Goal: Answer question/provide support: Share knowledge or assist other users

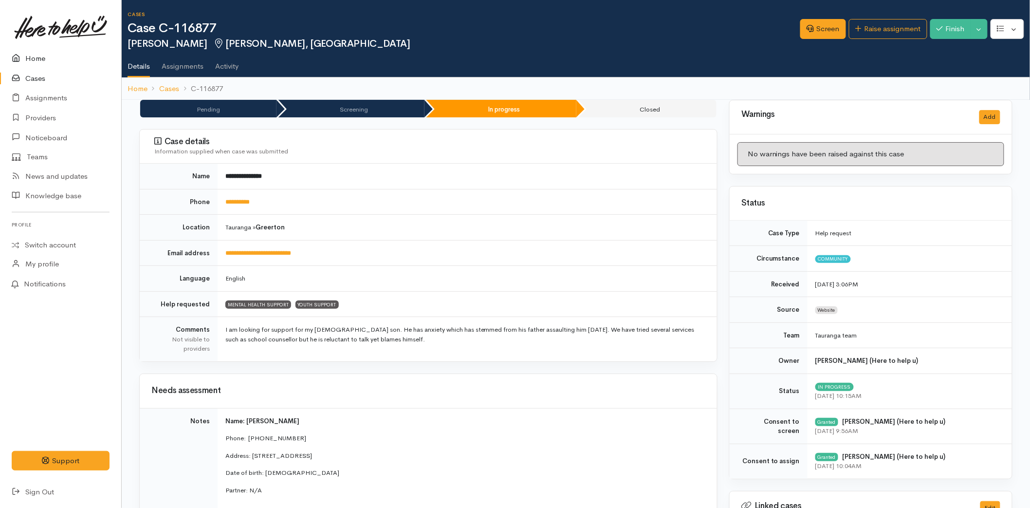
click at [50, 54] on link "Home" at bounding box center [60, 59] width 121 height 20
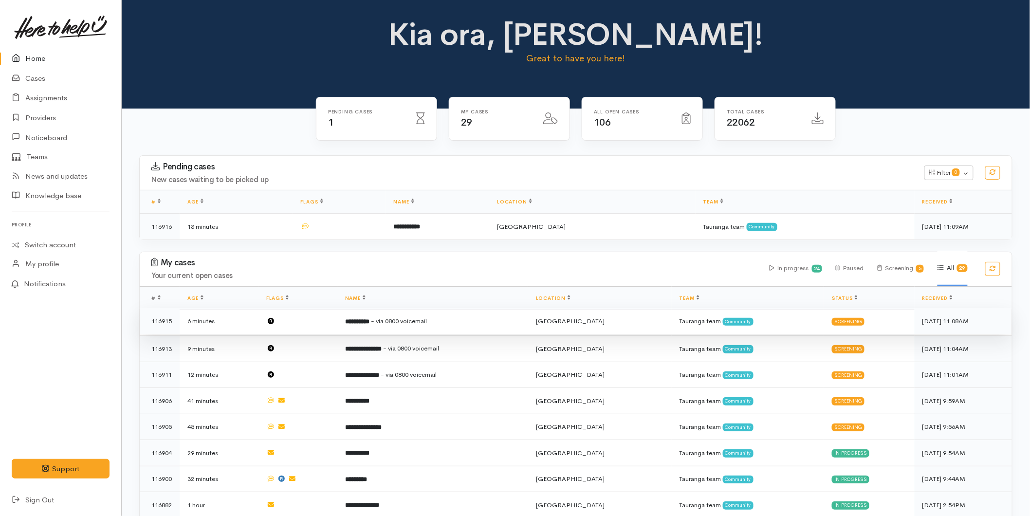
click at [399, 317] on span "- via 0800 voicemail" at bounding box center [399, 321] width 56 height 8
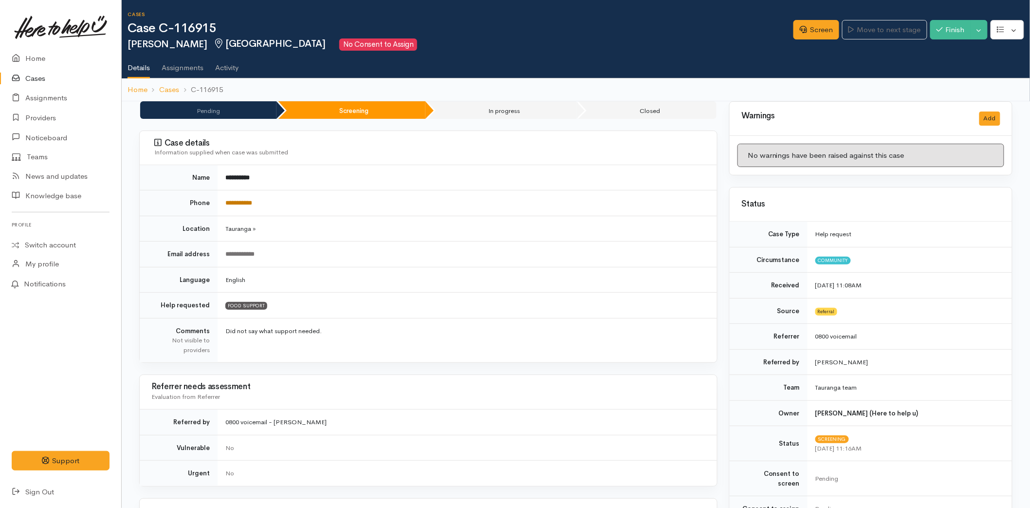
click at [252, 201] on link "**********" at bounding box center [238, 203] width 27 height 6
click at [38, 60] on link "Home" at bounding box center [60, 59] width 121 height 20
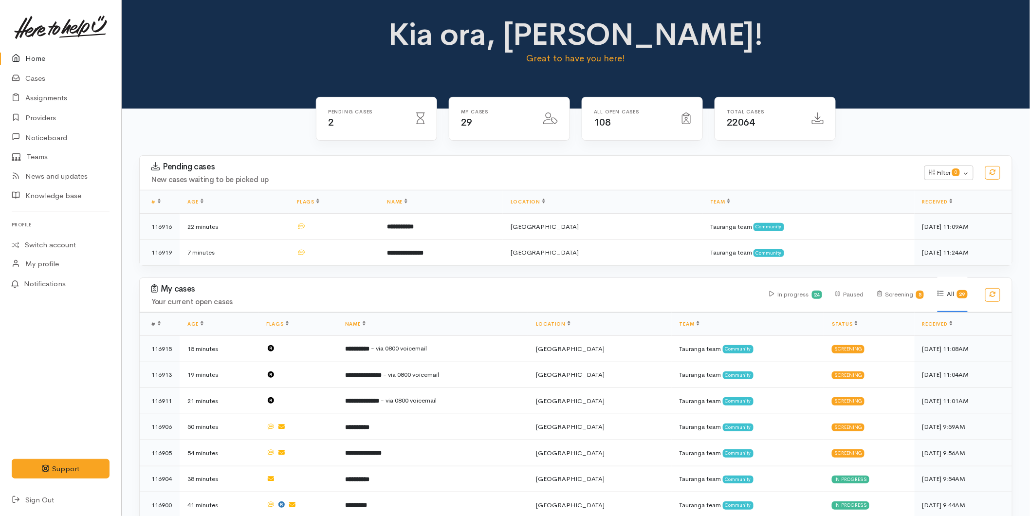
click at [18, 55] on icon at bounding box center [19, 59] width 14 height 12
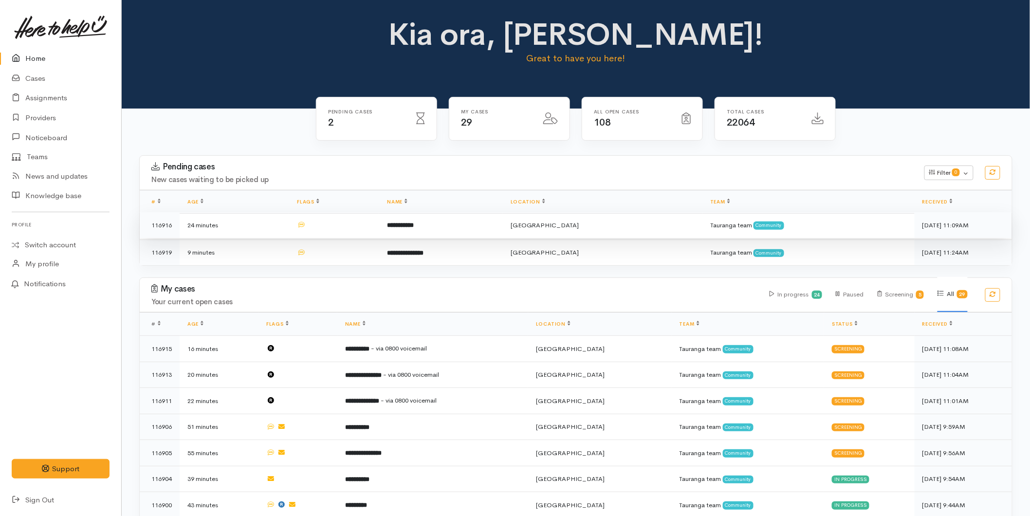
click at [414, 222] on b "**********" at bounding box center [400, 225] width 27 height 6
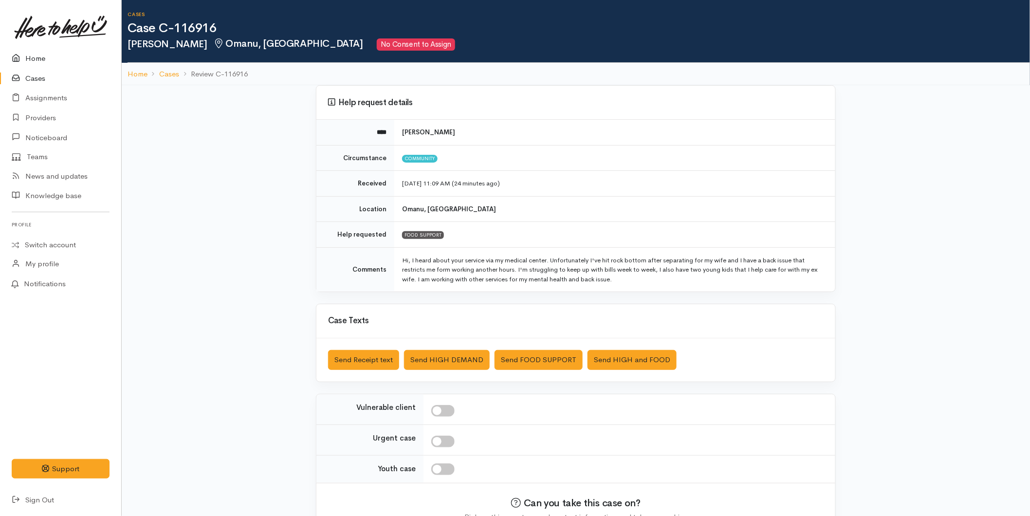
click at [23, 55] on icon at bounding box center [19, 59] width 14 height 12
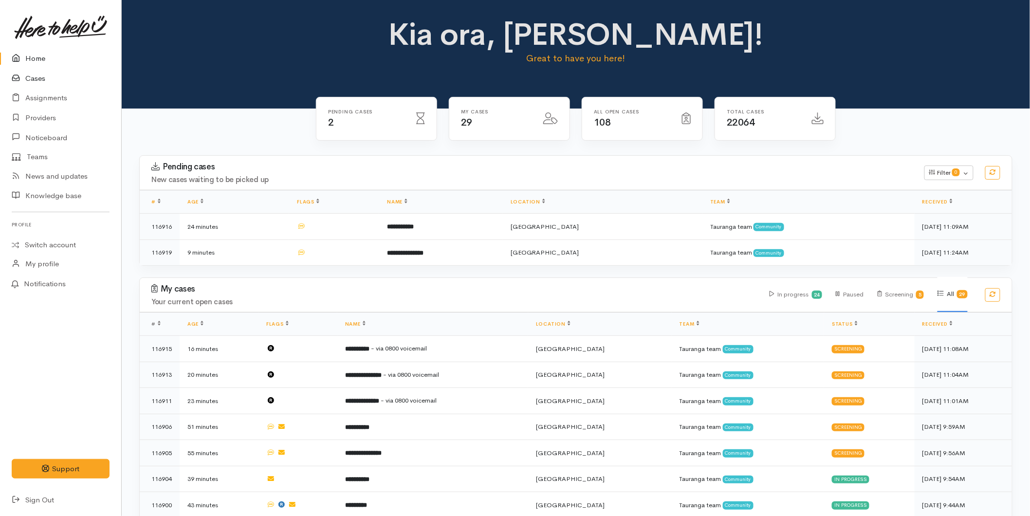
click at [37, 76] on link "Cases" at bounding box center [60, 79] width 121 height 20
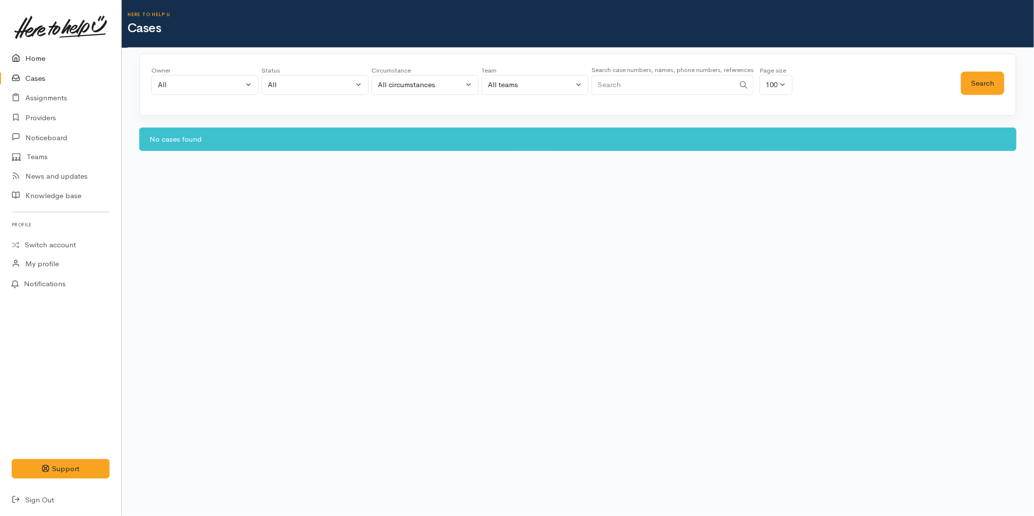
click at [43, 56] on link "Home" at bounding box center [60, 59] width 121 height 20
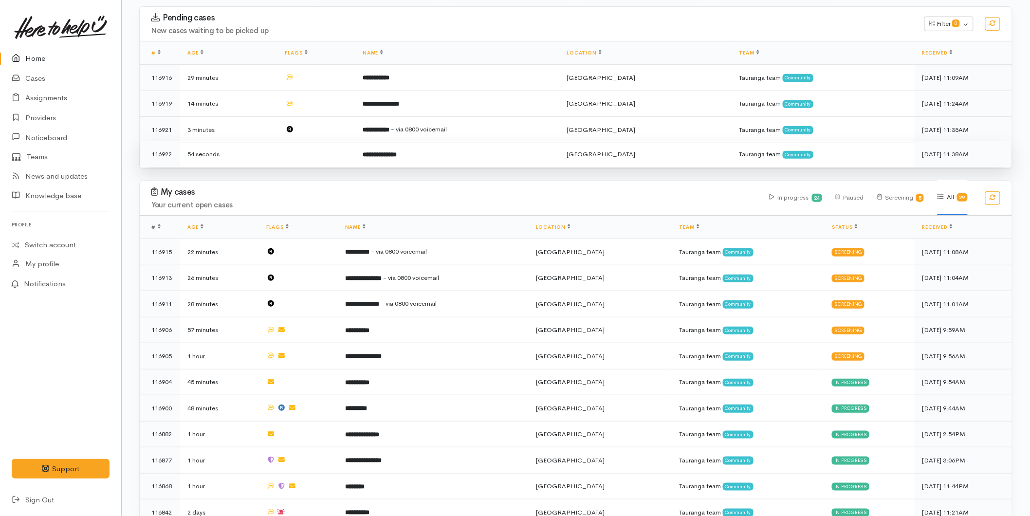
scroll to position [162, 0]
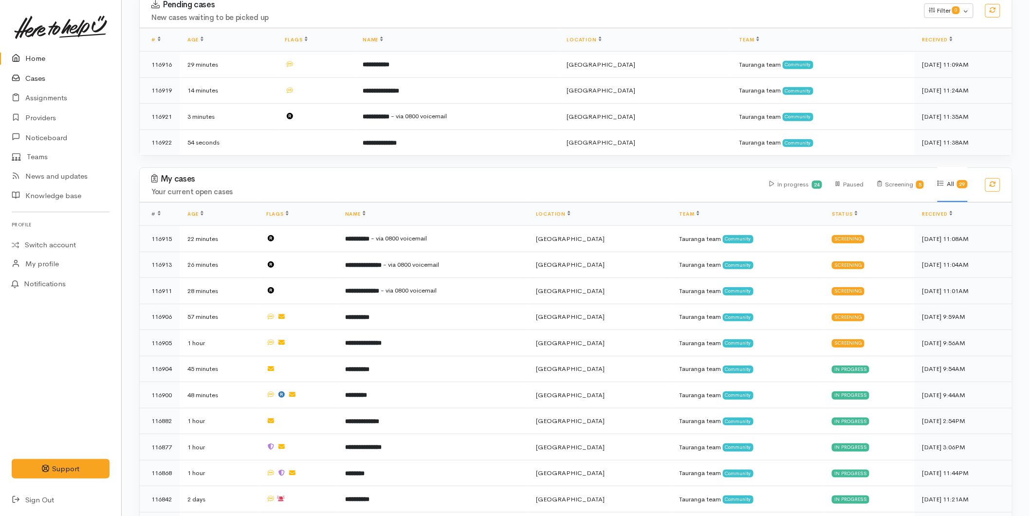
click at [34, 78] on link "Cases" at bounding box center [60, 79] width 121 height 20
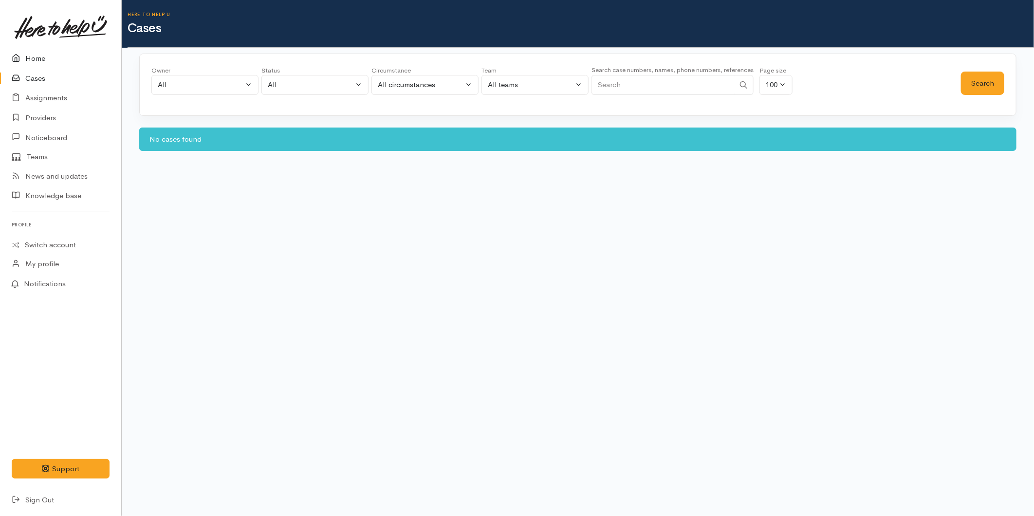
click at [35, 57] on link "Home" at bounding box center [60, 59] width 121 height 20
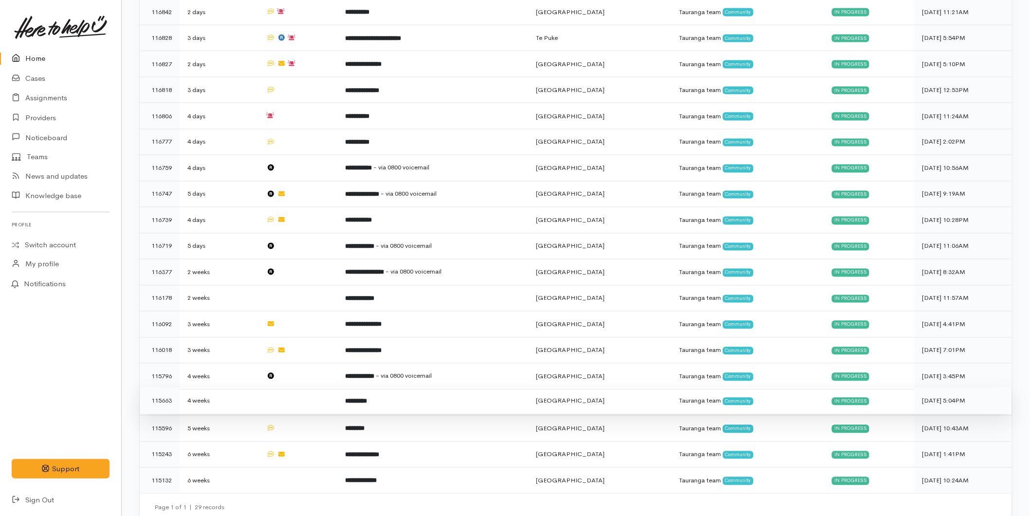
scroll to position [217, 0]
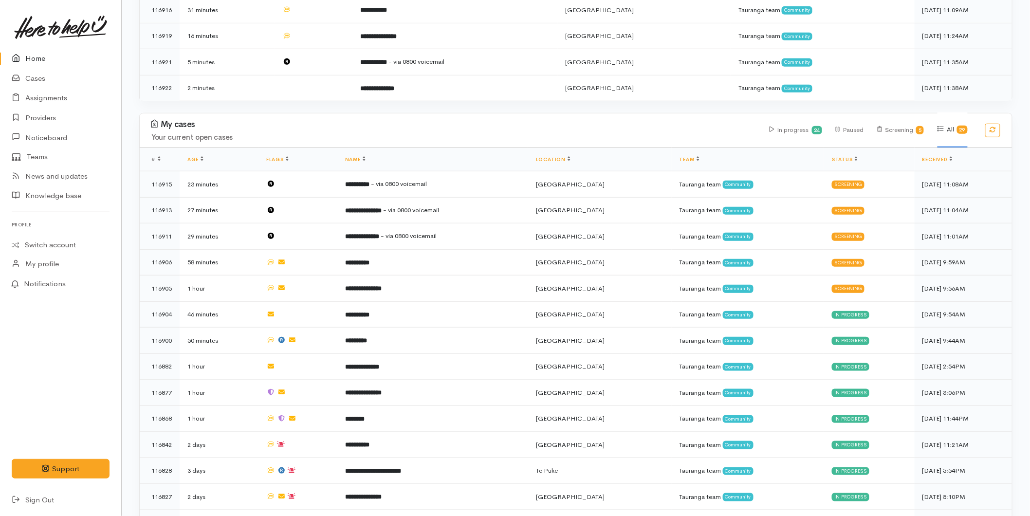
click at [51, 56] on link "Home" at bounding box center [60, 59] width 121 height 20
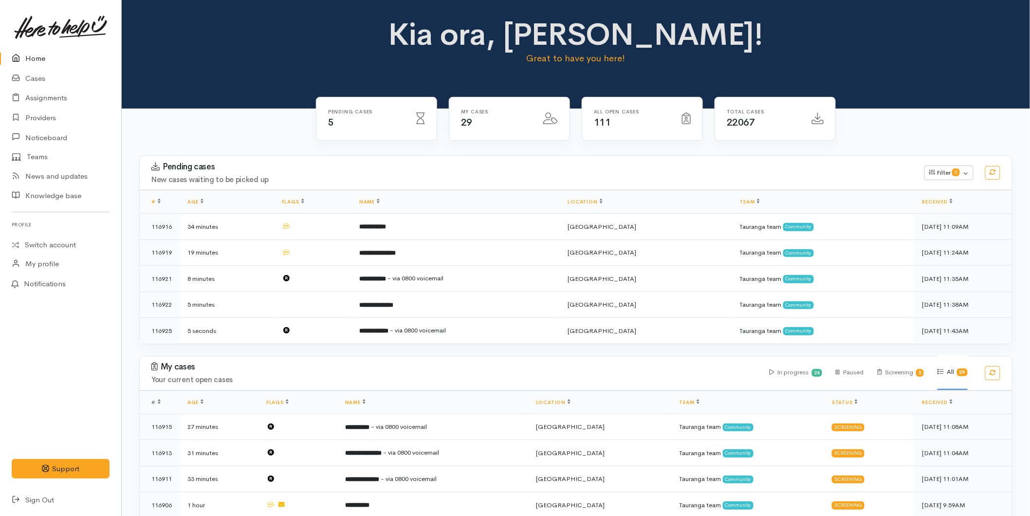
click at [62, 64] on link "Home" at bounding box center [60, 59] width 121 height 20
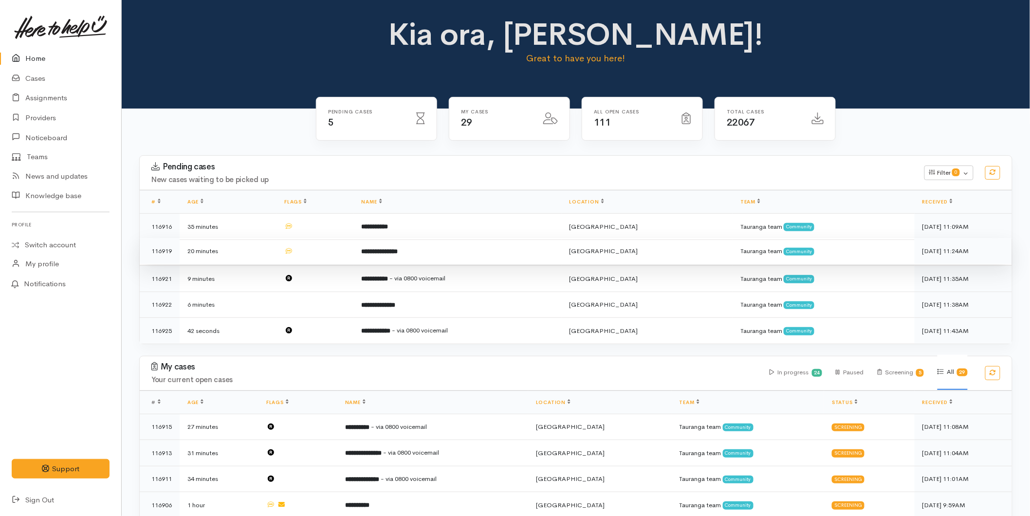
click at [391, 248] on b "**********" at bounding box center [380, 251] width 37 height 6
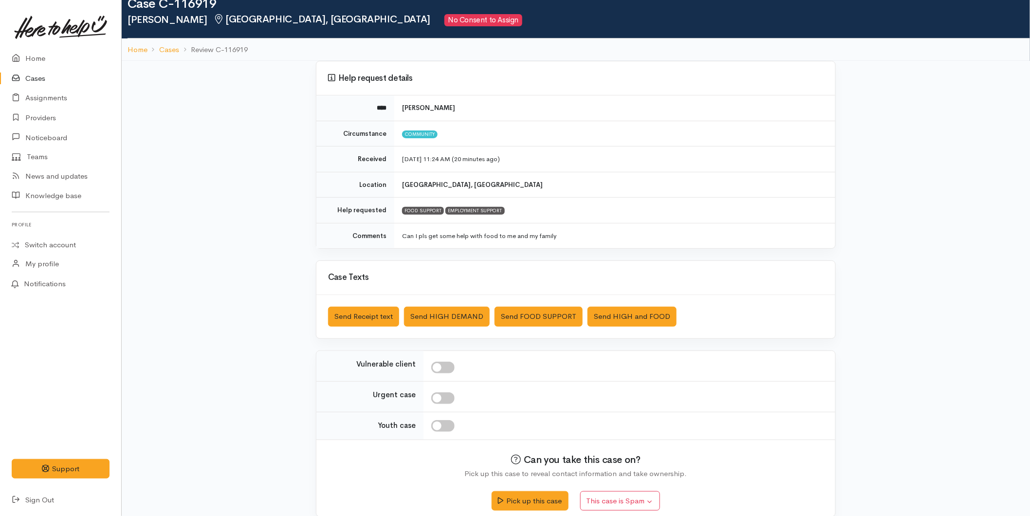
scroll to position [37, 0]
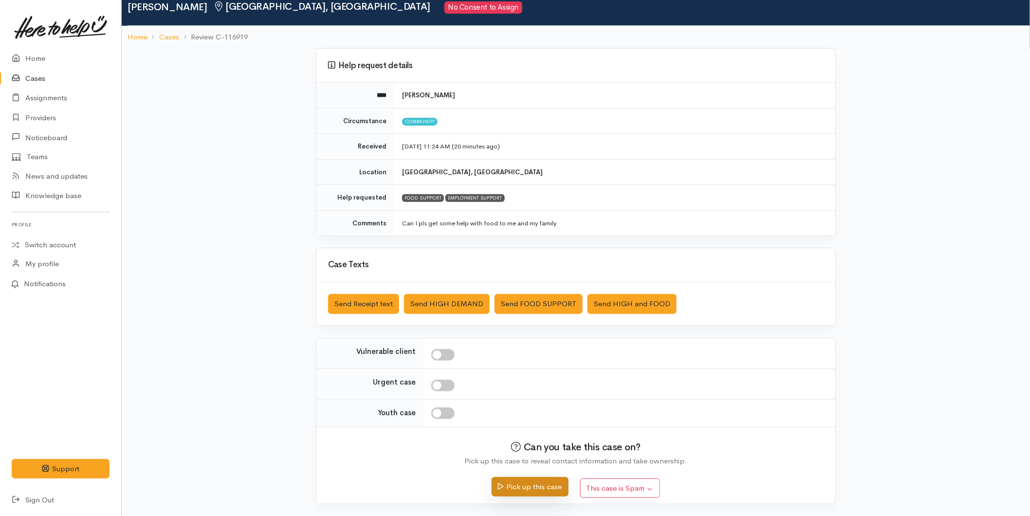
click at [535, 481] on button "Pick up this case" at bounding box center [530, 487] width 76 height 20
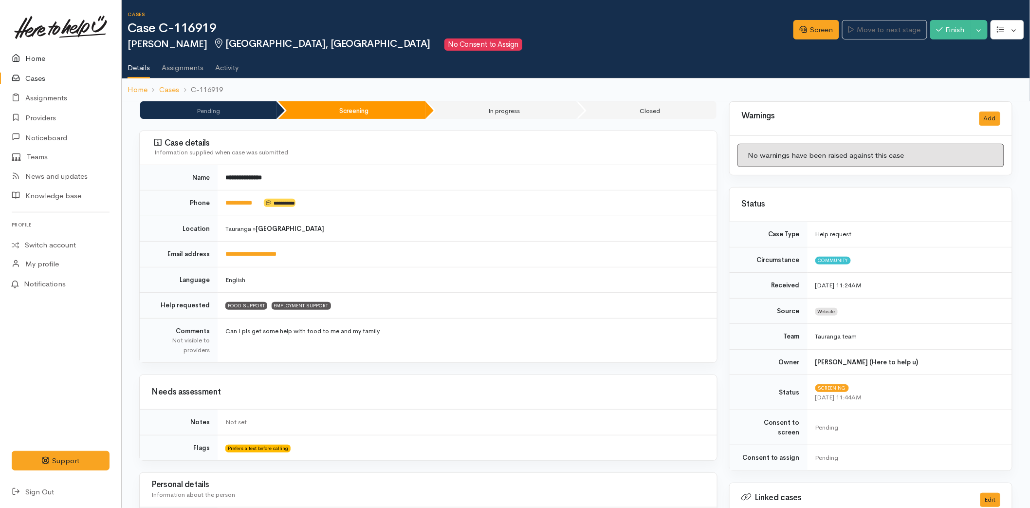
drag, startPoint x: 26, startPoint y: 49, endPoint x: 125, endPoint y: 103, distance: 112.4
click at [26, 49] on link "Home" at bounding box center [60, 59] width 121 height 20
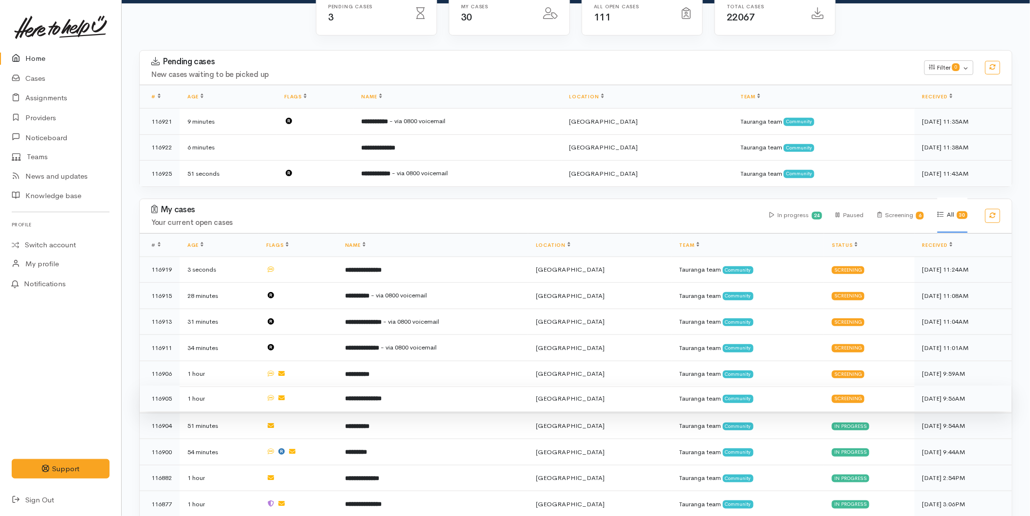
scroll to position [108, 0]
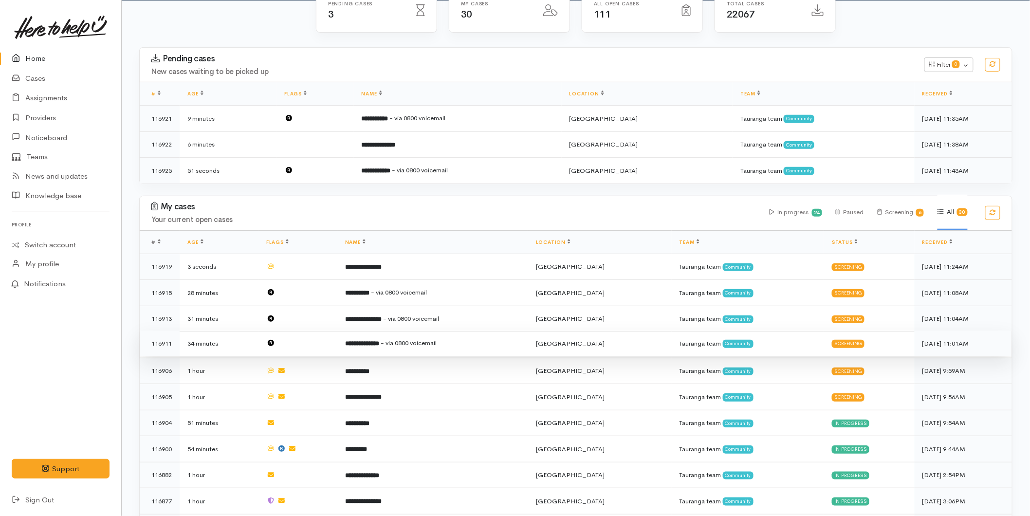
click at [405, 346] on td "**********" at bounding box center [432, 344] width 191 height 26
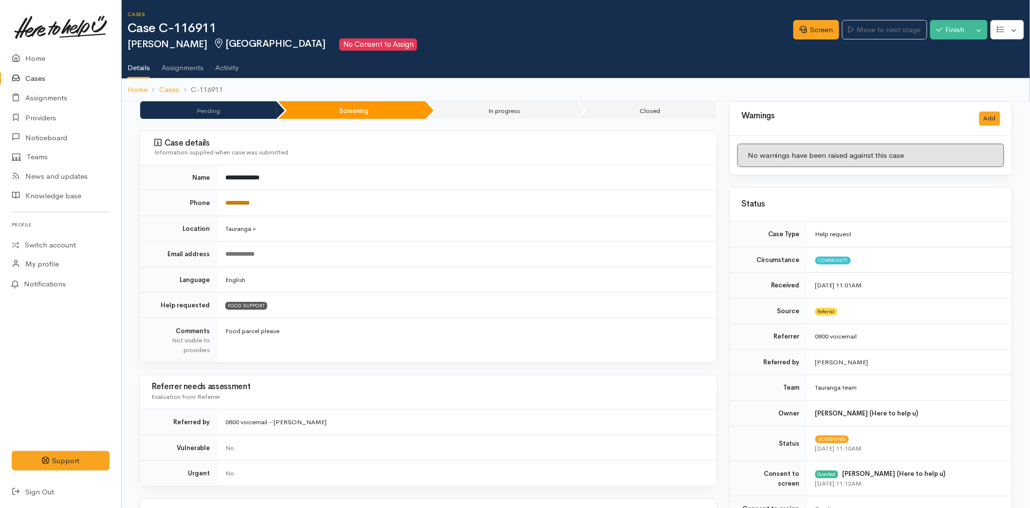
click at [247, 206] on link "**********" at bounding box center [237, 203] width 24 height 6
click at [828, 36] on link "Screen" at bounding box center [817, 30] width 46 height 20
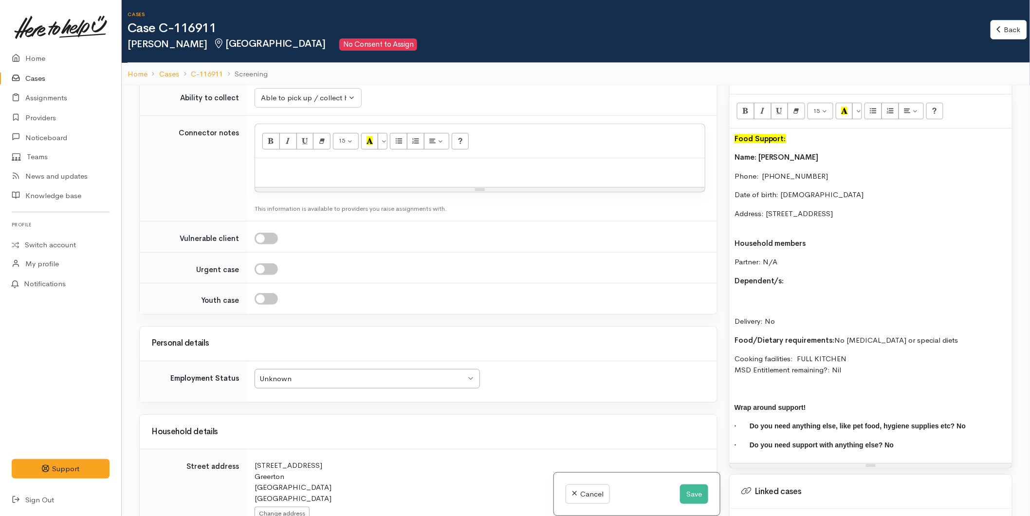
scroll to position [703, 0]
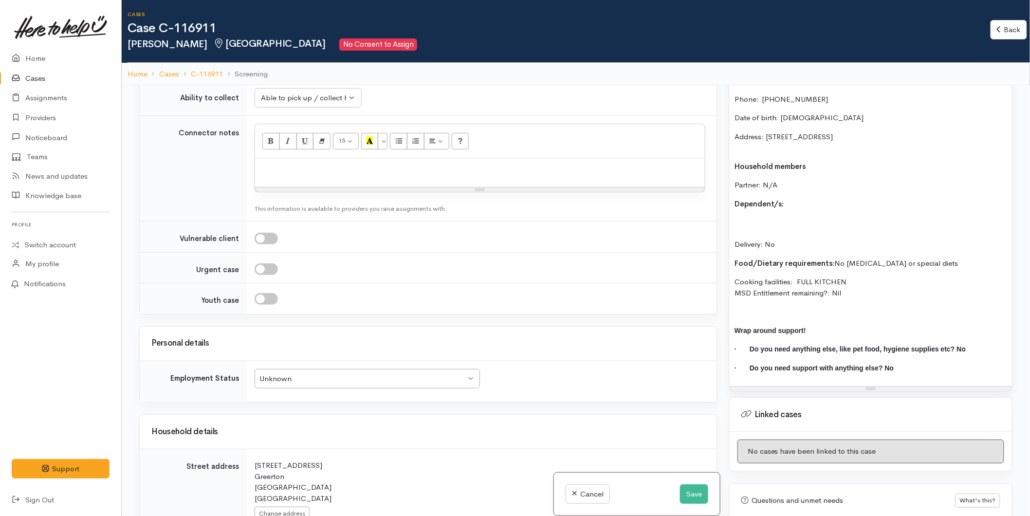
click at [786, 216] on div "Food Support: Name: James McGregor Phone:  0210404624 Date of birth: 21/08/1971…" at bounding box center [871, 219] width 282 height 335
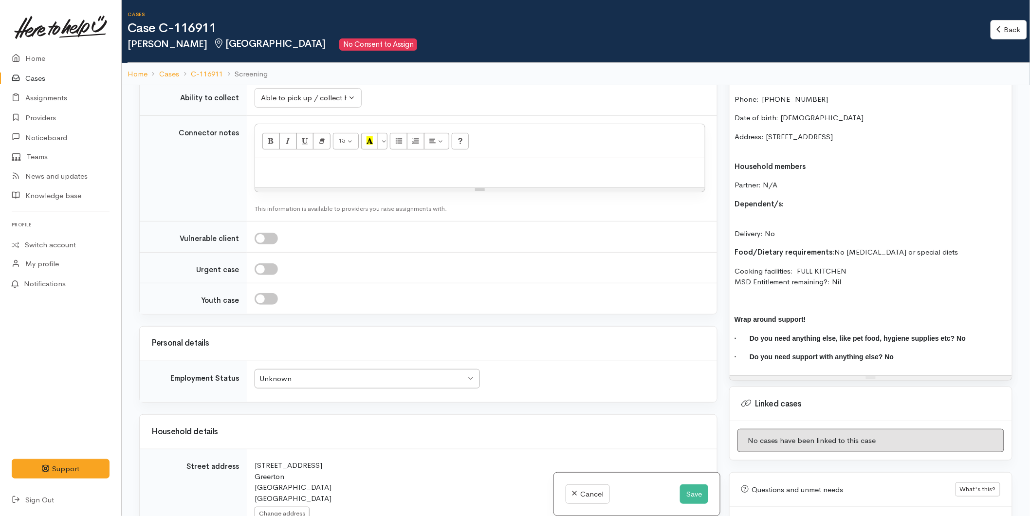
click at [778, 210] on div "Food Support: Name: James McGregor Phone:  0210404624 Date of birth: 21/08/1971…" at bounding box center [871, 214] width 282 height 324
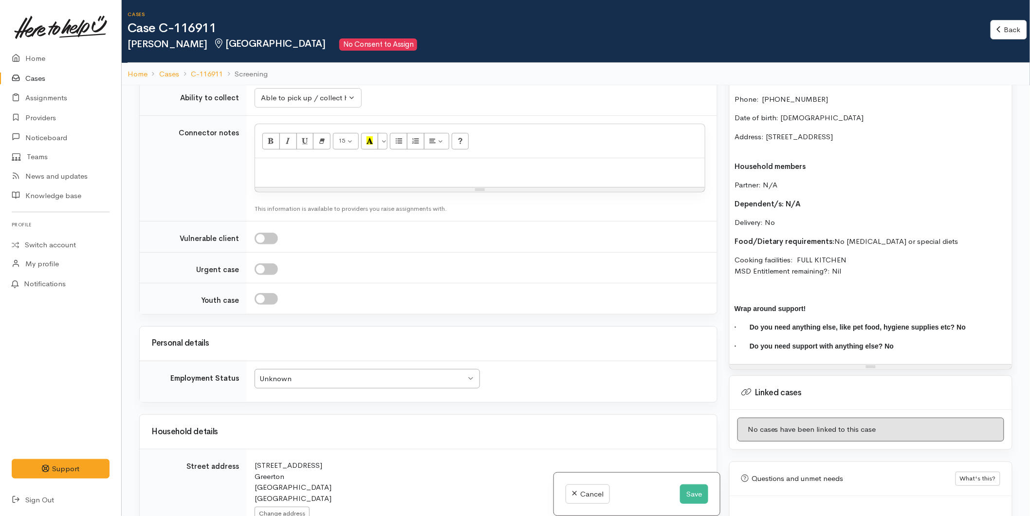
click at [751, 148] on p "Address: [STREET_ADDRESS]" at bounding box center [871, 142] width 273 height 22
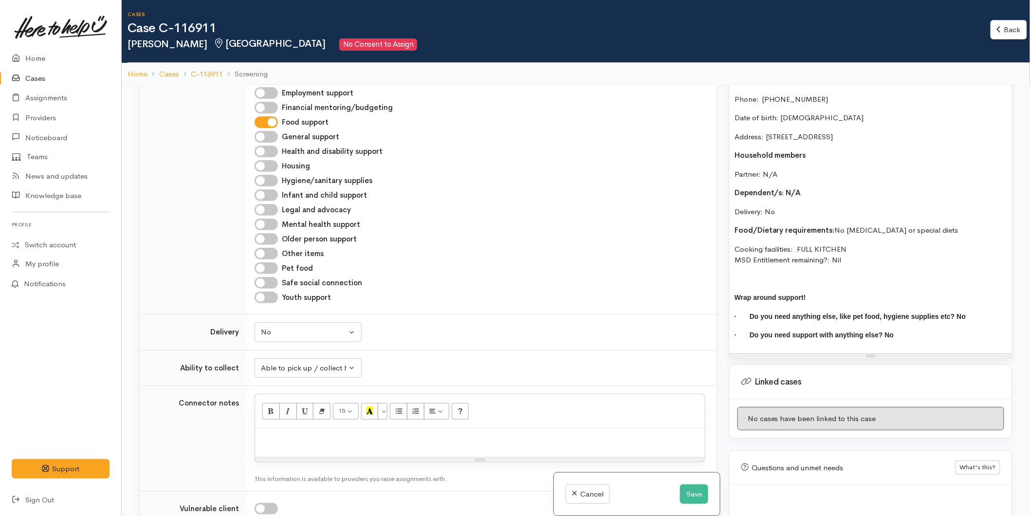
scroll to position [649, 0]
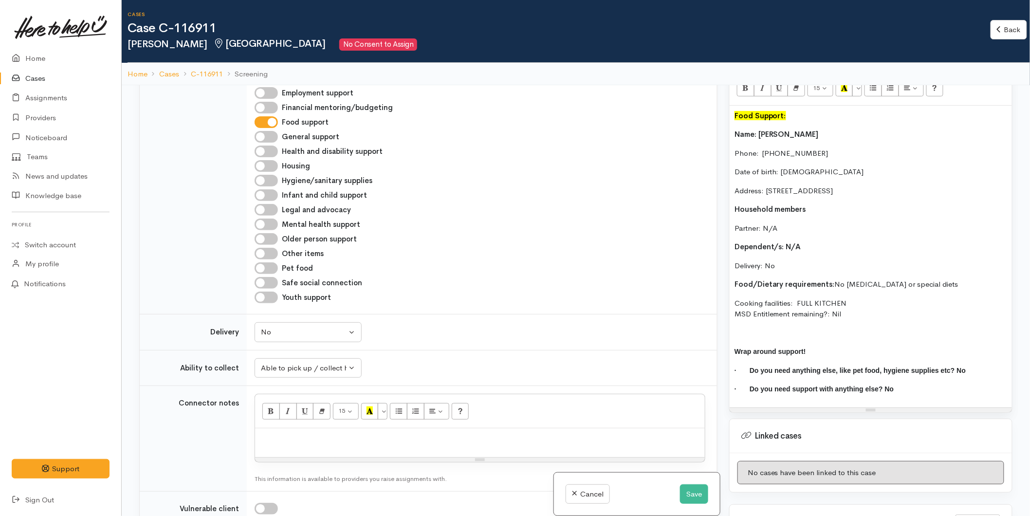
drag, startPoint x: 729, startPoint y: 300, endPoint x: 729, endPoint y: 130, distance: 170.4
click at [730, 130] on div "Food Support: Name: James McGregor Phone:  0210404624 Date of birth: 21/08/1971…" at bounding box center [871, 257] width 282 height 302
copy div "Name: James McGregor Phone:  0210404624 Date of birth: 21/08/1971 Address: 93 A…"
click at [305, 439] on p at bounding box center [480, 438] width 440 height 11
paste div
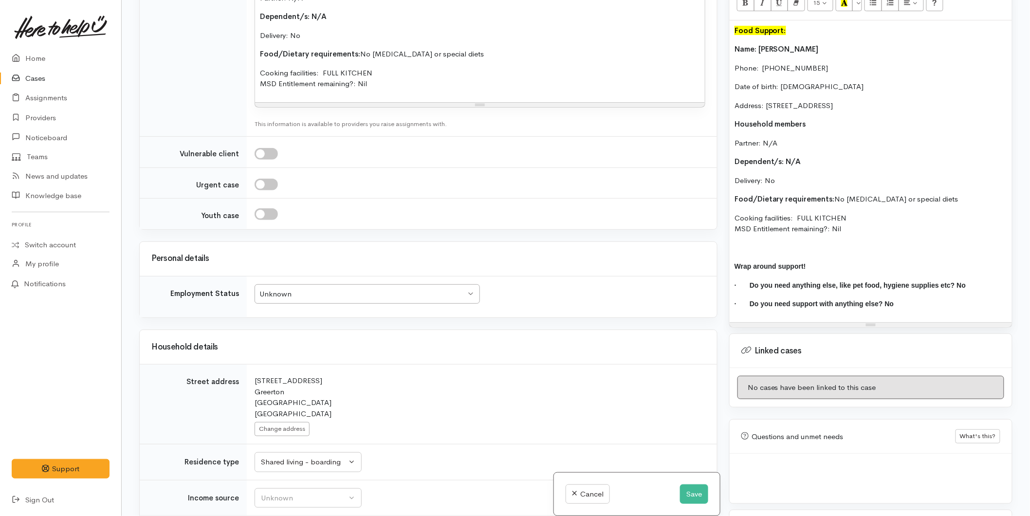
scroll to position [1140, 0]
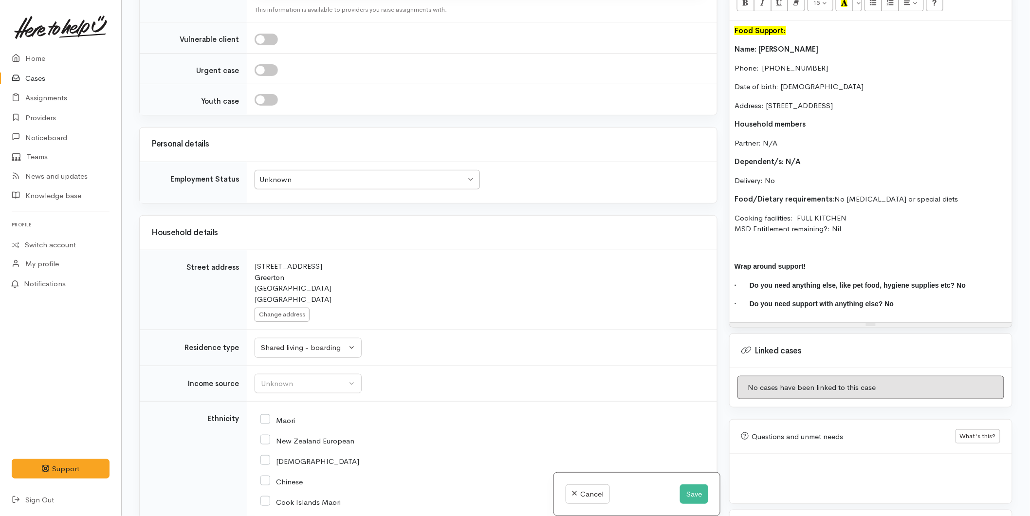
click at [293, 183] on div "Unknown" at bounding box center [363, 179] width 206 height 11
click at [292, 383] on div "Unknown" at bounding box center [304, 383] width 86 height 11
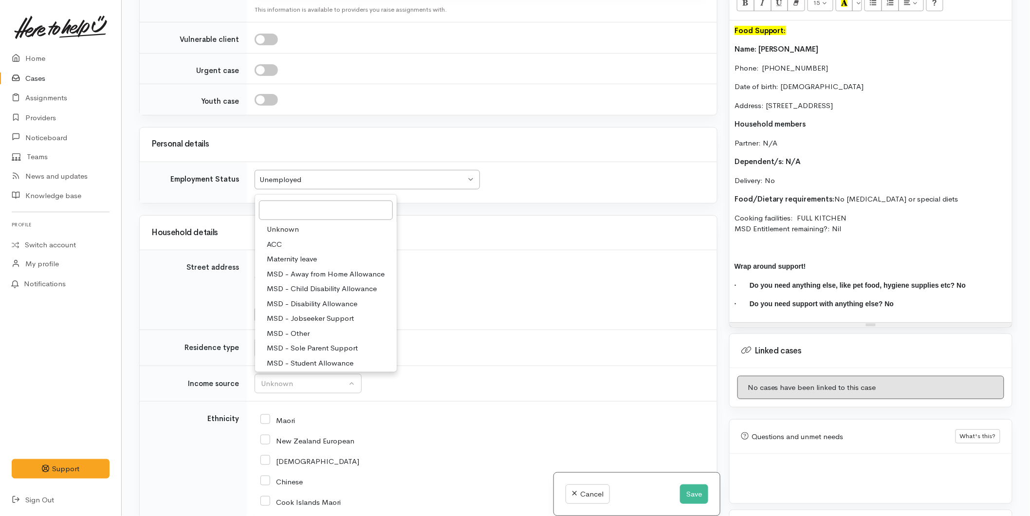
click at [304, 319] on span "MSD - Jobseeker Support" at bounding box center [310, 318] width 87 height 11
select select "4"
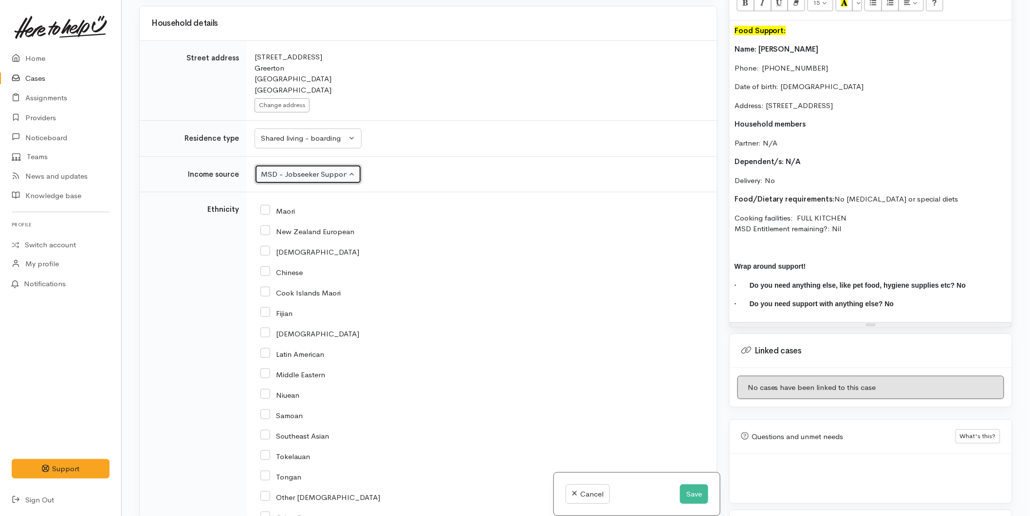
scroll to position [1464, 0]
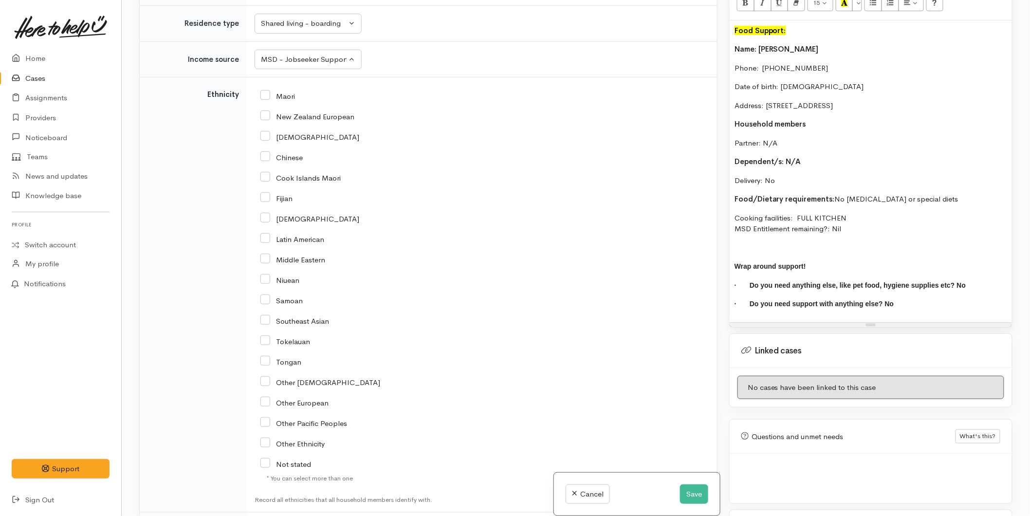
click at [270, 95] on input "Maori" at bounding box center [277, 95] width 35 height 9
checkbox input "true"
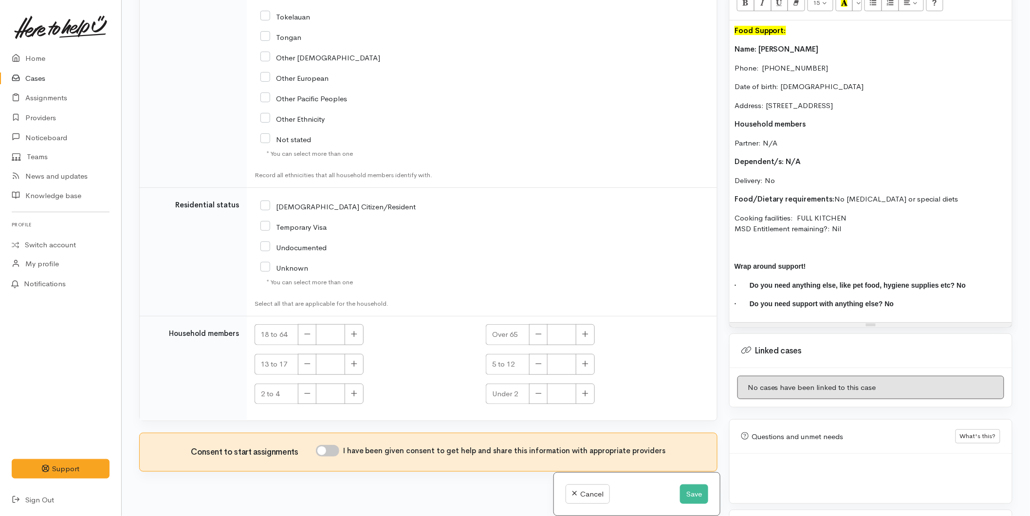
click at [267, 207] on input "[DEMOGRAPHIC_DATA] Citizen/Resident" at bounding box center [337, 206] width 155 height 9
checkbox input "true"
click at [363, 336] on button "button" at bounding box center [354, 334] width 19 height 21
type input "1"
click at [330, 455] on input "I have been given consent to get help and share this information with appropria…" at bounding box center [327, 451] width 23 height 12
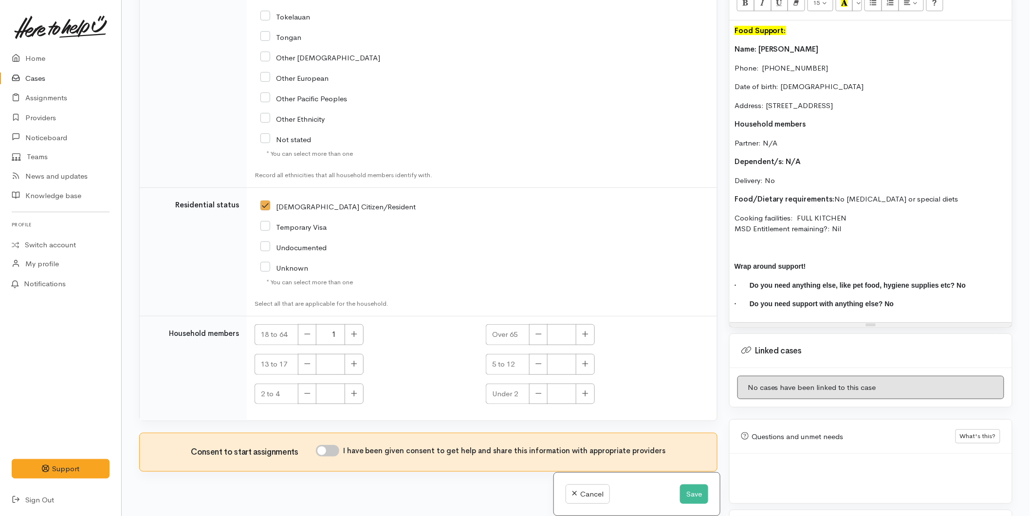
checkbox input "true"
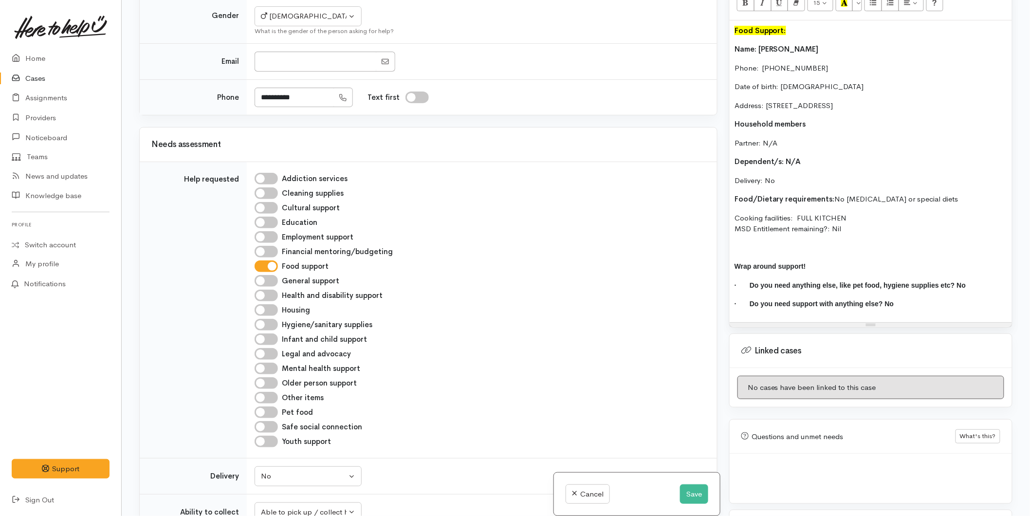
scroll to position [0, 0]
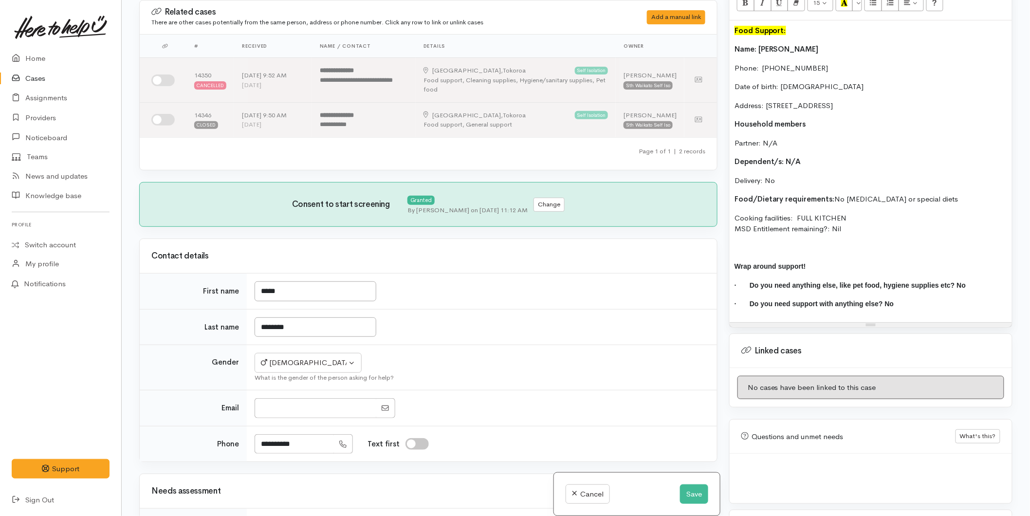
click at [733, 46] on div "Food Support: Name: James McGregor Phone:  0210404624 Date of birth: 21/08/1971…" at bounding box center [871, 171] width 282 height 302
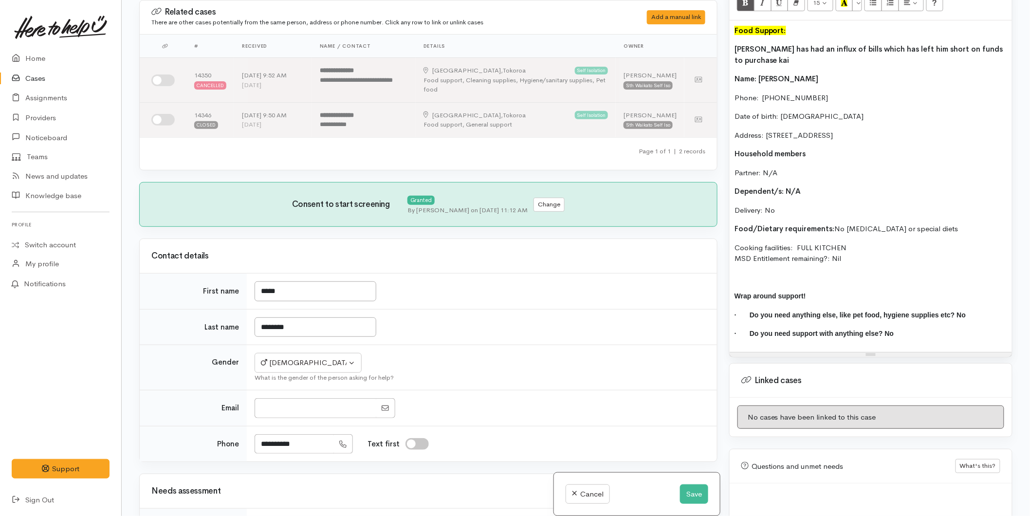
click at [778, 57] on p "James has had an influx of bills which has left him short on funds to purchase …" at bounding box center [871, 55] width 273 height 22
drag, startPoint x: 903, startPoint y: 61, endPoint x: 729, endPoint y: 50, distance: 173.7
click at [730, 50] on div "Food Support: James has had an influx of bills which has left him short on fund…" at bounding box center [871, 186] width 282 height 332
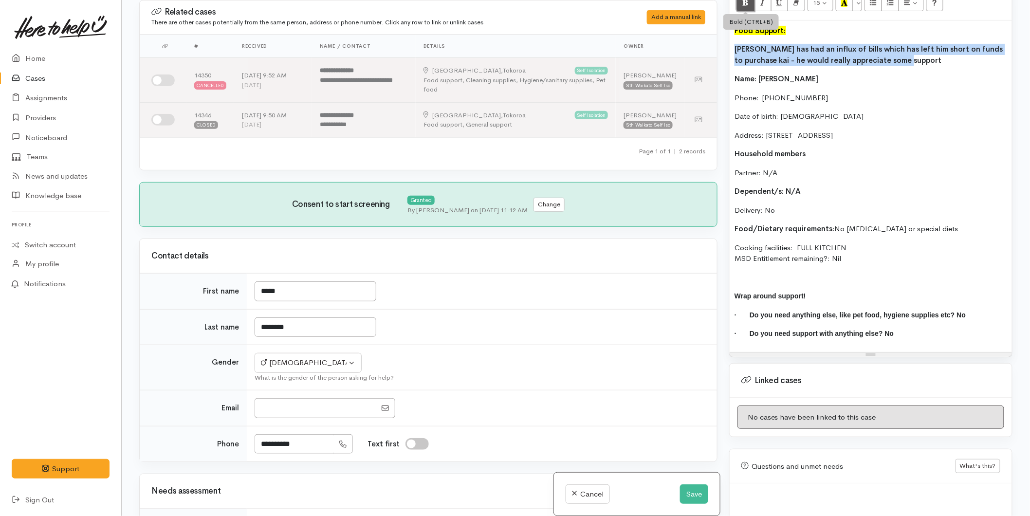
click at [747, 2] on icon "Bold (CTRL+B)" at bounding box center [745, 3] width 6 height 8
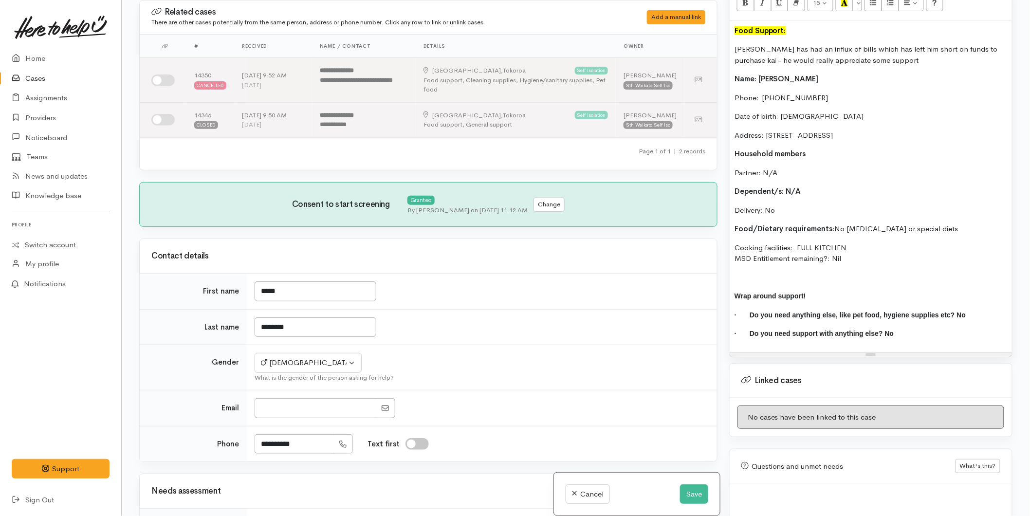
click at [776, 63] on p "James has had an influx of bills which has left him short on funds to purchase …" at bounding box center [871, 55] width 273 height 22
click at [809, 70] on div "Food Support: James has had an influx of bills which has left him short on fund…" at bounding box center [871, 186] width 282 height 332
click at [703, 492] on button "Save" at bounding box center [694, 494] width 28 height 20
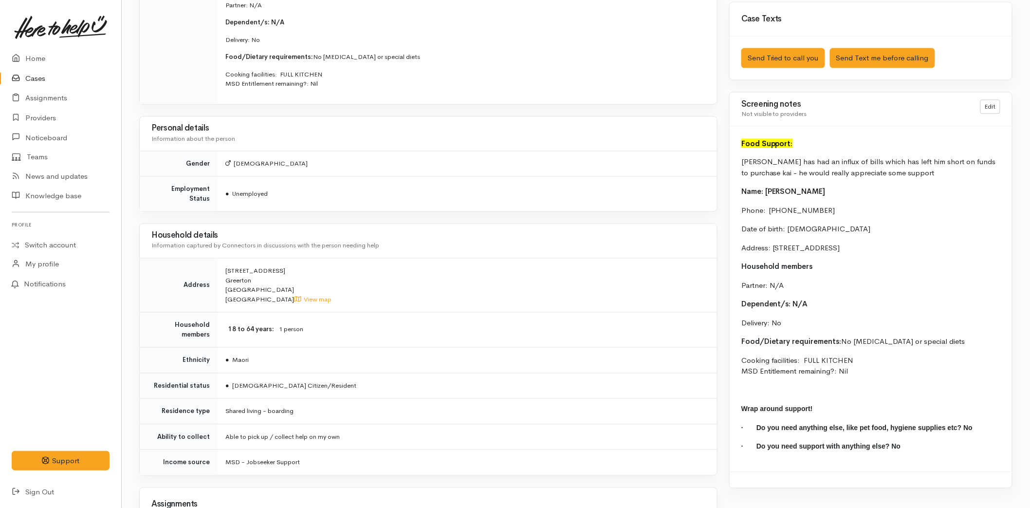
scroll to position [530, 0]
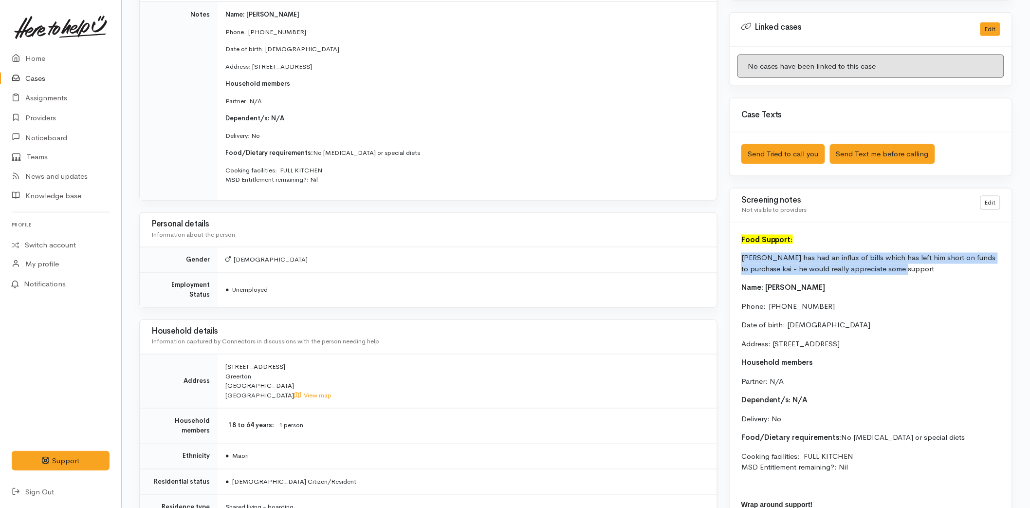
drag, startPoint x: 894, startPoint y: 270, endPoint x: 734, endPoint y: 257, distance: 160.7
click at [734, 257] on div "Food Support: [PERSON_NAME] has had an influx of bills which has left him short…" at bounding box center [871, 394] width 282 height 345
copy p "[PERSON_NAME] has had an influx of bills which has left him short on funds to p…"
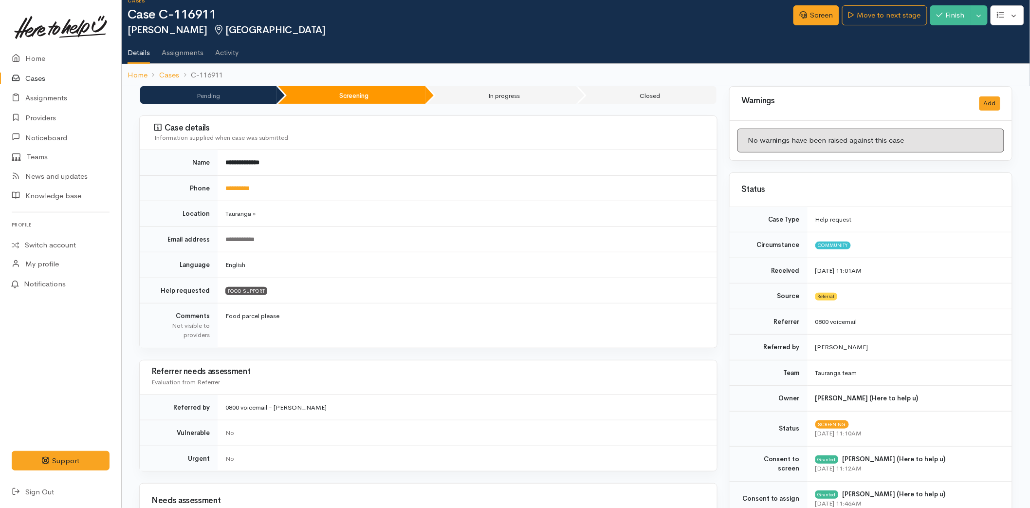
scroll to position [0, 0]
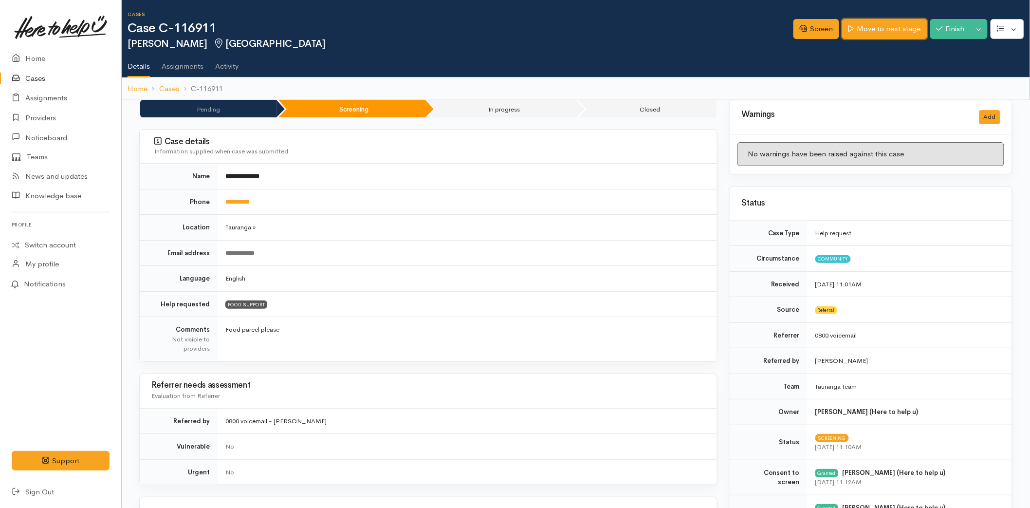
click at [859, 32] on link "Move to next stage" at bounding box center [884, 29] width 85 height 20
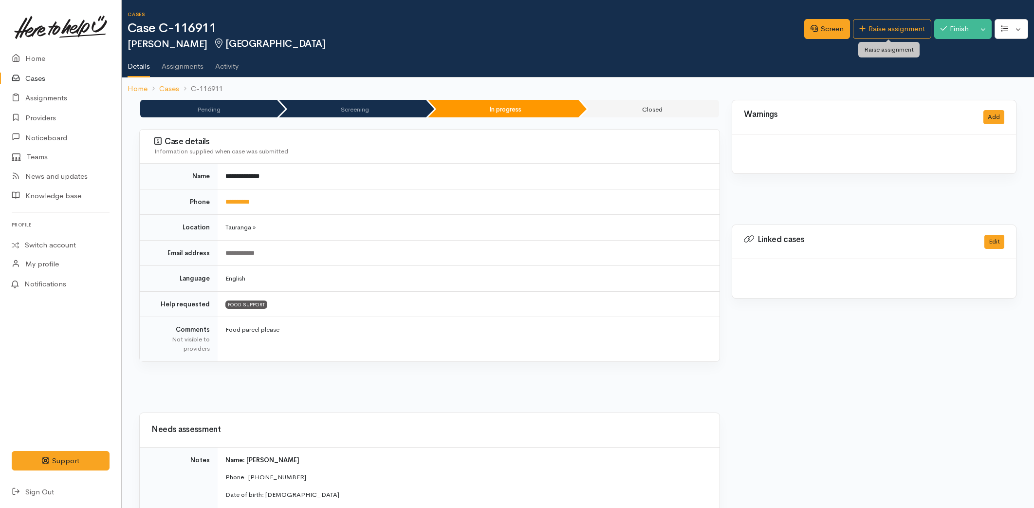
click at [869, 28] on link "Raise assignment" at bounding box center [892, 29] width 78 height 20
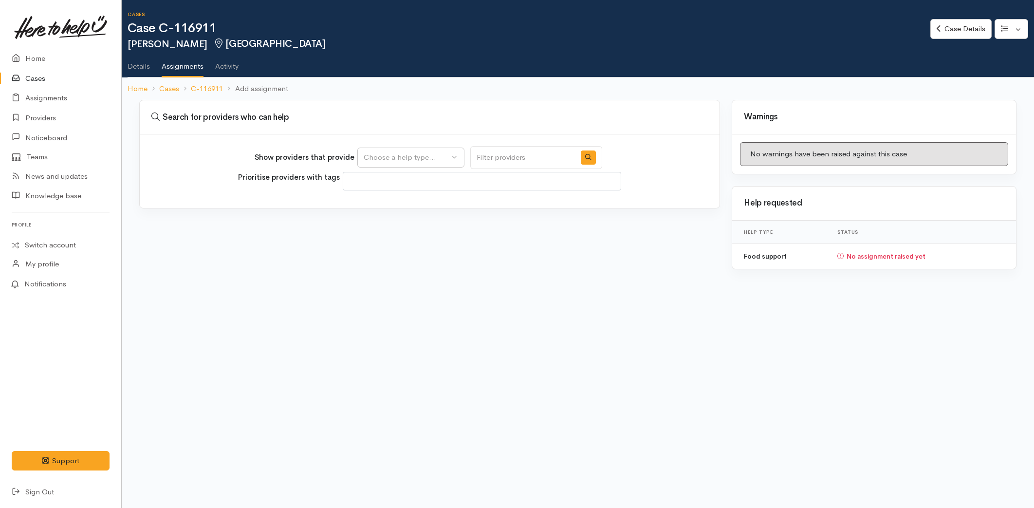
select select
click at [371, 152] on div "Choose a help type..." at bounding box center [407, 157] width 86 height 11
click at [382, 203] on span "Food support" at bounding box center [392, 203] width 45 height 11
select select "3"
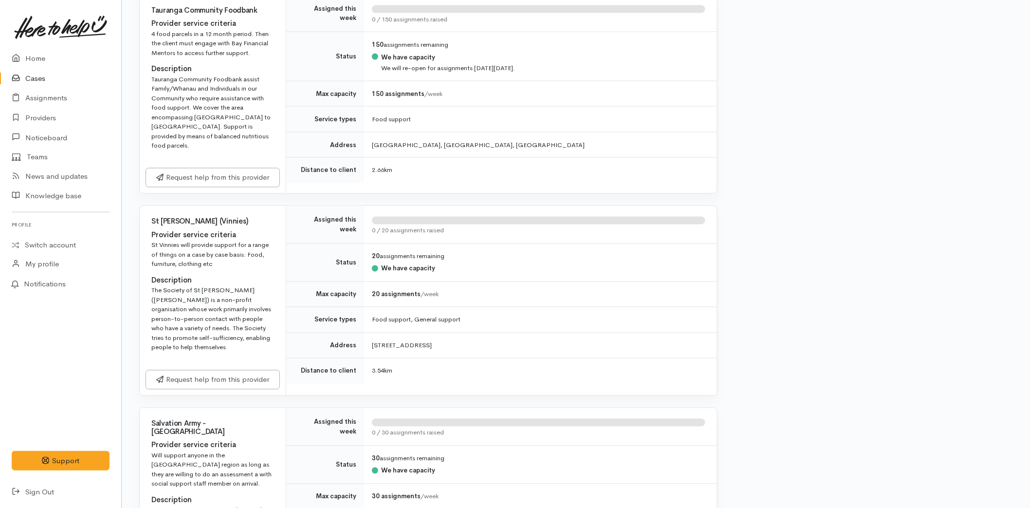
scroll to position [541, 0]
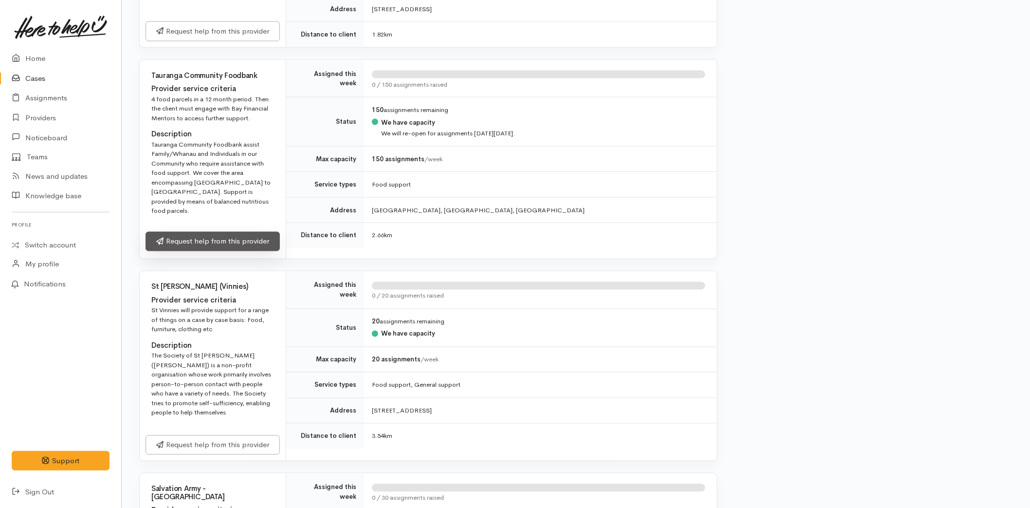
click at [201, 232] on link "Request help from this provider" at bounding box center [213, 242] width 134 height 20
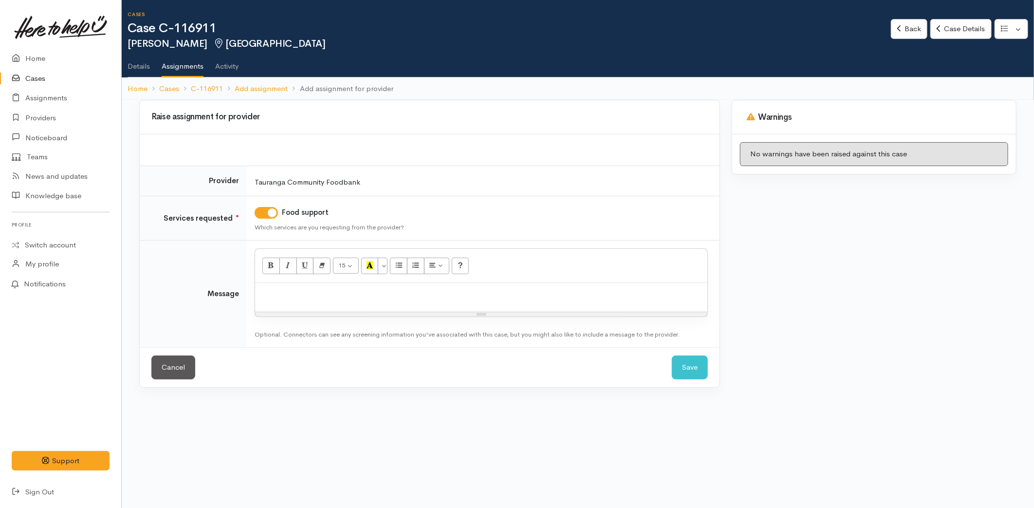
click at [309, 302] on div at bounding box center [481, 297] width 452 height 29
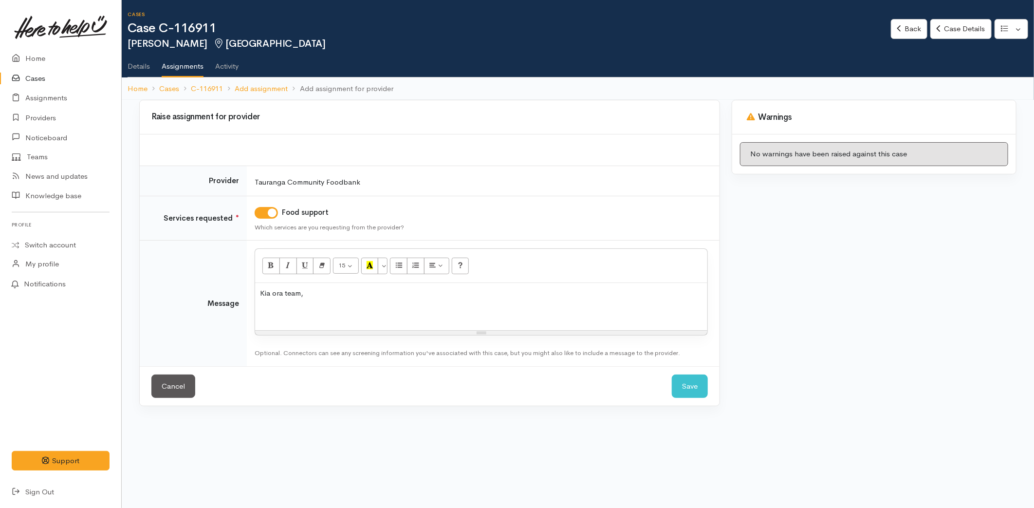
click at [300, 316] on p at bounding box center [481, 312] width 443 height 11
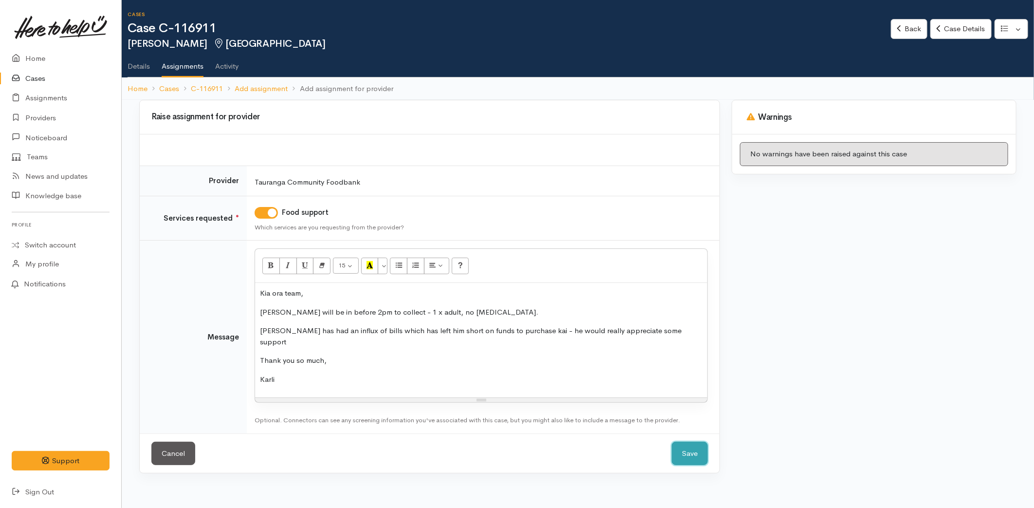
drag, startPoint x: 693, startPoint y: 435, endPoint x: 695, endPoint y: 430, distance: 5.2
click at [695, 442] on button "Save" at bounding box center [690, 454] width 36 height 24
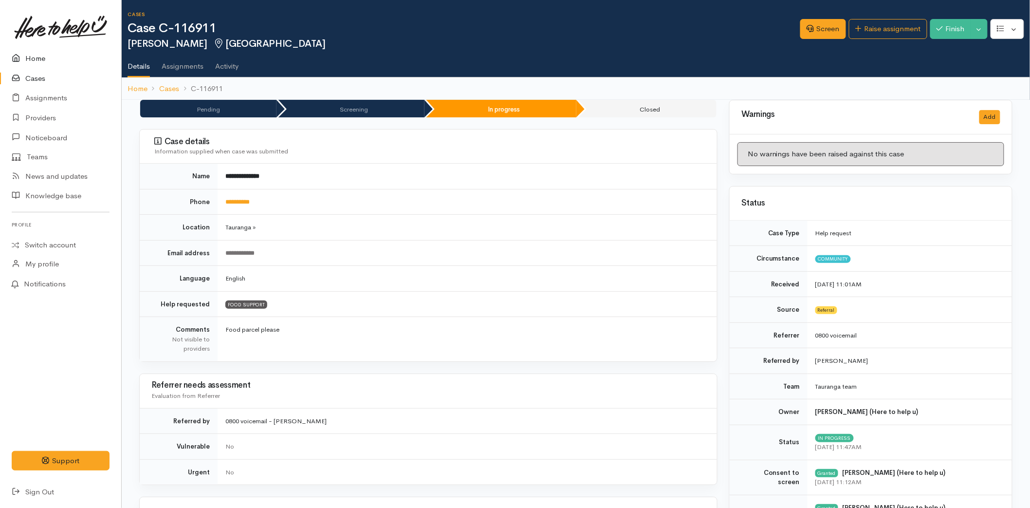
click at [48, 60] on link "Home" at bounding box center [60, 59] width 121 height 20
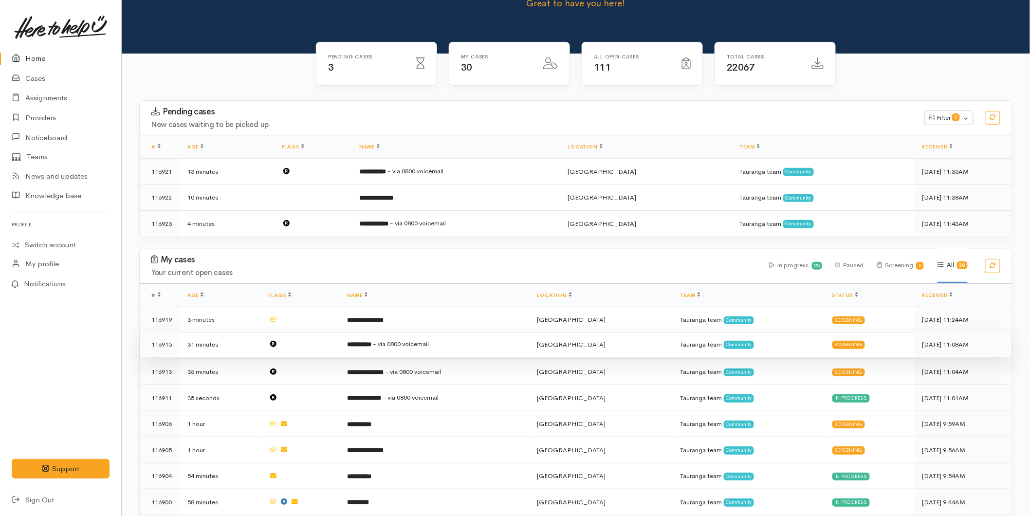
scroll to position [108, 0]
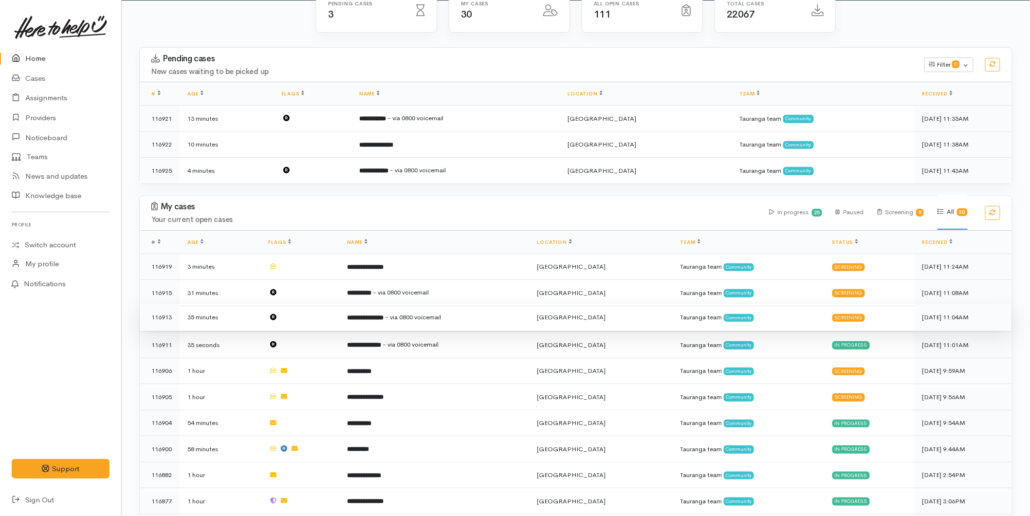
click at [384, 315] on b "**********" at bounding box center [365, 318] width 37 height 6
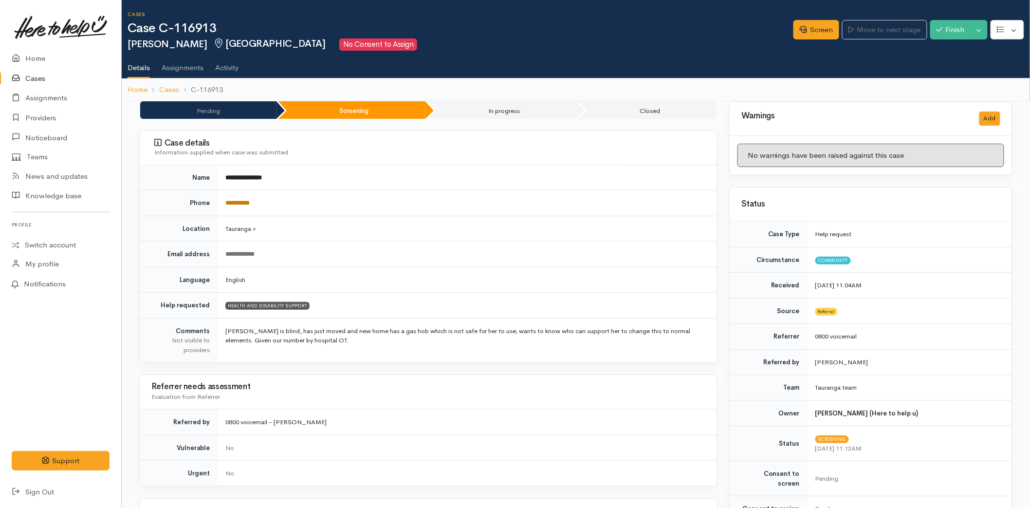
click at [249, 200] on link "**********" at bounding box center [237, 203] width 24 height 6
click at [828, 27] on link "Screen" at bounding box center [817, 30] width 46 height 20
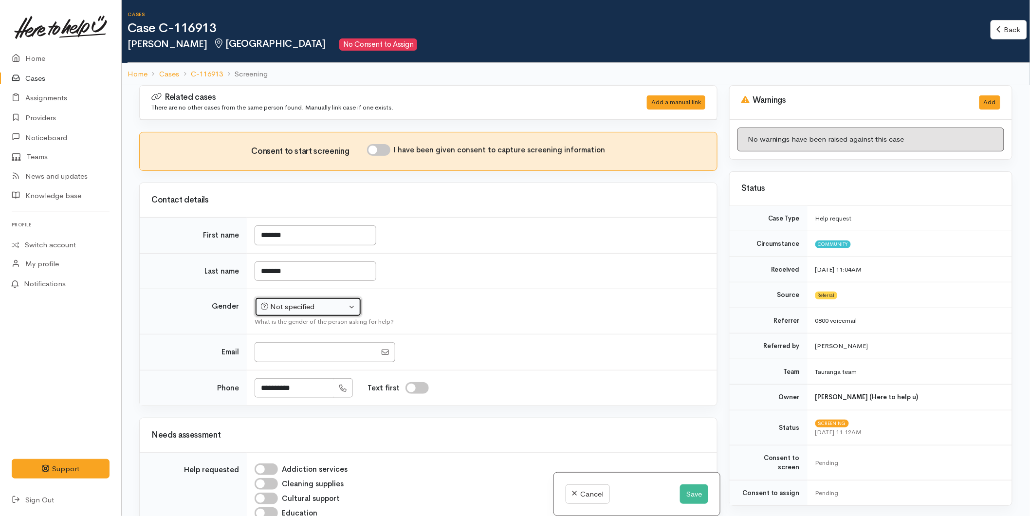
click at [282, 305] on div "Not specified" at bounding box center [304, 306] width 86 height 11
click at [285, 354] on span "[DEMOGRAPHIC_DATA]" at bounding box center [315, 358] width 83 height 11
select select "[DEMOGRAPHIC_DATA]"
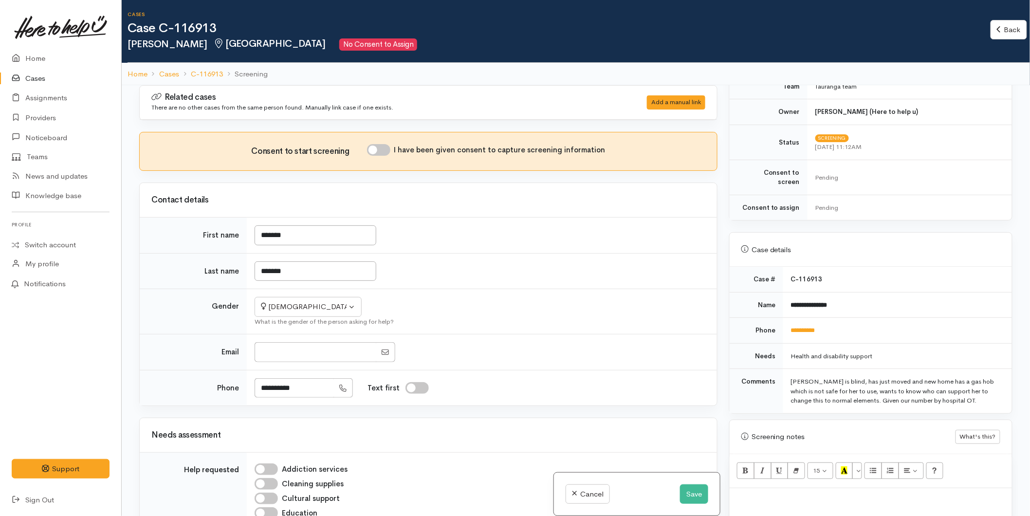
scroll to position [432, 0]
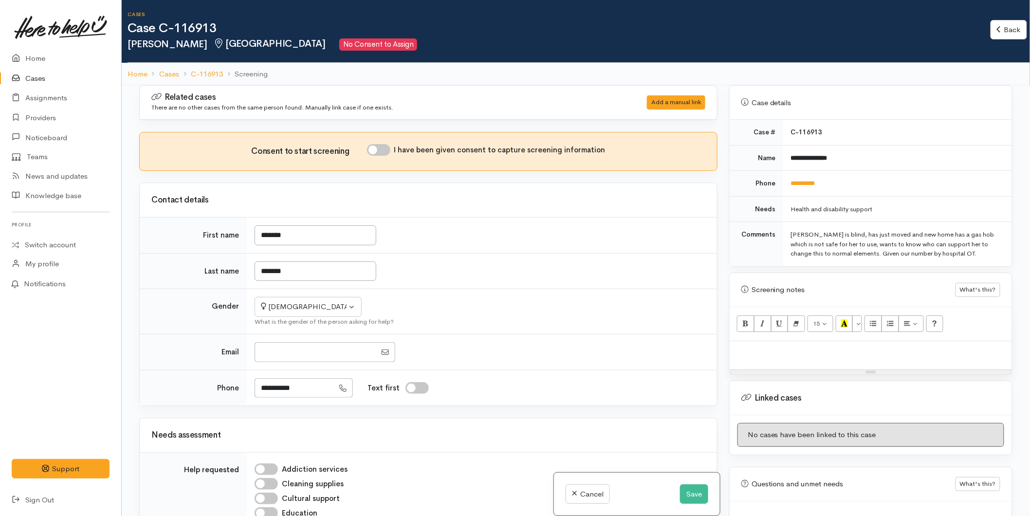
click at [785, 347] on p at bounding box center [871, 351] width 273 height 11
paste div
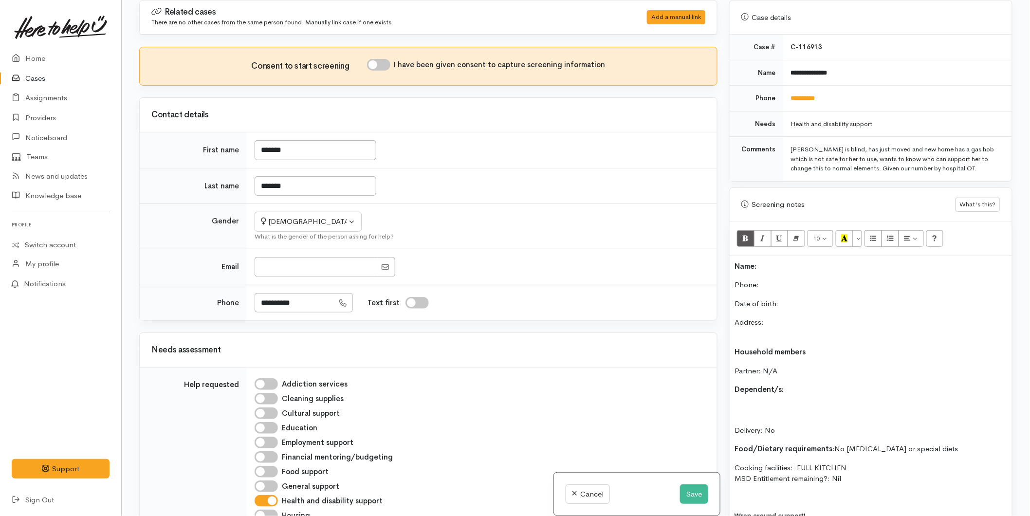
scroll to position [465, 0]
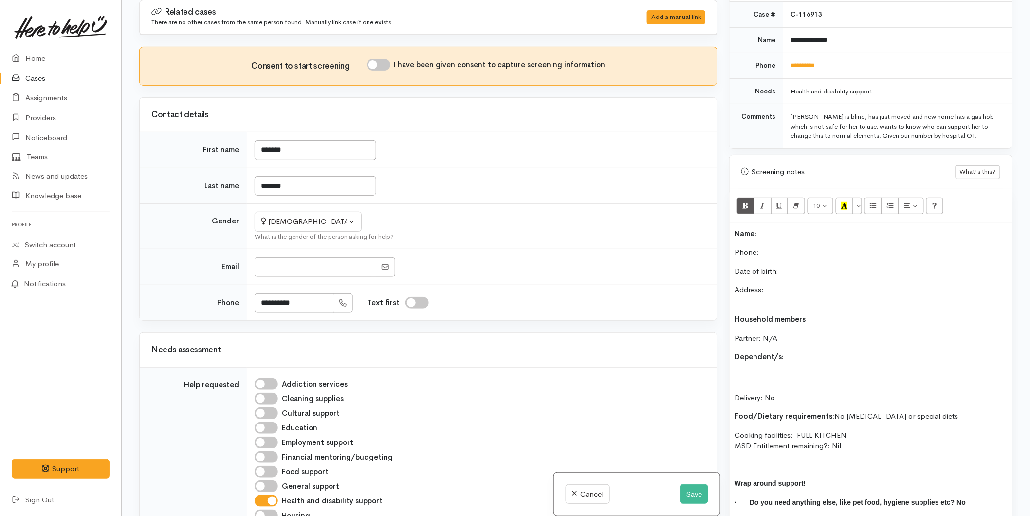
click at [783, 228] on p "Name:" at bounding box center [871, 233] width 273 height 11
click at [769, 247] on p "Phone:" at bounding box center [871, 252] width 273 height 11
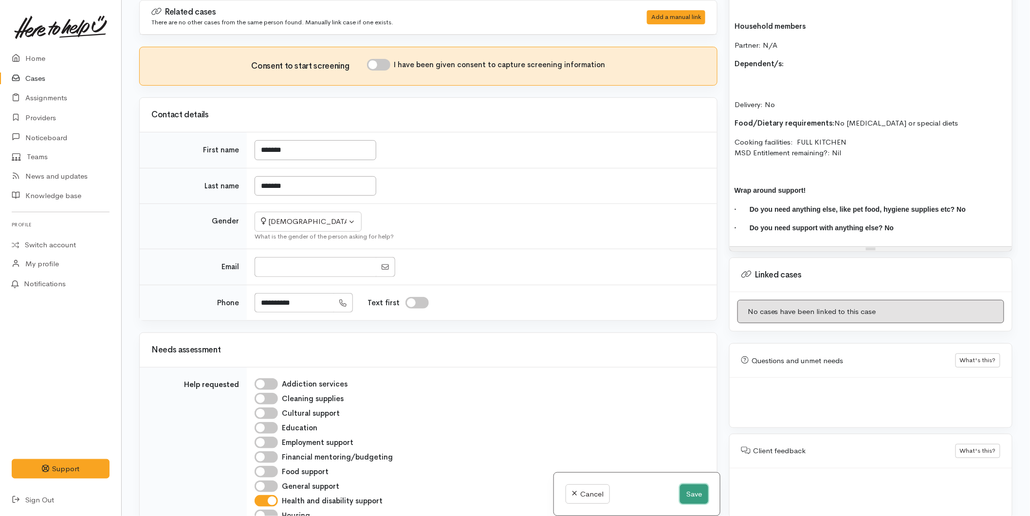
drag, startPoint x: 697, startPoint y: 495, endPoint x: 702, endPoint y: 490, distance: 7.6
click at [697, 495] on button "Save" at bounding box center [694, 494] width 28 height 20
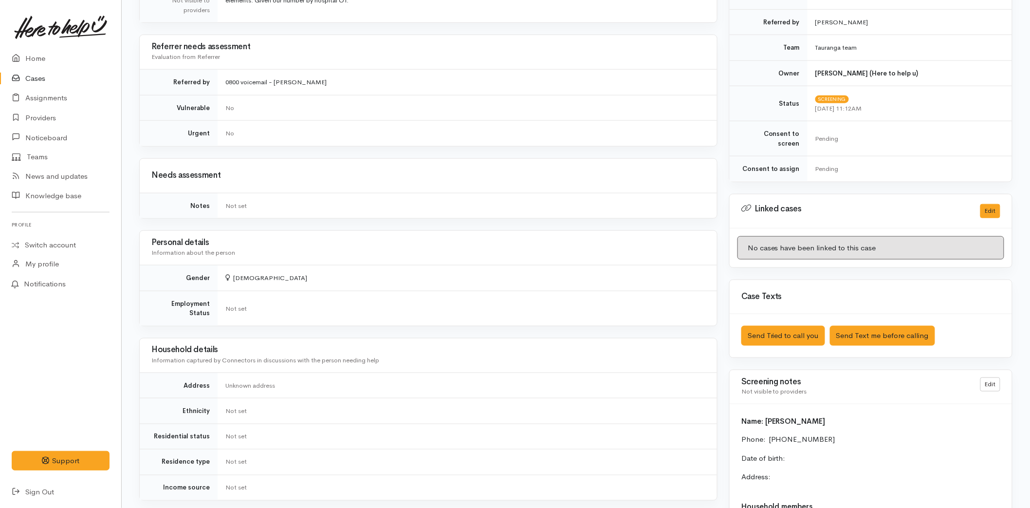
scroll to position [585, 0]
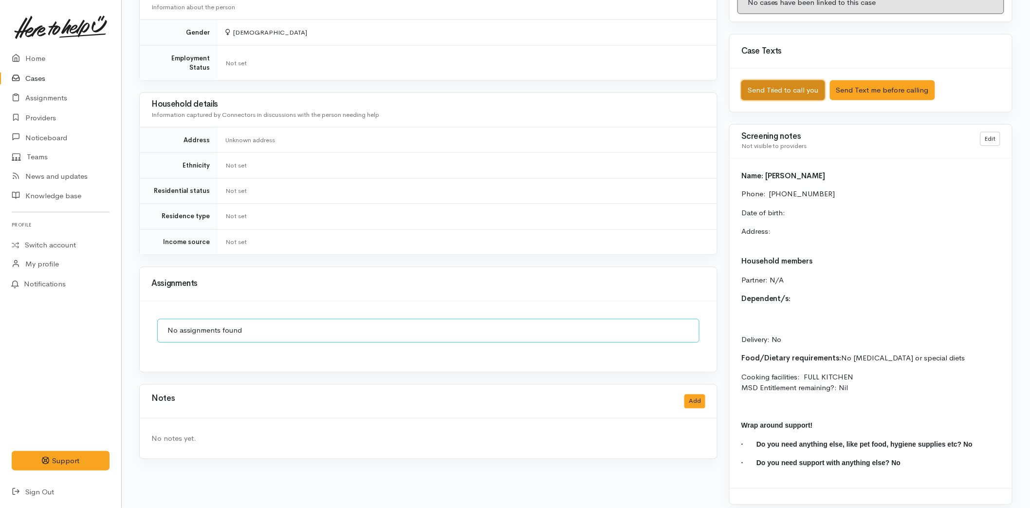
click at [774, 80] on button "Send Tried to call you" at bounding box center [784, 90] width 84 height 20
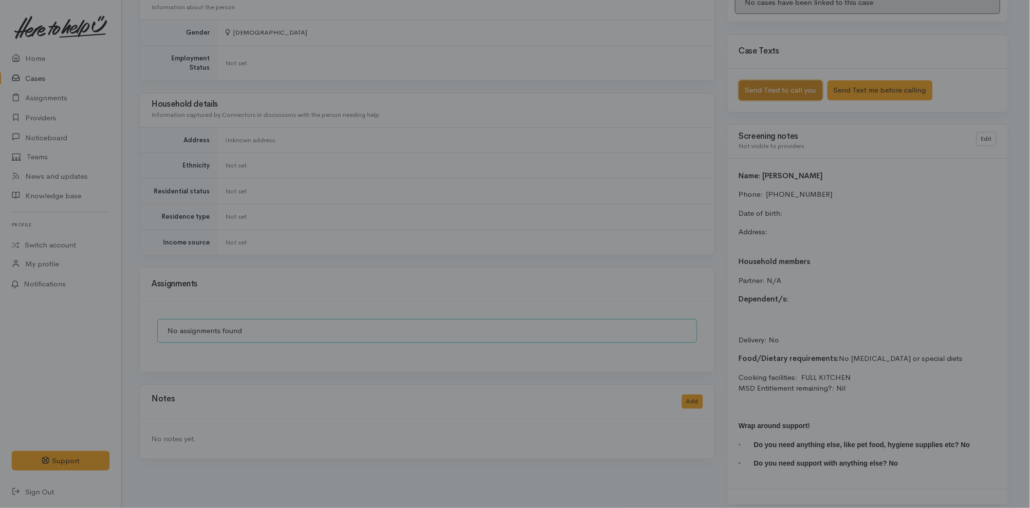
scroll to position [577, 0]
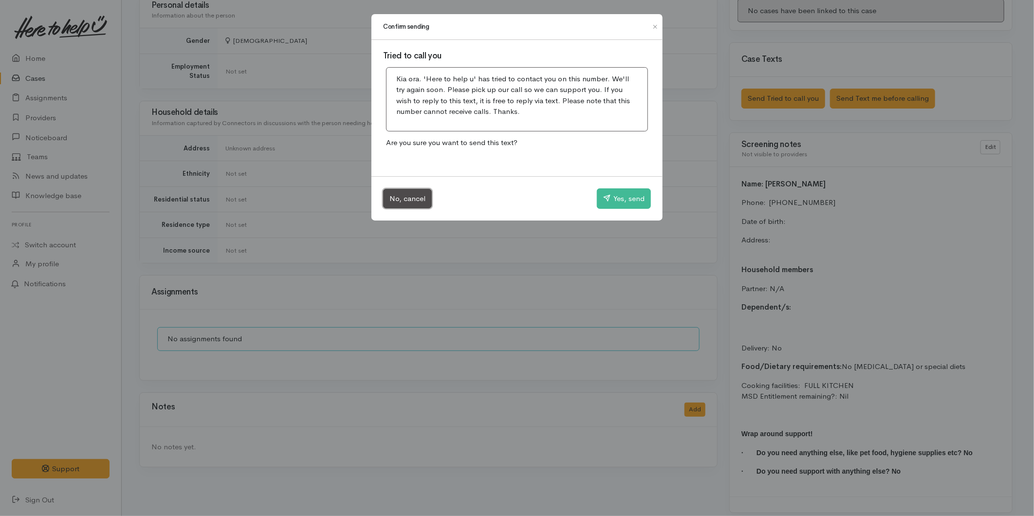
drag, startPoint x: 416, startPoint y: 202, endPoint x: 608, endPoint y: 274, distance: 204.5
click at [416, 202] on button "No, cancel" at bounding box center [407, 199] width 49 height 20
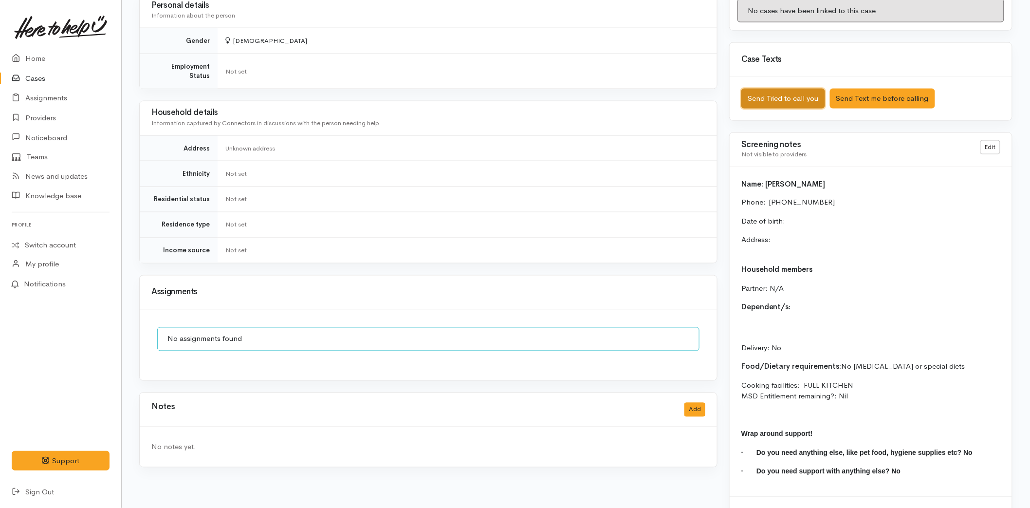
click at [762, 95] on button "Send Tried to call you" at bounding box center [784, 99] width 84 height 20
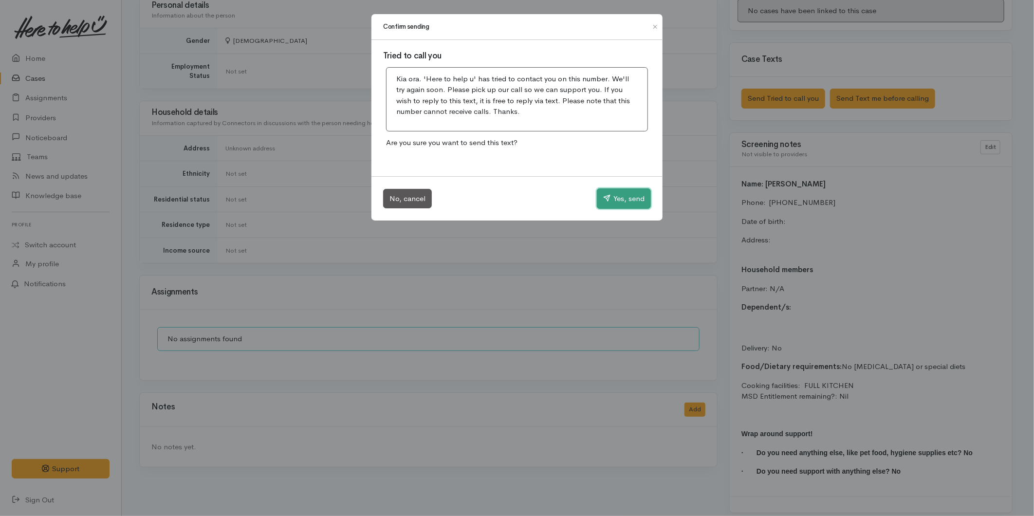
click at [631, 203] on button "Yes, send" at bounding box center [624, 198] width 54 height 20
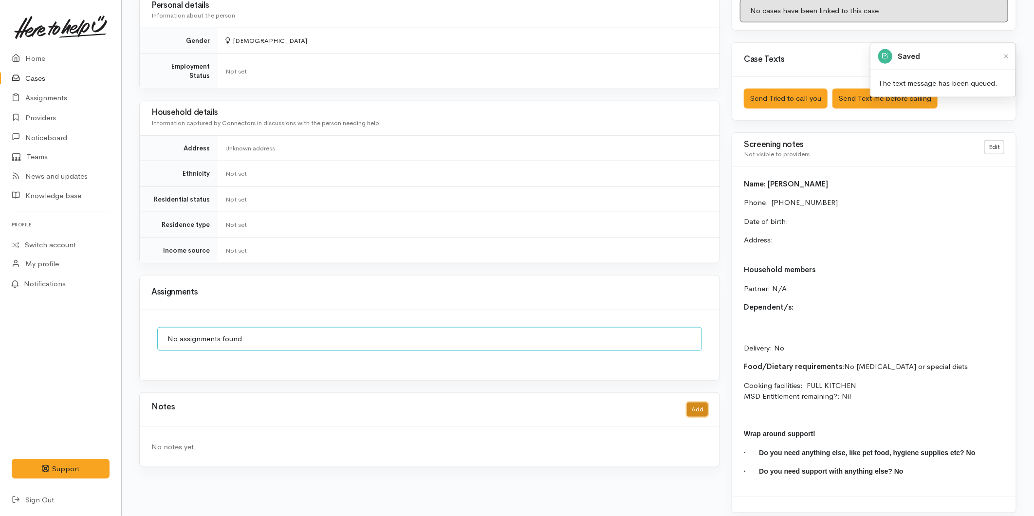
click at [693, 404] on button "Add" at bounding box center [697, 410] width 21 height 14
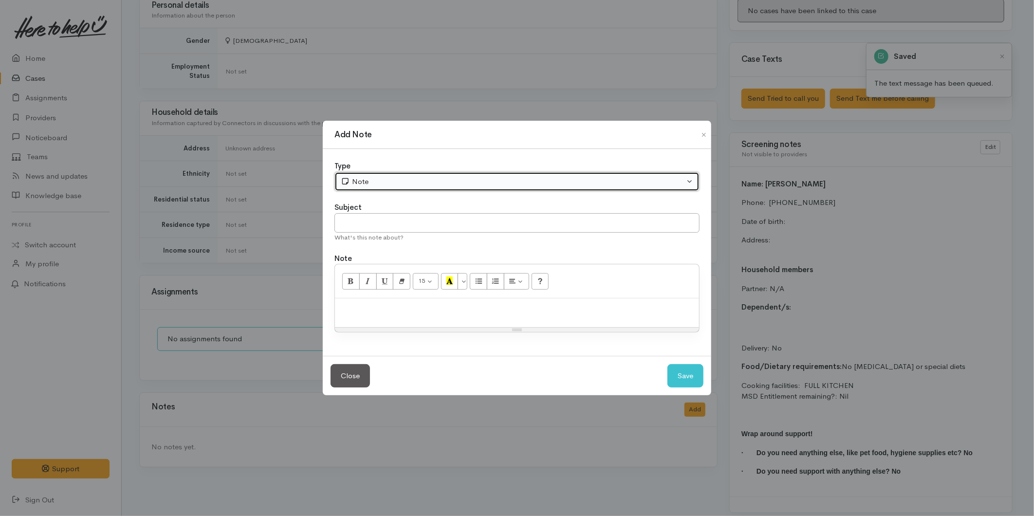
click at [367, 190] on button "Note" at bounding box center [516, 182] width 365 height 20
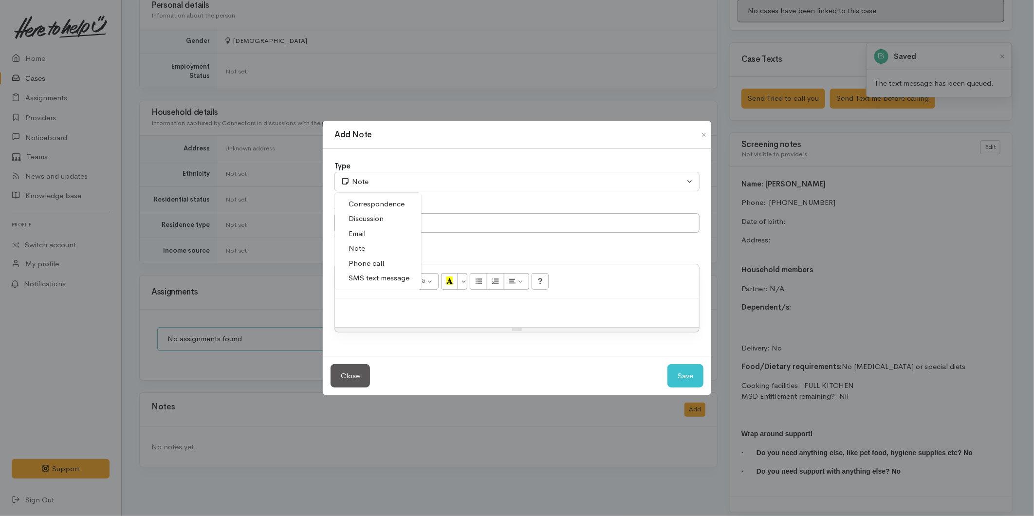
drag, startPoint x: 369, startPoint y: 263, endPoint x: 369, endPoint y: 240, distance: 23.4
click at [369, 263] on span "Phone call" at bounding box center [367, 263] width 36 height 11
select select "3"
click at [369, 225] on input "text" at bounding box center [516, 223] width 365 height 20
type input "Attempted Contact"
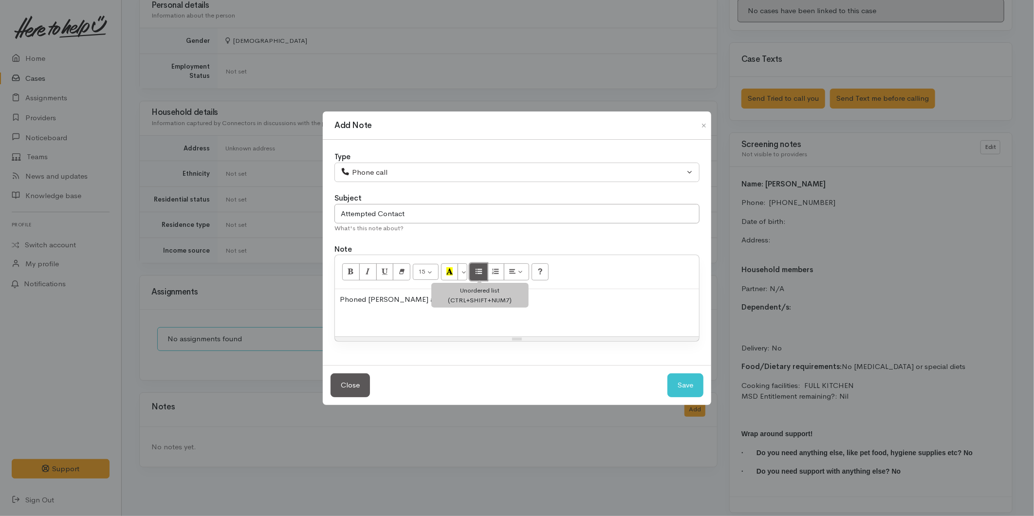
click at [479, 272] on icon "Unordered list (CTRL+SHIFT+NUM7)" at bounding box center [479, 271] width 6 height 8
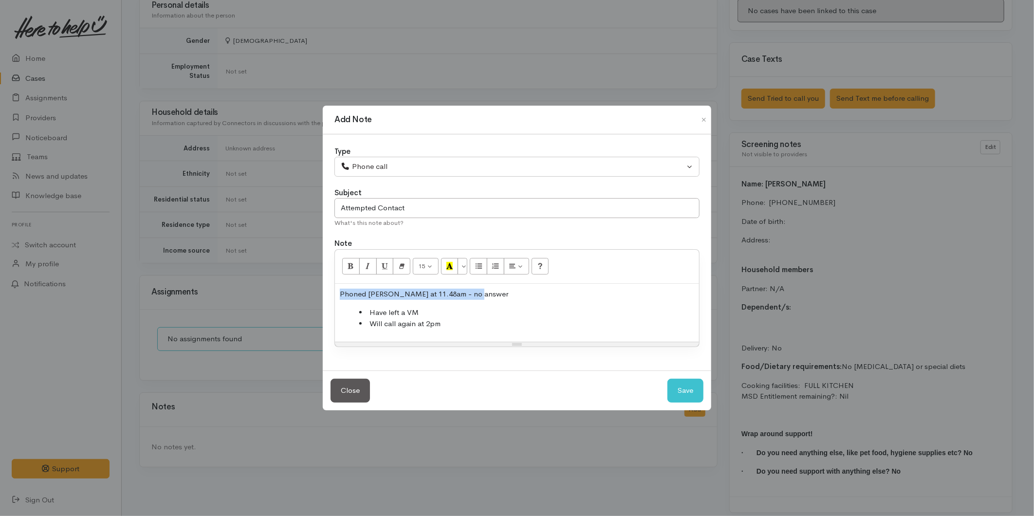
drag, startPoint x: 426, startPoint y: 295, endPoint x: 328, endPoint y: 293, distance: 97.9
click at [328, 293] on div "Type Correspondence Discussion Email Note Phone call SMS text message Phone cal…" at bounding box center [517, 252] width 389 height 237
click at [352, 266] on icon "Bold (CTRL+B)" at bounding box center [351, 266] width 6 height 8
drag, startPoint x: 506, startPoint y: 328, endPoint x: 518, endPoint y: 332, distance: 11.7
click at [506, 328] on li "Will call again at 2pm" at bounding box center [526, 323] width 335 height 11
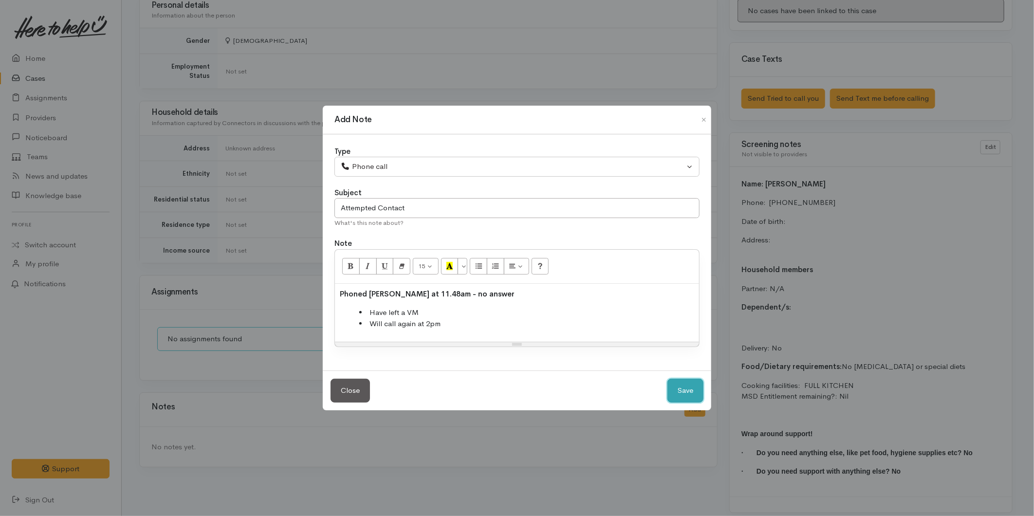
click at [675, 392] on button "Save" at bounding box center [685, 391] width 36 height 24
select select "1"
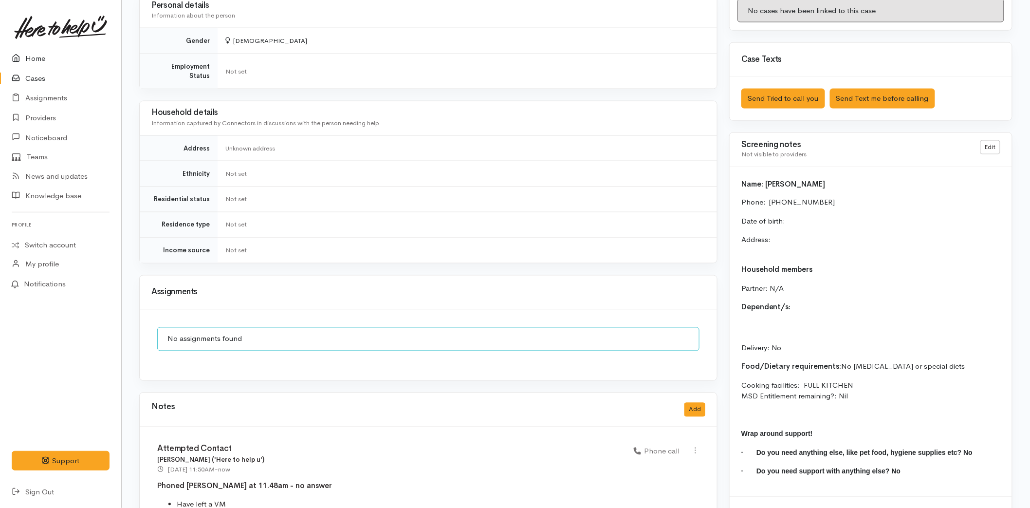
click at [21, 57] on icon at bounding box center [19, 59] width 14 height 12
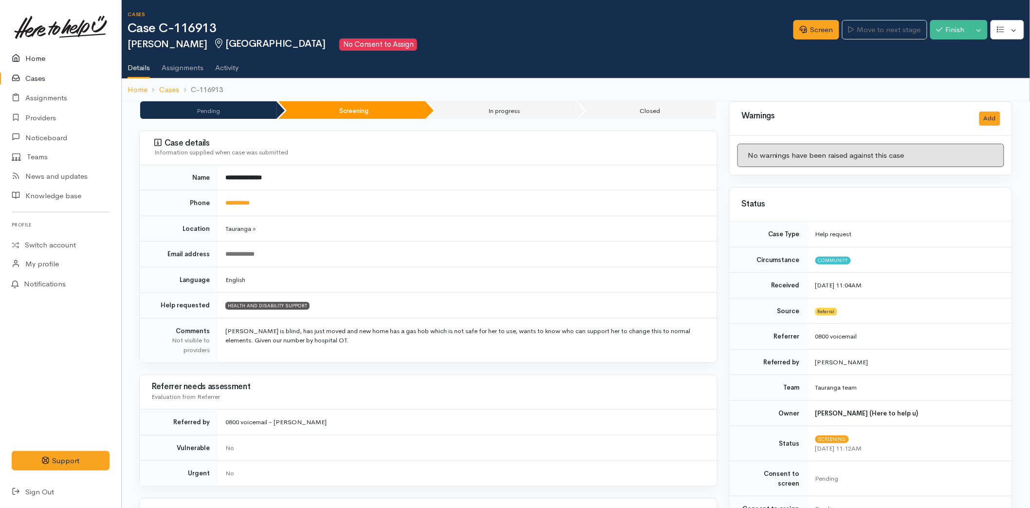
click at [36, 59] on link "Home" at bounding box center [60, 59] width 121 height 20
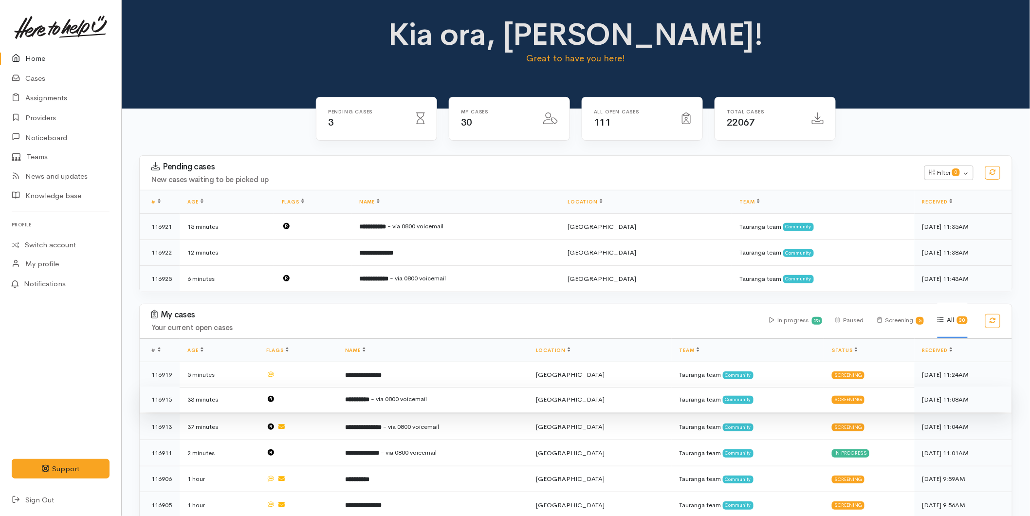
click at [370, 400] on b "**********" at bounding box center [357, 399] width 24 height 6
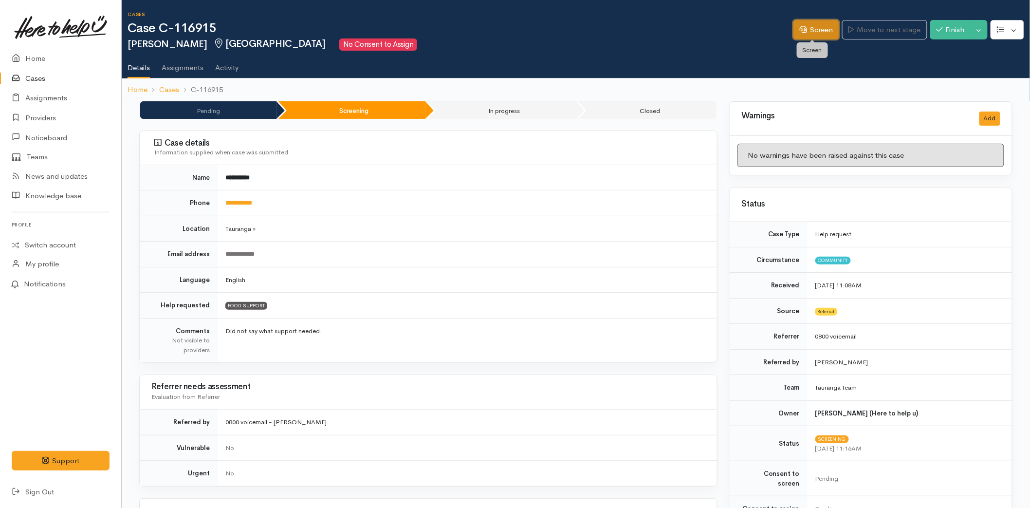
click at [828, 29] on link "Screen" at bounding box center [817, 30] width 46 height 20
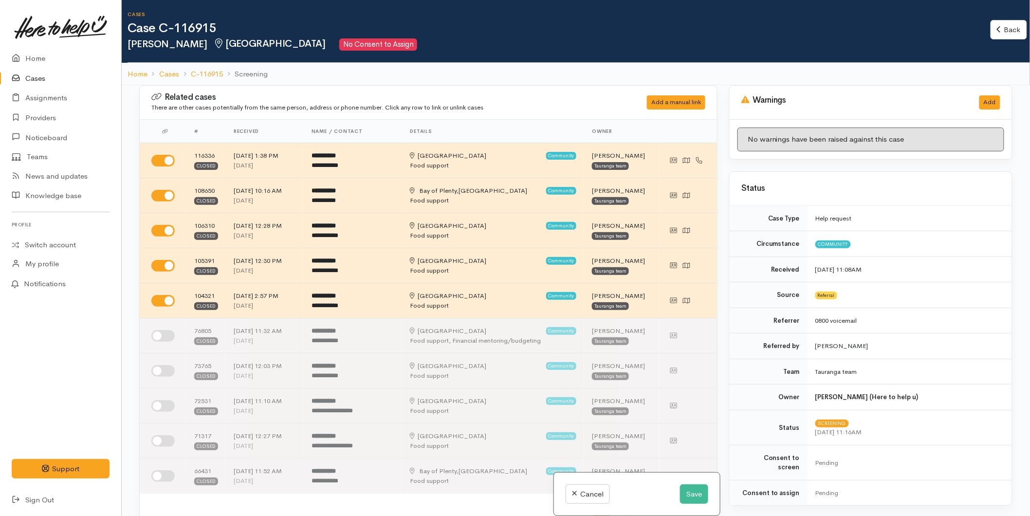
scroll to position [324, 0]
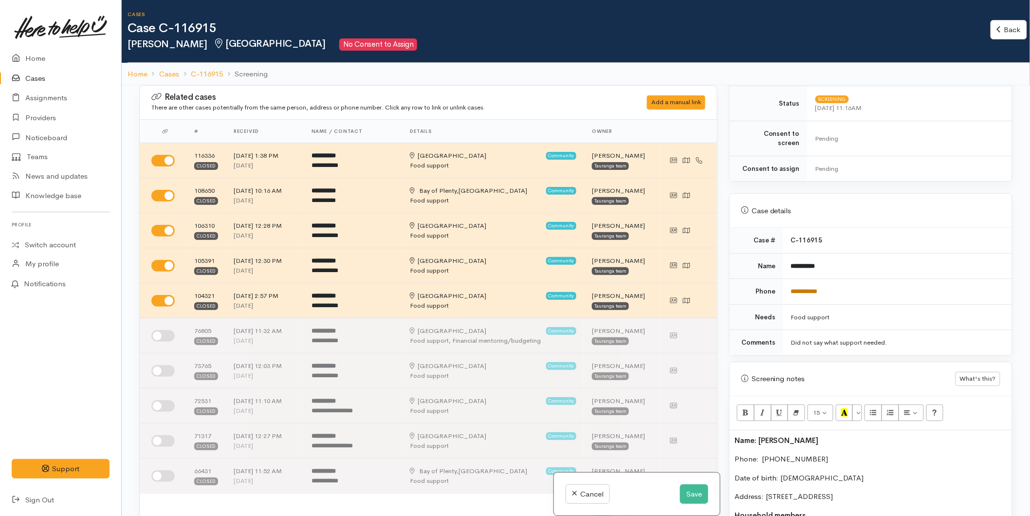
click at [807, 288] on link "**********" at bounding box center [804, 291] width 27 height 6
click at [736, 436] on span "Name: [PERSON_NAME]" at bounding box center [777, 440] width 84 height 9
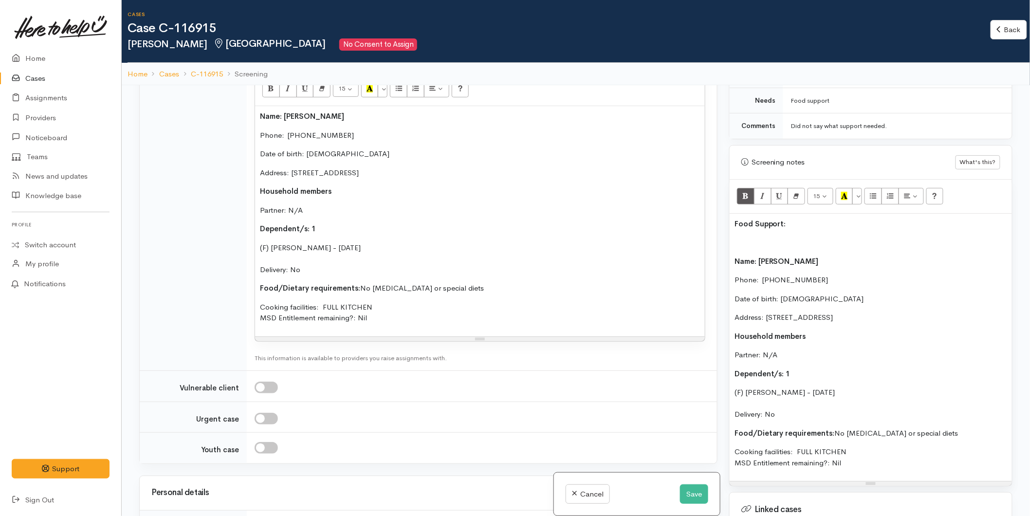
scroll to position [1082, 0]
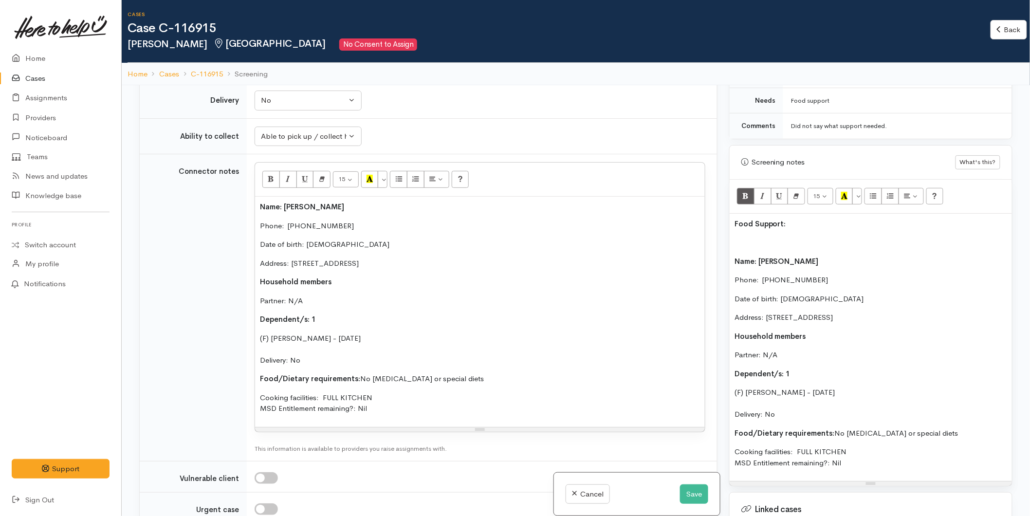
click at [768, 237] on p at bounding box center [871, 242] width 273 height 11
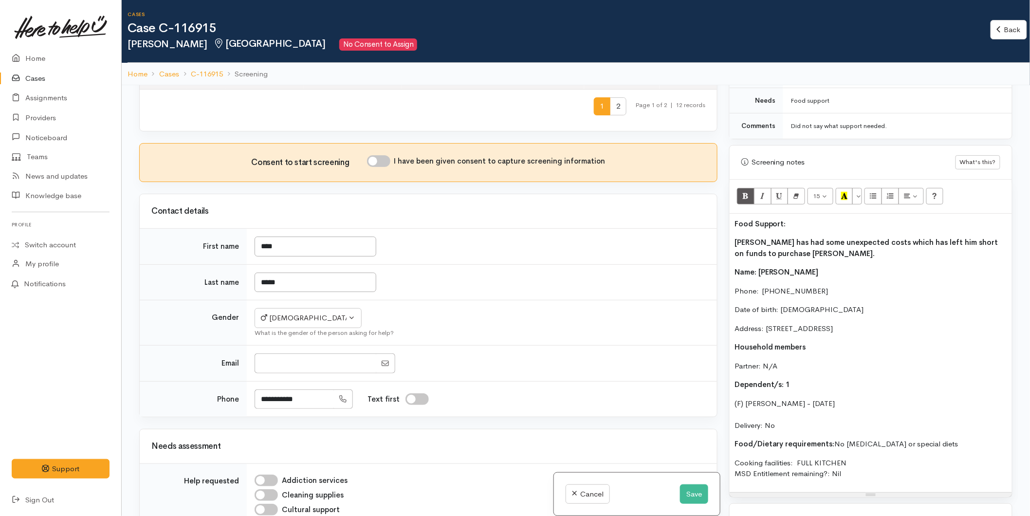
scroll to position [216, 0]
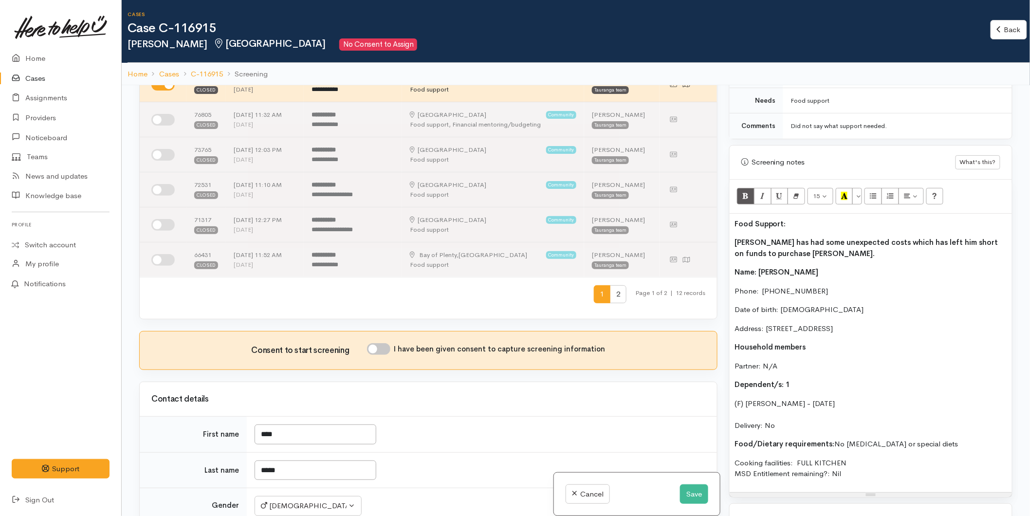
click at [388, 355] on div "I have been given consent to capture screening information" at bounding box center [486, 349] width 239 height 12
click at [387, 349] on input "I have been given consent to capture screening information" at bounding box center [378, 349] width 23 height 12
checkbox input "true"
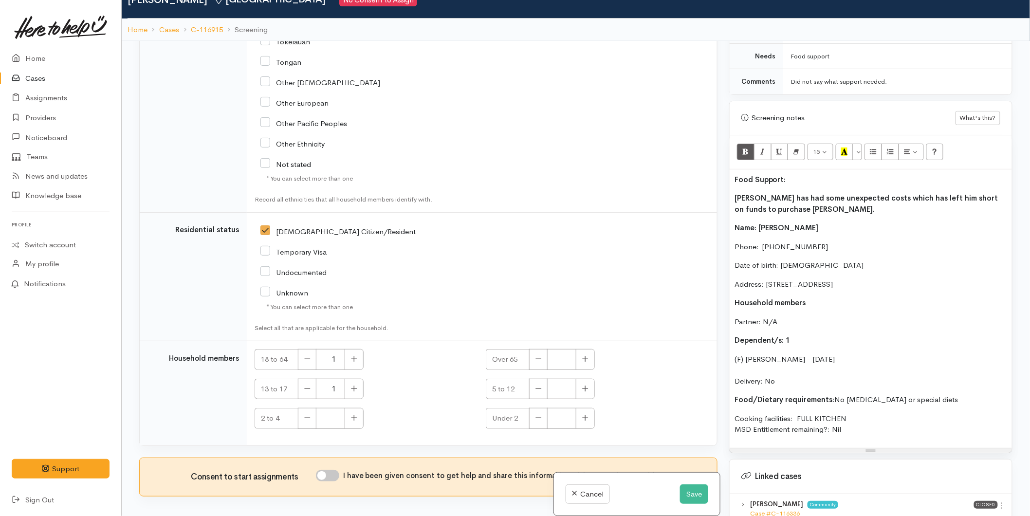
scroll to position [85, 0]
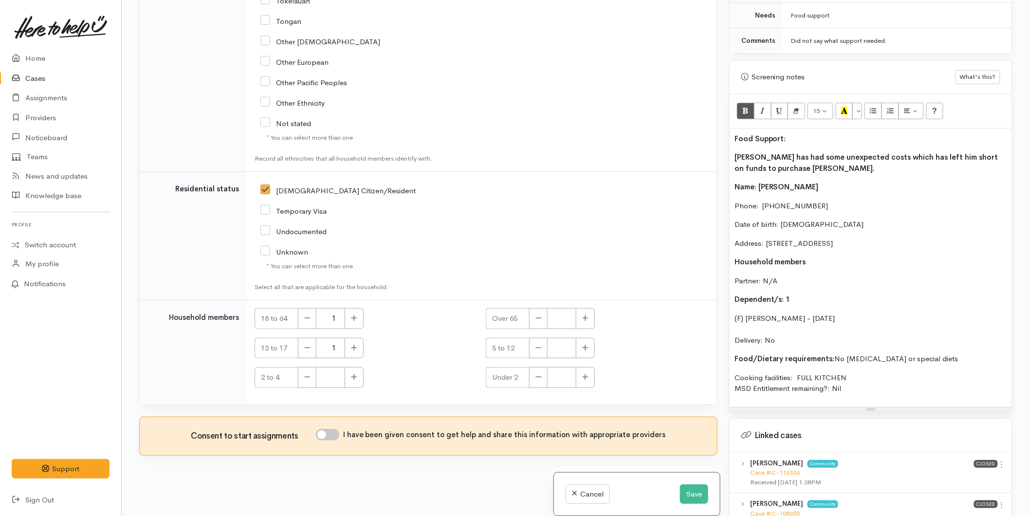
click at [339, 431] on input "I have been given consent to get help and share this information with appropria…" at bounding box center [327, 435] width 23 height 12
checkbox input "true"
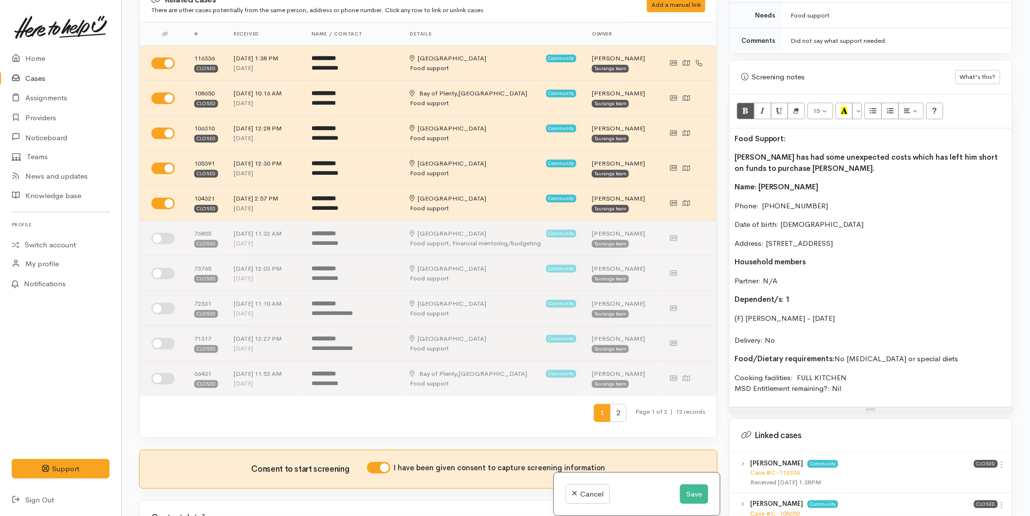
scroll to position [0, 0]
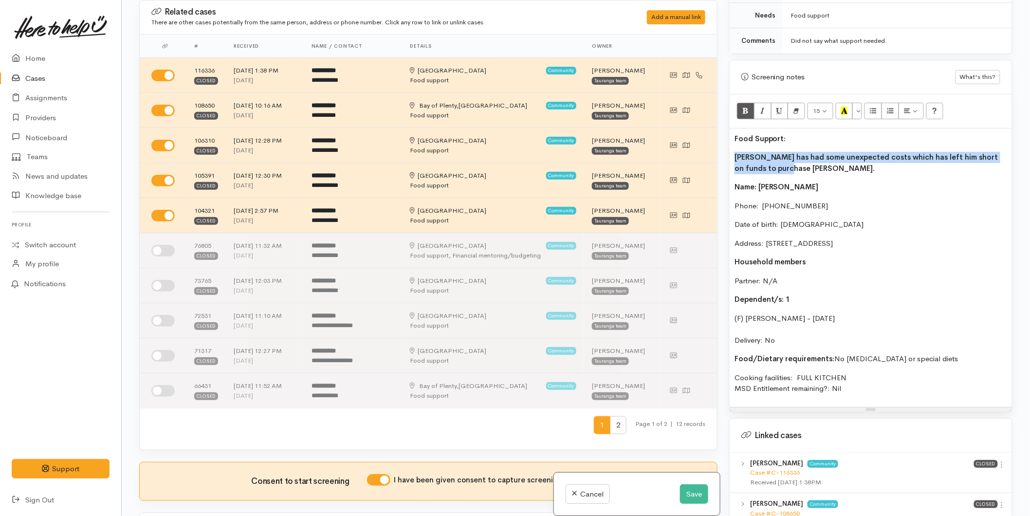
drag, startPoint x: 769, startPoint y: 158, endPoint x: 732, endPoint y: 147, distance: 38.7
click at [732, 147] on div "Food Support: Paul has had some unexpected costs which has left him short on fu…" at bounding box center [871, 268] width 282 height 278
click at [747, 107] on icon "Bold (CTRL+B)" at bounding box center [745, 111] width 6 height 8
click at [735, 134] on span "Food Support:" at bounding box center [761, 138] width 52 height 9
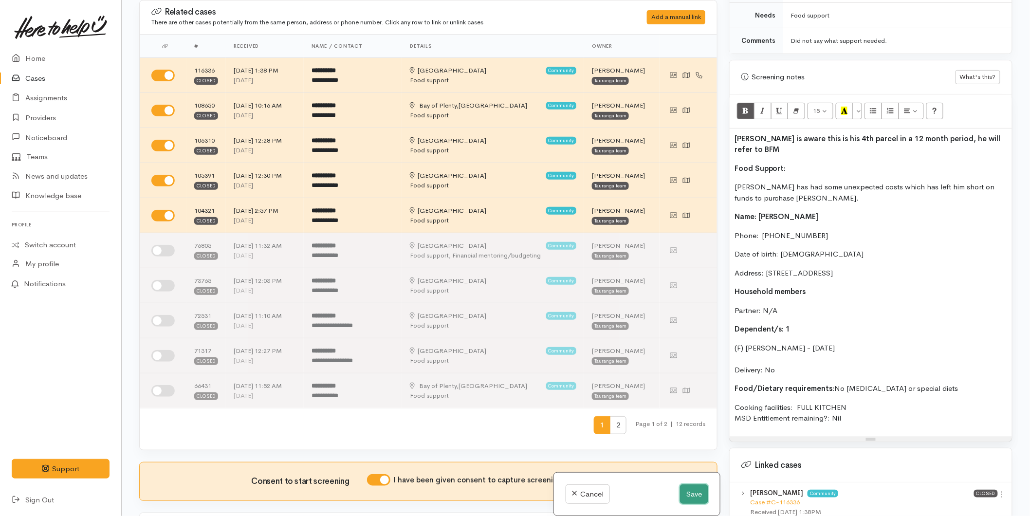
click at [682, 493] on button "Save" at bounding box center [694, 494] width 28 height 20
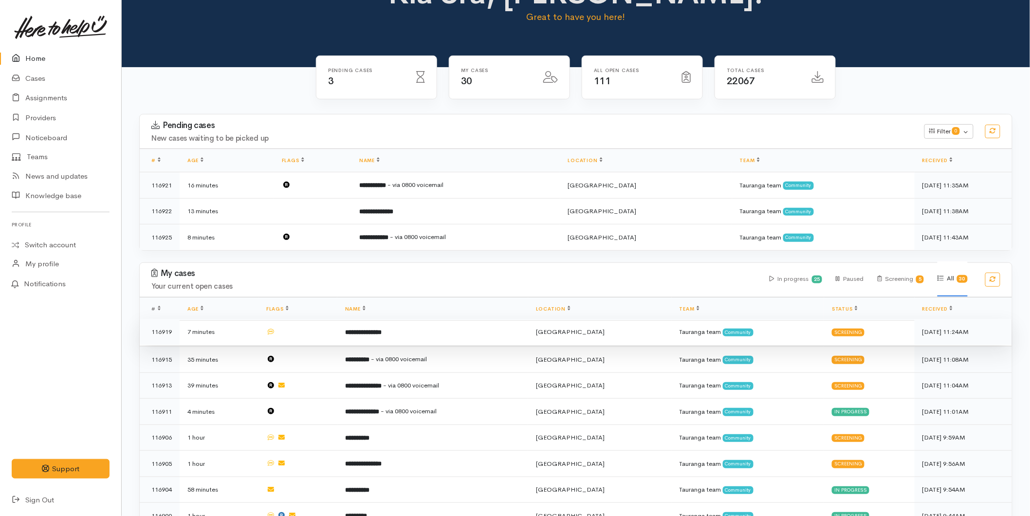
scroll to position [108, 0]
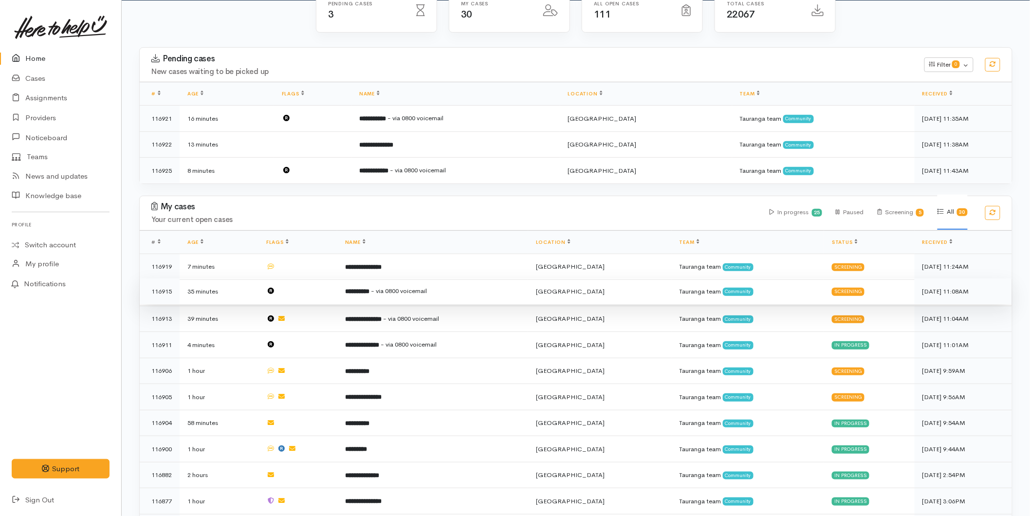
click at [382, 294] on td "**********" at bounding box center [432, 291] width 191 height 26
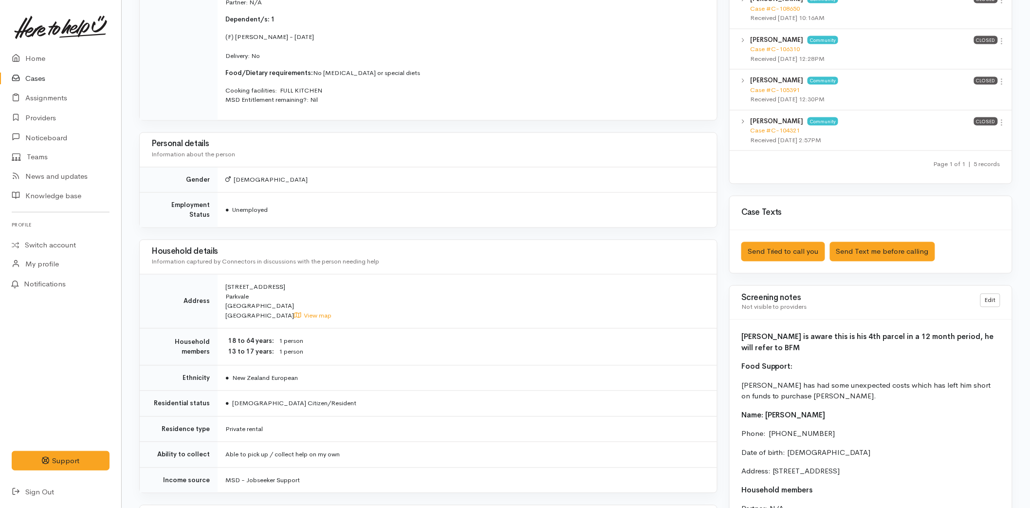
scroll to position [757, 0]
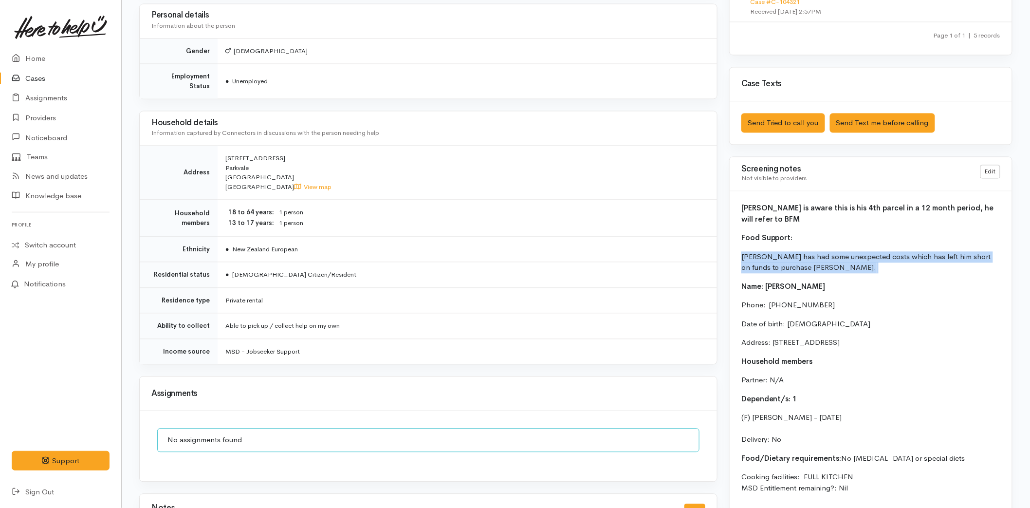
drag, startPoint x: 783, startPoint y: 265, endPoint x: 742, endPoint y: 254, distance: 42.7
click at [742, 254] on p "[PERSON_NAME] has had some unexpected costs which has left him short on funds t…" at bounding box center [871, 263] width 259 height 22
copy p "[PERSON_NAME] has had some unexpected costs which has left him short on funds t…"
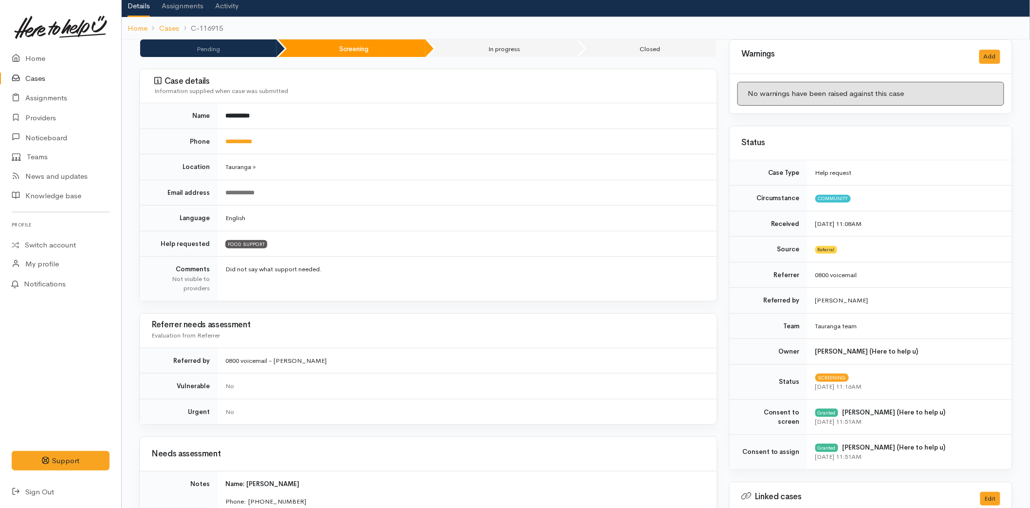
scroll to position [0, 0]
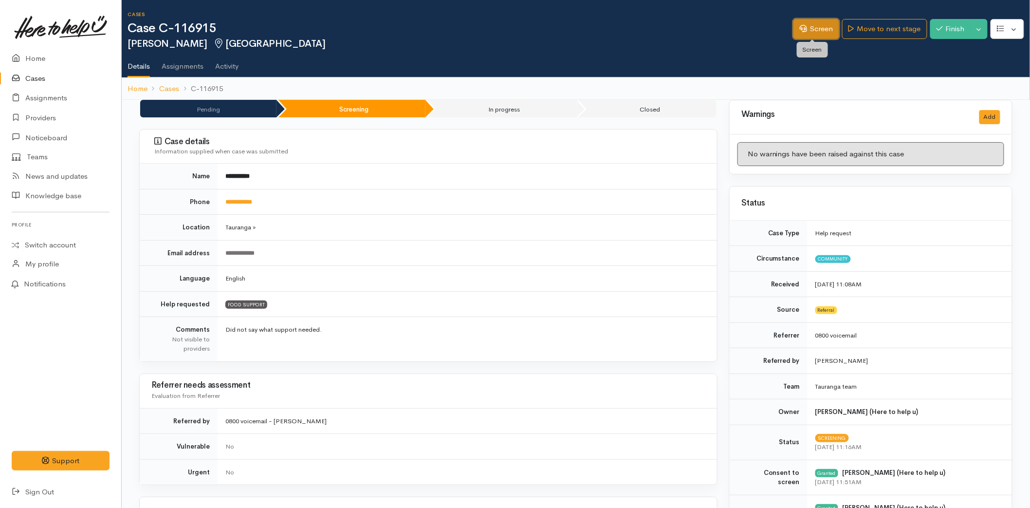
click at [808, 27] on link "Screen" at bounding box center [817, 29] width 46 height 20
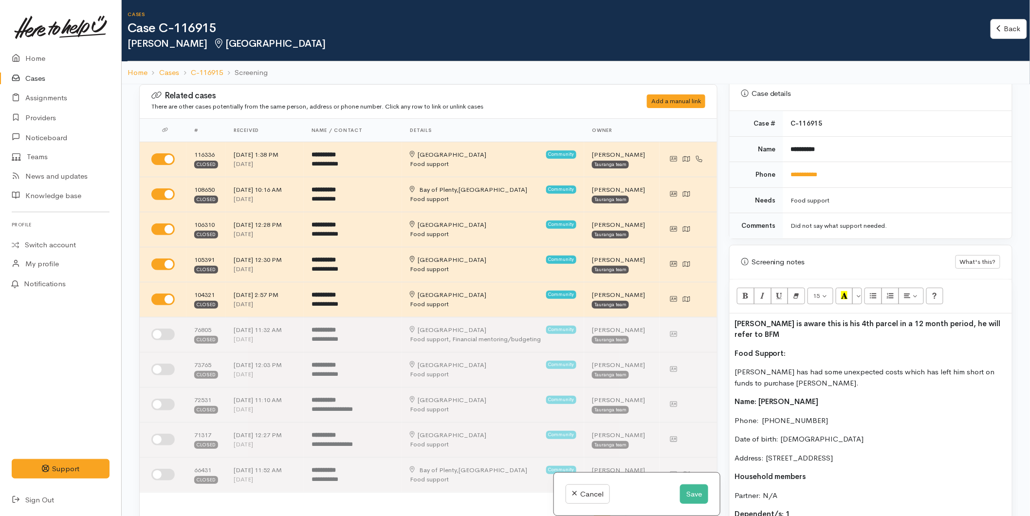
scroll to position [468, 0]
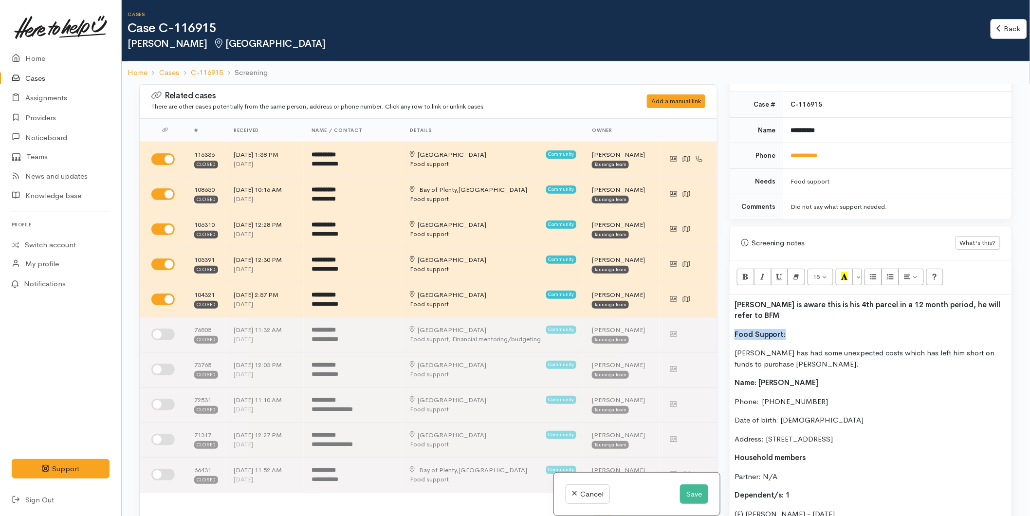
drag, startPoint x: 796, startPoint y: 321, endPoint x: 789, endPoint y: 300, distance: 21.9
click at [724, 324] on div "Warnings Add No warnings have been raised against this case Add Warning Title ●…" at bounding box center [870, 342] width 295 height 516
click at [841, 275] on button "Recent Color" at bounding box center [845, 277] width 18 height 17
click at [692, 486] on button "Save" at bounding box center [694, 494] width 28 height 20
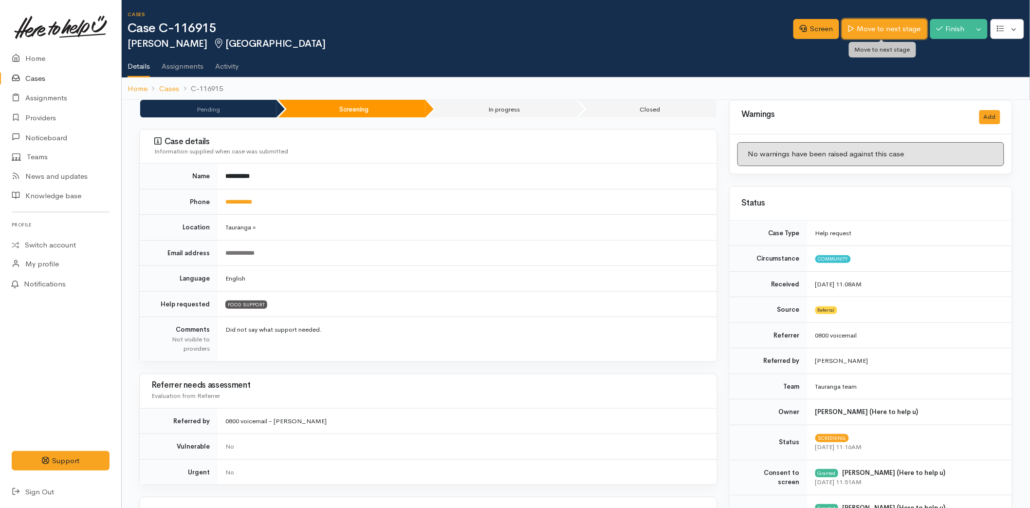
click at [860, 31] on link "Move to next stage" at bounding box center [884, 29] width 85 height 20
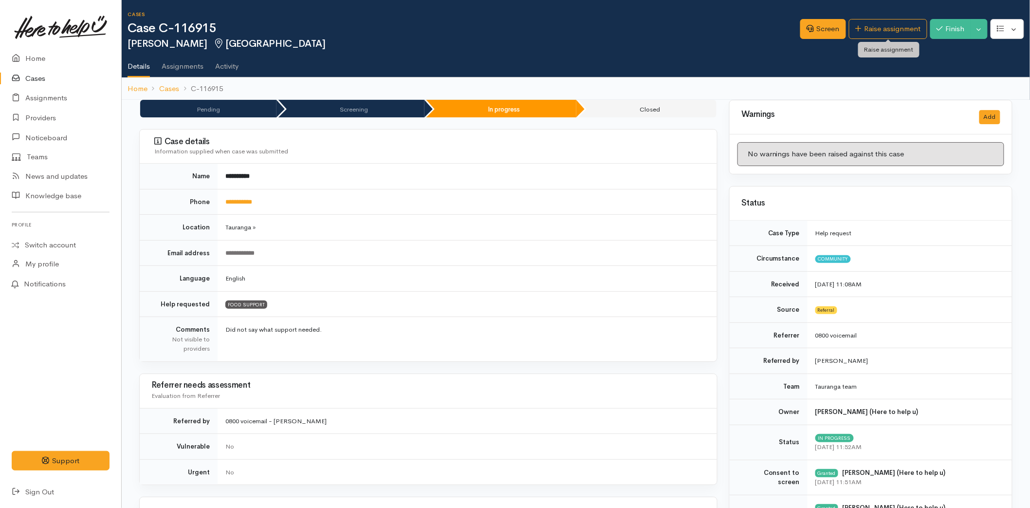
click at [860, 31] on link "Raise assignment" at bounding box center [888, 29] width 78 height 20
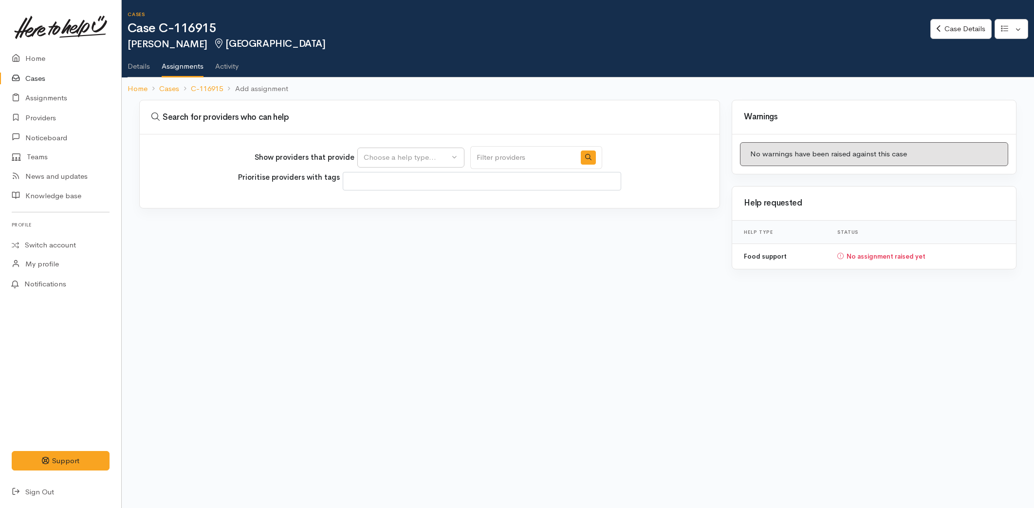
select select
click at [385, 152] on div "Choose a help type..." at bounding box center [407, 157] width 86 height 11
click at [394, 197] on link "Food support" at bounding box center [411, 203] width 106 height 15
select select "3"
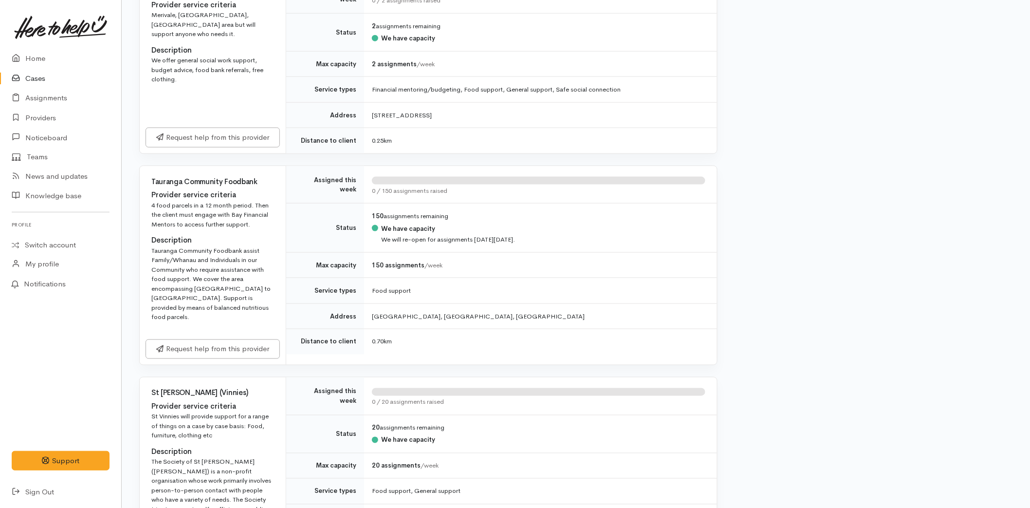
scroll to position [541, 0]
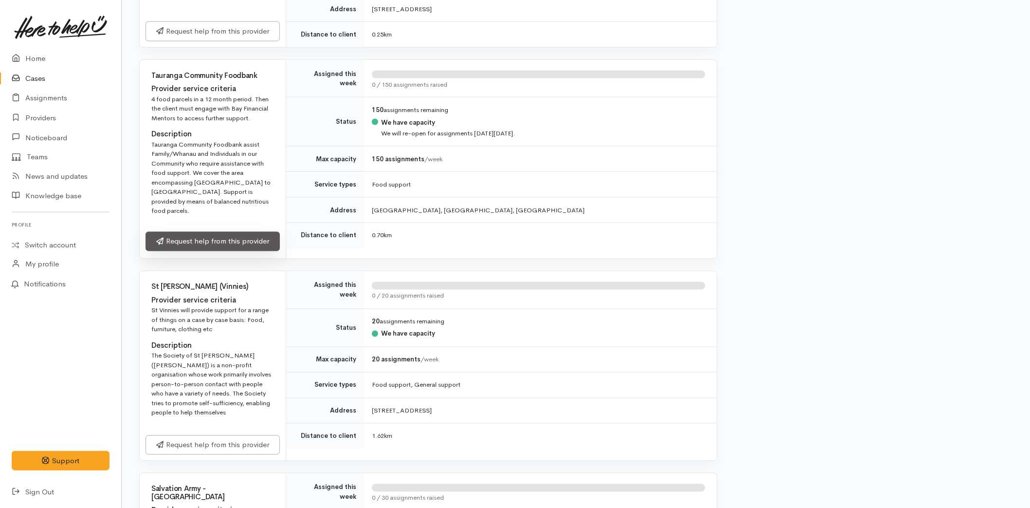
click at [227, 233] on link "Request help from this provider" at bounding box center [213, 242] width 134 height 20
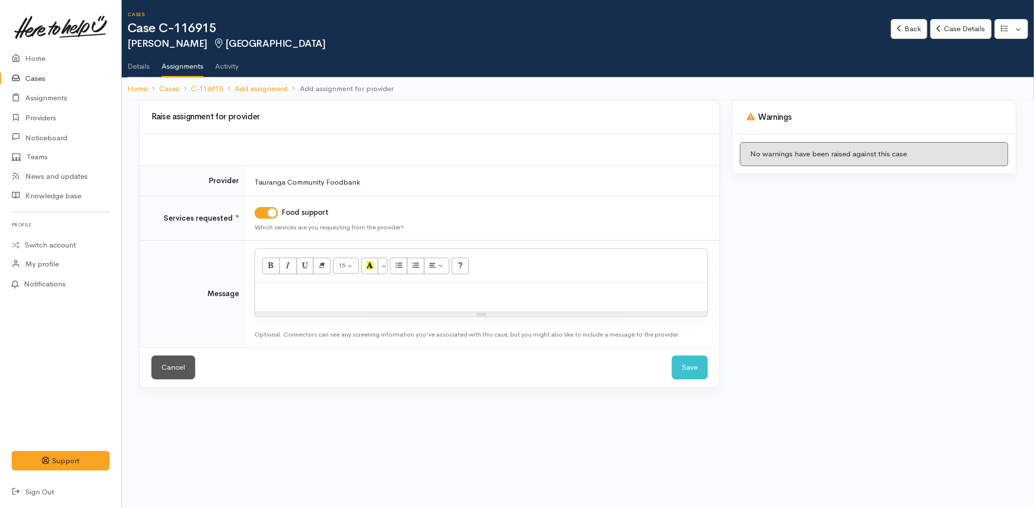
click at [306, 293] on p at bounding box center [481, 293] width 443 height 11
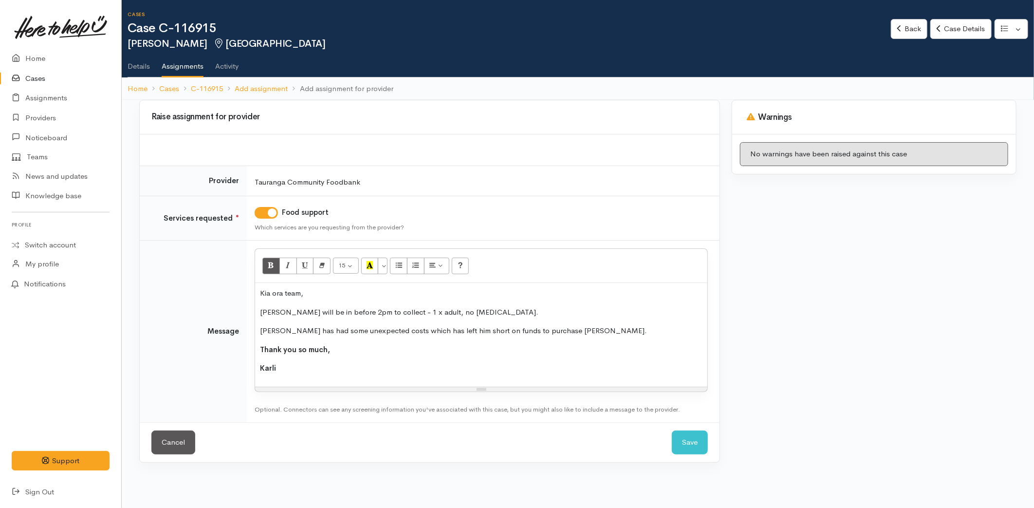
drag, startPoint x: 289, startPoint y: 368, endPoint x: 250, endPoint y: 342, distance: 46.7
click at [250, 342] on td "<p>Kia ora team,</p><p>Paul will be in before 2pm to collect - 1 x adult, no fo…" at bounding box center [483, 332] width 473 height 182
click at [271, 259] on button "Bold (CTRL+B)" at bounding box center [271, 266] width 18 height 17
click at [414, 310] on p "Paul will be in before 2pm to collect - 1 x adult, no food allergies." at bounding box center [481, 312] width 443 height 11
click at [417, 309] on p "Paul will be in before 2pm to collect - 1 x adult, no food allergies." at bounding box center [481, 312] width 443 height 11
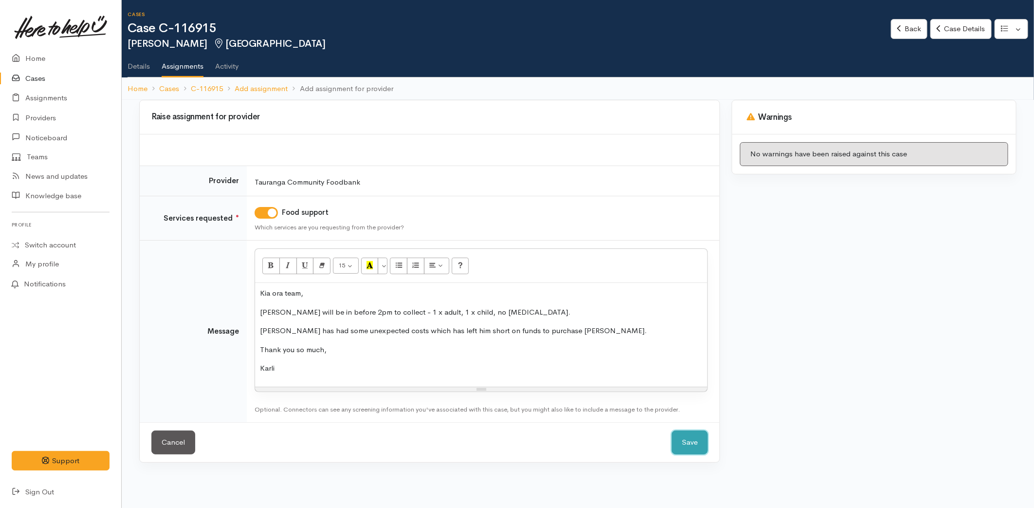
click at [689, 442] on button "Save" at bounding box center [690, 442] width 36 height 24
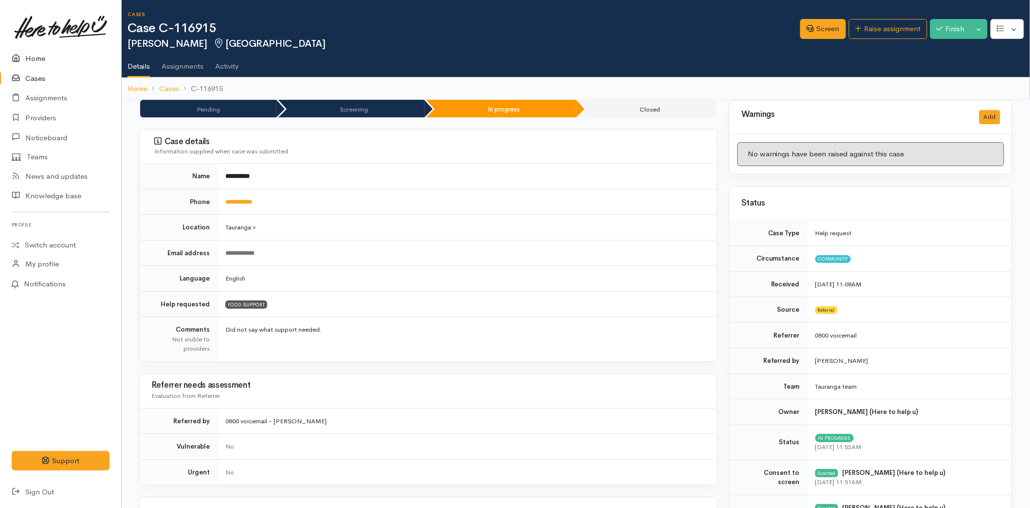
drag, startPoint x: 0, startPoint y: 0, endPoint x: 43, endPoint y: 50, distance: 66.0
click at [43, 50] on link "Home" at bounding box center [60, 59] width 121 height 20
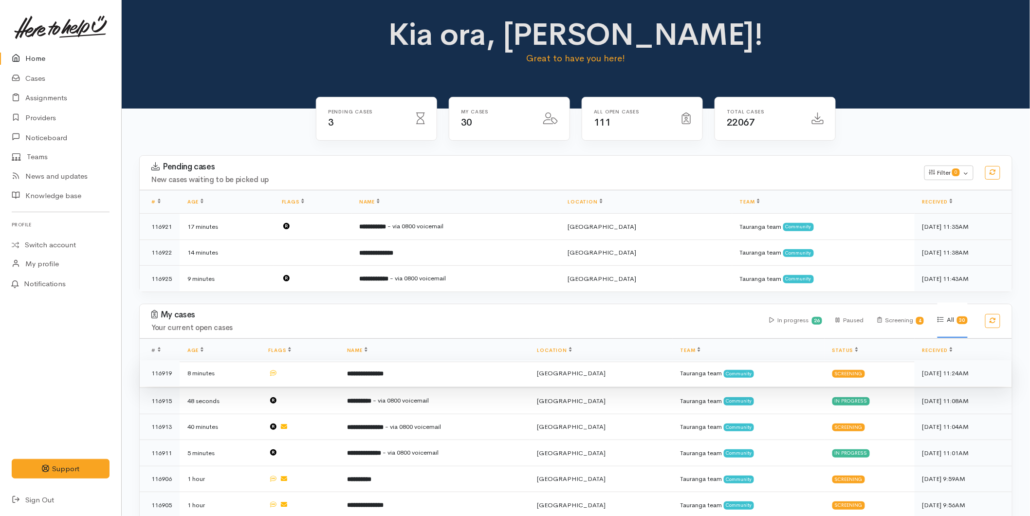
click at [384, 375] on b "**********" at bounding box center [365, 374] width 37 height 6
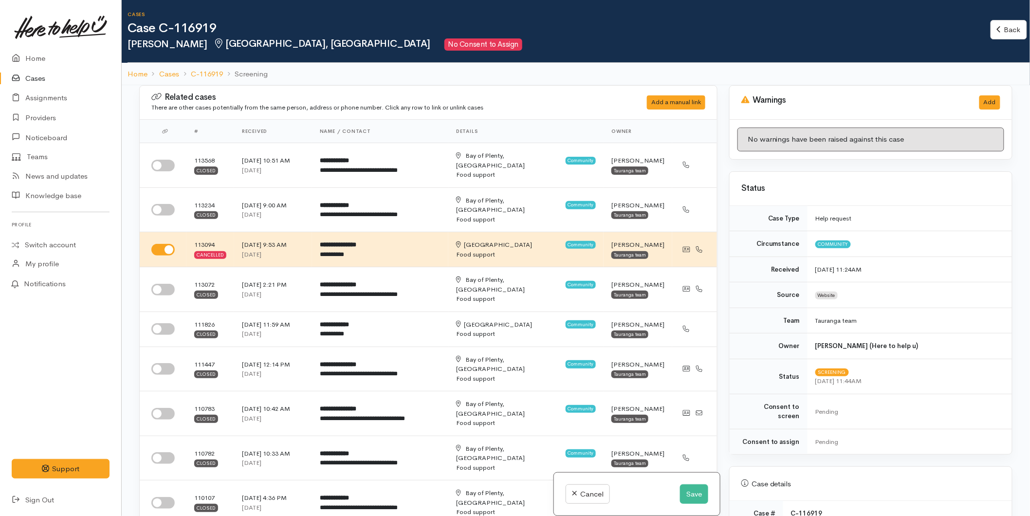
click at [159, 284] on input "checkbox" at bounding box center [162, 290] width 23 height 12
checkbox input "true"
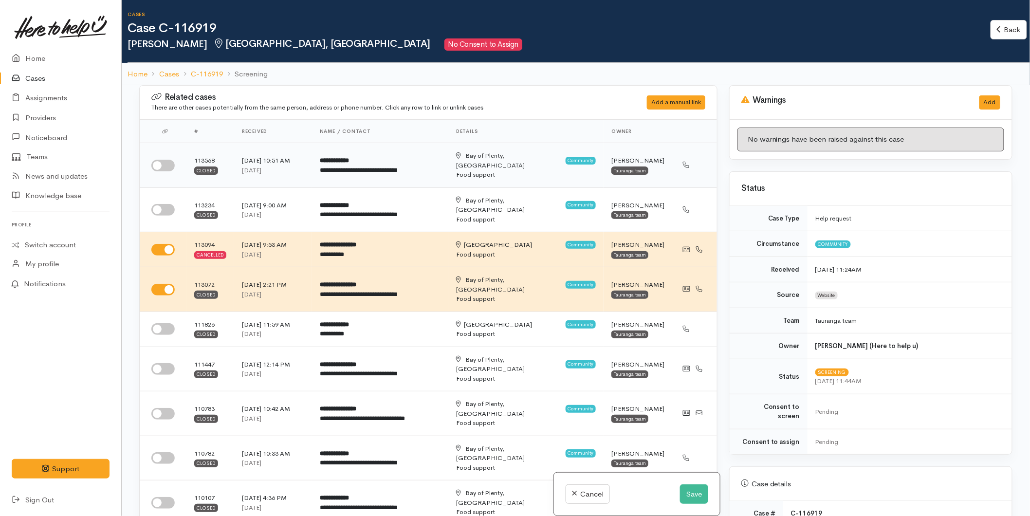
click at [159, 161] on input "checkbox" at bounding box center [162, 166] width 23 height 12
checkbox input "true"
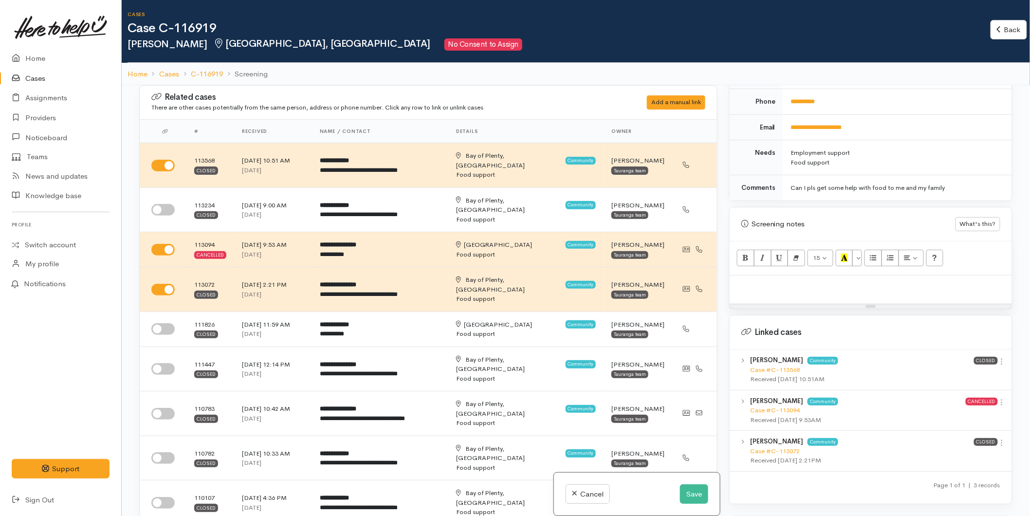
scroll to position [551, 0]
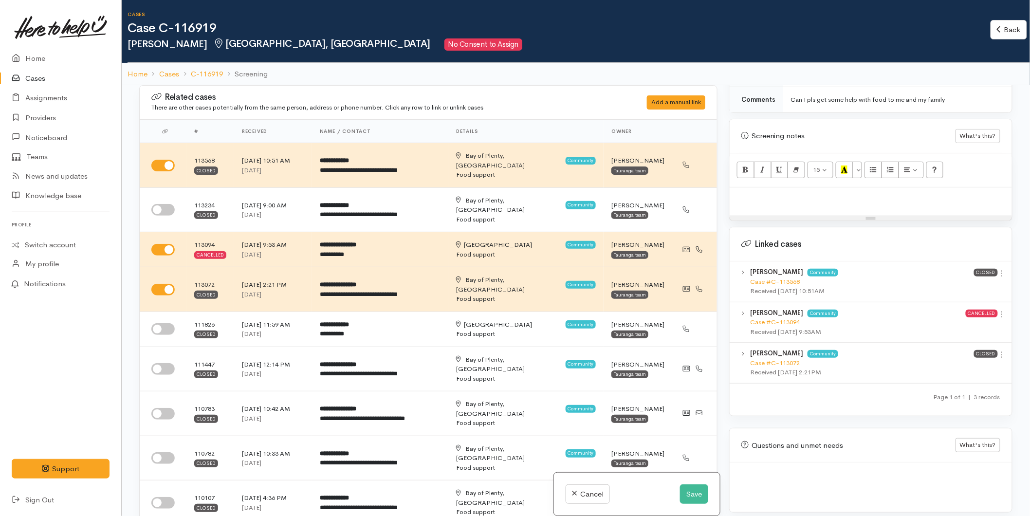
drag, startPoint x: 1001, startPoint y: 266, endPoint x: 999, endPoint y: 271, distance: 5.2
click at [1001, 269] on icon at bounding box center [1002, 273] width 8 height 8
click at [969, 285] on link "View case" at bounding box center [967, 292] width 77 height 15
drag, startPoint x: 40, startPoint y: 53, endPoint x: 105, endPoint y: 76, distance: 68.4
click at [40, 53] on link "Home" at bounding box center [60, 59] width 121 height 20
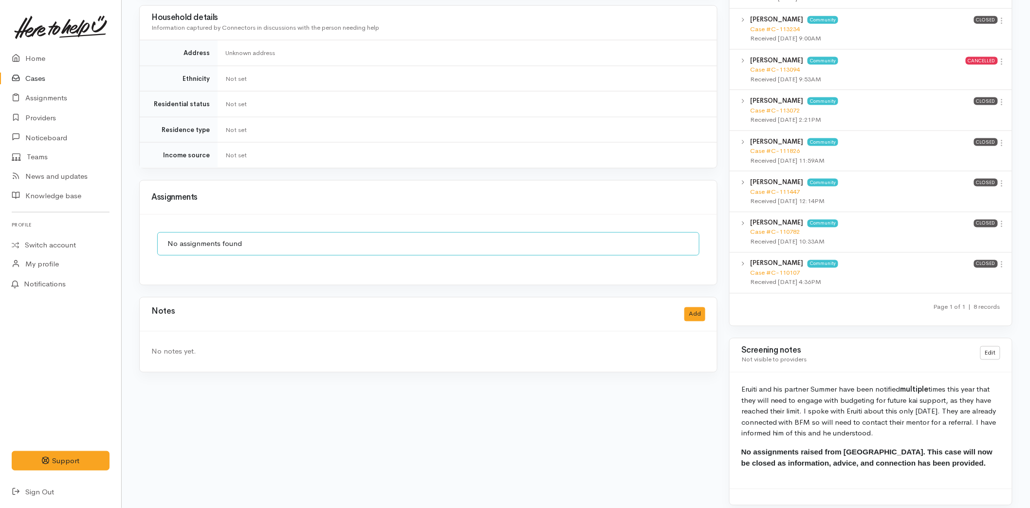
scroll to position [116, 0]
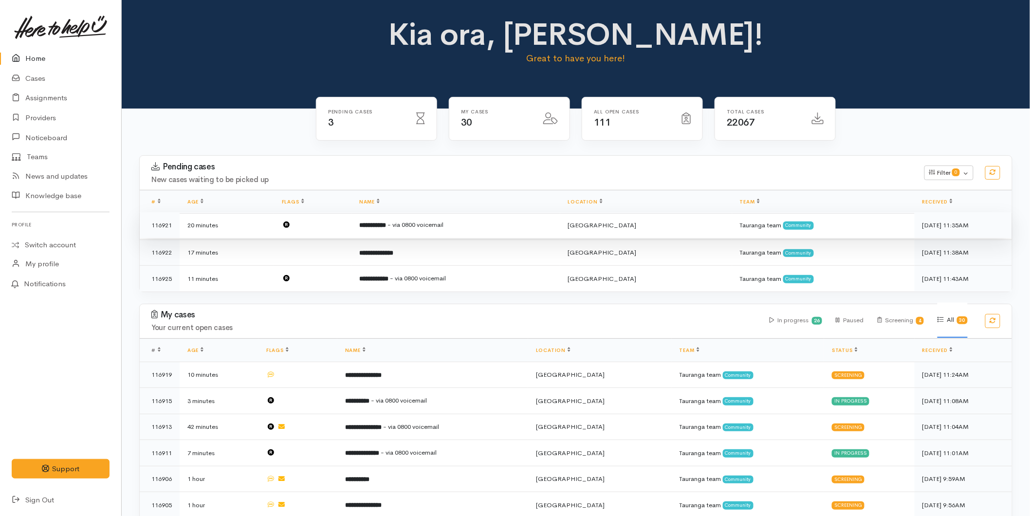
click at [417, 215] on td "**********" at bounding box center [456, 225] width 209 height 26
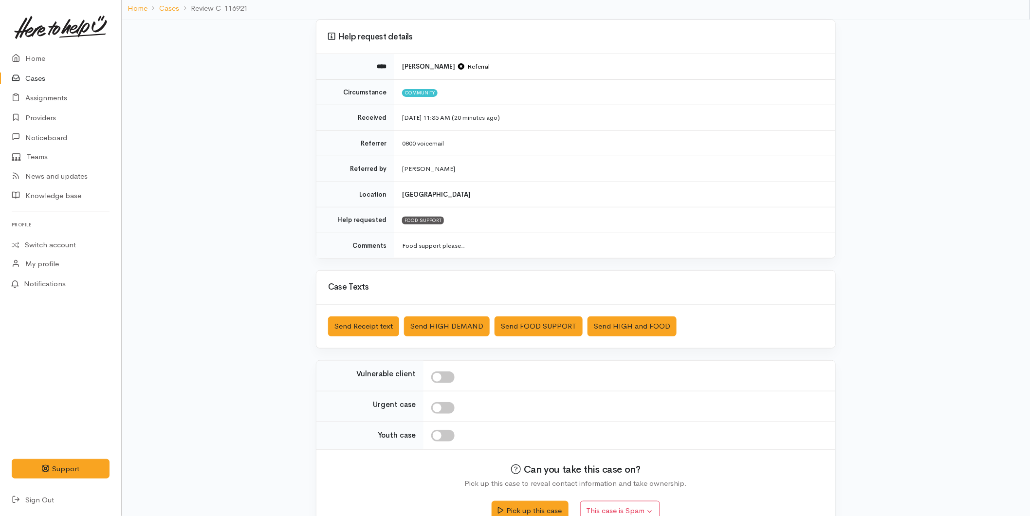
scroll to position [89, 0]
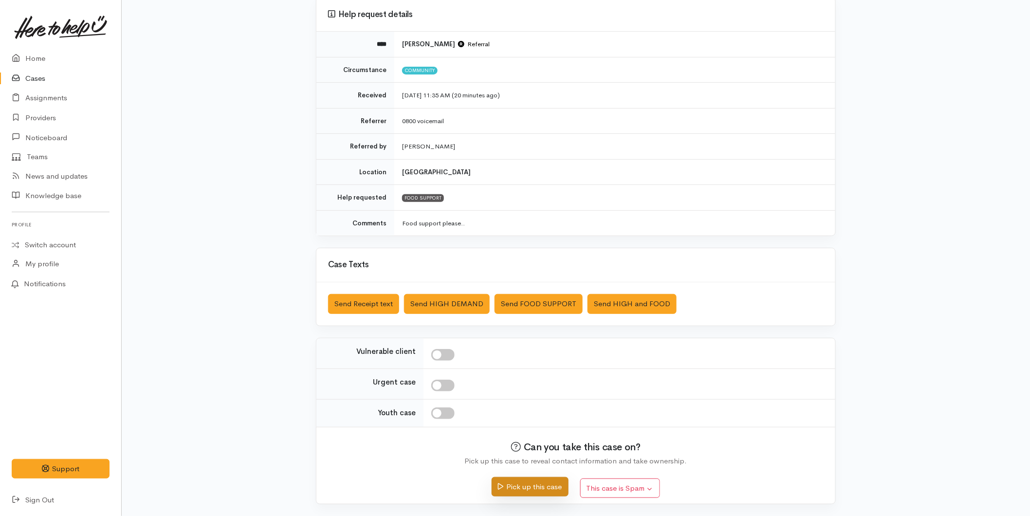
click at [517, 480] on button "Pick up this case" at bounding box center [530, 487] width 76 height 20
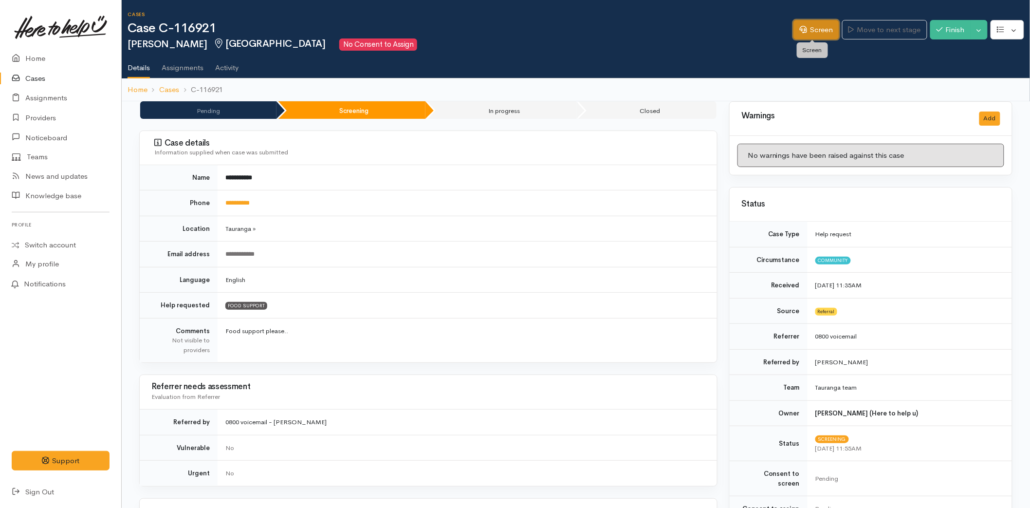
click at [824, 21] on link "Screen" at bounding box center [817, 30] width 46 height 20
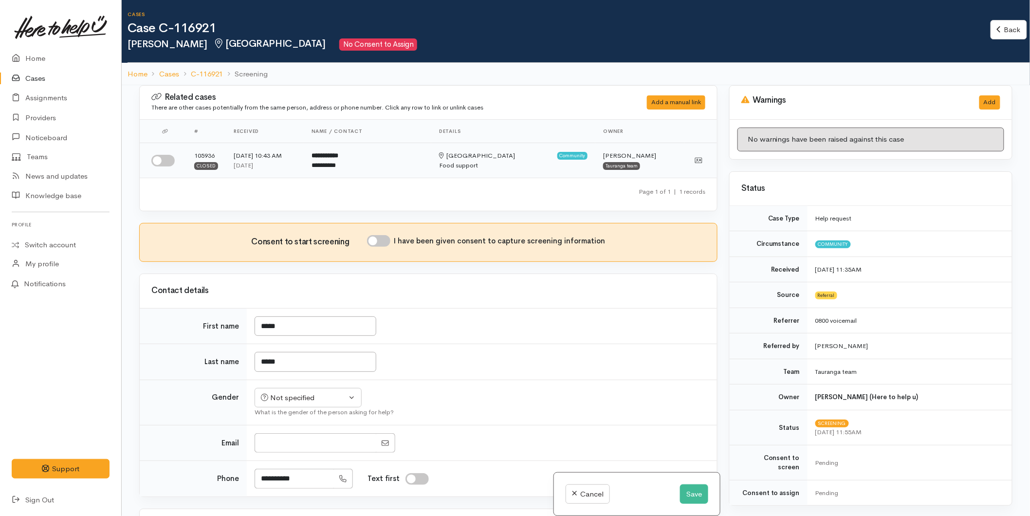
click at [174, 158] on input "checkbox" at bounding box center [162, 161] width 23 height 12
checkbox input "true"
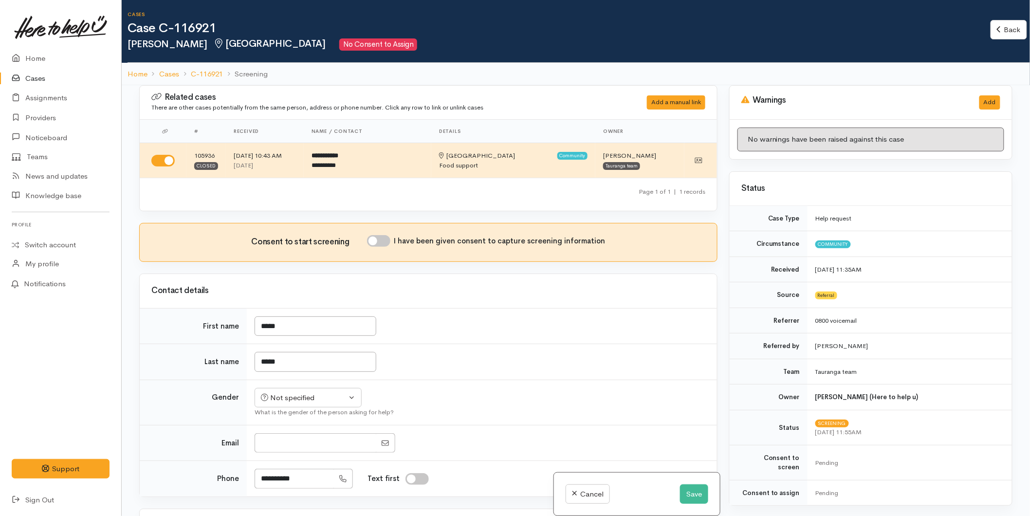
scroll to position [432, 0]
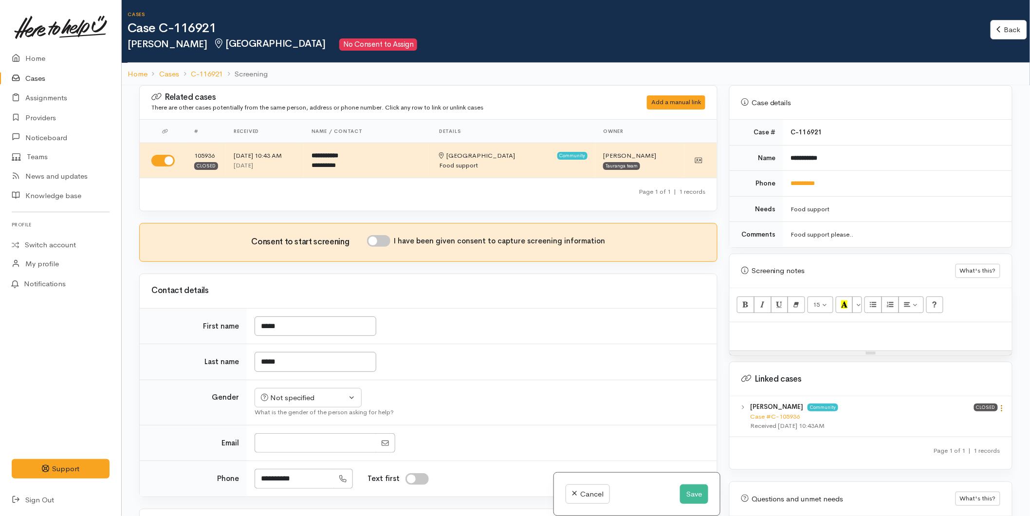
click at [1000, 404] on icon at bounding box center [1002, 408] width 8 height 8
click at [981, 420] on link "View case" at bounding box center [967, 427] width 77 height 15
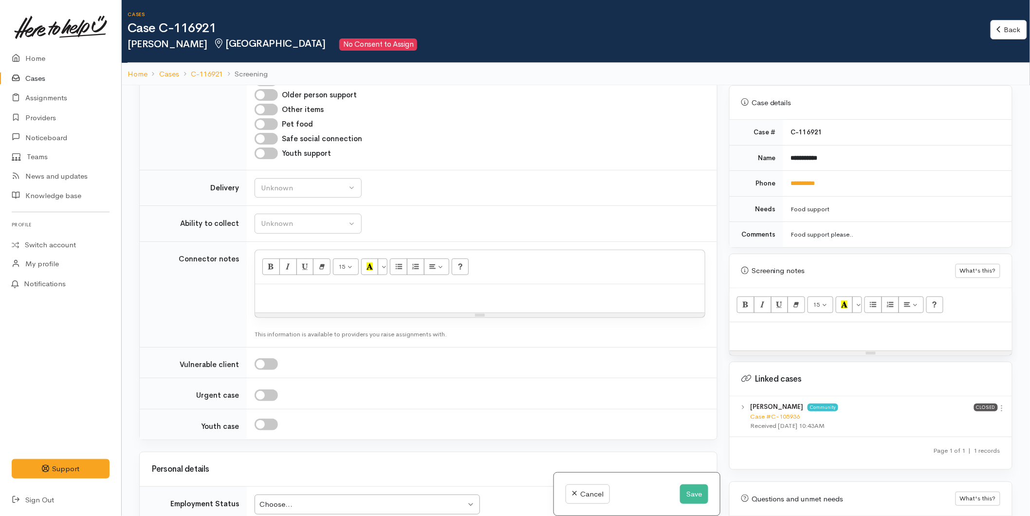
scroll to position [703, 0]
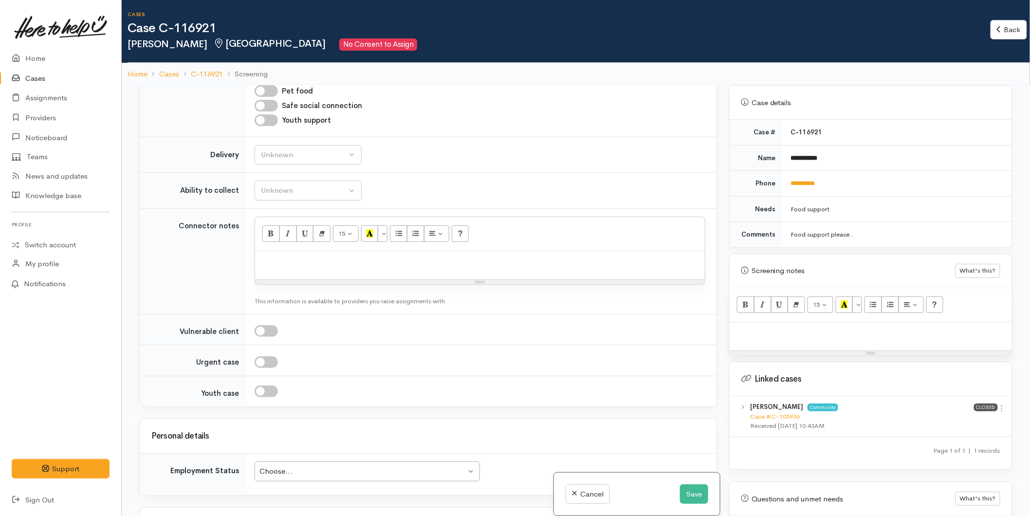
click at [296, 259] on p at bounding box center [480, 261] width 440 height 11
paste div
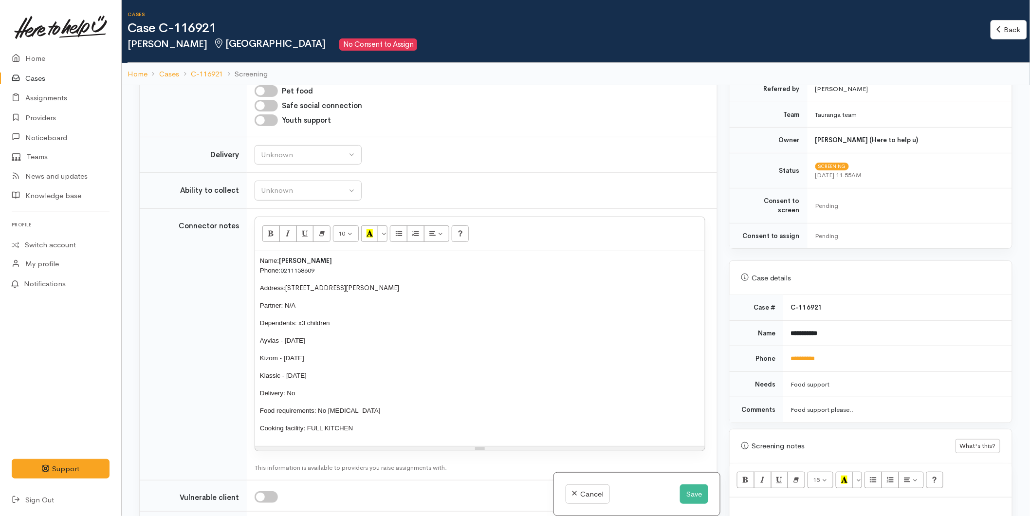
scroll to position [108, 0]
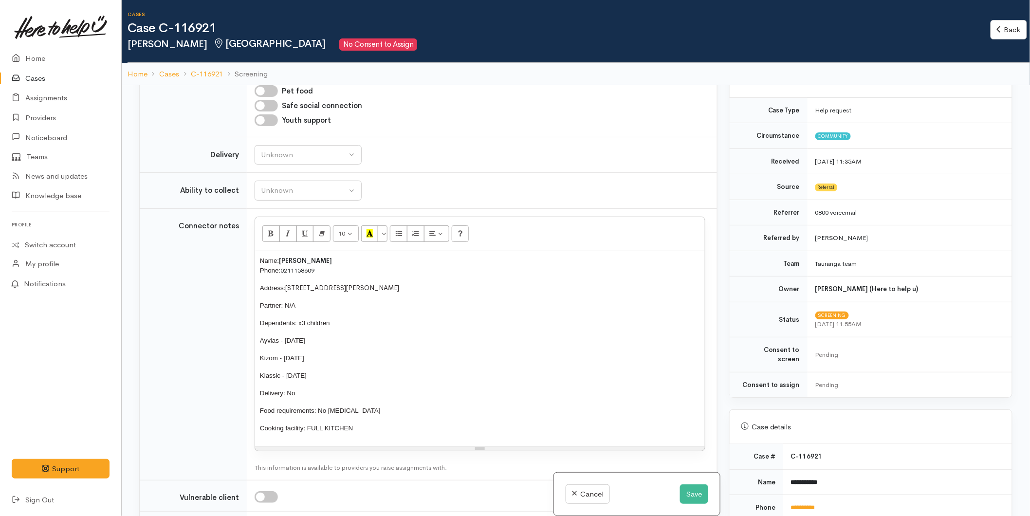
click at [797, 504] on link "**********" at bounding box center [803, 507] width 24 height 6
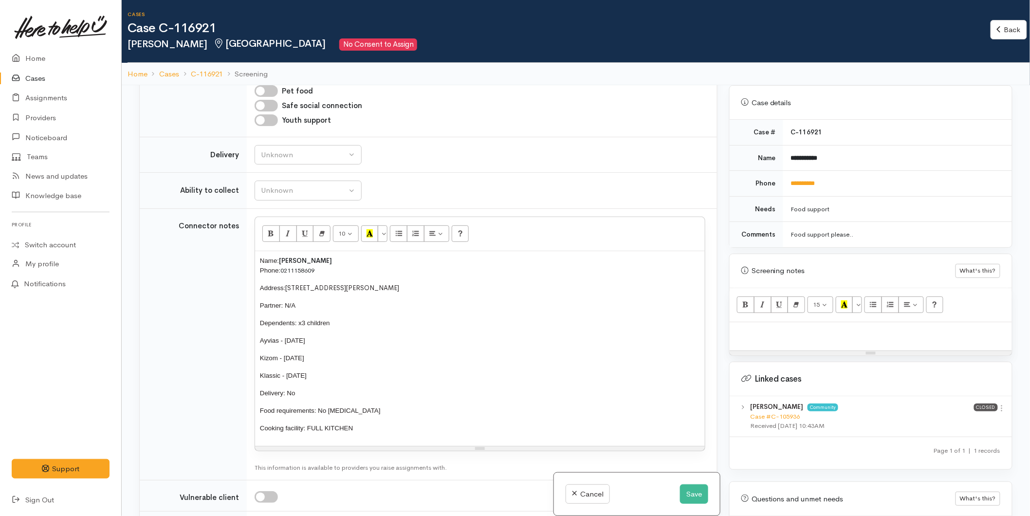
click at [750, 333] on div at bounding box center [871, 336] width 282 height 29
paste div
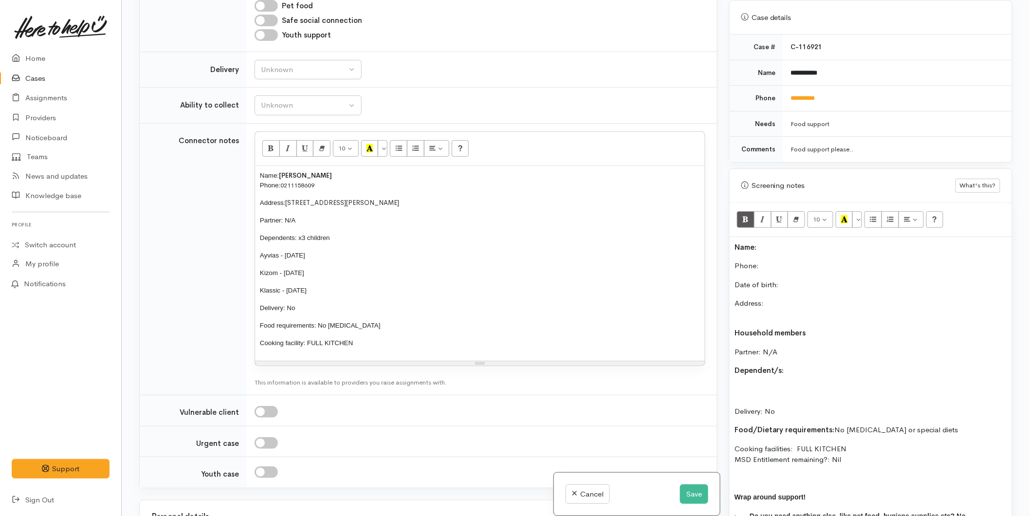
scroll to position [446, 0]
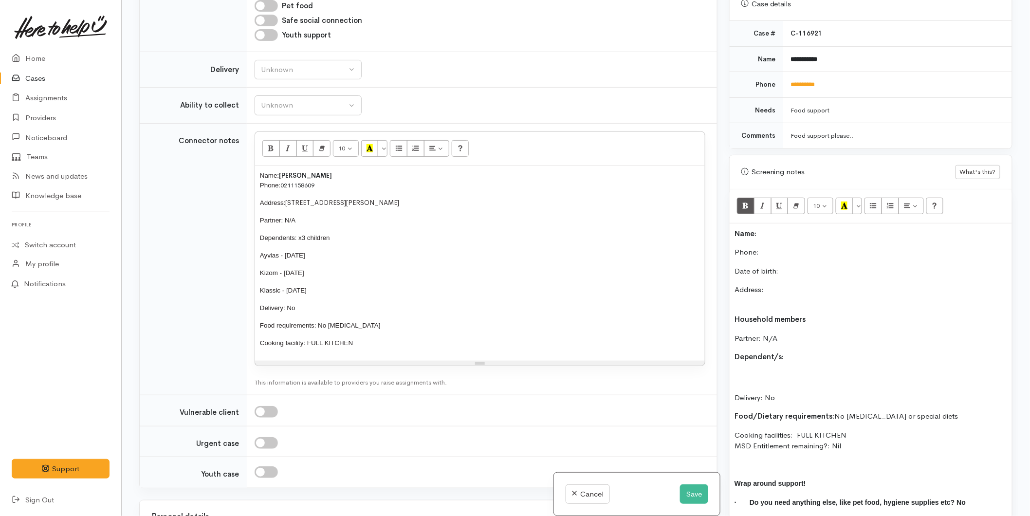
click at [732, 226] on div "Name: Phone:  Date of birth: Address: Household members Partner: N/A Dependent/…" at bounding box center [871, 381] width 282 height 316
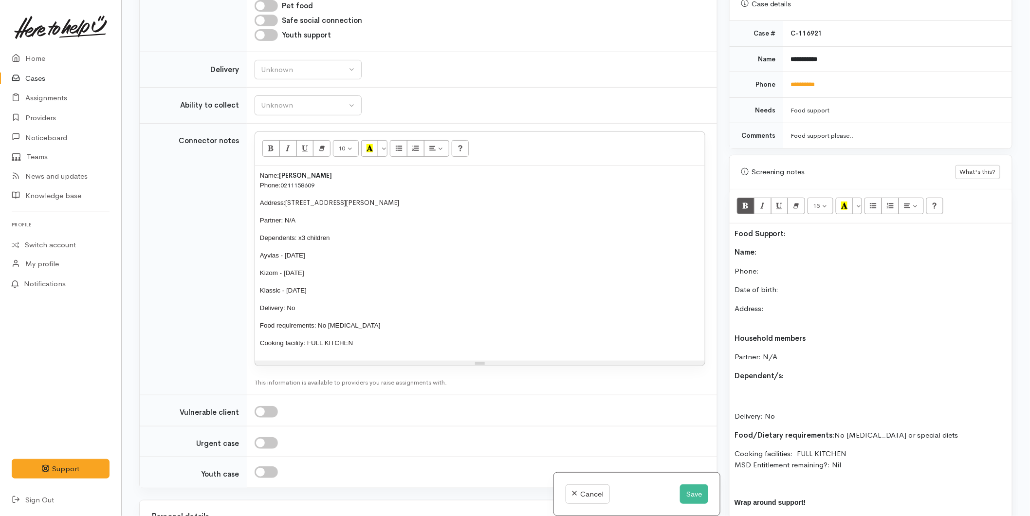
click at [770, 247] on p "Name:" at bounding box center [871, 252] width 273 height 11
click at [766, 266] on p "Phone:" at bounding box center [871, 271] width 273 height 11
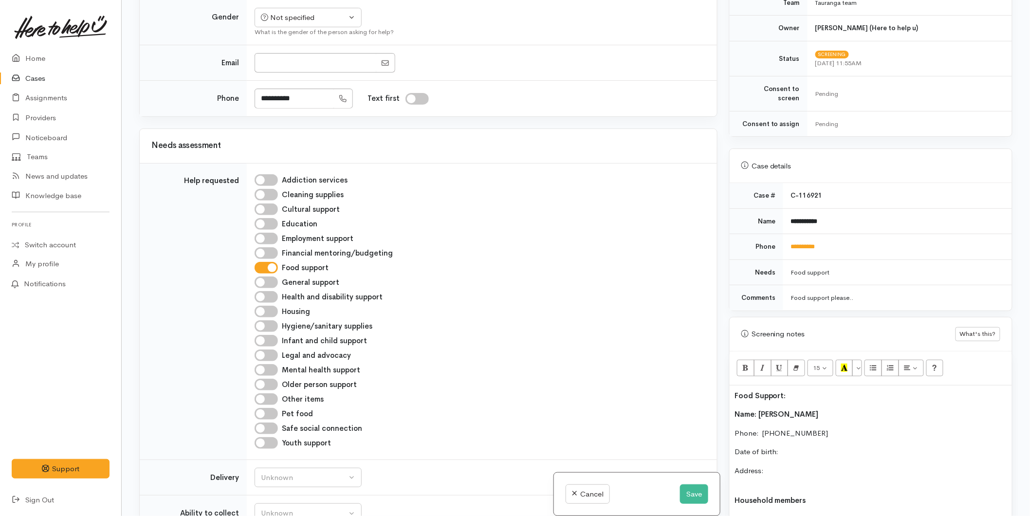
scroll to position [108, 0]
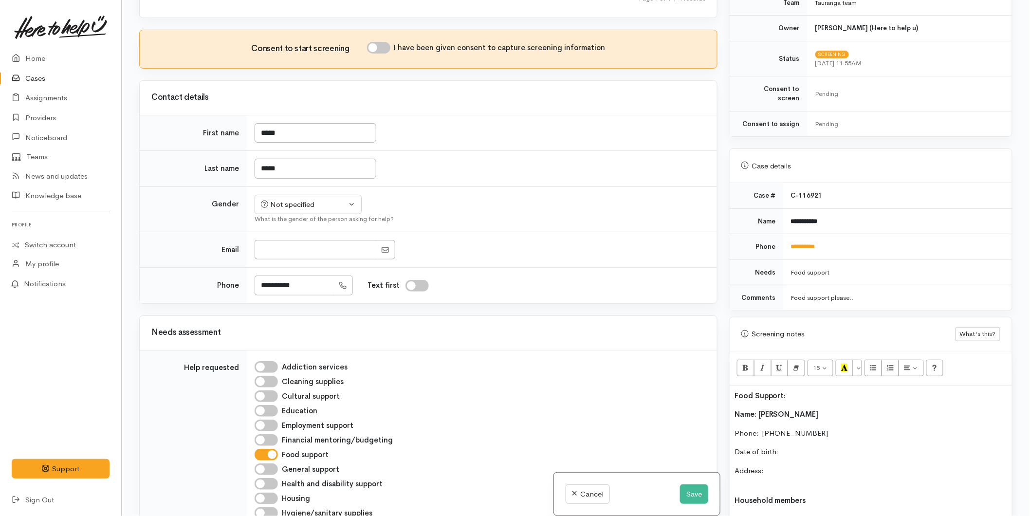
click at [386, 47] on input "I have been given consent to capture screening information" at bounding box center [378, 48] width 23 height 12
checkbox input "true"
click at [286, 206] on div "Not specified" at bounding box center [304, 204] width 86 height 11
click at [286, 259] on span "[DEMOGRAPHIC_DATA]" at bounding box center [315, 256] width 83 height 11
select select "[DEMOGRAPHIC_DATA]"
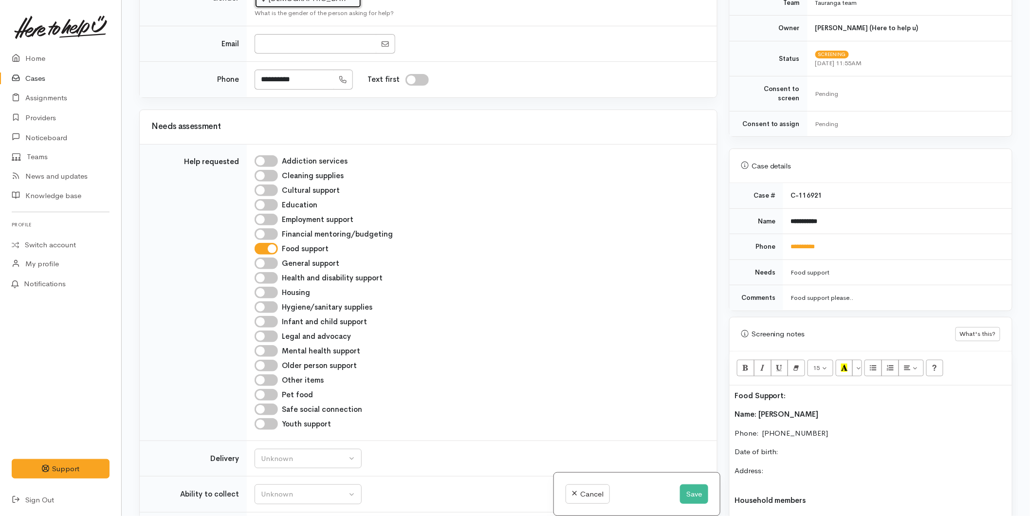
scroll to position [541, 0]
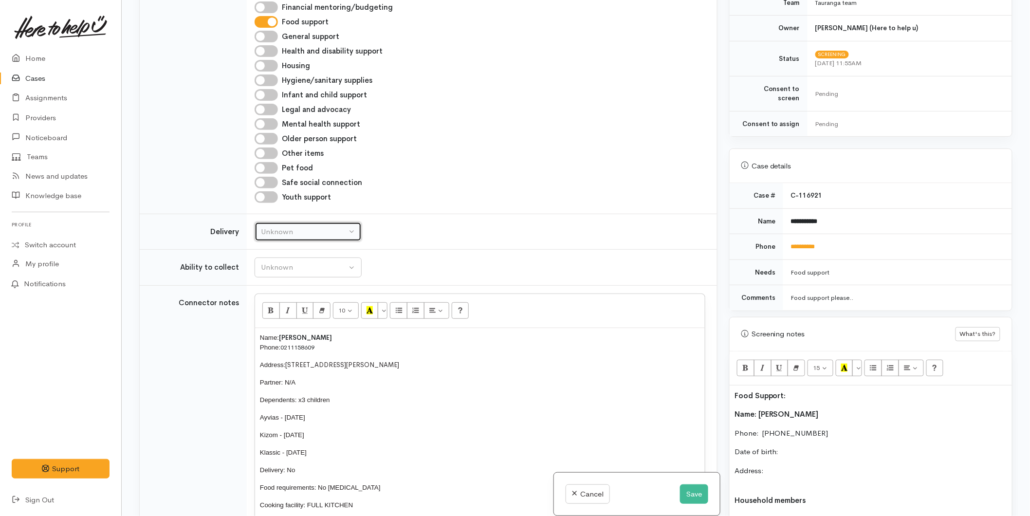
click at [301, 234] on div "Unknown" at bounding box center [304, 231] width 86 height 11
click at [271, 321] on span "No" at bounding box center [272, 322] width 10 height 11
select select "1"
click at [297, 269] on div "Unknown" at bounding box center [304, 267] width 86 height 11
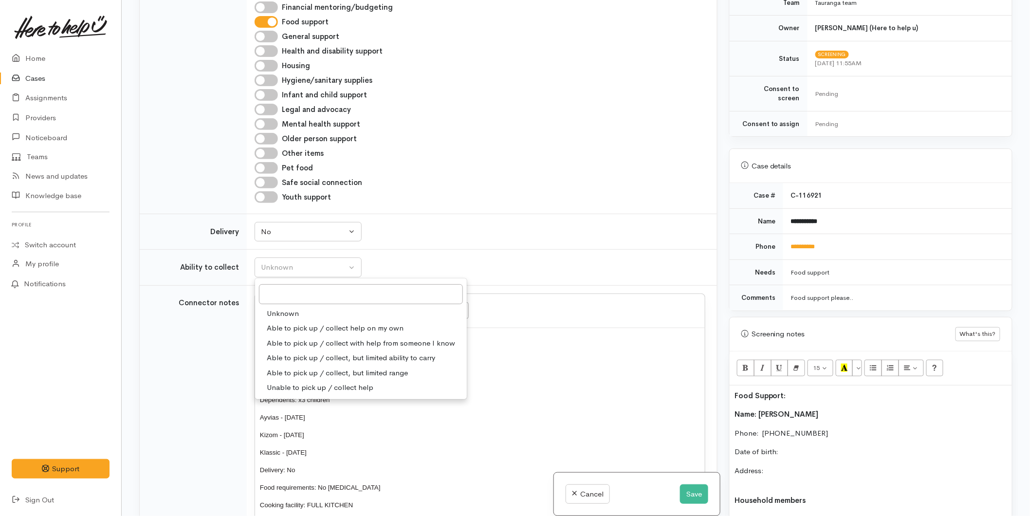
click at [295, 330] on span "Able to pick up / collect help on my own" at bounding box center [335, 328] width 137 height 11
select select "2"
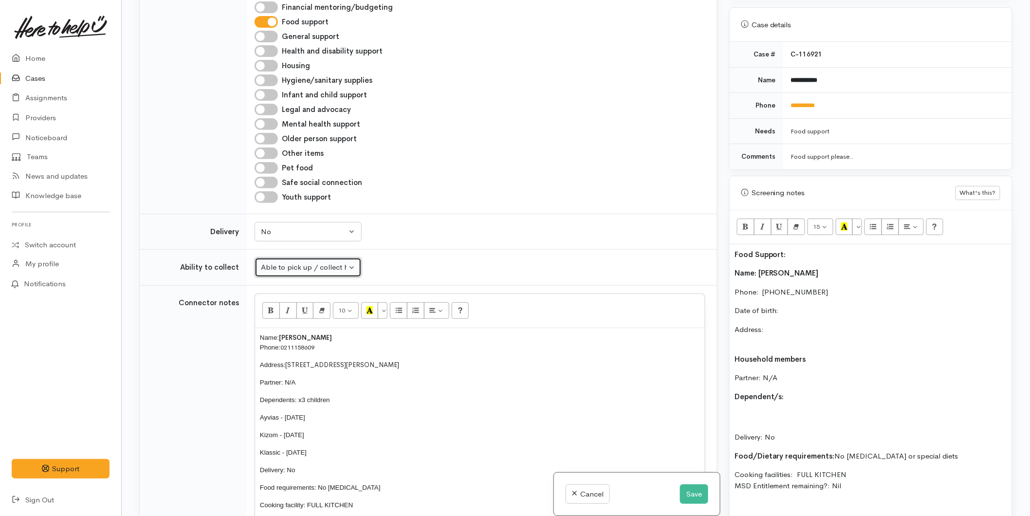
scroll to position [446, 0]
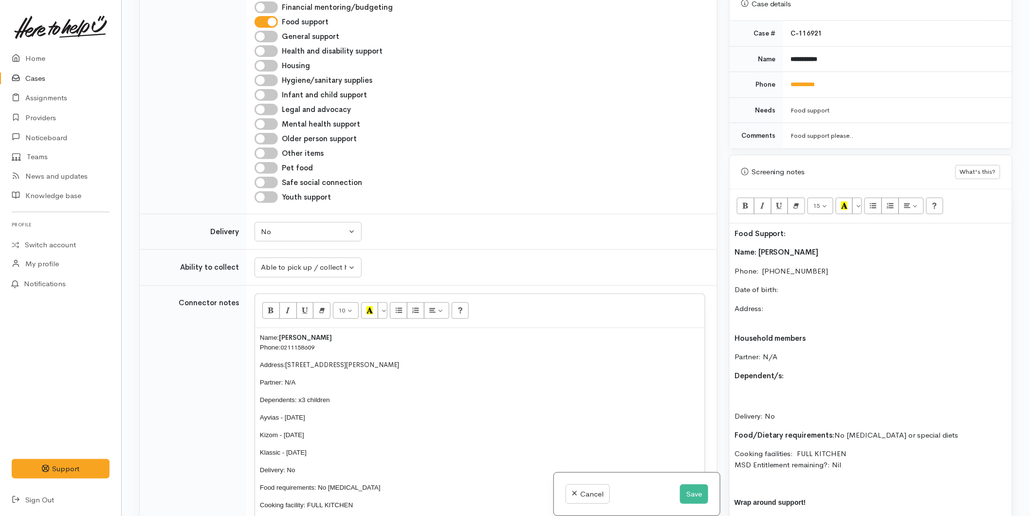
click at [787, 284] on p "Date of birth:" at bounding box center [871, 289] width 273 height 11
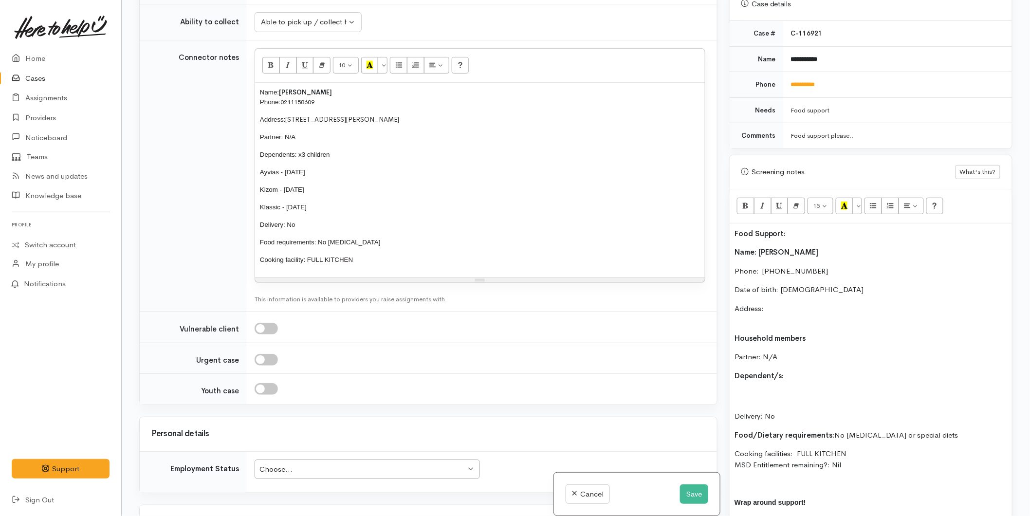
scroll to position [919, 0]
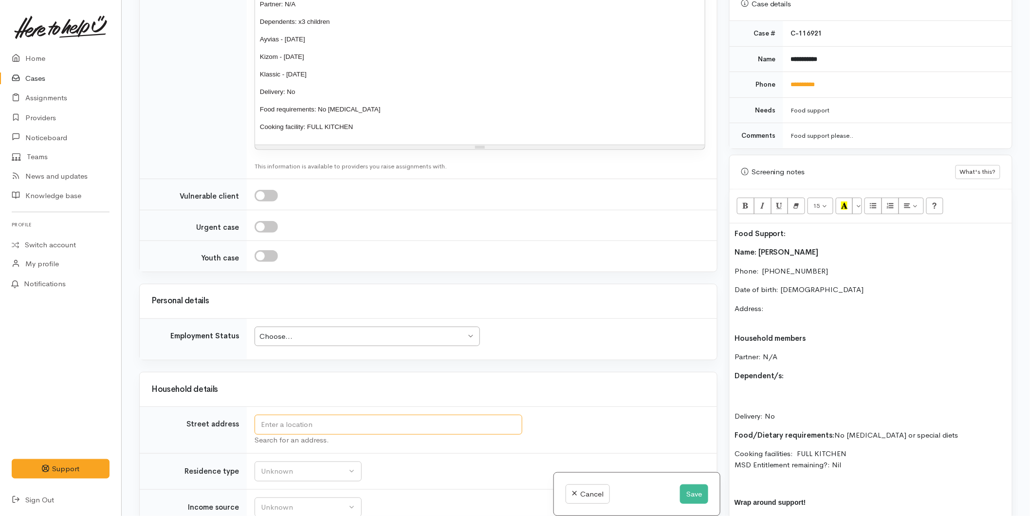
drag, startPoint x: 296, startPoint y: 426, endPoint x: 284, endPoint y: 427, distance: 11.2
click at [296, 426] on input "text" at bounding box center [389, 425] width 268 height 20
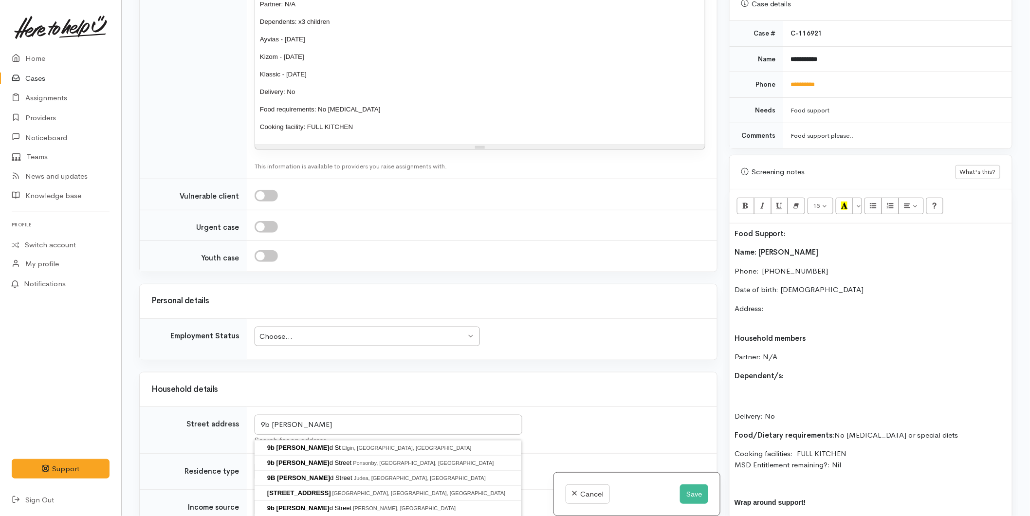
type input "9B Redmond Street, Judea, Tauranga, New Zealand"
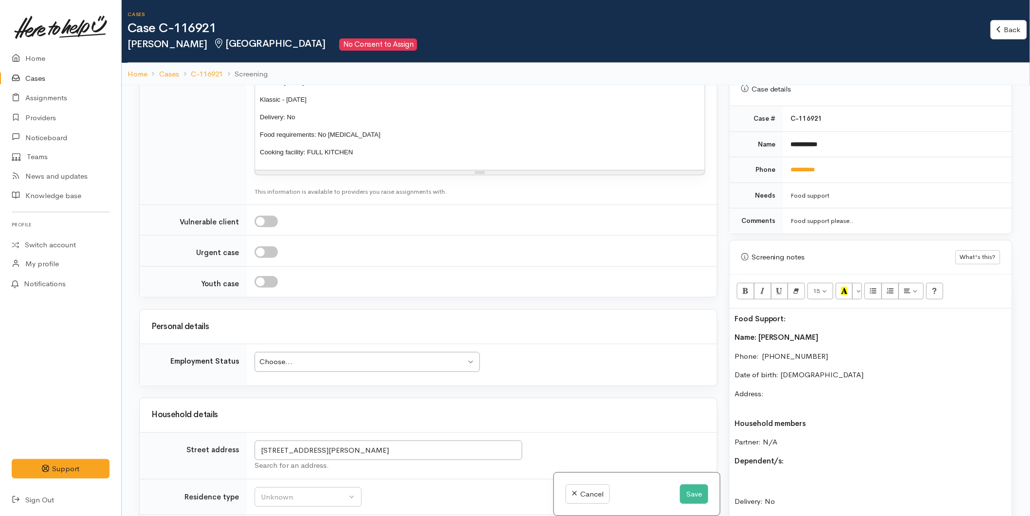
scroll to position [1132, 0]
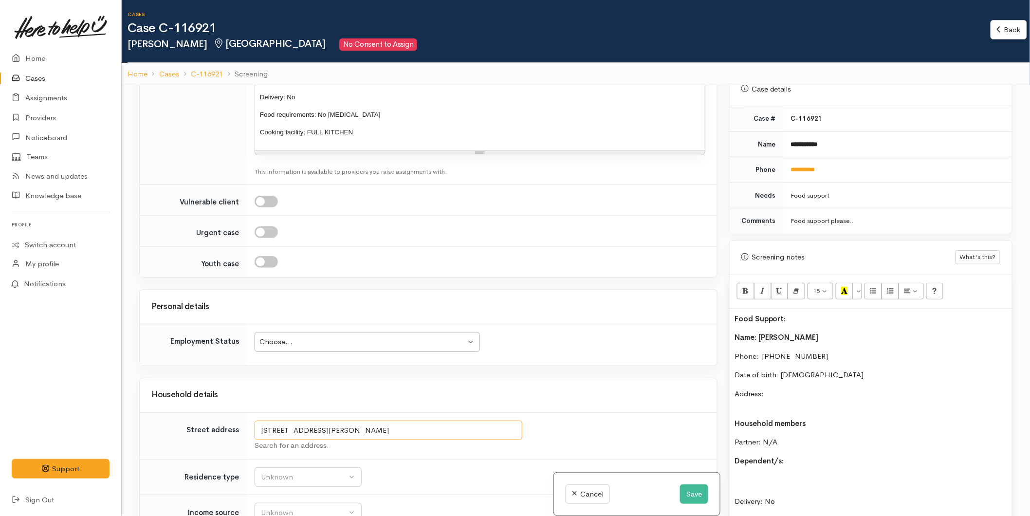
drag, startPoint x: 440, startPoint y: 406, endPoint x: 142, endPoint y: 416, distance: 298.1
click at [142, 416] on tr "Street address 9B Redmond Street, Judea, Tauranga, New Zealand Search for an ad…" at bounding box center [428, 435] width 577 height 47
click at [778, 389] on p "Address:" at bounding box center [871, 400] width 273 height 22
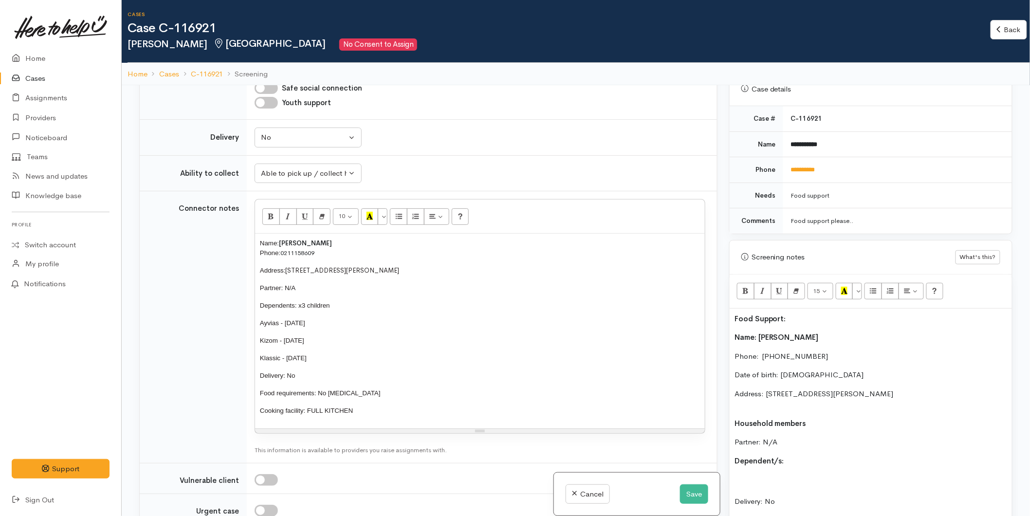
scroll to position [808, 0]
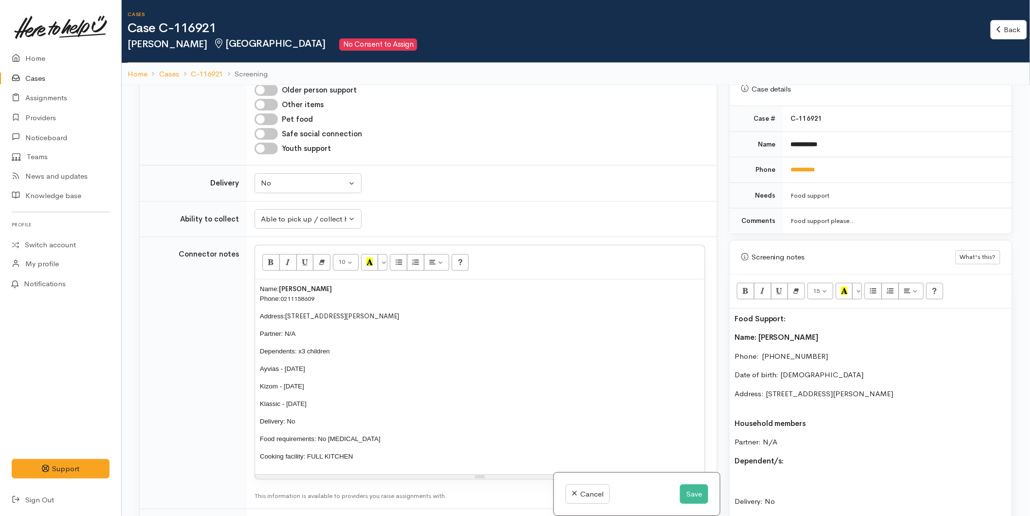
drag, startPoint x: 295, startPoint y: 382, endPoint x: 235, endPoint y: 336, distance: 75.4
click at [235, 336] on tr "Connector notes 10 8 9 10 11 12 14 18 24 36 Background Color Transparent Select…" at bounding box center [428, 373] width 577 height 272
copy div "Ayvias - 27/08/2008 Kizom - 24/05/2017 Klassic - 26/10/2019"
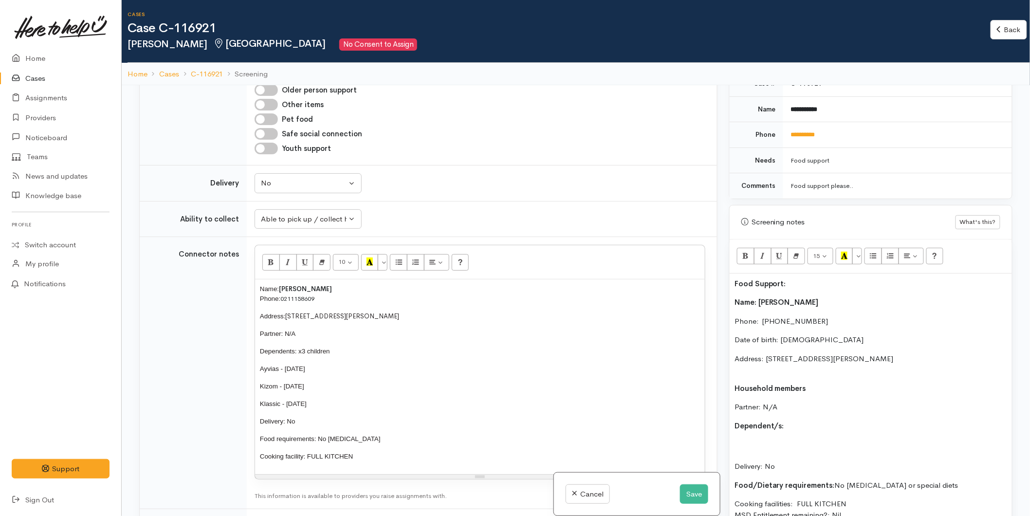
scroll to position [500, 0]
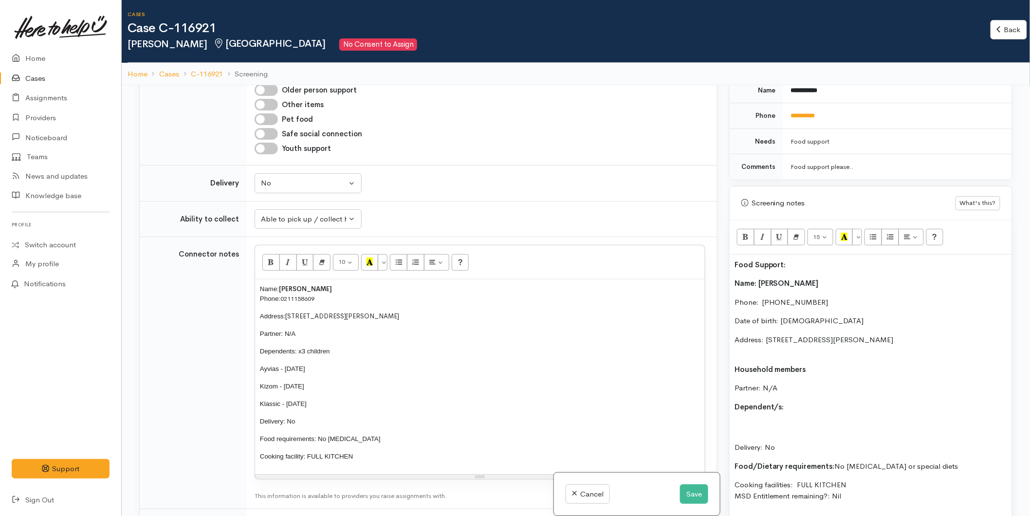
click at [747, 410] on div "Food Support: Name: Izona Kelly Phone:  0278026609 Date of birth: 14/07/1987 Ad…" at bounding box center [871, 422] width 282 height 335
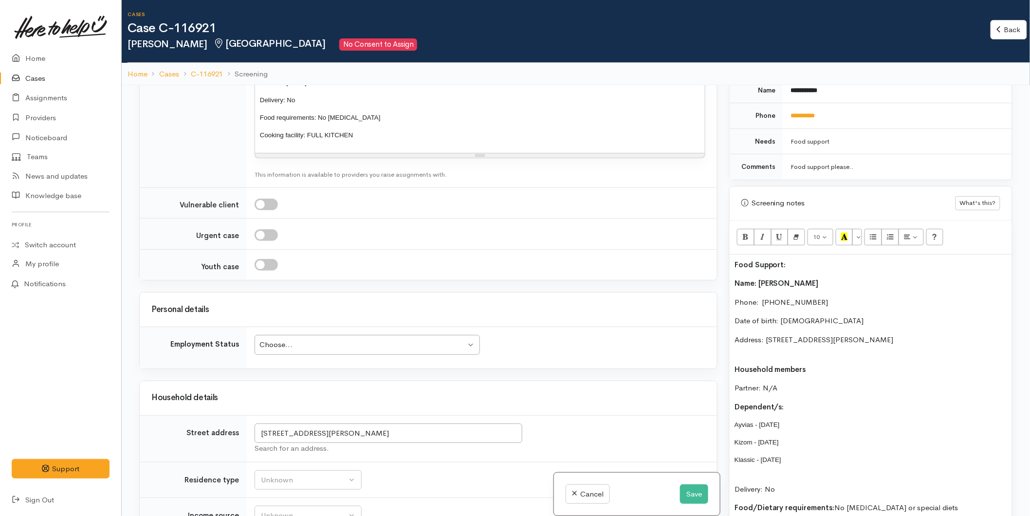
scroll to position [1295, 0]
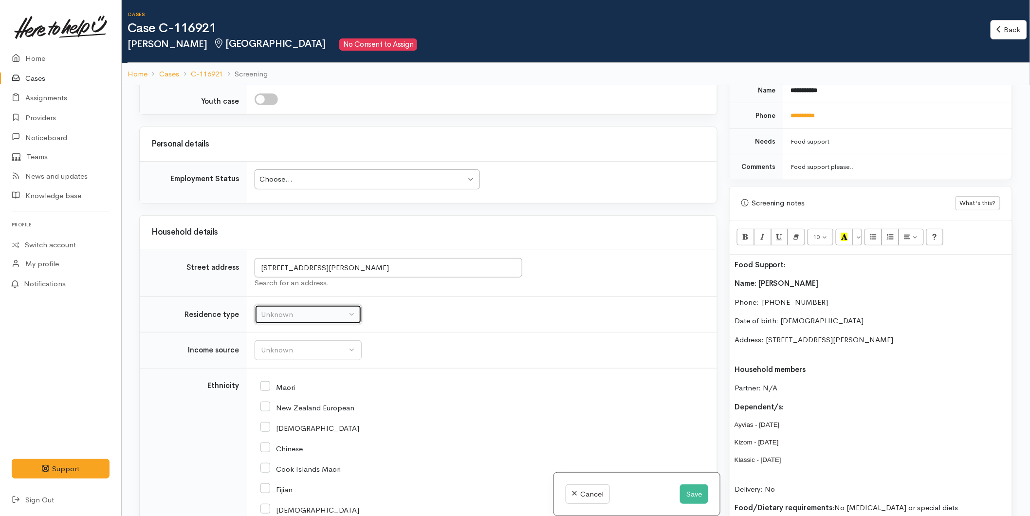
click at [310, 309] on div "Unknown" at bounding box center [304, 314] width 86 height 11
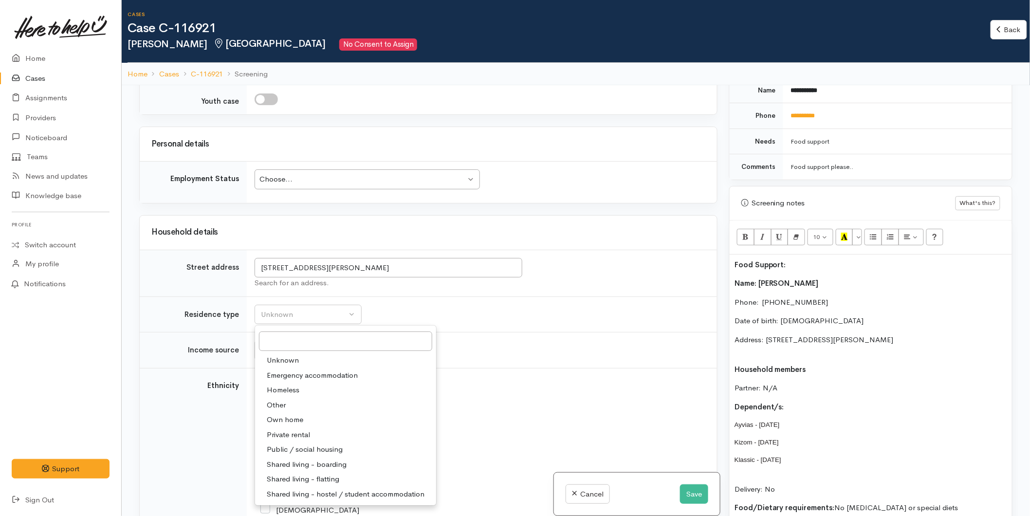
click at [303, 429] on span "Private rental" at bounding box center [288, 434] width 43 height 11
select select "2"
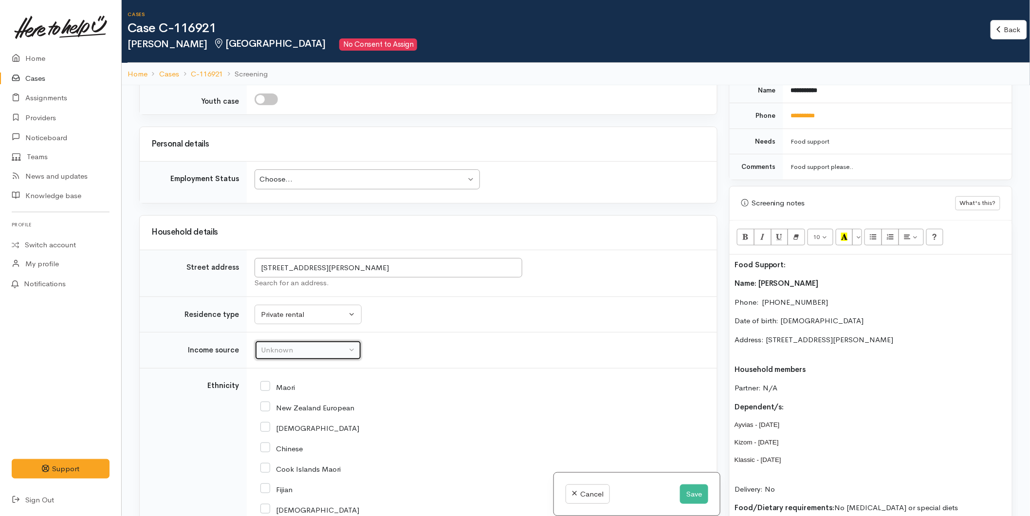
click at [274, 345] on div "Unknown" at bounding box center [304, 350] width 86 height 11
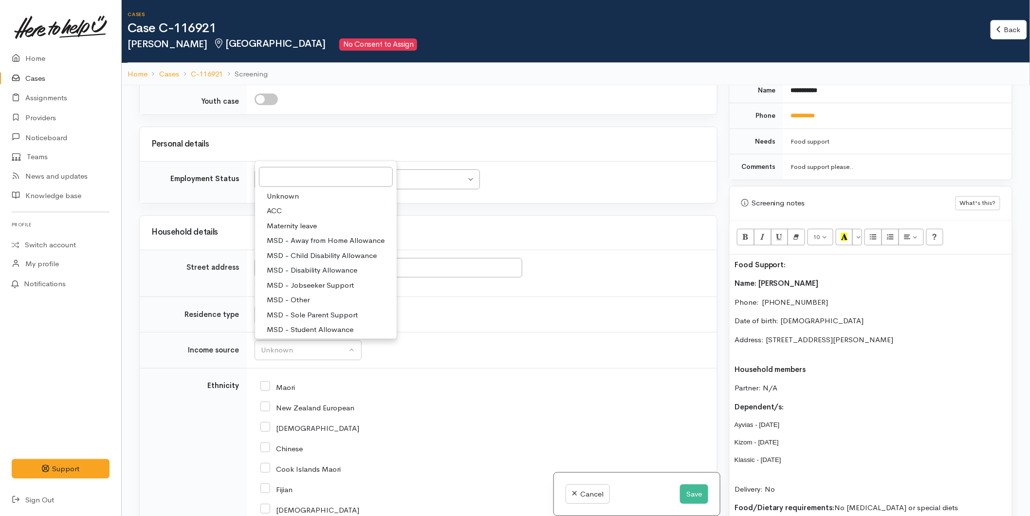
click at [279, 205] on span "ACC" at bounding box center [274, 210] width 15 height 11
select select "8"
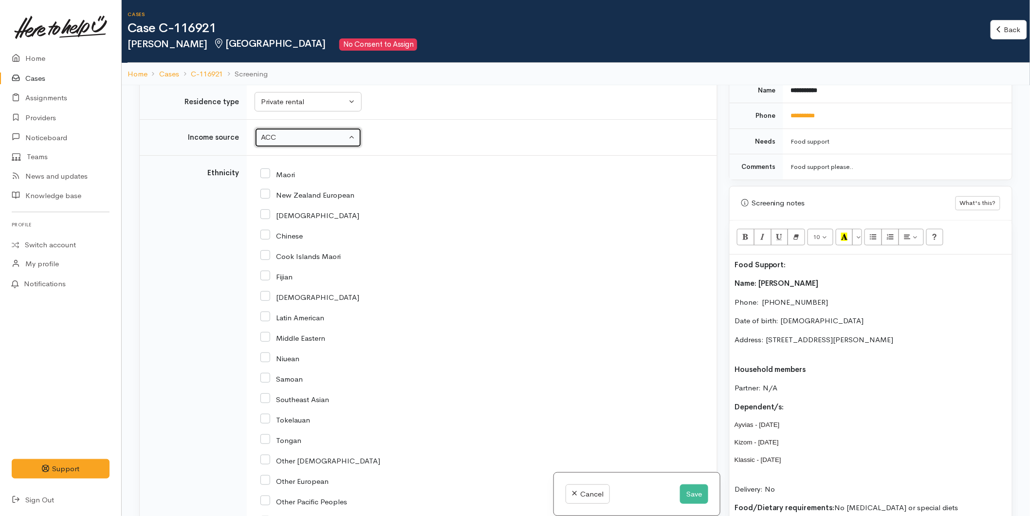
scroll to position [1511, 0]
click at [265, 166] on input "Maori" at bounding box center [277, 170] width 35 height 9
checkbox input "true"
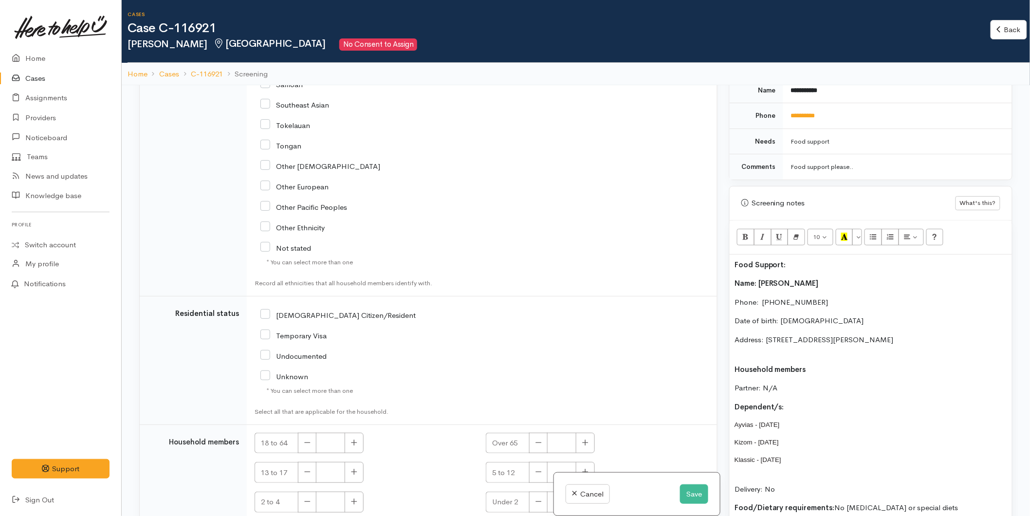
scroll to position [1819, 0]
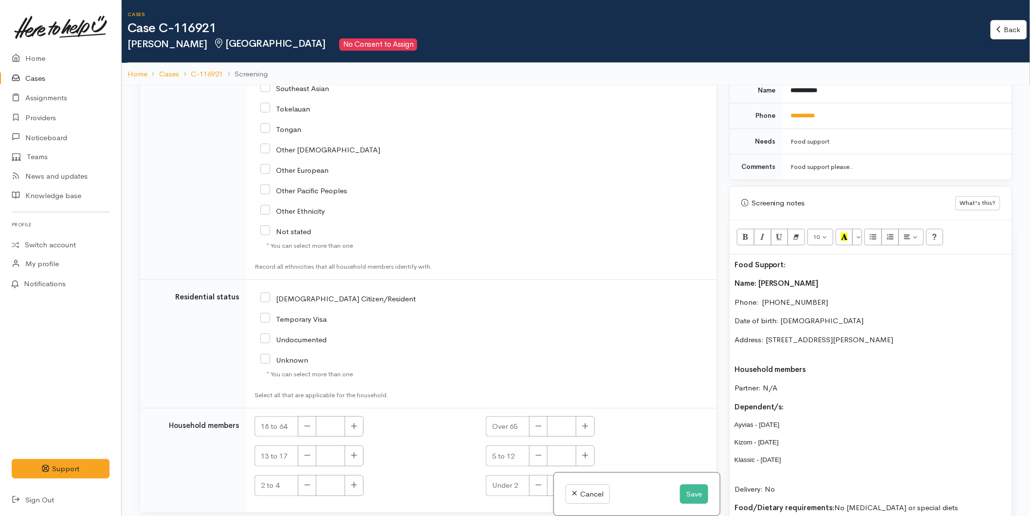
click at [262, 294] on input "[DEMOGRAPHIC_DATA] Citizen/Resident" at bounding box center [337, 298] width 155 height 9
checkbox input "true"
drag, startPoint x: 353, startPoint y: 405, endPoint x: 357, endPoint y: 419, distance: 15.1
click at [353, 416] on button "button" at bounding box center [354, 426] width 19 height 21
type input "1"
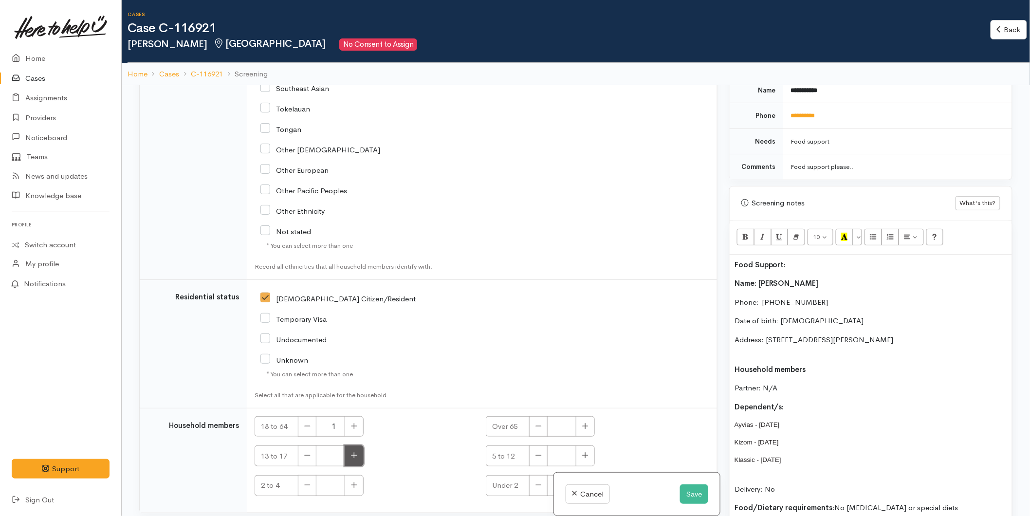
click at [352, 452] on icon "button" at bounding box center [354, 455] width 6 height 7
type input "1"
click at [586, 453] on icon "button" at bounding box center [586, 456] width 6 height 6
type input "2"
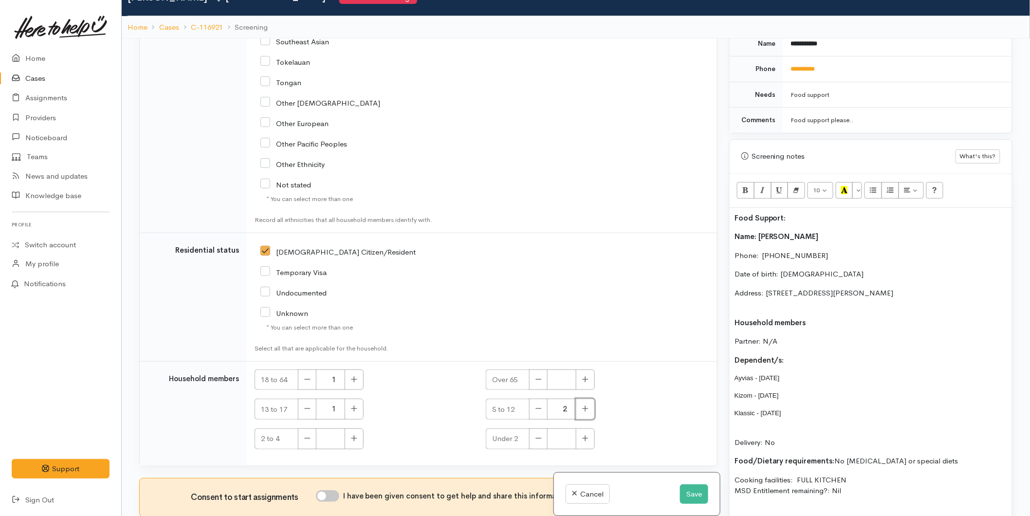
scroll to position [85, 0]
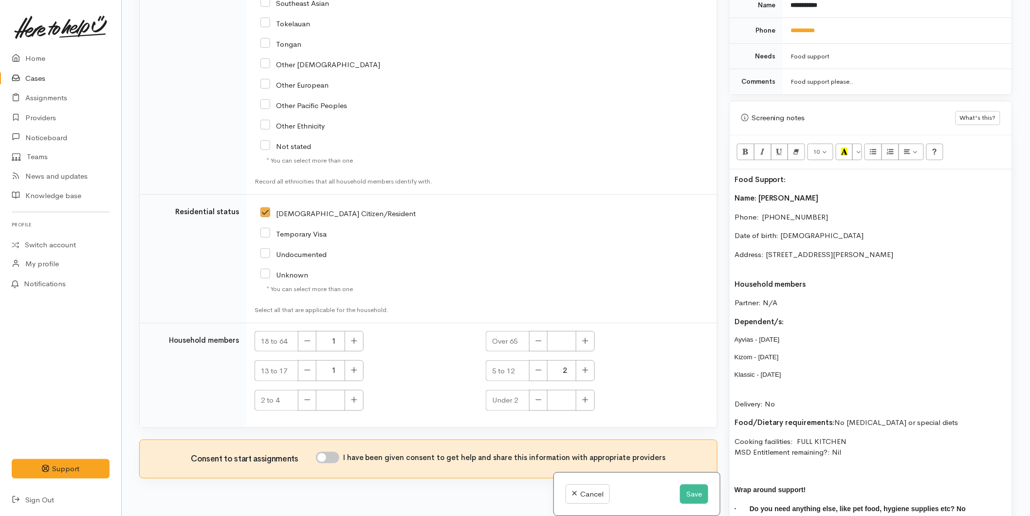
click at [331, 452] on input "I have been given consent to get help and share this information with appropria…" at bounding box center [327, 458] width 23 height 12
checkbox input "true"
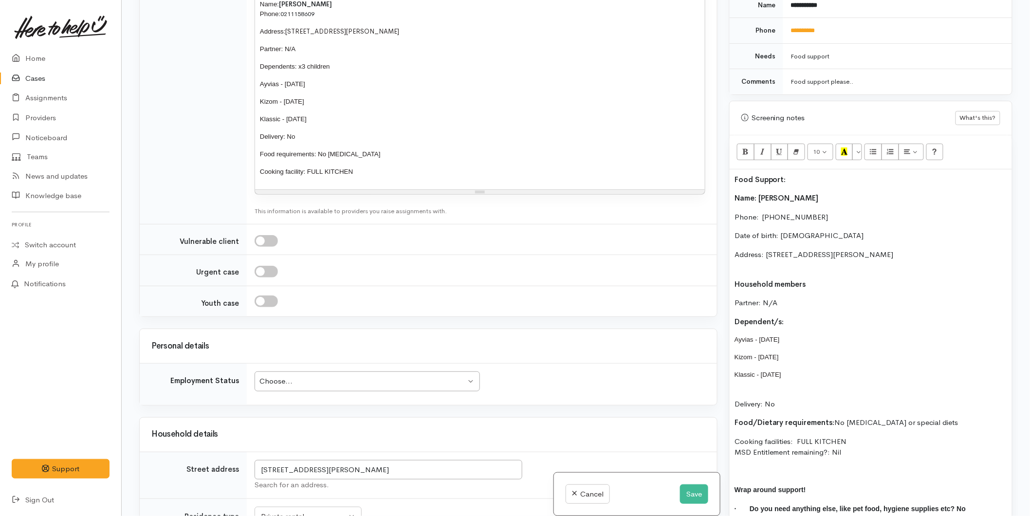
scroll to position [791, 0]
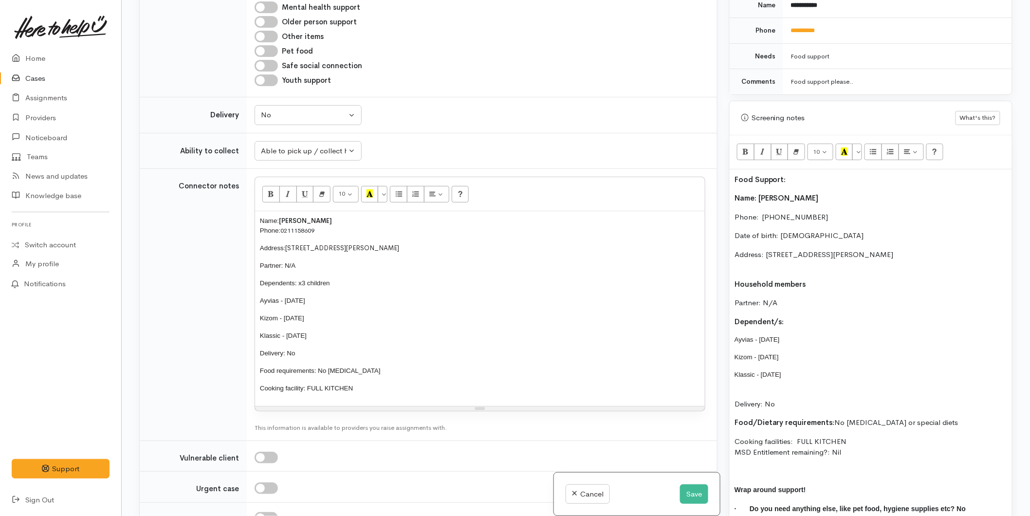
drag, startPoint x: 753, startPoint y: 357, endPoint x: 734, endPoint y: 329, distance: 33.6
click at [734, 329] on div "Food Support: Name: Izona Kelly Phone:  0278026609 Date of birth: 14/07/1987 Ad…" at bounding box center [871, 357] width 282 height 376
click at [858, 144] on button "More Color" at bounding box center [858, 152] width 10 height 17
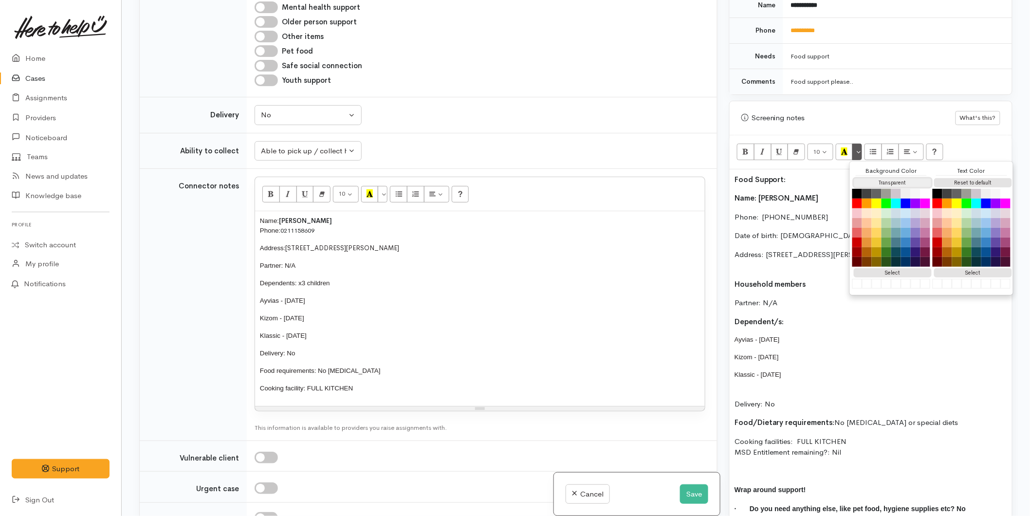
click at [874, 178] on button "Transparent" at bounding box center [893, 182] width 78 height 9
drag, startPoint x: 958, startPoint y: 170, endPoint x: 889, endPoint y: 230, distance: 91.5
click at [958, 178] on button "Reset to default" at bounding box center [973, 182] width 78 height 9
click at [801, 316] on p "Dependent/s:" at bounding box center [871, 321] width 273 height 11
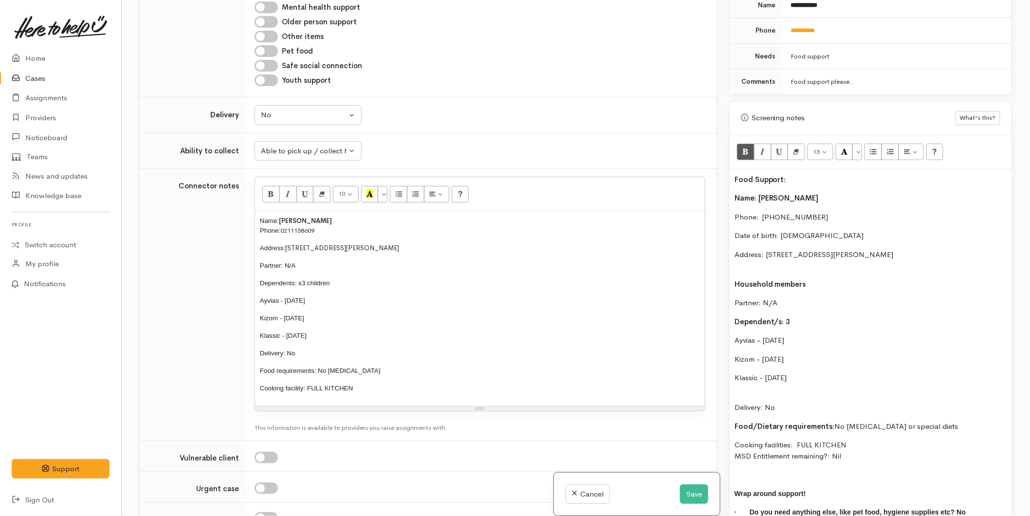
click at [757, 335] on p "Ayvias - 27/08/2008" at bounding box center [871, 340] width 273 height 11
click at [756, 354] on p "Kizom - 24/05/2017" at bounding box center [871, 359] width 273 height 11
click at [758, 372] on p "Klassic - 26/10/2019" at bounding box center [871, 377] width 273 height 11
click at [731, 370] on div "Food Support: Name: Izona Kelly Phone:  0278026609 Date of birth: 14/07/1987 Ad…" at bounding box center [871, 359] width 282 height 380
click at [760, 256] on p "Address: 9B Redmond Street, Judea, Tauranga, New Zealand" at bounding box center [871, 260] width 273 height 22
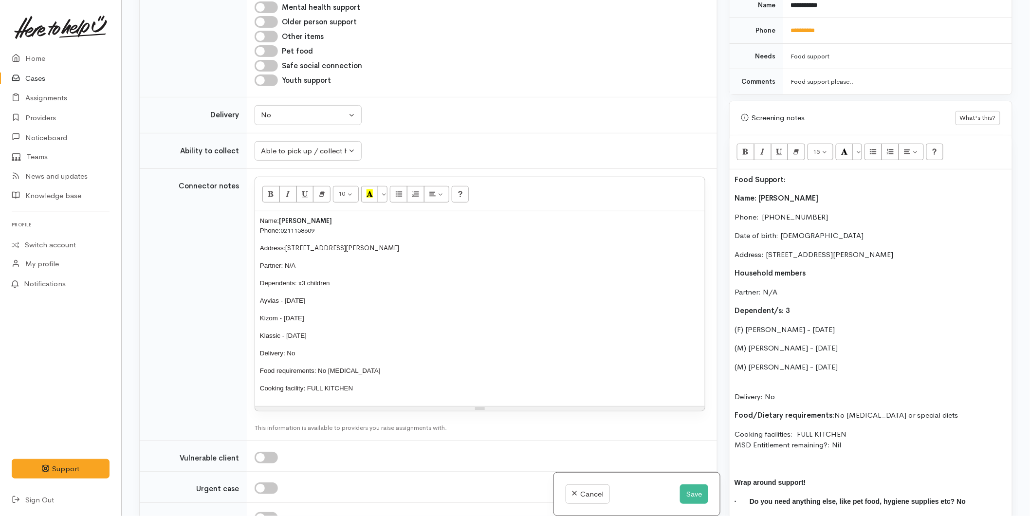
click at [747, 380] on p "Delivery: No" at bounding box center [871, 391] width 273 height 22
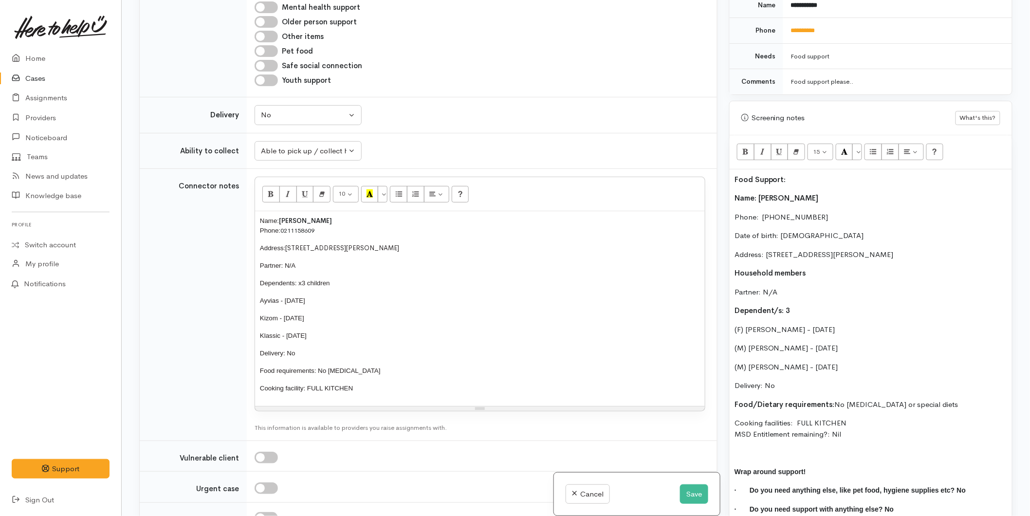
drag, startPoint x: 859, startPoint y: 428, endPoint x: 717, endPoint y: 190, distance: 277.0
click at [717, 190] on div "Related cases There are other cases potentially from the same person, address o…" at bounding box center [575, 258] width 885 height 516
copy div "Name: Izona Kelly Phone:  0278026609 Date of birth: 14/07/1987 Address: 9B Redm…"
click at [383, 384] on p "Cooking facility: FULL KITCHEN" at bounding box center [480, 389] width 440 height 10
drag, startPoint x: 386, startPoint y: 364, endPoint x: 245, endPoint y: 188, distance: 224.5
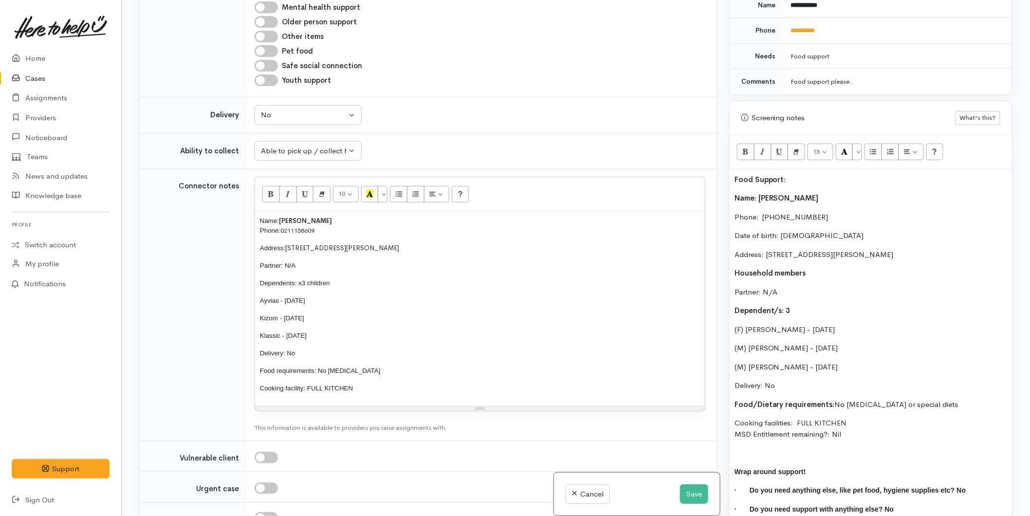
click at [245, 188] on tr "Connector notes 10 8 9 10 11 12 14 18 24 36 Background Color Transparent Select…" at bounding box center [428, 305] width 577 height 272
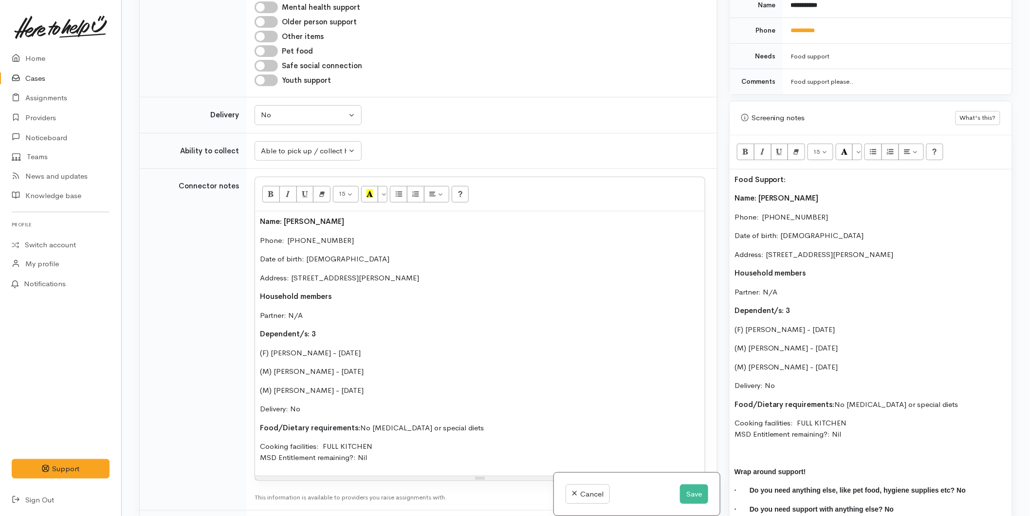
click at [735, 193] on b "Name: Izona Kelly" at bounding box center [777, 197] width 84 height 9
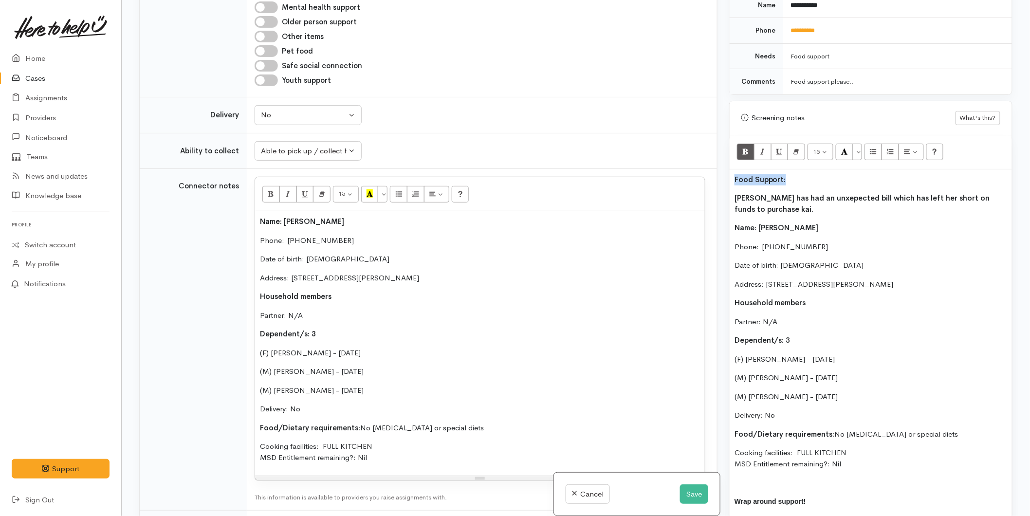
drag, startPoint x: 795, startPoint y: 163, endPoint x: 708, endPoint y: 173, distance: 87.7
click at [699, 173] on div "Related cases There are other cases potentially from the same person, address o…" at bounding box center [575, 258] width 885 height 516
click at [859, 144] on button "More Color" at bounding box center [858, 152] width 10 height 17
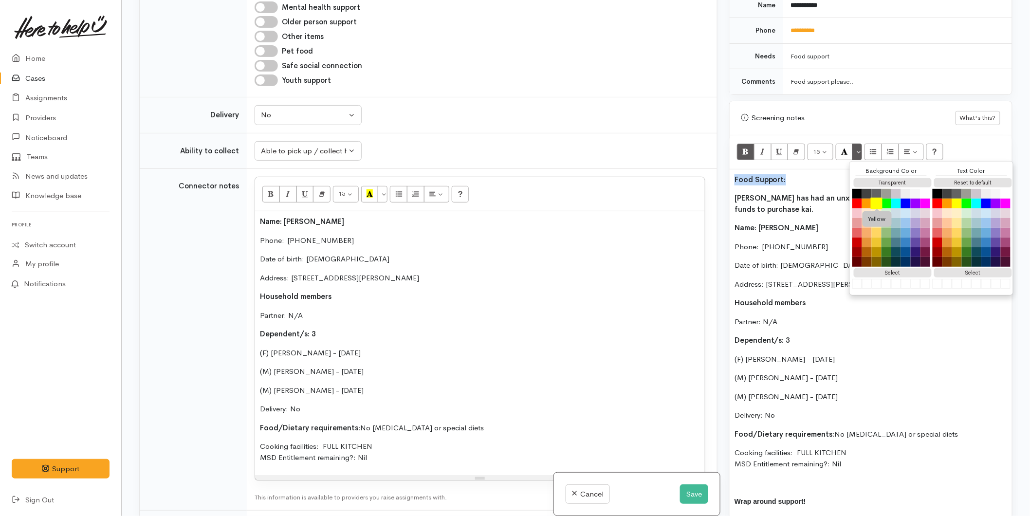
click at [879, 198] on button "Yellow" at bounding box center [877, 204] width 12 height 12
click at [784, 193] on b "Izona has had an unxepected bill which has left her short on funds to purchase …" at bounding box center [863, 203] width 256 height 20
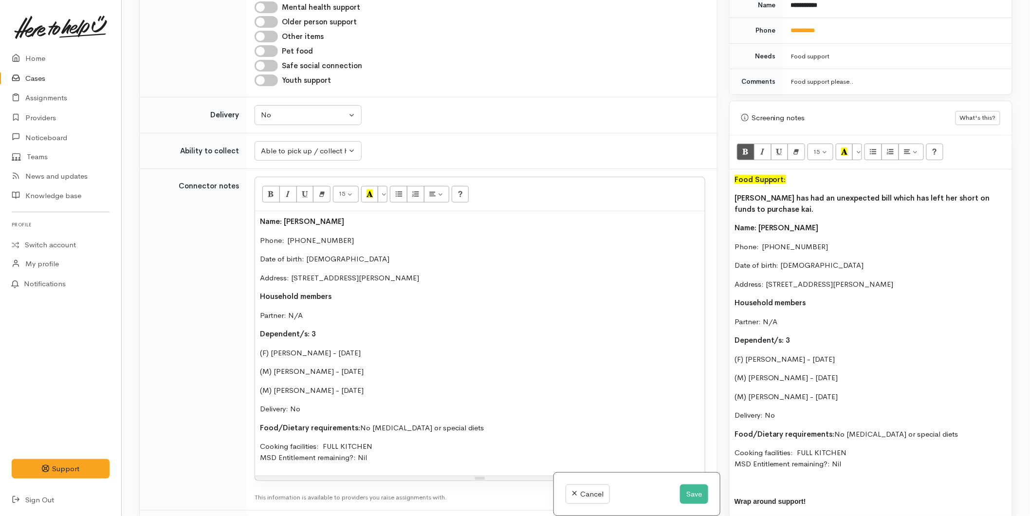
click at [767, 201] on b "Izona has had an unexpected bill which has left her short on funds to purchase …" at bounding box center [863, 203] width 256 height 20
drag, startPoint x: 724, startPoint y: 196, endPoint x: 723, endPoint y: 184, distance: 12.7
click at [723, 184] on div "Related cases There are other cases potentially from the same person, address o…" at bounding box center [575, 258] width 885 height 516
click at [745, 148] on icon "Bold (CTRL+B)" at bounding box center [745, 152] width 6 height 8
click at [690, 491] on button "Save" at bounding box center [694, 494] width 28 height 20
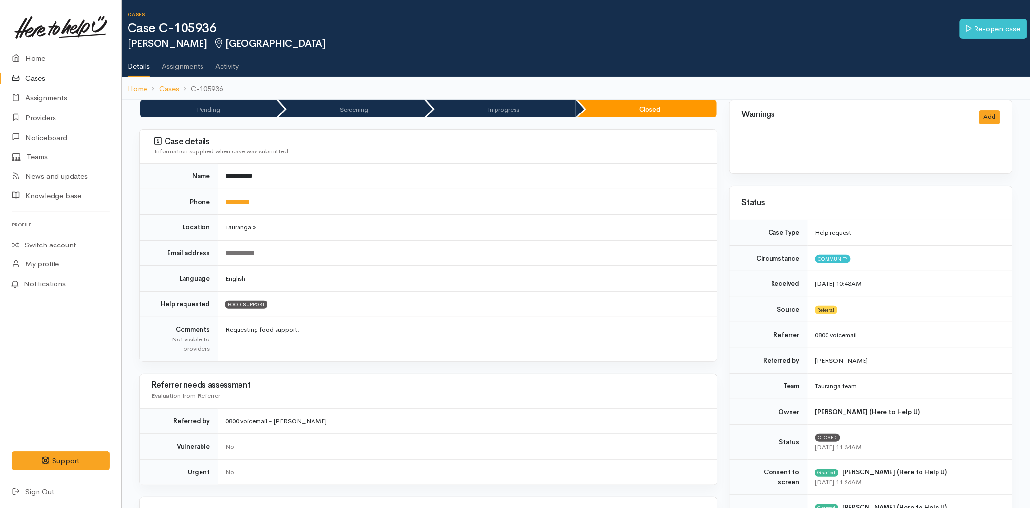
scroll to position [378, 0]
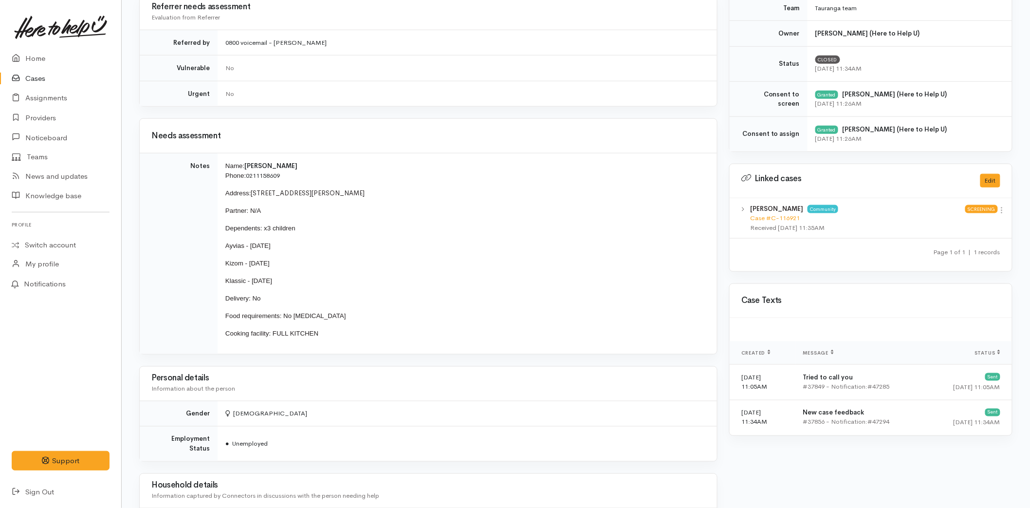
drag, startPoint x: 336, startPoint y: 338, endPoint x: 225, endPoint y: 167, distance: 203.6
click at [225, 167] on td "Name: [PERSON_NAME] Phone: 0211158609 Address: [STREET_ADDRESS][GEOGRAPHIC_DATA…" at bounding box center [468, 253] width 500 height 201
copy td "Name: [PERSON_NAME] Phone: 0211158609 Address: [STREET_ADDRESS][GEOGRAPHIC_DATA…"
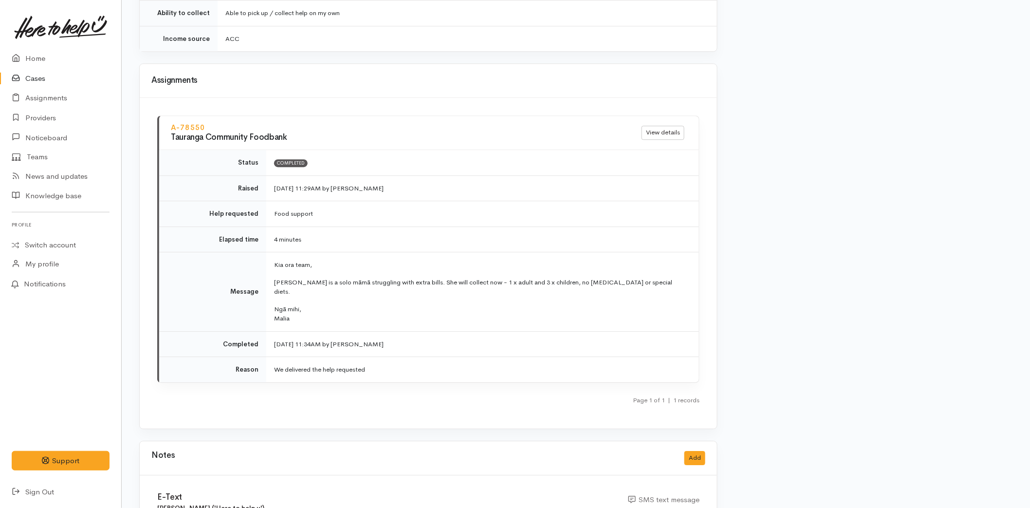
scroll to position [742, 0]
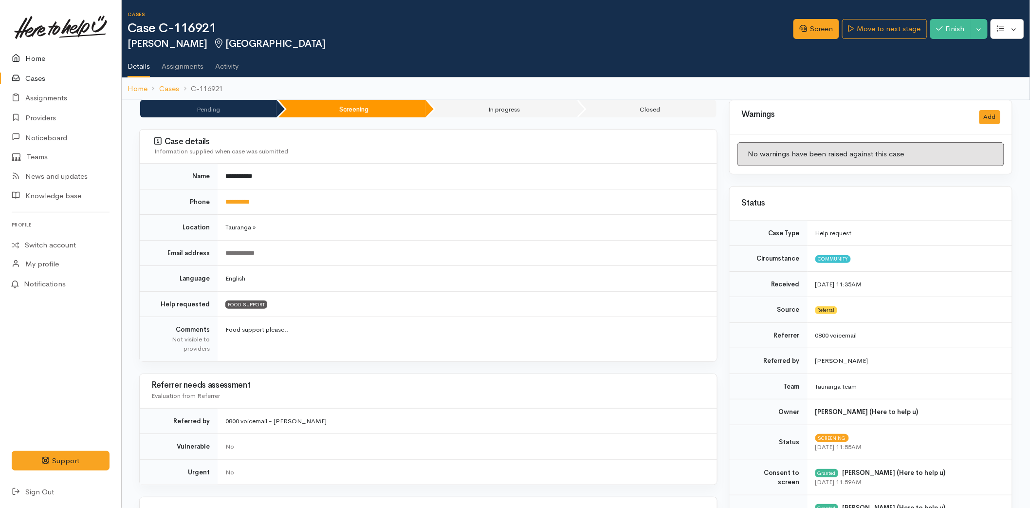
click at [35, 54] on link "Home" at bounding box center [60, 59] width 121 height 20
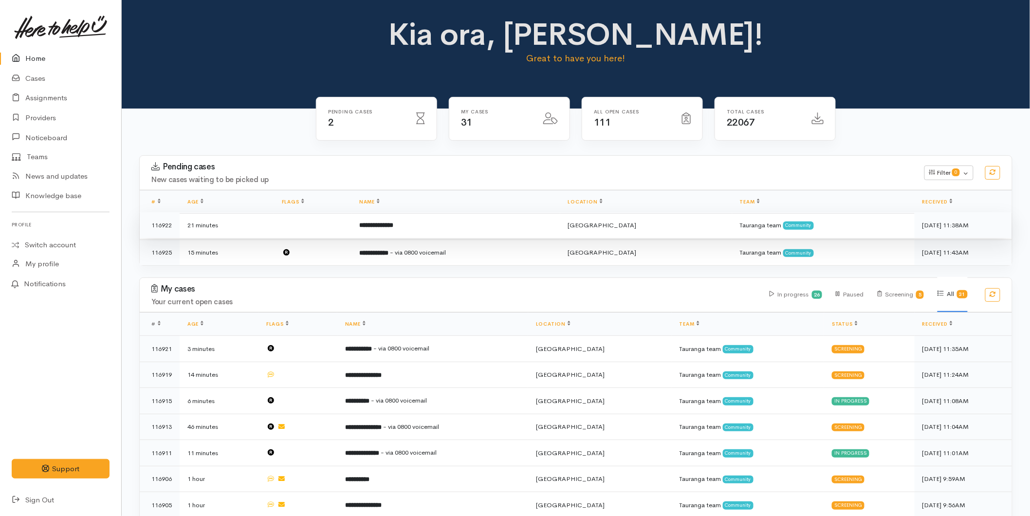
click at [386, 226] on b "**********" at bounding box center [376, 225] width 34 height 6
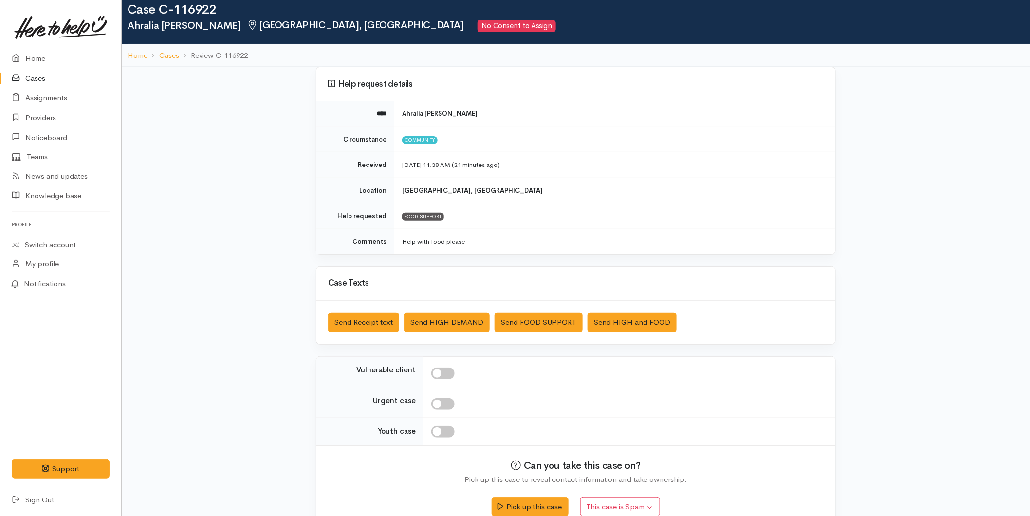
scroll to position [37, 0]
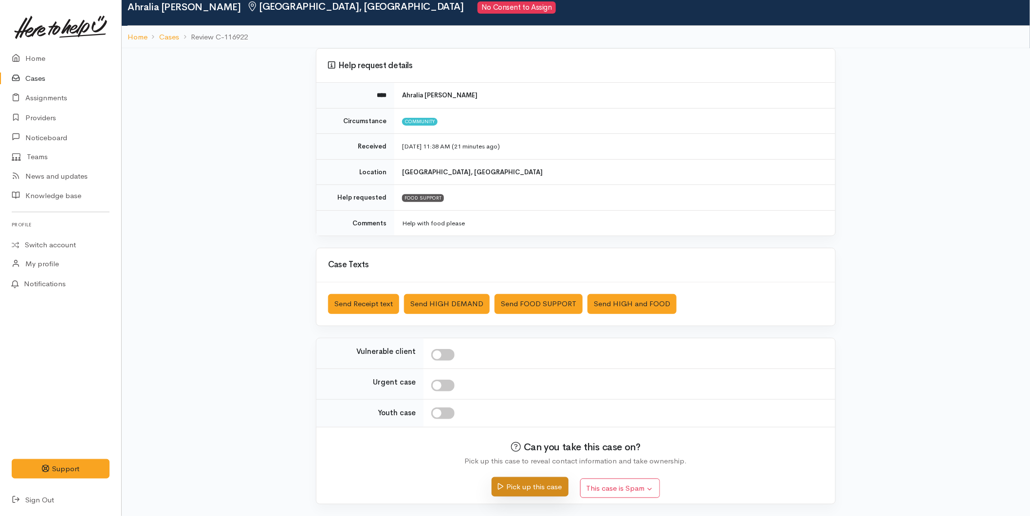
click at [526, 487] on button "Pick up this case" at bounding box center [530, 487] width 76 height 20
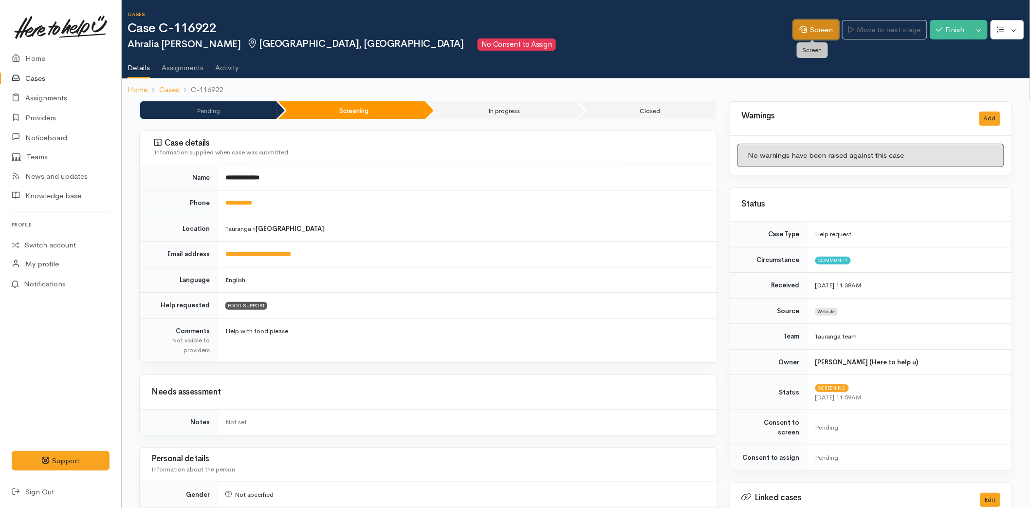
click at [819, 30] on link "Screen" at bounding box center [817, 30] width 46 height 20
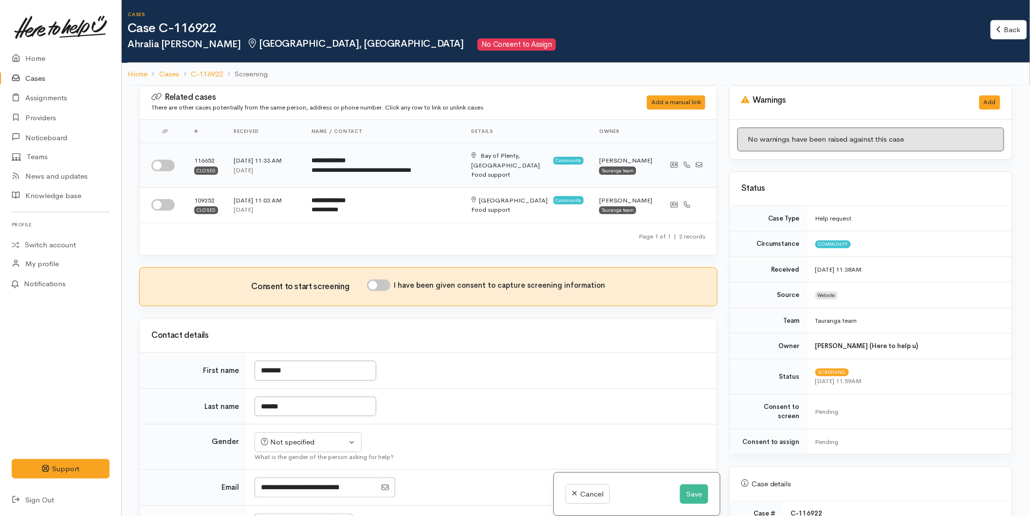
click at [162, 160] on input "checkbox" at bounding box center [162, 166] width 23 height 12
checkbox input "true"
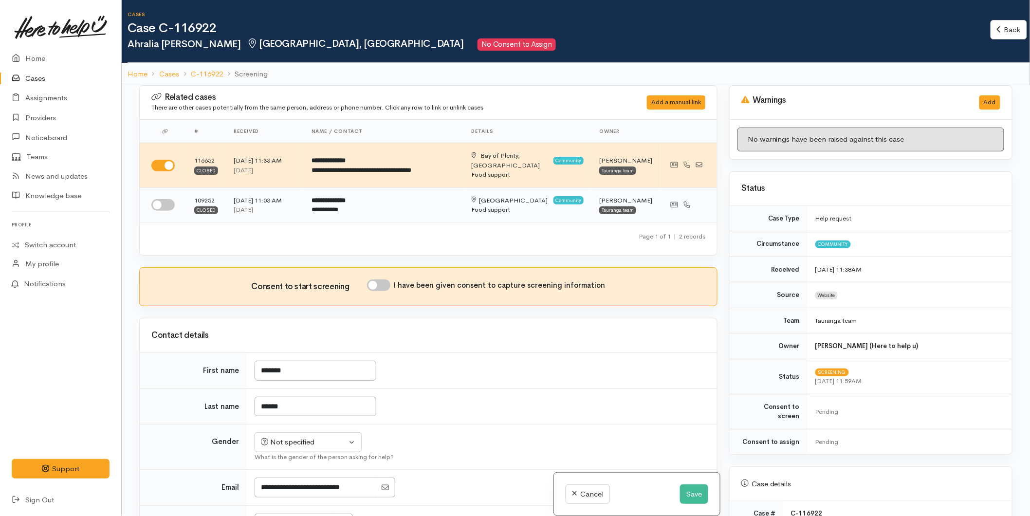
click at [162, 199] on input "checkbox" at bounding box center [162, 205] width 23 height 12
checkbox input "true"
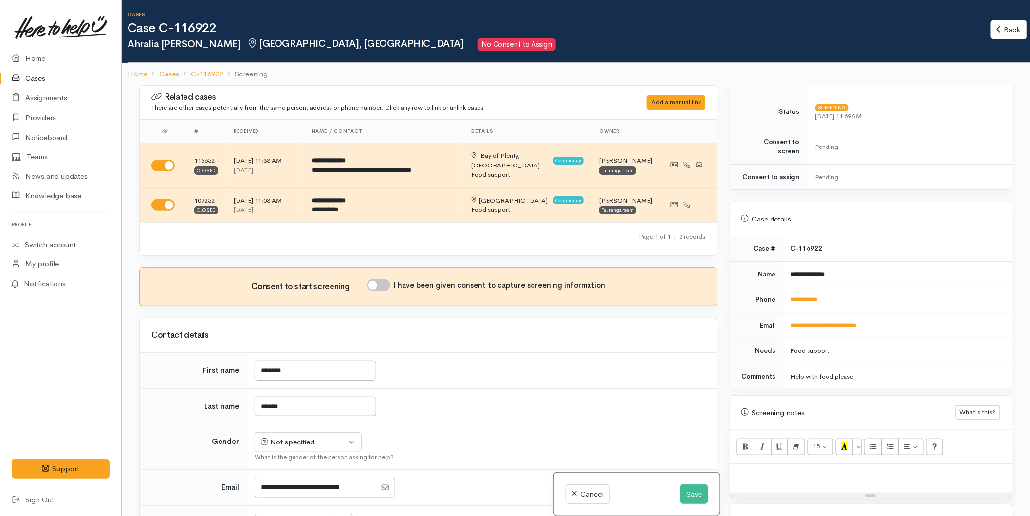
scroll to position [426, 0]
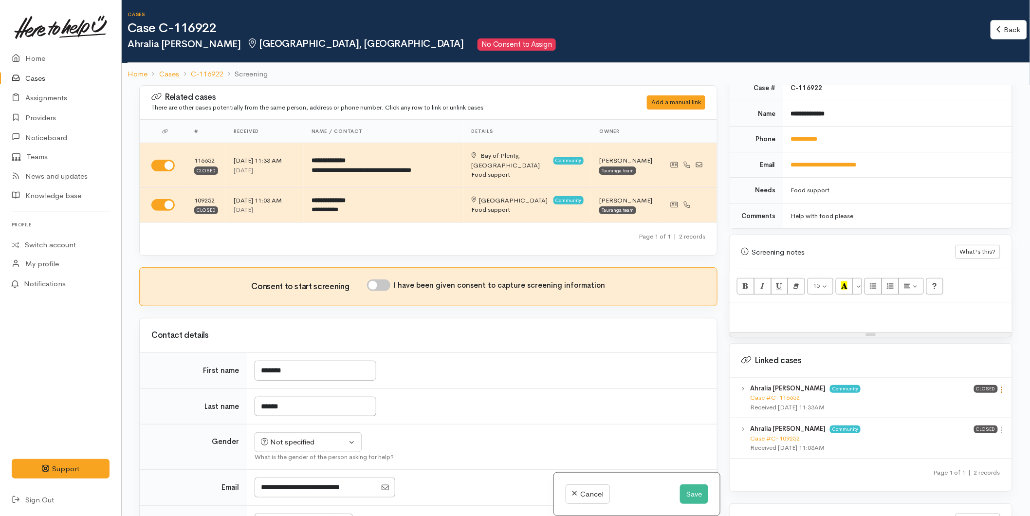
click at [998, 386] on icon at bounding box center [1002, 390] width 8 height 8
click at [976, 401] on link "View case" at bounding box center [967, 408] width 77 height 15
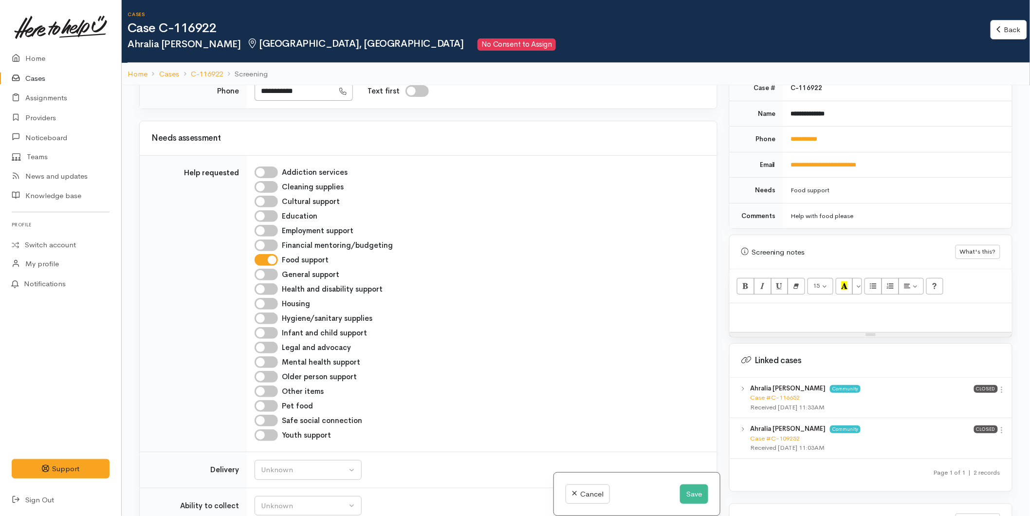
scroll to position [757, 0]
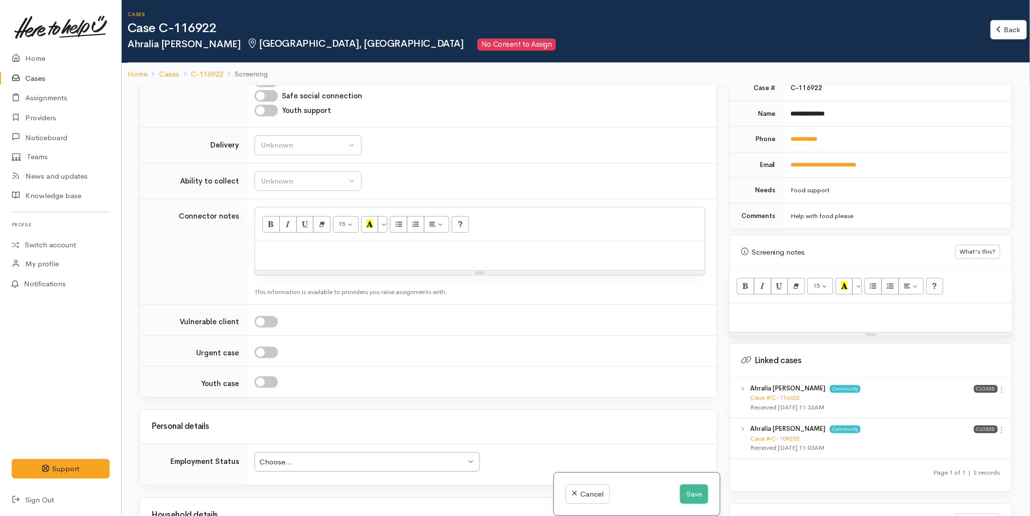
click at [281, 227] on div "15 8 9 10 11 12 14 18 24 36 Background Color Transparent Select #ffff00 Text Co…" at bounding box center [480, 224] width 450 height 34
click at [280, 246] on p at bounding box center [480, 251] width 440 height 11
paste div
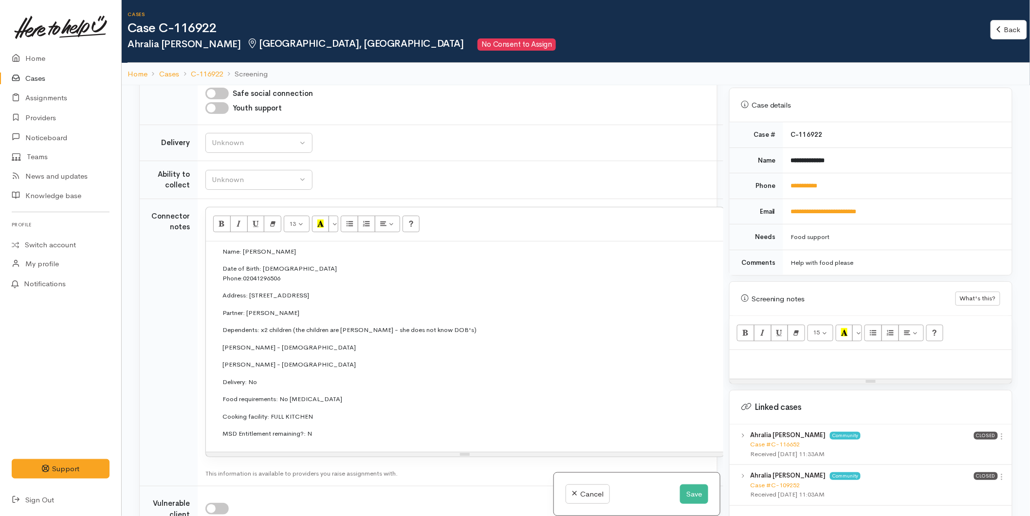
scroll to position [263, 0]
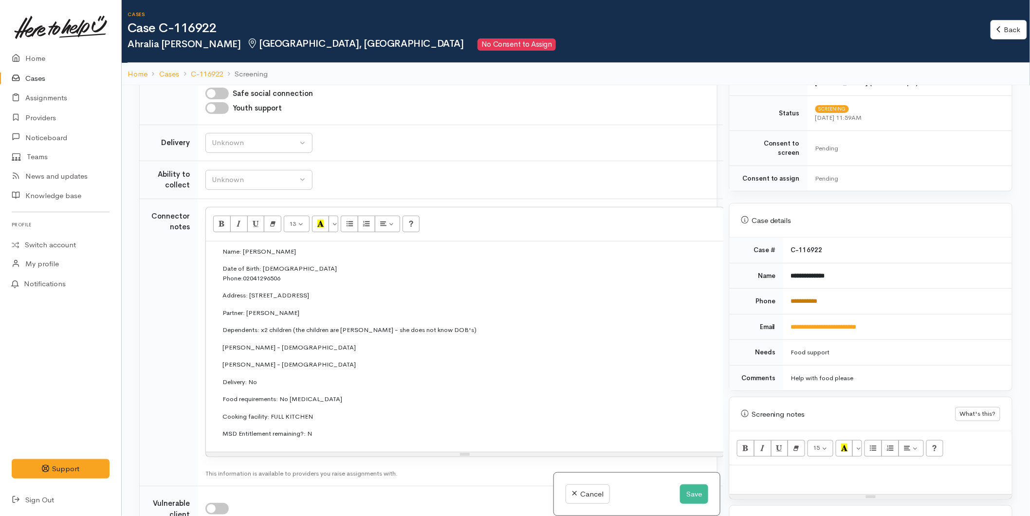
click at [797, 298] on link "**********" at bounding box center [804, 301] width 27 height 6
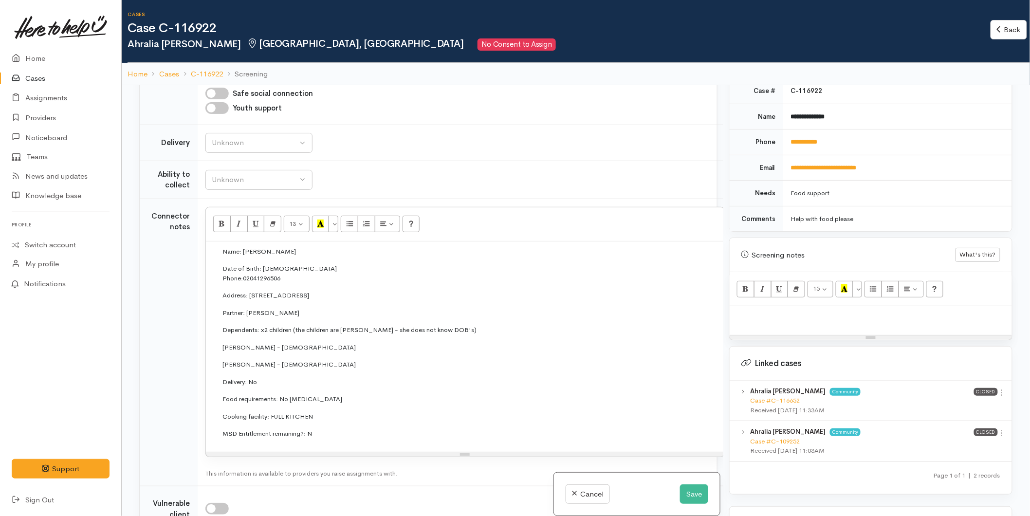
scroll to position [426, 0]
click at [735, 315] on div at bounding box center [871, 317] width 282 height 29
paste div
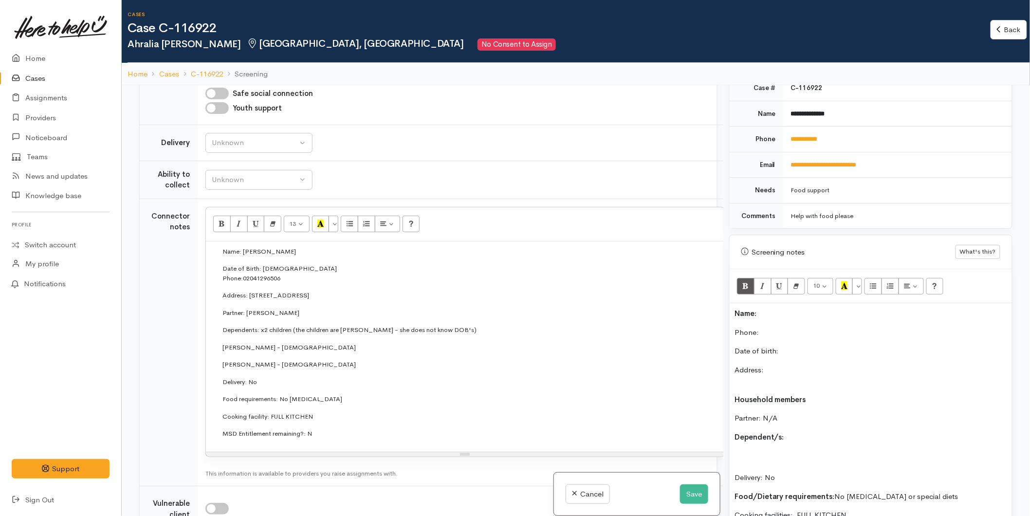
scroll to position [80, 0]
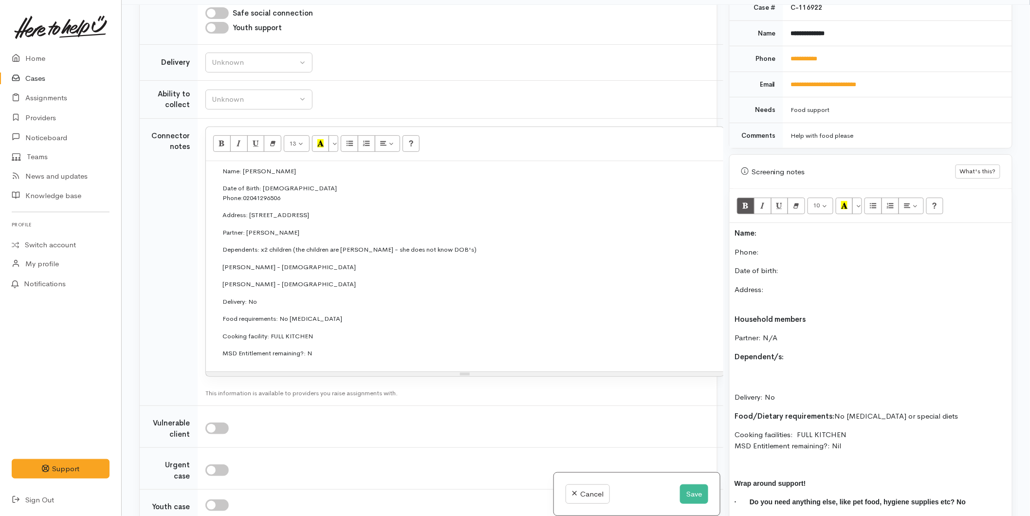
click at [772, 223] on div "Name: Phone:  Date of birth: Address: Household members Partner: N/A Dependent/…" at bounding box center [871, 381] width 282 height 316
click at [771, 247] on p "Phone:" at bounding box center [871, 252] width 273 height 11
click at [794, 255] on div "Name: Ahralia Newman Phone:  02041296506 Date of birth: Address: Household memb…" at bounding box center [871, 381] width 282 height 316
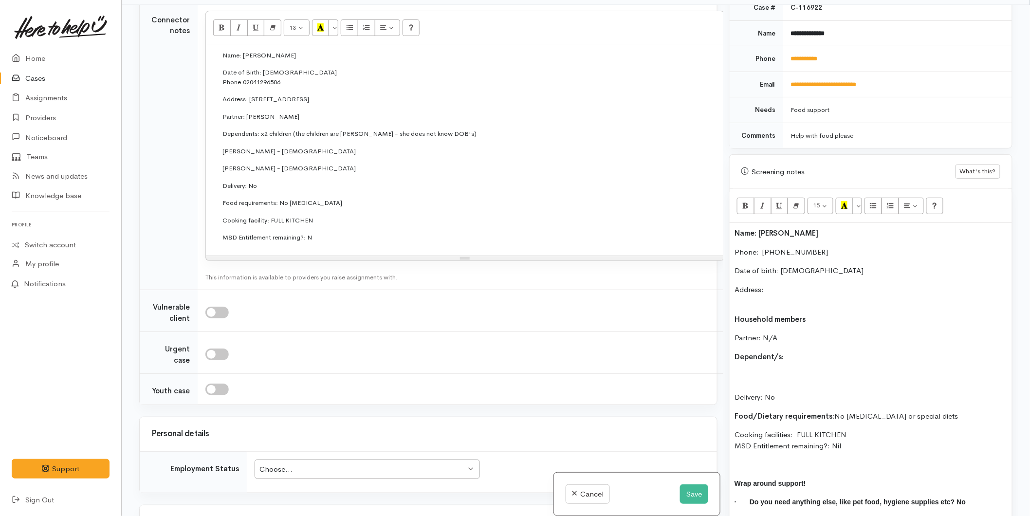
scroll to position [1030, 0]
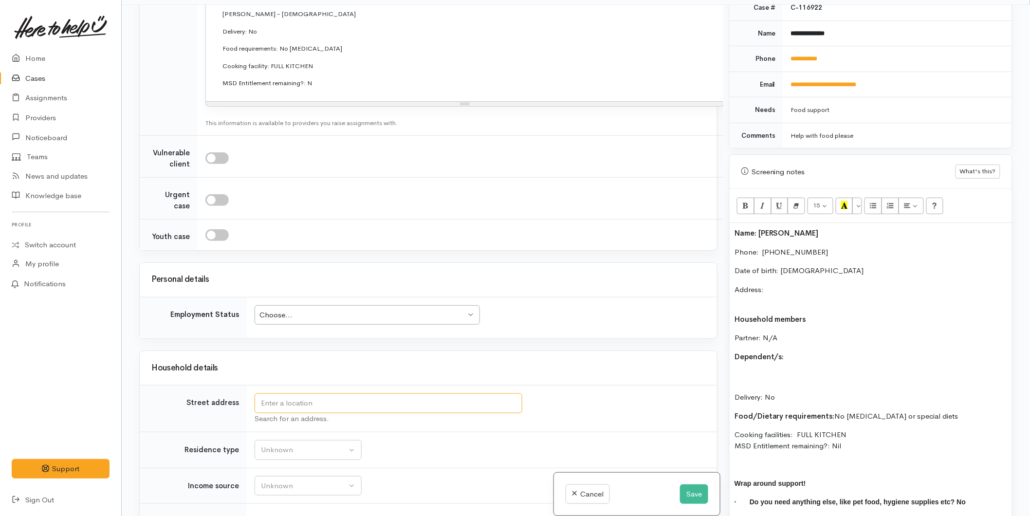
click at [295, 403] on input "text" at bounding box center [389, 403] width 268 height 20
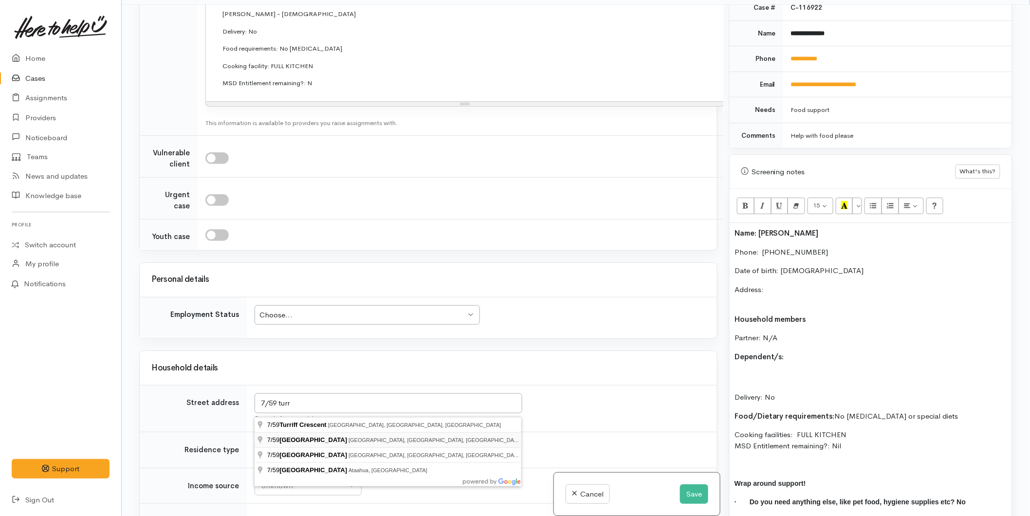
type input "7/59 Turret Road, Tauranga South, Tauranga, New Zealand"
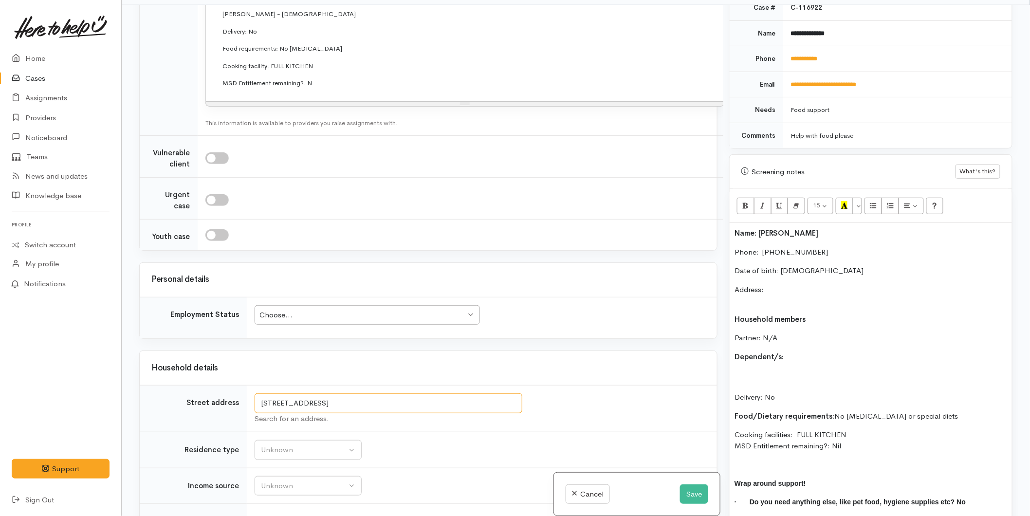
drag, startPoint x: 435, startPoint y: 402, endPoint x: 248, endPoint y: 397, distance: 187.0
click at [248, 397] on td "7/59 Turret Road, Tauranga South, Tauranga, New Zealand Search for an address." at bounding box center [482, 409] width 470 height 47
click at [785, 284] on p "Address:" at bounding box center [871, 295] width 273 height 22
click at [781, 293] on p "Address: [STREET_ADDRESS]" at bounding box center [871, 295] width 273 height 22
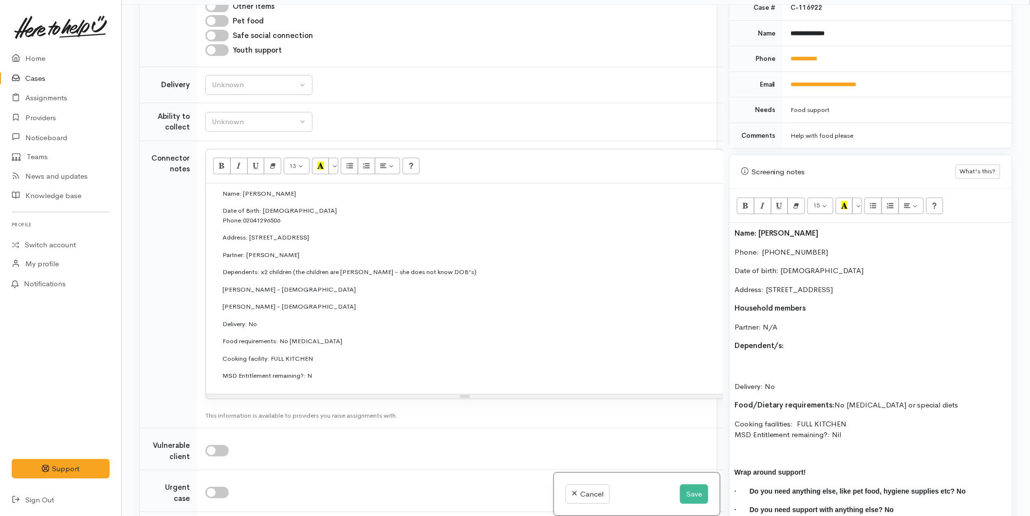
scroll to position [760, 0]
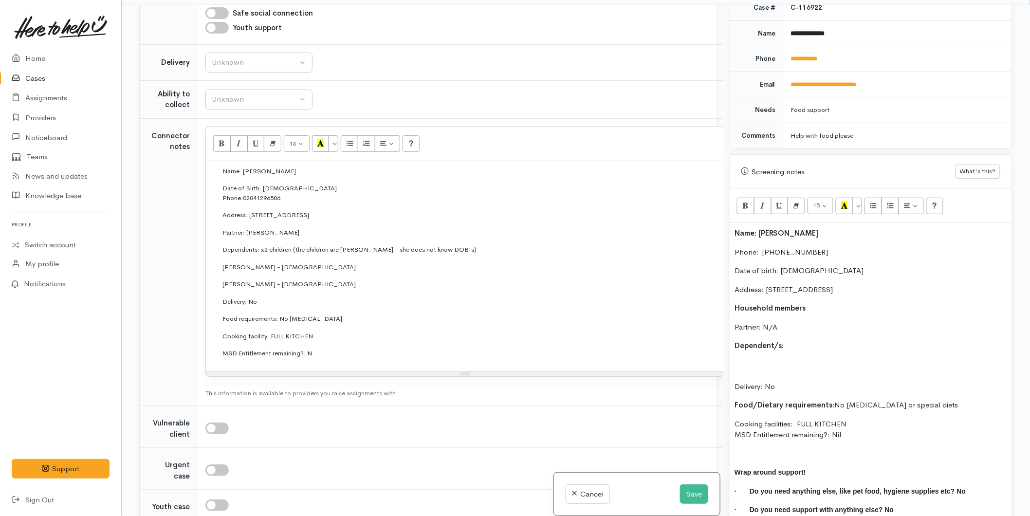
click at [787, 322] on p "Partner: N/A" at bounding box center [871, 327] width 273 height 11
click at [792, 340] on p "Dependent/s:" at bounding box center [871, 345] width 273 height 11
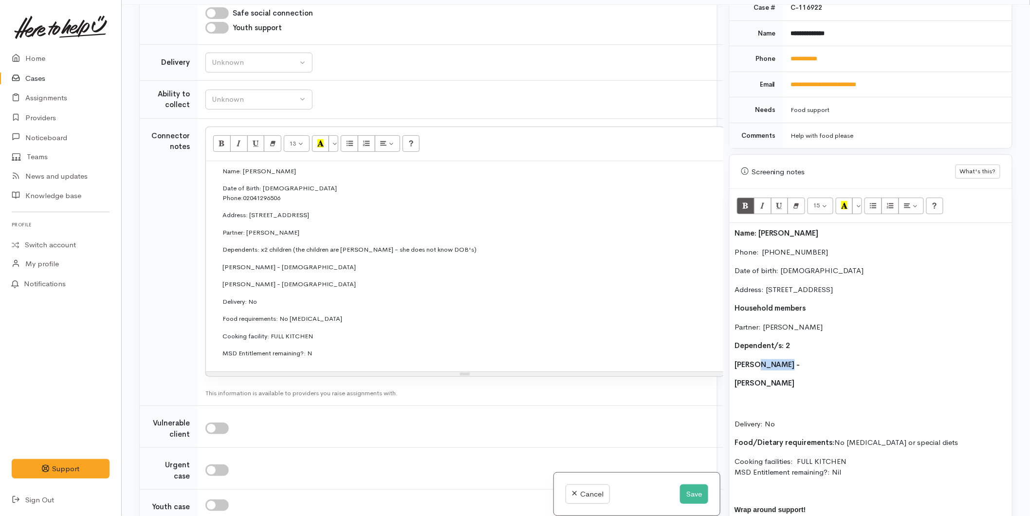
drag, startPoint x: 783, startPoint y: 354, endPoint x: 758, endPoint y: 354, distance: 25.3
click at [758, 360] on b "Hazel Williams -" at bounding box center [768, 364] width 66 height 9
click at [827, 359] on p "Hazel Matthews -" at bounding box center [871, 364] width 273 height 11
drag, startPoint x: 854, startPoint y: 353, endPoint x: 793, endPoint y: 352, distance: 61.8
click at [793, 359] on p "Hazel Matthews - 17/07/2019" at bounding box center [871, 364] width 273 height 11
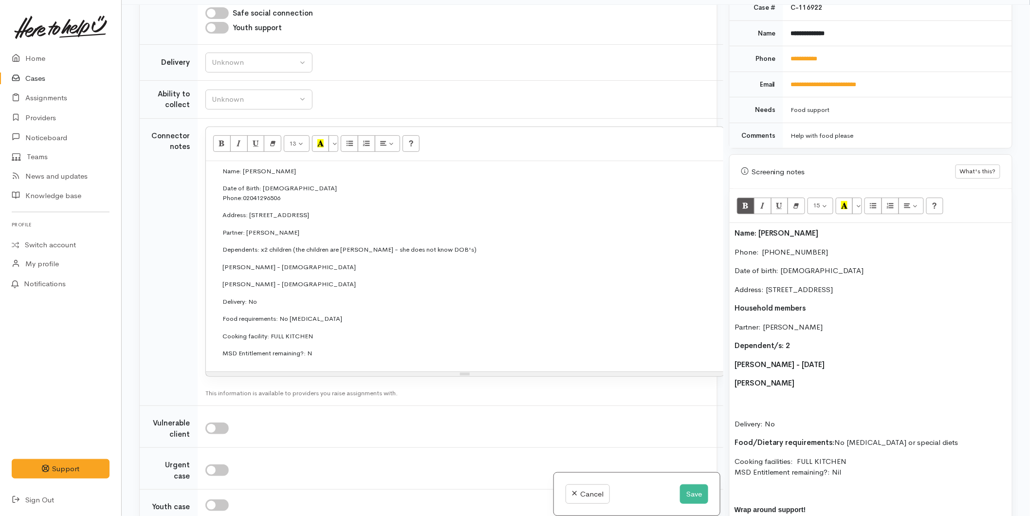
copy b "- 17/07/2019"
click at [803, 378] on p "Ihaia Matthews" at bounding box center [871, 383] width 273 height 11
drag, startPoint x: 825, startPoint y: 348, endPoint x: 793, endPoint y: 351, distance: 32.8
click at [793, 351] on div "Name: Ahralia Newman Phone:  02041296506 Date of birth: 28/02/1983 Address: 7/5…" at bounding box center [871, 394] width 282 height 343
drag, startPoint x: 841, startPoint y: 377, endPoint x: 736, endPoint y: 357, distance: 106.6
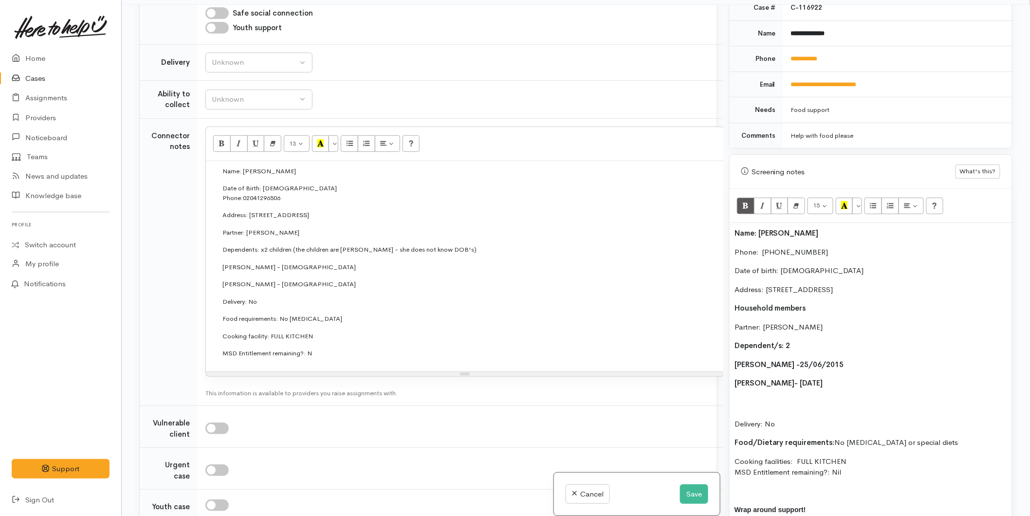
click at [736, 357] on div "Name: Ahralia Newman Phone:  02041296506 Date of birth: 28/02/1983 Address: 7/5…" at bounding box center [871, 394] width 282 height 343
click at [860, 198] on button "More Color" at bounding box center [858, 206] width 10 height 17
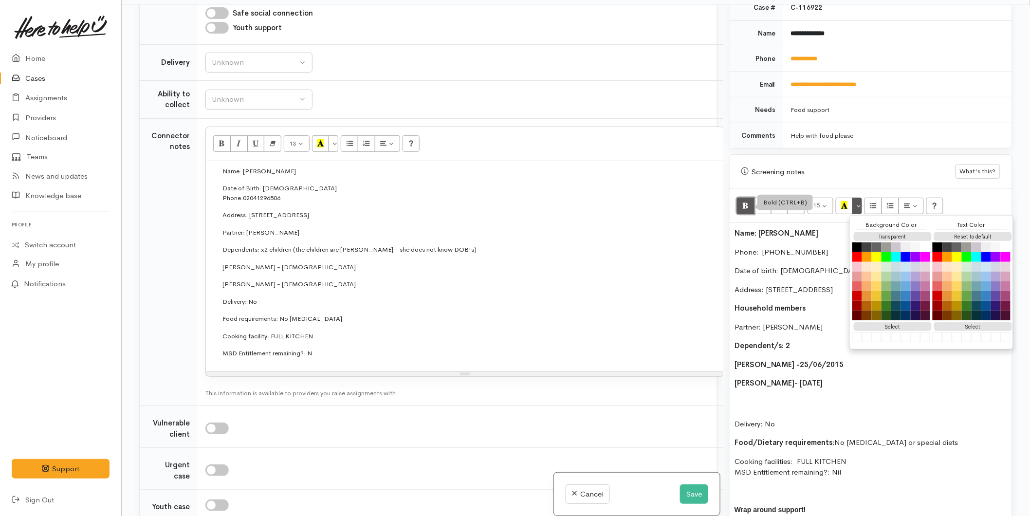
click at [743, 201] on icon "Bold (CTRL+B)" at bounding box center [745, 205] width 6 height 8
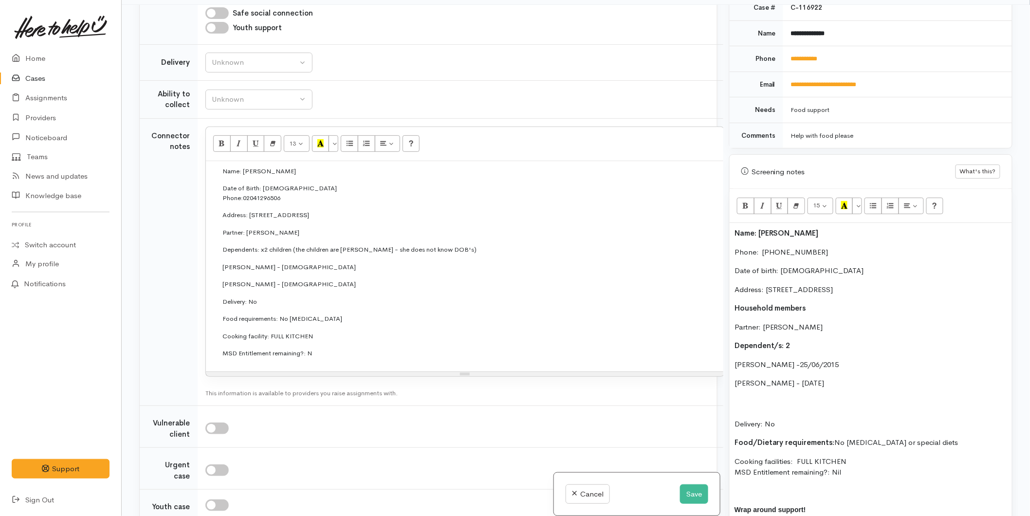
click at [762, 363] on div "Name: Ahralia Newman Phone:  02041296506 Date of birth: 28/02/1983 Address: 7/5…" at bounding box center [871, 394] width 282 height 343
click at [733, 352] on div "Name: Ahralia Newman Phone:  02041296506 Date of birth: 28/02/1983 Address: 7/5…" at bounding box center [871, 394] width 282 height 343
click at [733, 377] on div "Name: Ahralia Newman Phone:  02041296506 Date of birth: 28/02/1983 Address: 7/5…" at bounding box center [871, 394] width 282 height 343
drag, startPoint x: 782, startPoint y: 395, endPoint x: 742, endPoint y: 389, distance: 41.0
click at [742, 397] on p "Delivery: No" at bounding box center [871, 413] width 273 height 33
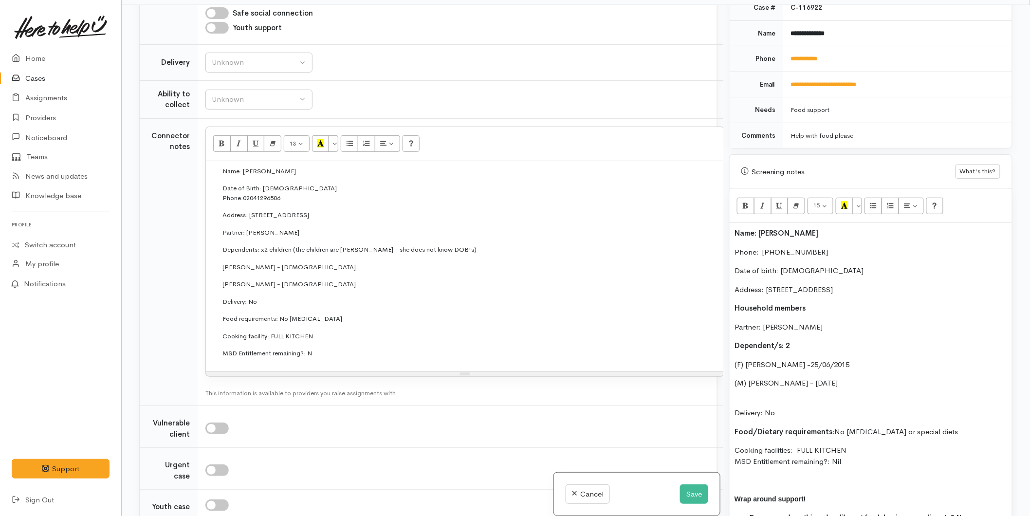
click at [771, 384] on div "Name: Ahralia Newman Phone:  02041296506 Date of birth: 28/02/1983 Address: 7/5…" at bounding box center [871, 389] width 282 height 332
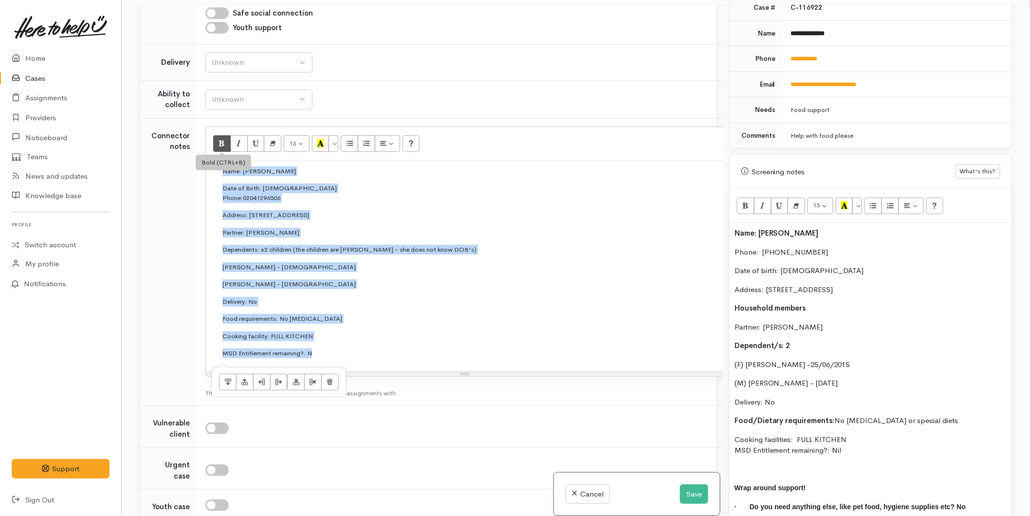
drag, startPoint x: 266, startPoint y: 291, endPoint x: 216, endPoint y: 142, distance: 157.7
click at [216, 142] on div "13 8 9 10 11 12 14 18 24 36 Background Color Transparent Select #ffff00 Text Co…" at bounding box center [464, 252] width 519 height 250
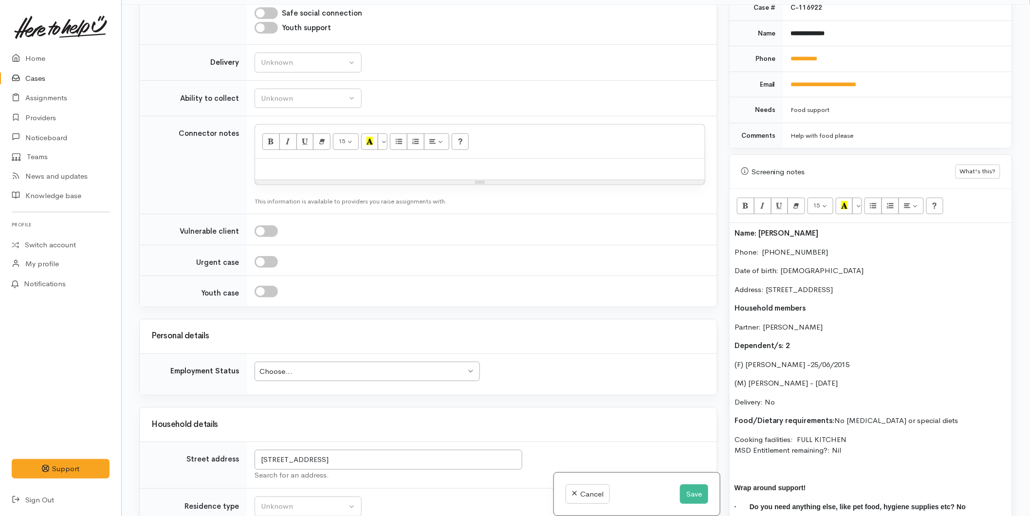
scroll to position [757, 0]
click at [284, 59] on div "Unknown" at bounding box center [304, 64] width 86 height 11
drag, startPoint x: 268, startPoint y: 144, endPoint x: 288, endPoint y: 91, distance: 56.9
click at [269, 150] on span "No" at bounding box center [272, 155] width 10 height 11
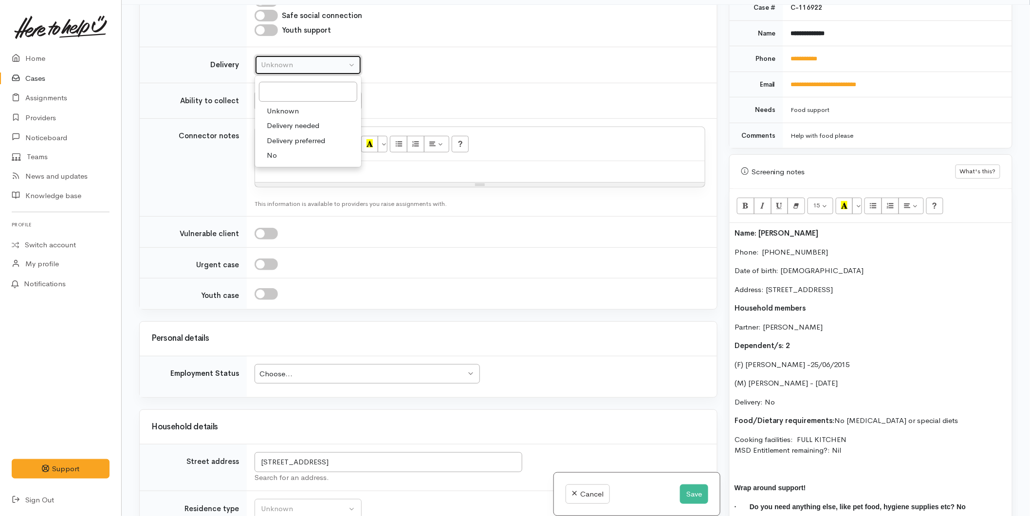
select select "1"
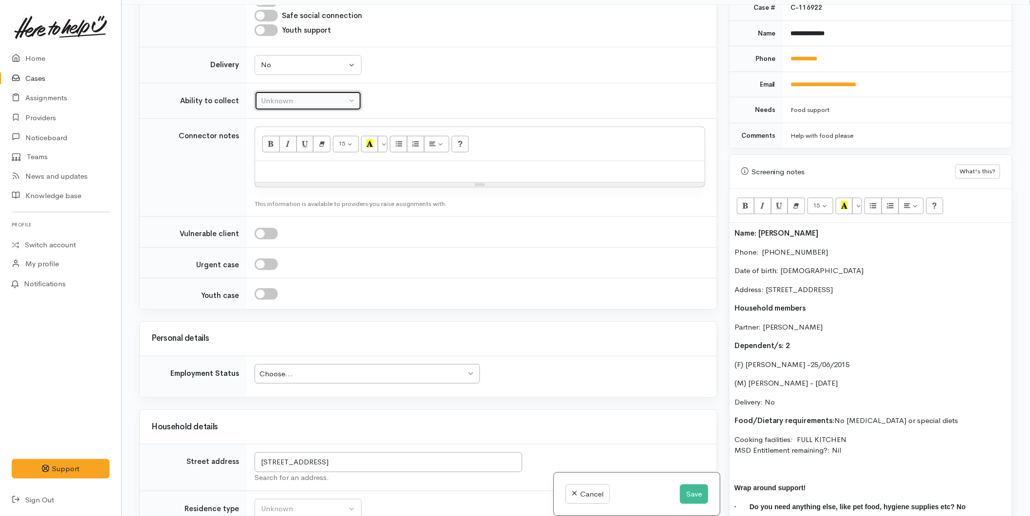
click at [289, 95] on div "Unknown" at bounding box center [304, 100] width 86 height 11
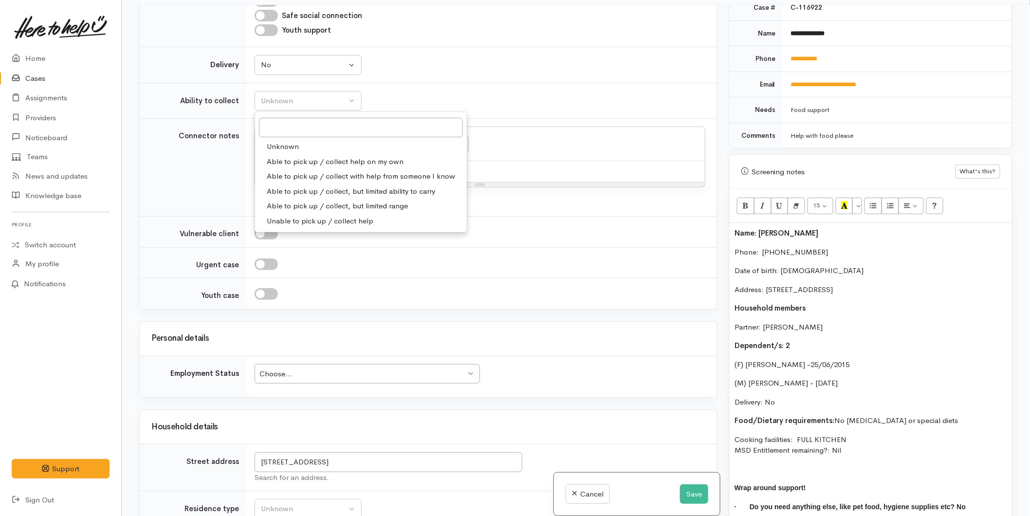
click at [285, 156] on span "Able to pick up / collect help on my own" at bounding box center [335, 161] width 137 height 11
select select "2"
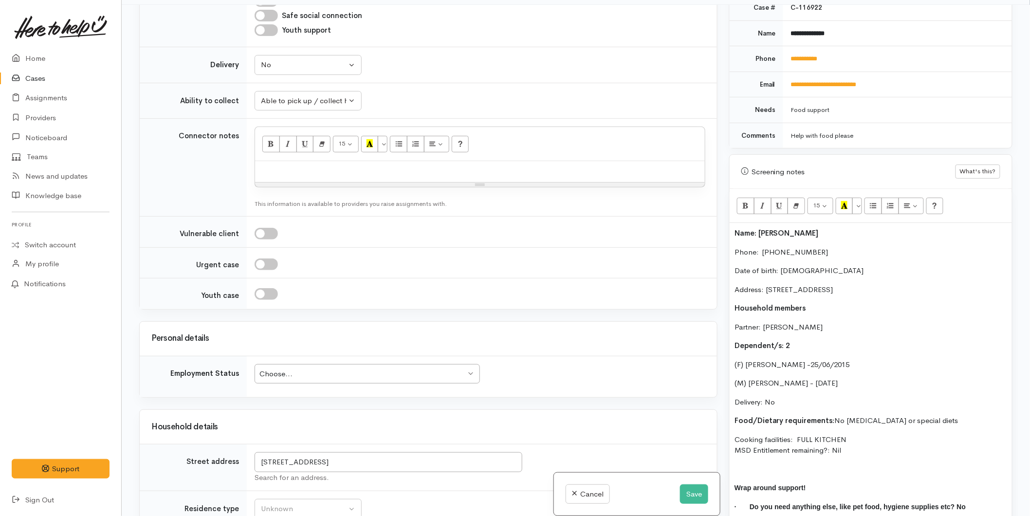
drag, startPoint x: 789, startPoint y: 425, endPoint x: 732, endPoint y: 218, distance: 214.6
click at [732, 223] on div "Name: Ahralia Newman Phone:  02041296506 Date of birth: 28/02/1983 Address: 7/5…" at bounding box center [871, 383] width 282 height 321
copy div "Name: Ahralia Newman Phone:  02041296506 Date of birth: 28/02/1983 Address: 7/5…"
click at [297, 162] on div at bounding box center [480, 171] width 450 height 21
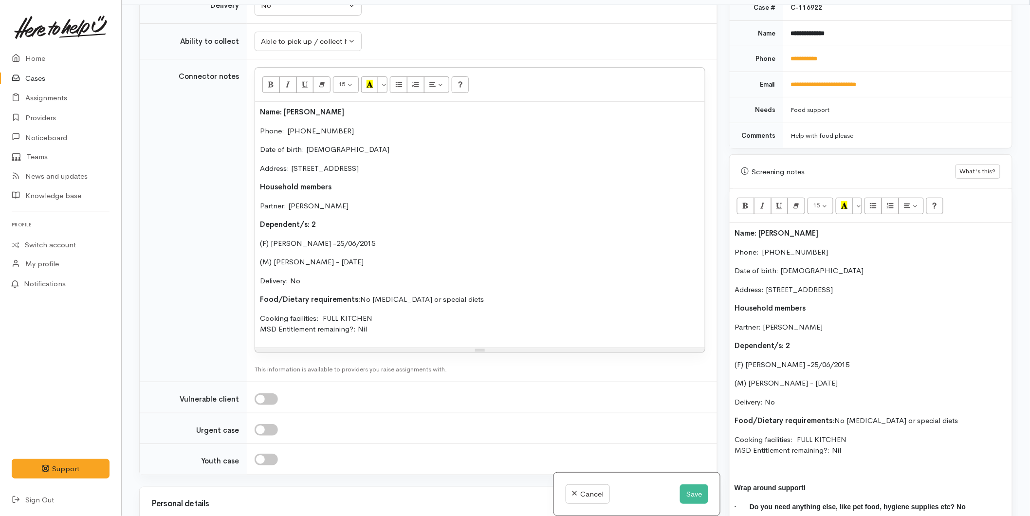
scroll to position [919, 0]
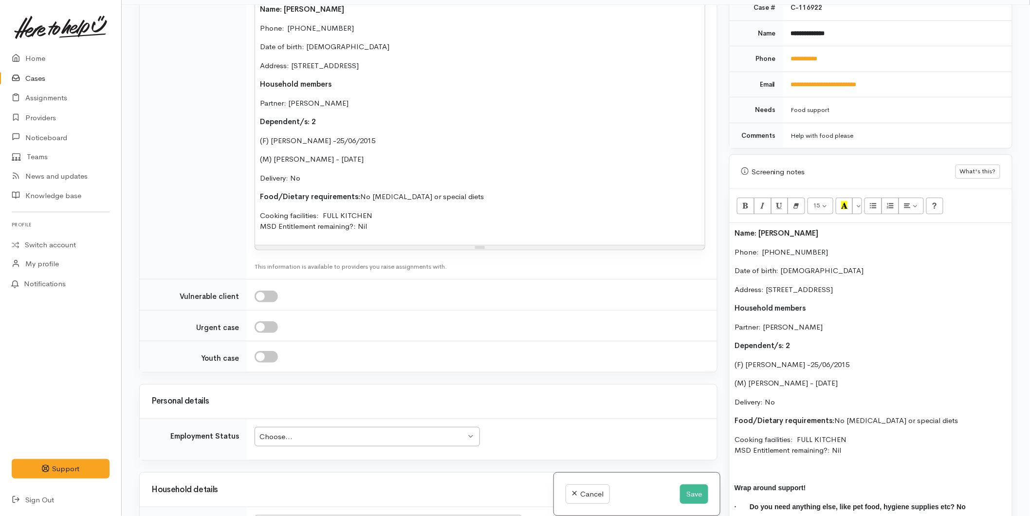
click at [275, 431] on div "Choose..." at bounding box center [363, 436] width 206 height 11
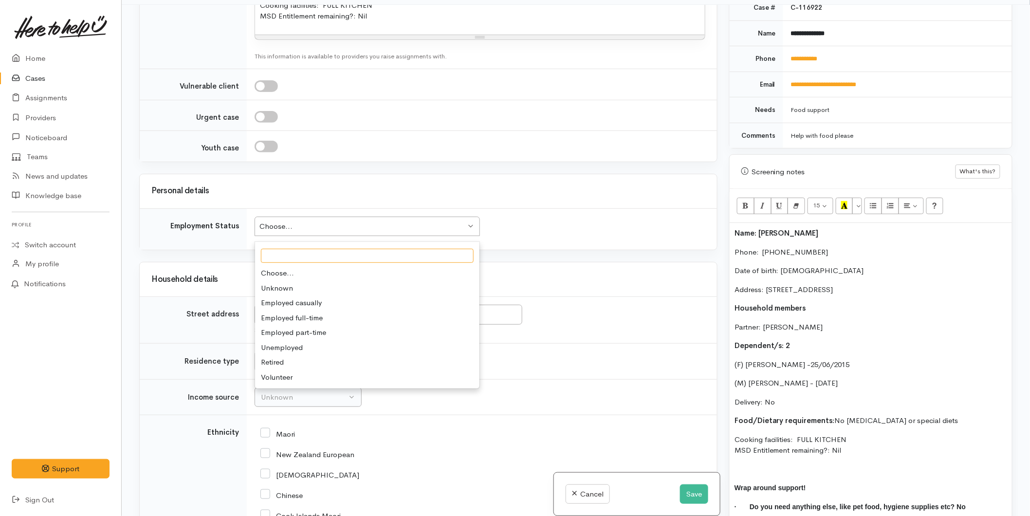
scroll to position [1136, 0]
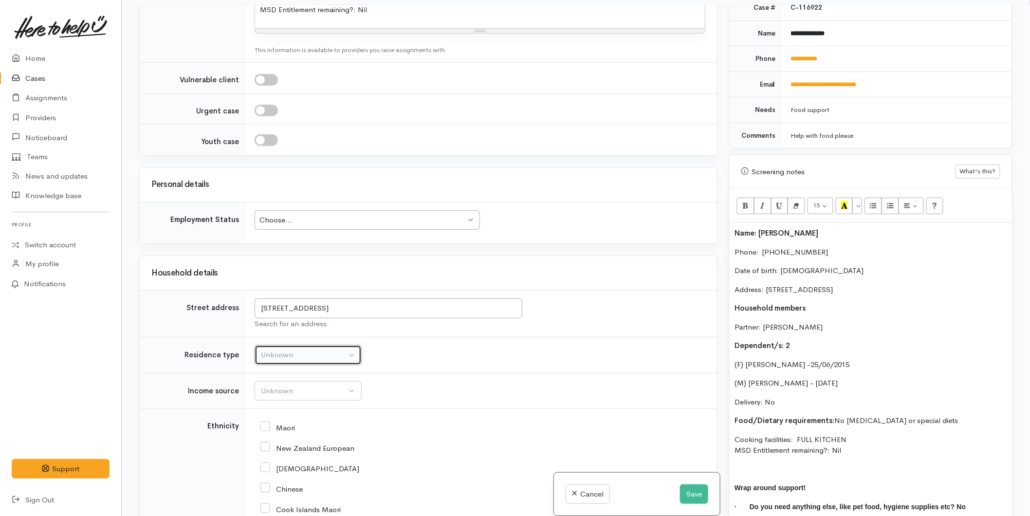
click at [272, 350] on div "Unknown" at bounding box center [304, 355] width 86 height 11
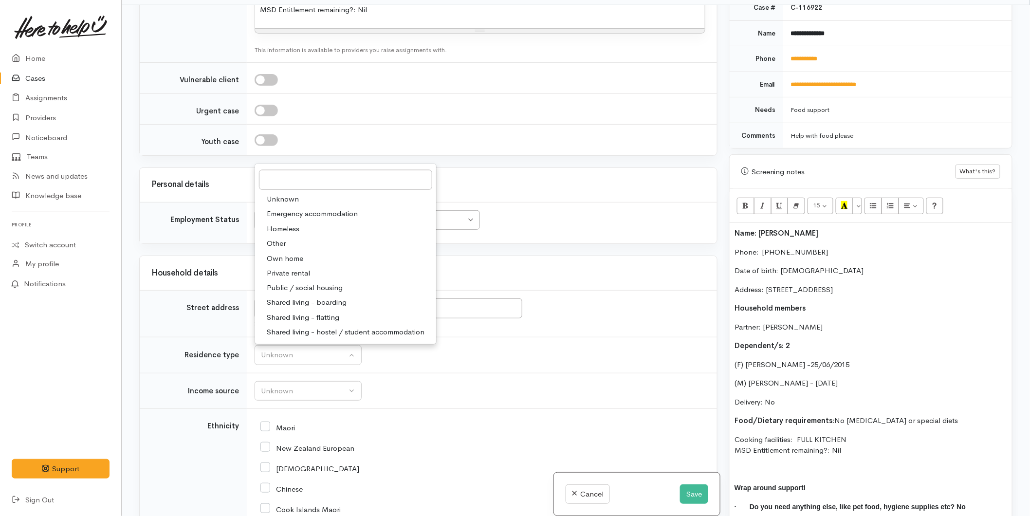
click at [295, 268] on span "Private rental" at bounding box center [288, 273] width 43 height 11
select select "2"
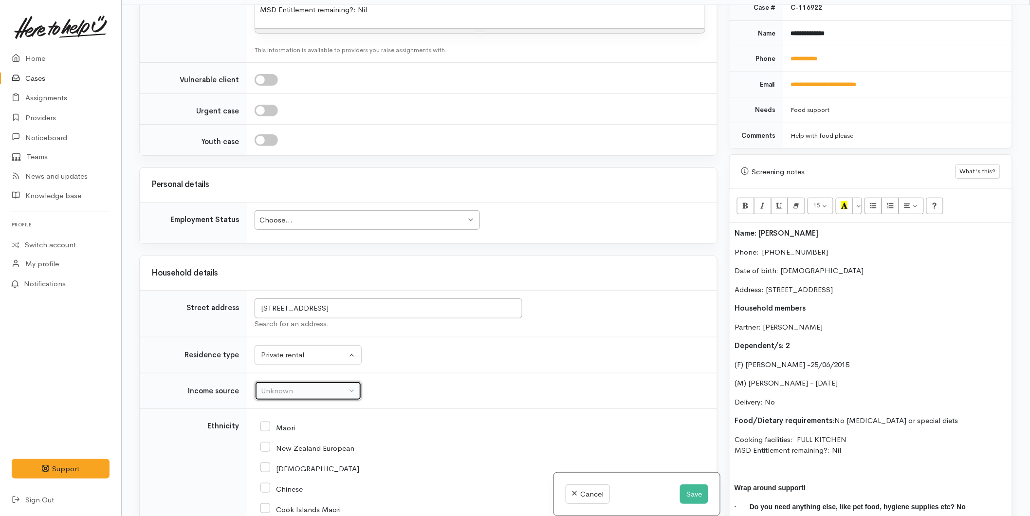
click at [268, 386] on div "Unknown" at bounding box center [304, 391] width 86 height 11
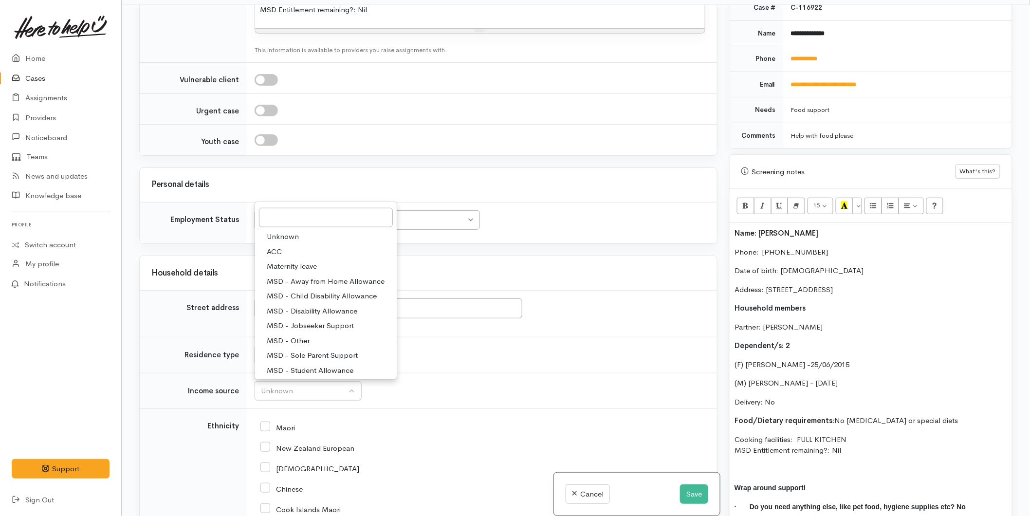
click at [309, 320] on span "MSD - Jobseeker Support" at bounding box center [310, 325] width 87 height 11
select select "4"
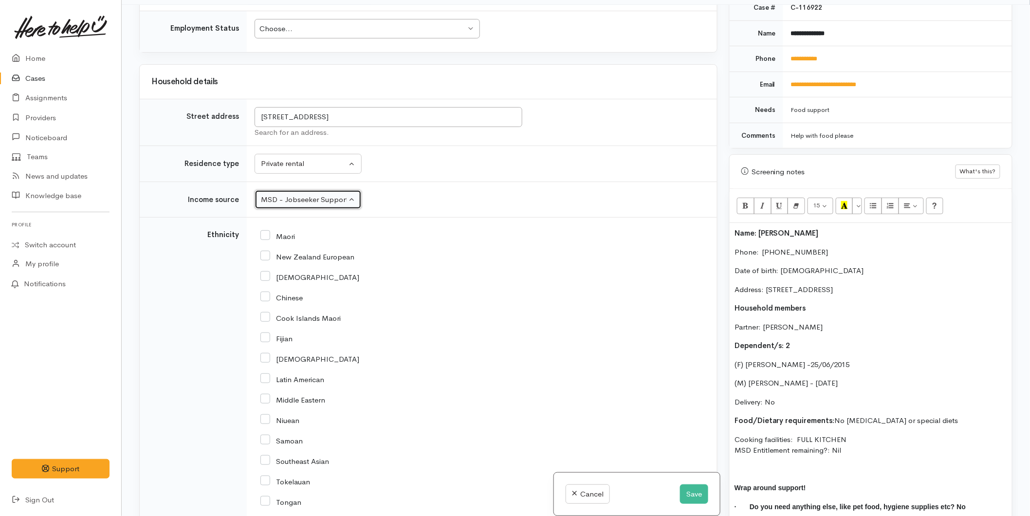
scroll to position [1515, 0]
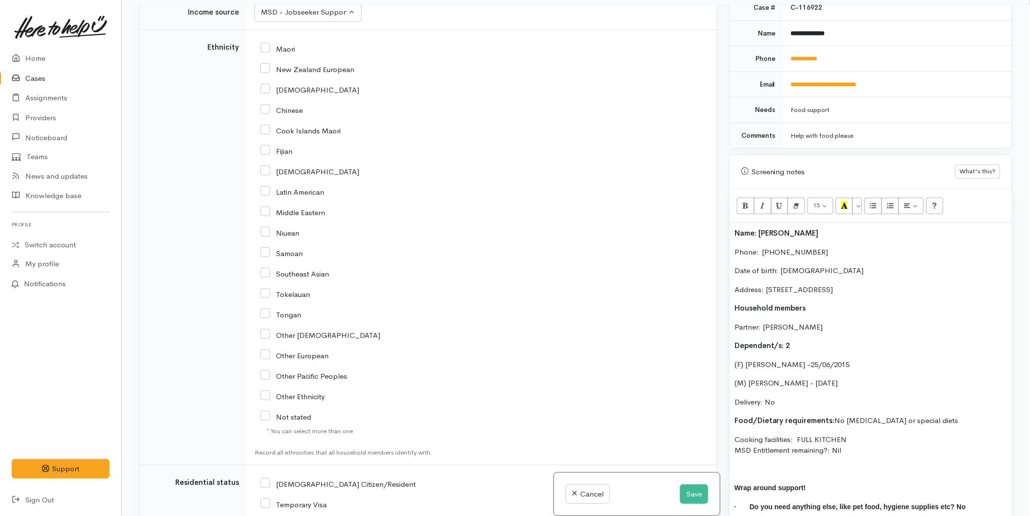
click at [270, 44] on input "Maori" at bounding box center [277, 48] width 35 height 9
checkbox input "true"
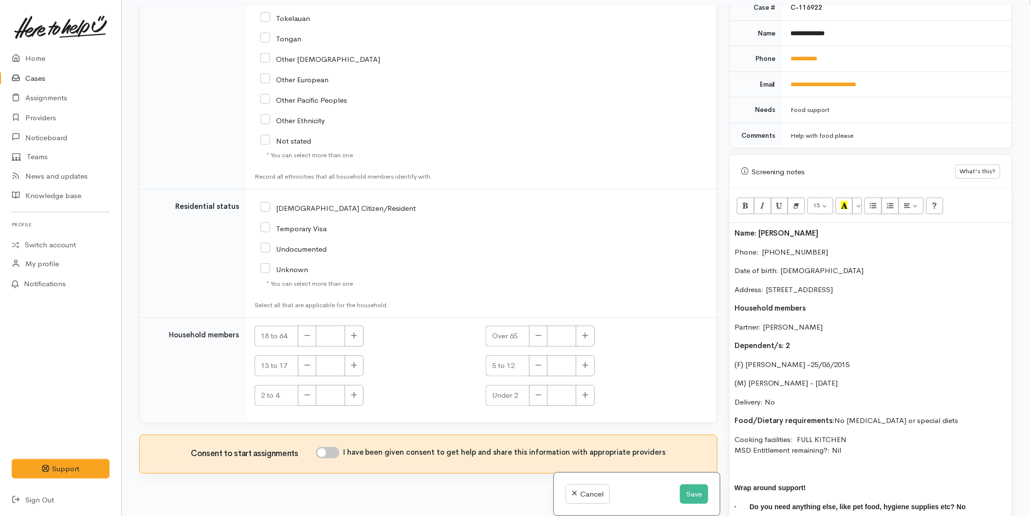
scroll to position [1797, 0]
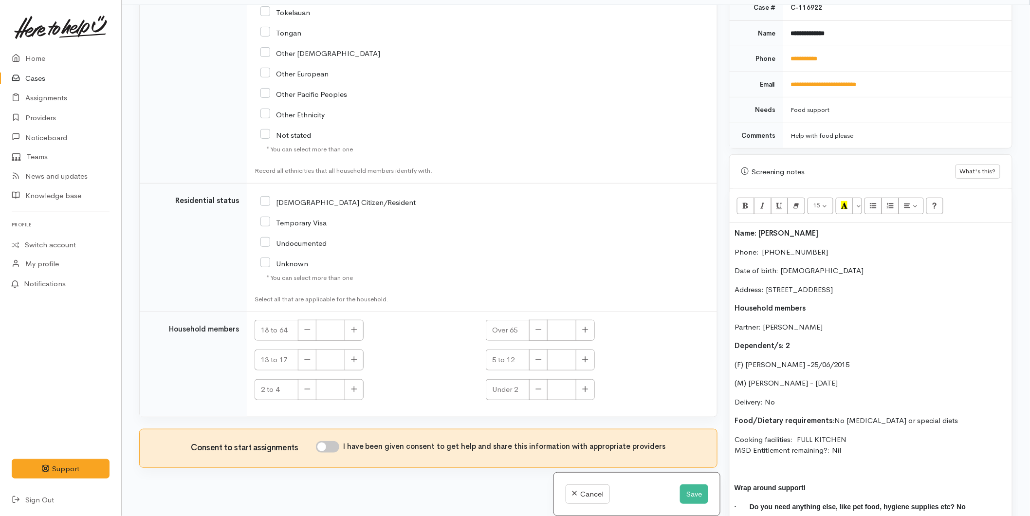
click at [264, 197] on input "[DEMOGRAPHIC_DATA] Citizen/Resident" at bounding box center [337, 201] width 155 height 9
checkbox input "true"
click at [357, 326] on icon "button" at bounding box center [354, 329] width 6 height 7
type input "2"
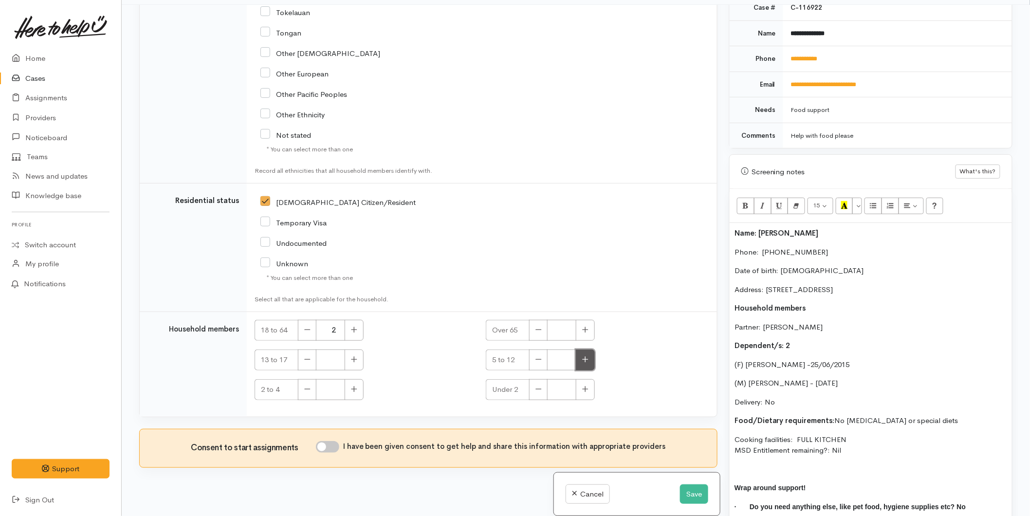
click at [582, 356] on icon "button" at bounding box center [585, 359] width 6 height 7
type input "2"
click at [326, 442] on input "I have been given consent to get help and share this information with appropria…" at bounding box center [327, 447] width 23 height 12
checkbox input "true"
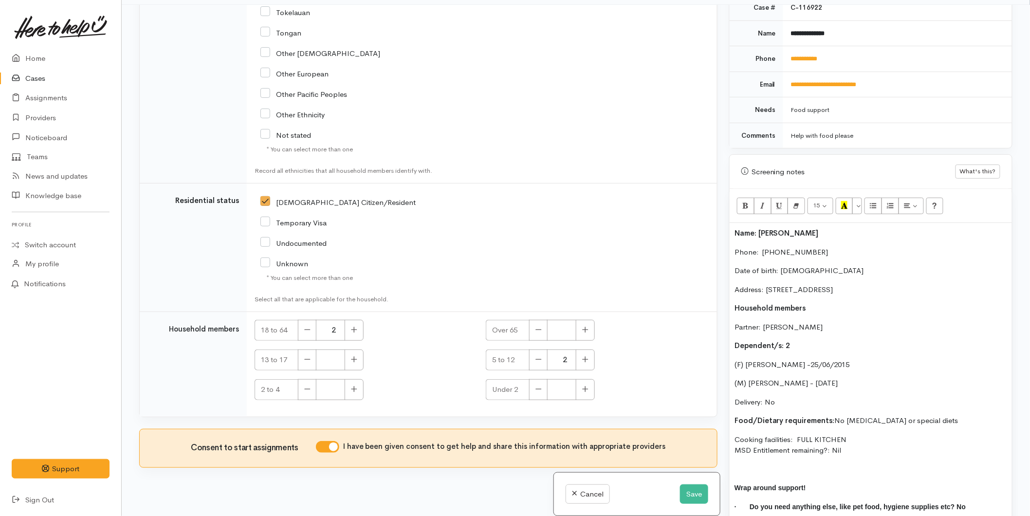
drag, startPoint x: 810, startPoint y: 425, endPoint x: 726, endPoint y: 222, distance: 219.4
click at [726, 222] on div "Warnings Add No warnings have been raised against this case Add Warning Title ●…" at bounding box center [870, 263] width 295 height 516
copy div "Name: Ahralia Newman Phone:  02041296506 Date of birth: 28/02/1983 Address: 7/5…"
click at [736, 223] on div "Name: Ahralia Newman Phone:  02041296506 Date of birth: 28/02/1983 Address: 7/5…" at bounding box center [871, 383] width 282 height 321
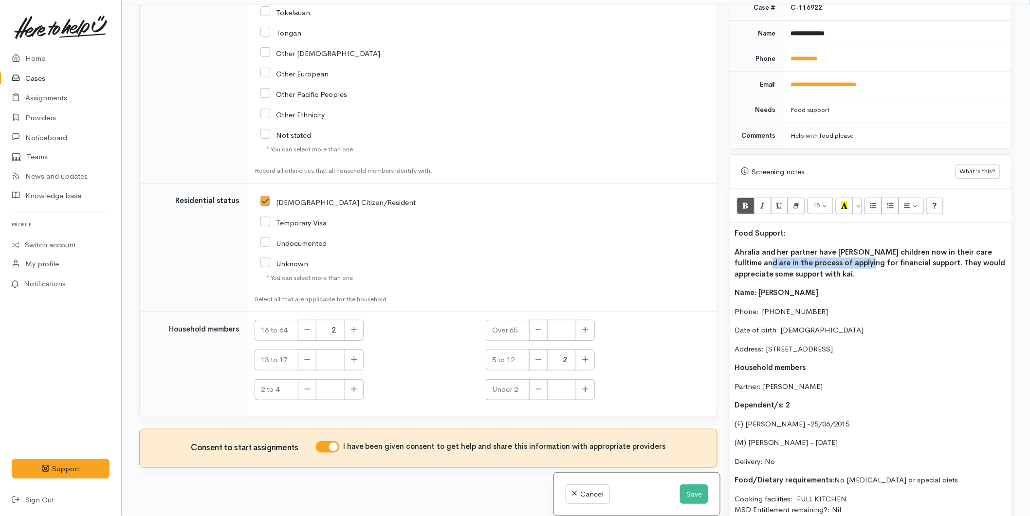
drag, startPoint x: 840, startPoint y: 257, endPoint x: 745, endPoint y: 256, distance: 94.5
click at [743, 256] on b "Ahralia and her partner have Quinton's children now in their care fulltime and …" at bounding box center [870, 262] width 271 height 31
click at [802, 260] on b "Ahralia and her partner have Quinton's children now in their care fulltime and …" at bounding box center [870, 262] width 271 height 31
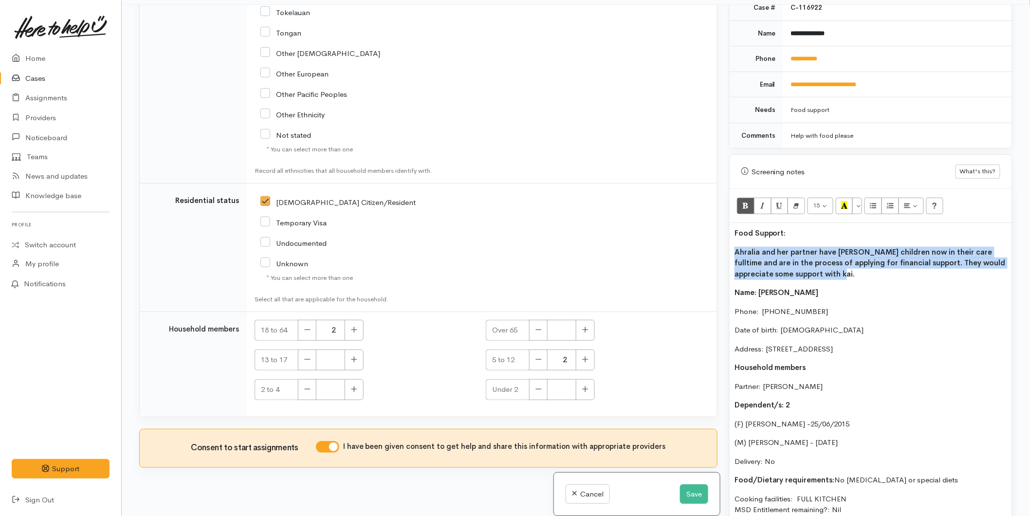
drag, startPoint x: 825, startPoint y: 261, endPoint x: 729, endPoint y: 243, distance: 97.6
click at [730, 243] on div "Food Support: Ahralia and her partner have Quinton's children now in their care…" at bounding box center [871, 413] width 282 height 380
click at [746, 201] on icon "Bold (CTRL+B)" at bounding box center [745, 205] width 6 height 8
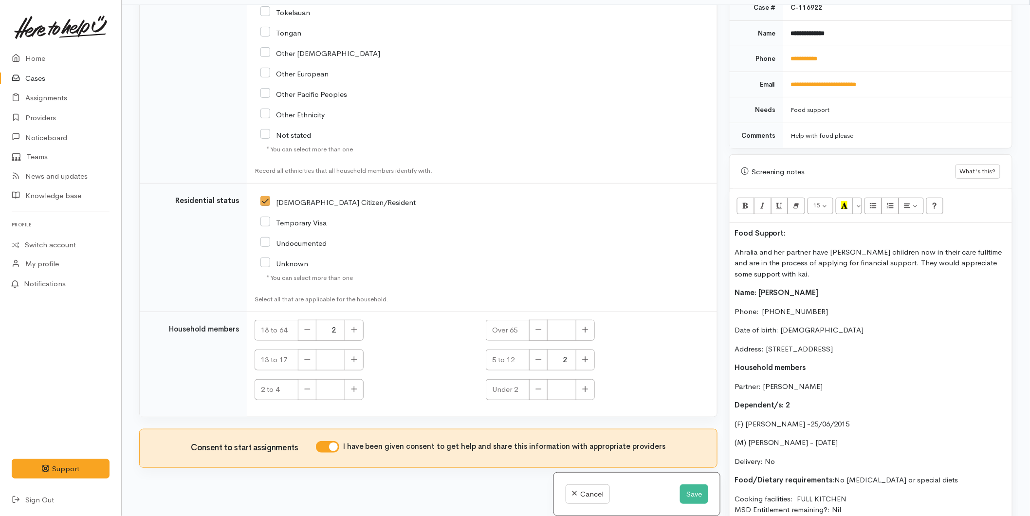
click at [795, 228] on p "Food Support:" at bounding box center [871, 233] width 273 height 11
drag, startPoint x: 738, startPoint y: 226, endPoint x: 791, endPoint y: 206, distance: 57.3
click at [734, 226] on div "Food Support: Ahralia and her partner have Quinton's children now in their care…" at bounding box center [871, 413] width 282 height 380
click at [845, 201] on icon "Recent Color" at bounding box center [844, 205] width 6 height 8
drag, startPoint x: 826, startPoint y: 242, endPoint x: 823, endPoint y: 257, distance: 15.4
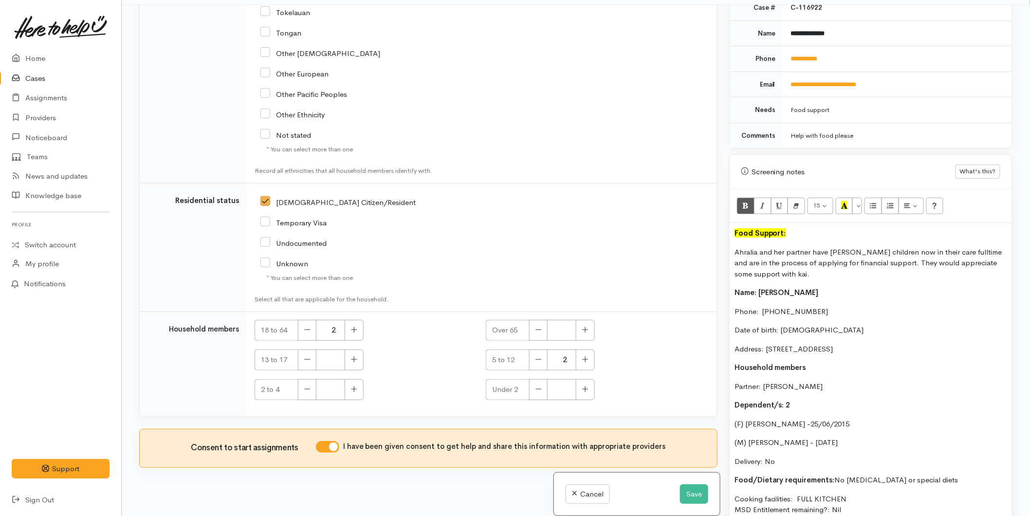
click at [825, 247] on p "Ahralia and her partner have Quinton's children now in their care fulltime and …" at bounding box center [871, 263] width 273 height 33
click at [693, 488] on button "Save" at bounding box center [694, 494] width 28 height 20
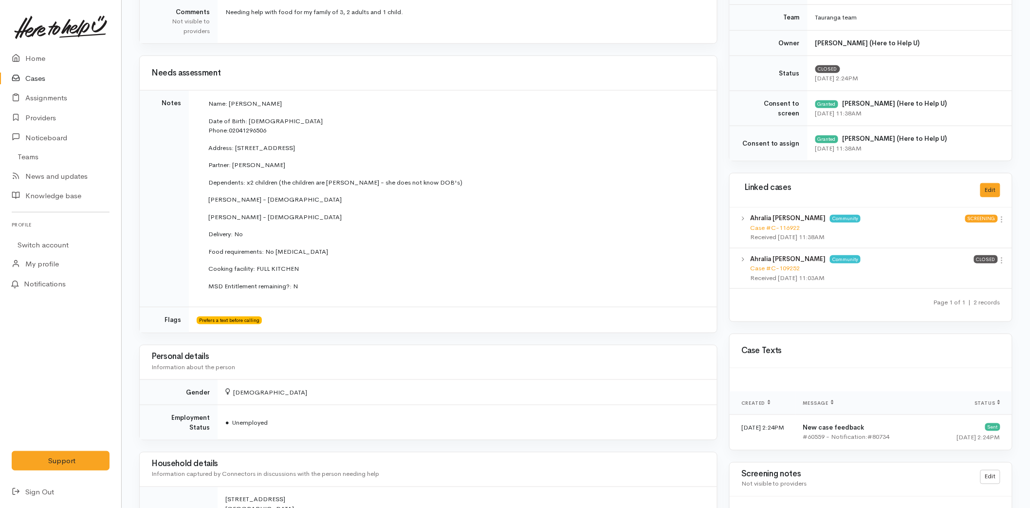
scroll to position [324, 0]
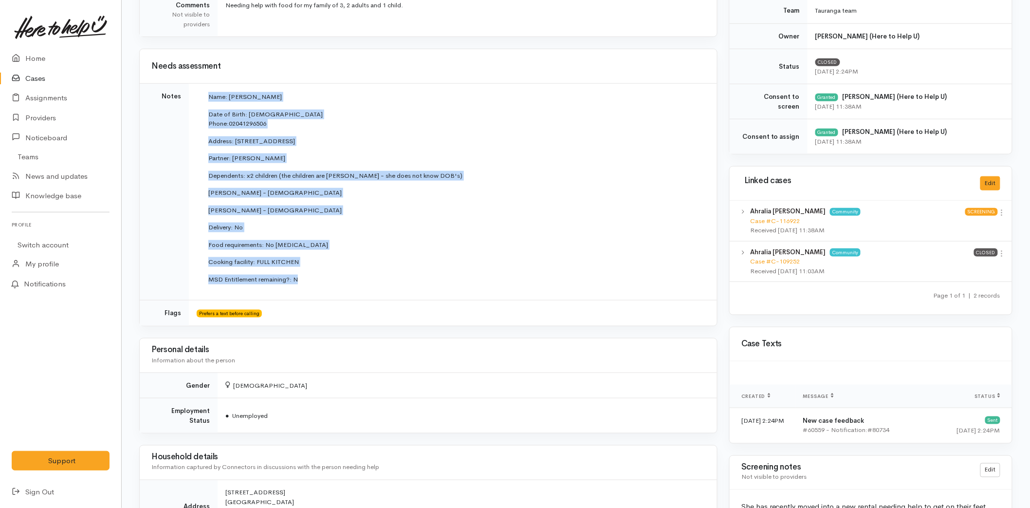
drag, startPoint x: 312, startPoint y: 295, endPoint x: 324, endPoint y: 287, distance: 14.2
click at [324, 287] on td "Name: [PERSON_NAME] Date of Birth: [DEMOGRAPHIC_DATA] Phone: 02041296506 Addres…" at bounding box center [453, 192] width 528 height 217
copy td "Name: [PERSON_NAME] Date of Birth: [DEMOGRAPHIC_DATA] Phone: 02041296506 Addres…"
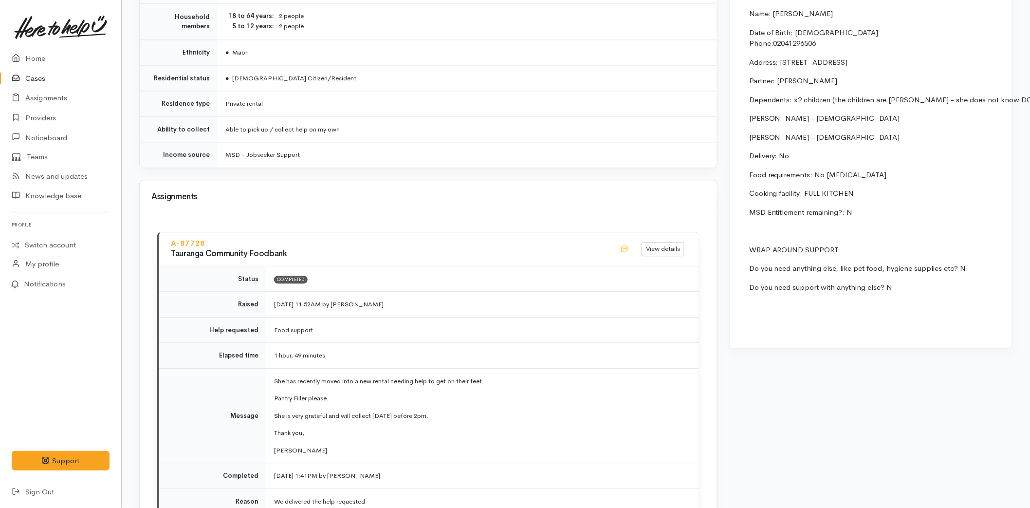
scroll to position [999, 0]
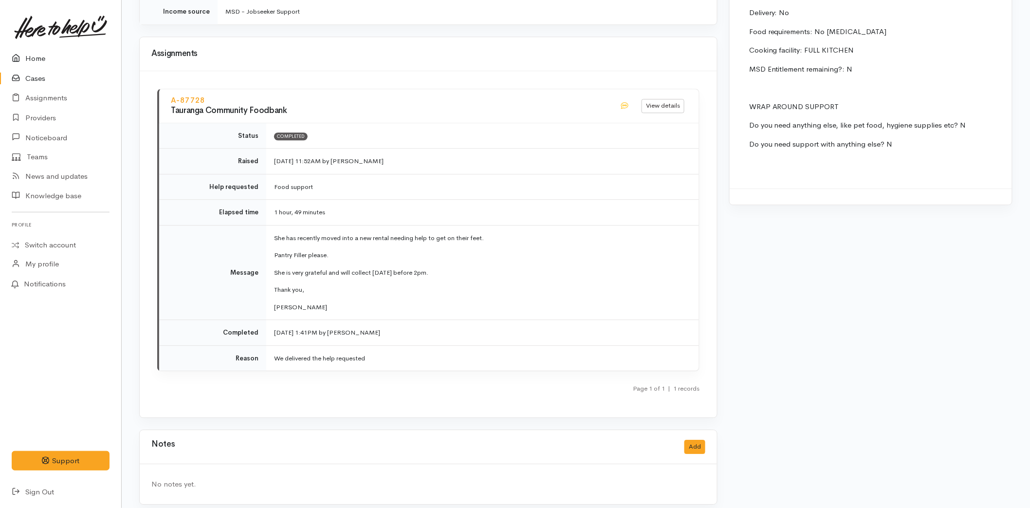
click at [44, 50] on link "Home" at bounding box center [60, 59] width 121 height 20
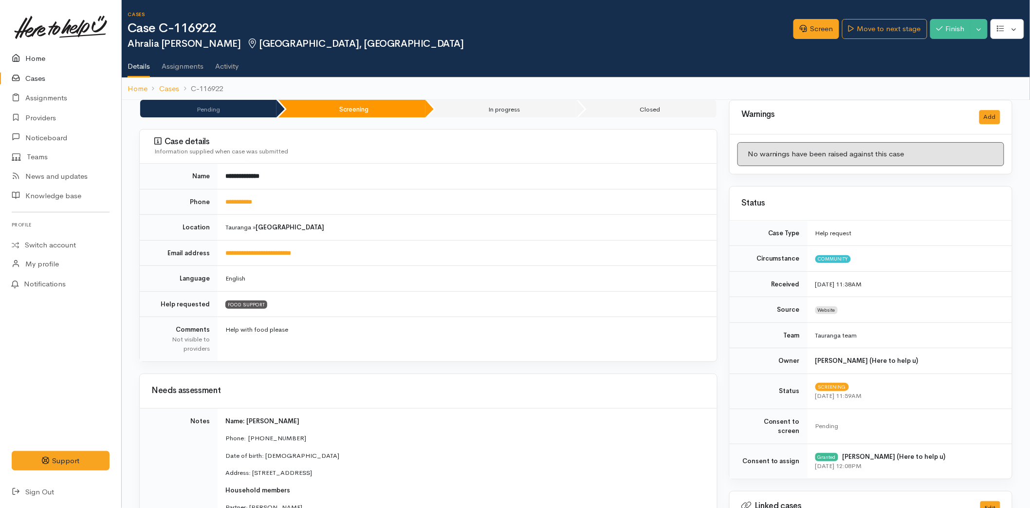
click at [41, 52] on link "Home" at bounding box center [60, 59] width 121 height 20
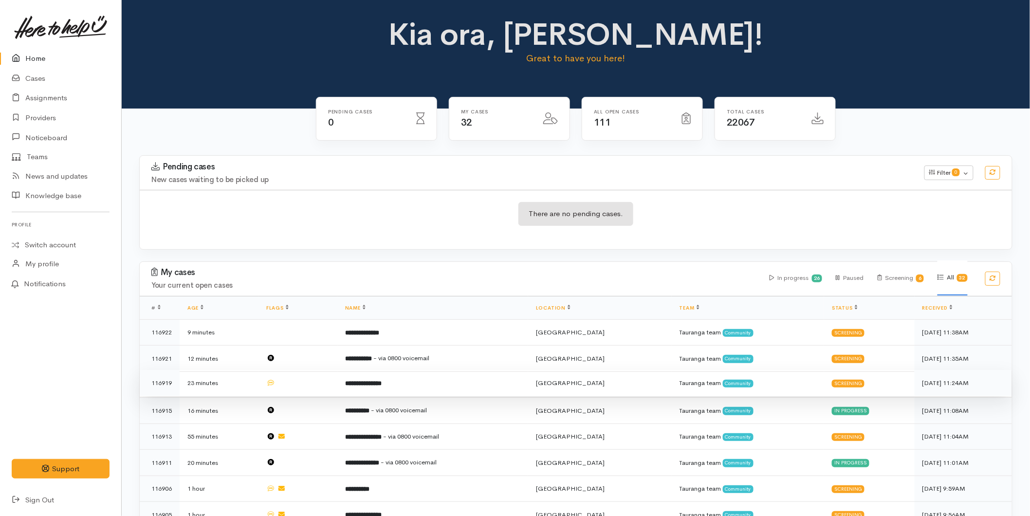
click at [363, 375] on td "**********" at bounding box center [432, 383] width 191 height 26
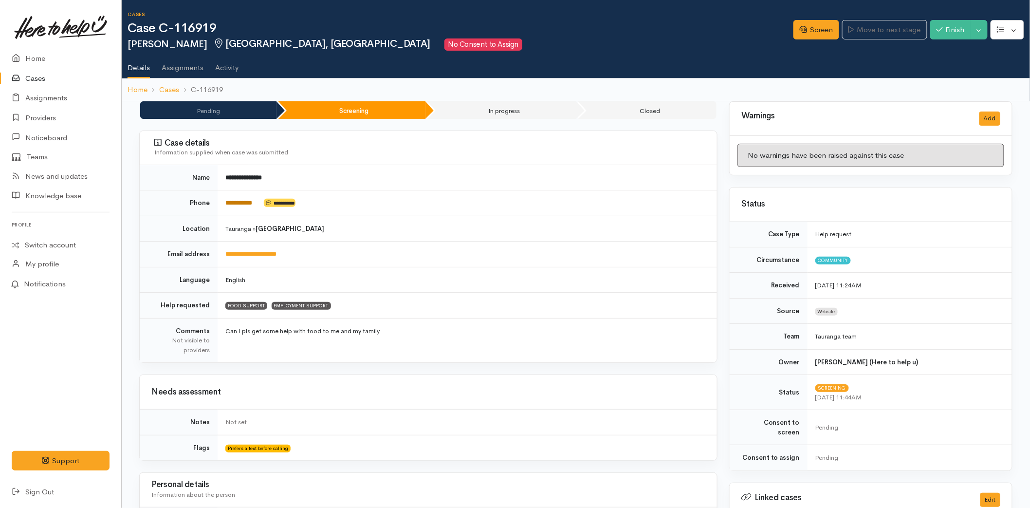
click at [239, 203] on link "**********" at bounding box center [238, 203] width 27 height 6
drag, startPoint x: 816, startPoint y: 23, endPoint x: 765, endPoint y: 42, distance: 53.9
click at [816, 23] on link "Screen" at bounding box center [817, 30] width 46 height 20
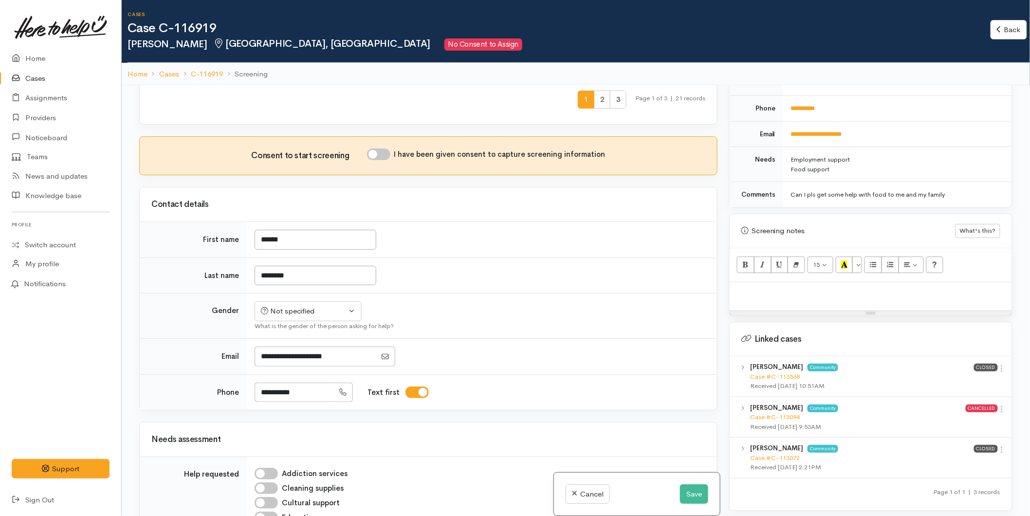
scroll to position [551, 0]
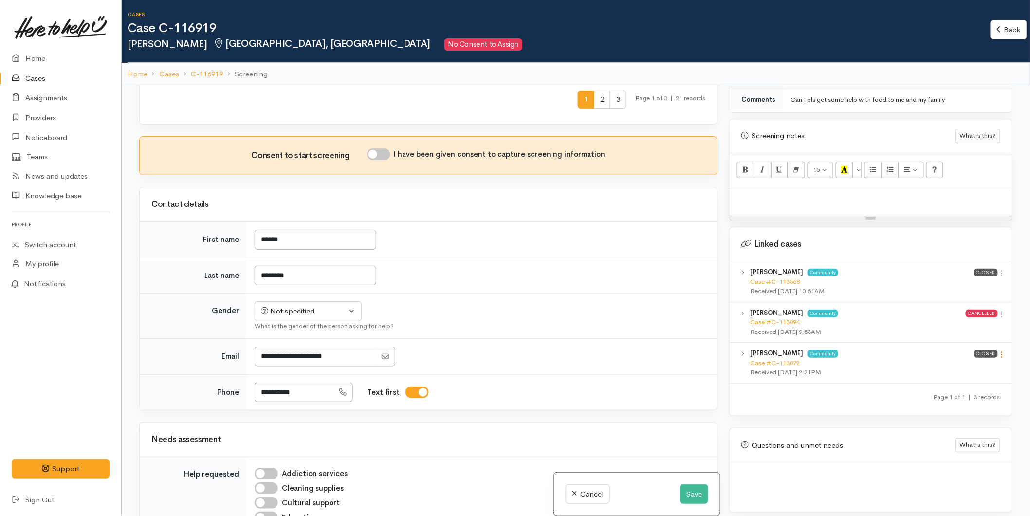
click at [999, 351] on icon at bounding box center [1002, 355] width 8 height 8
click at [963, 366] on link "View case" at bounding box center [967, 373] width 77 height 15
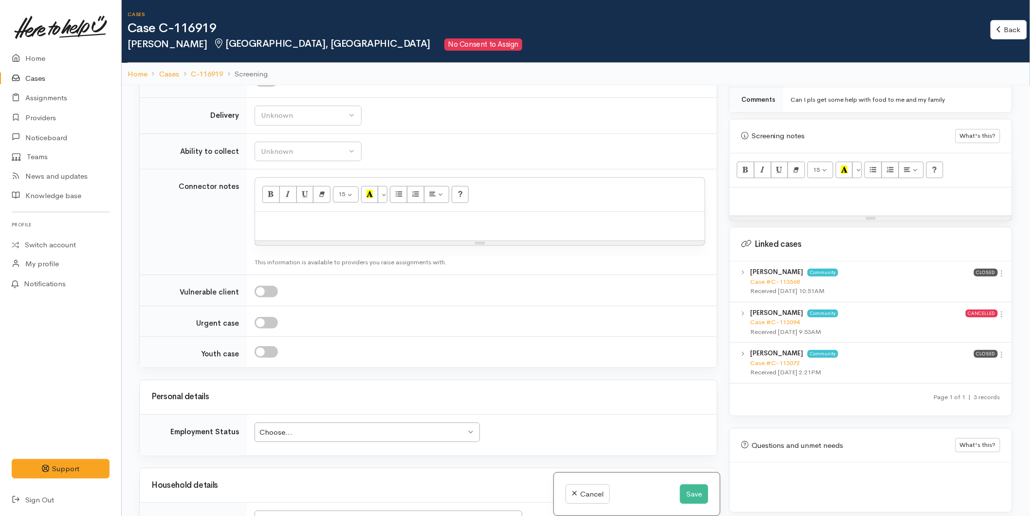
scroll to position [1028, 0]
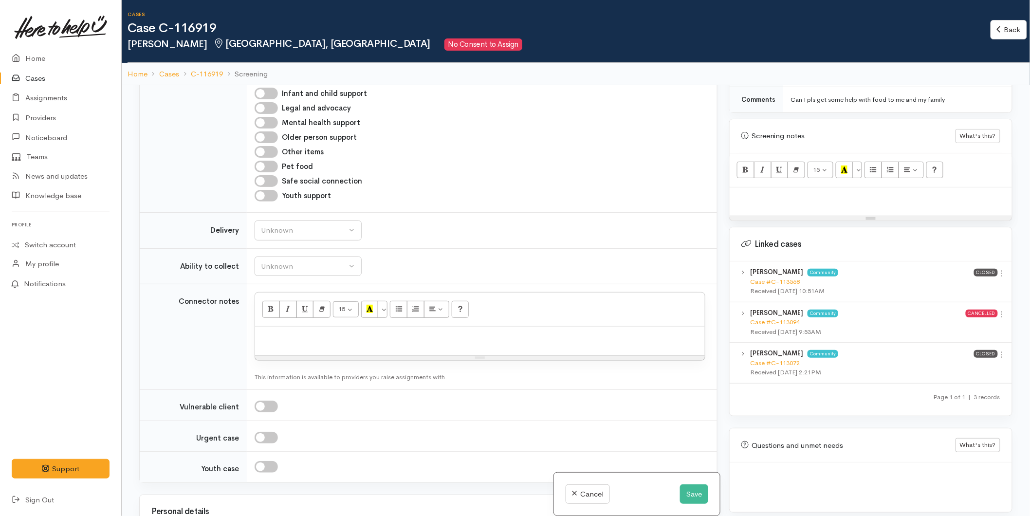
click at [278, 332] on p at bounding box center [480, 337] width 440 height 11
paste div
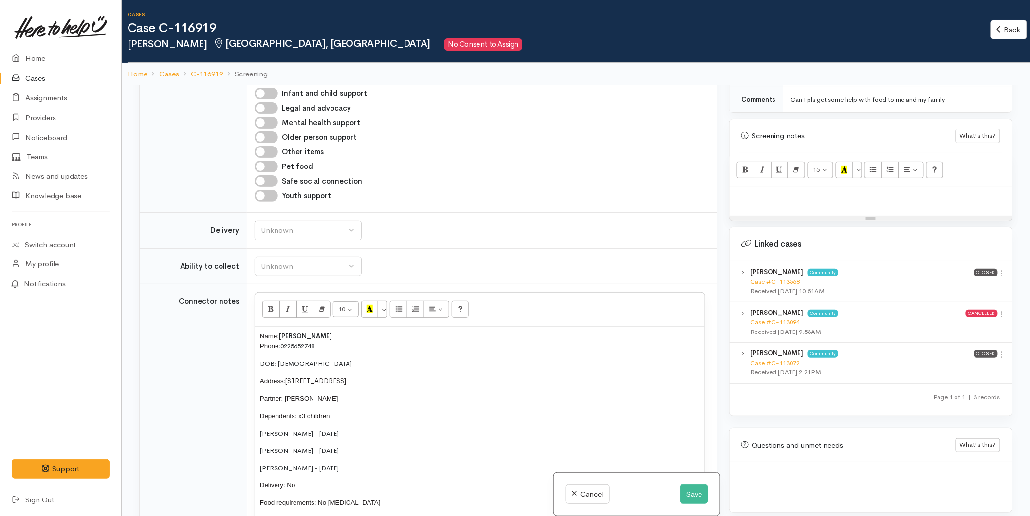
click at [767, 192] on p at bounding box center [871, 197] width 273 height 11
paste div
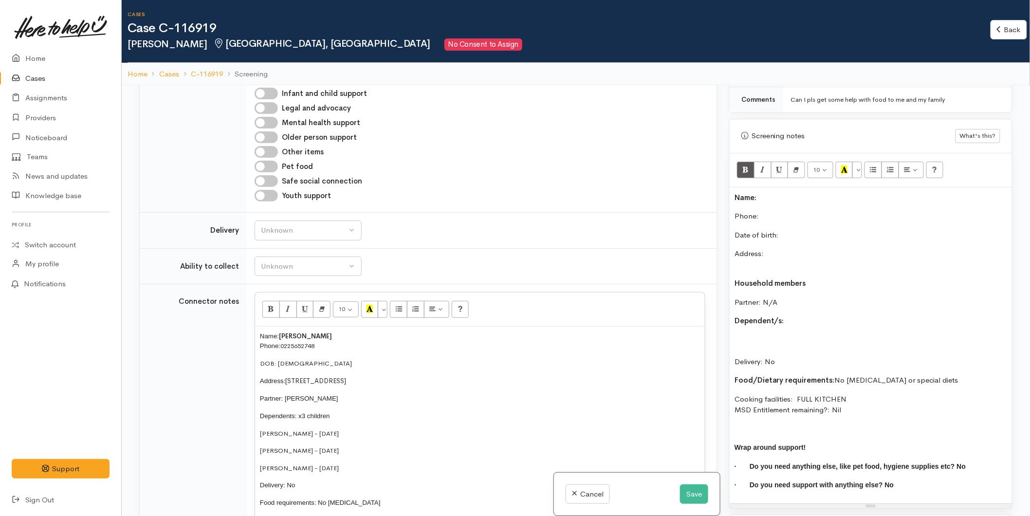
click at [767, 192] on p "Name:" at bounding box center [871, 197] width 273 height 11
drag, startPoint x: 766, startPoint y: 222, endPoint x: 769, endPoint y: 210, distance: 12.0
click at [766, 216] on div "Name: Summer Williams Phone:  Date of birth: Address: Household members Partner…" at bounding box center [871, 345] width 282 height 316
click at [769, 211] on p "Phone:" at bounding box center [871, 216] width 273 height 11
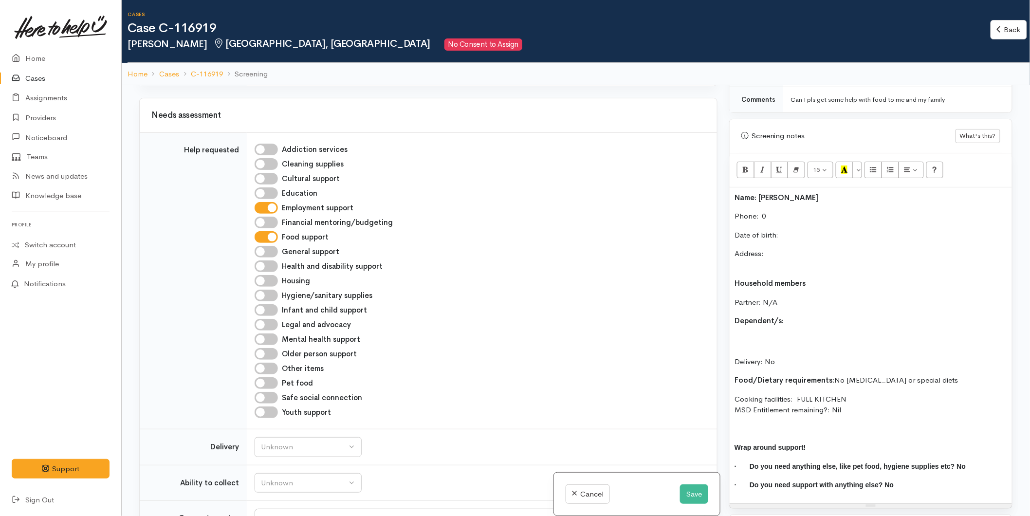
scroll to position [334, 0]
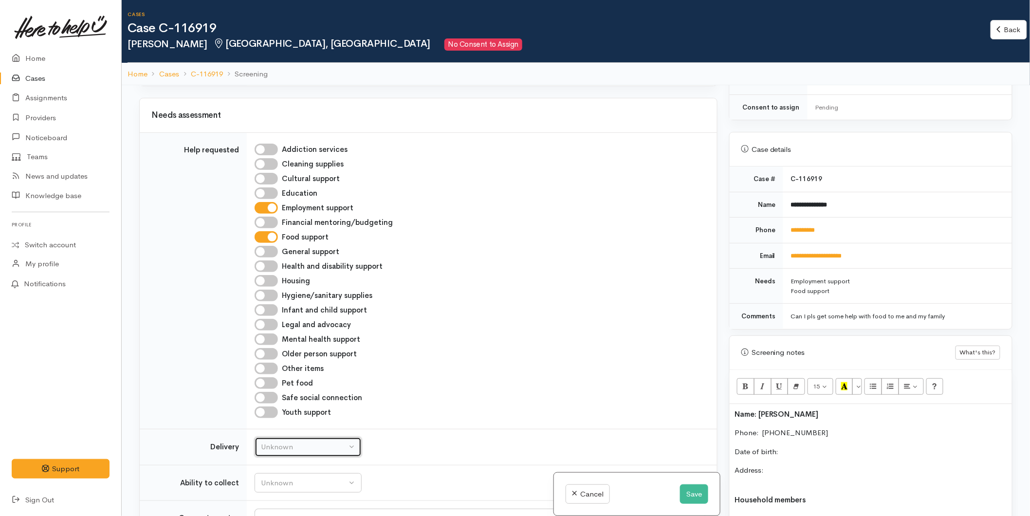
click at [319, 442] on div "Unknown" at bounding box center [304, 447] width 86 height 11
select select "1"
click at [302, 478] on div "Unknown" at bounding box center [304, 483] width 86 height 11
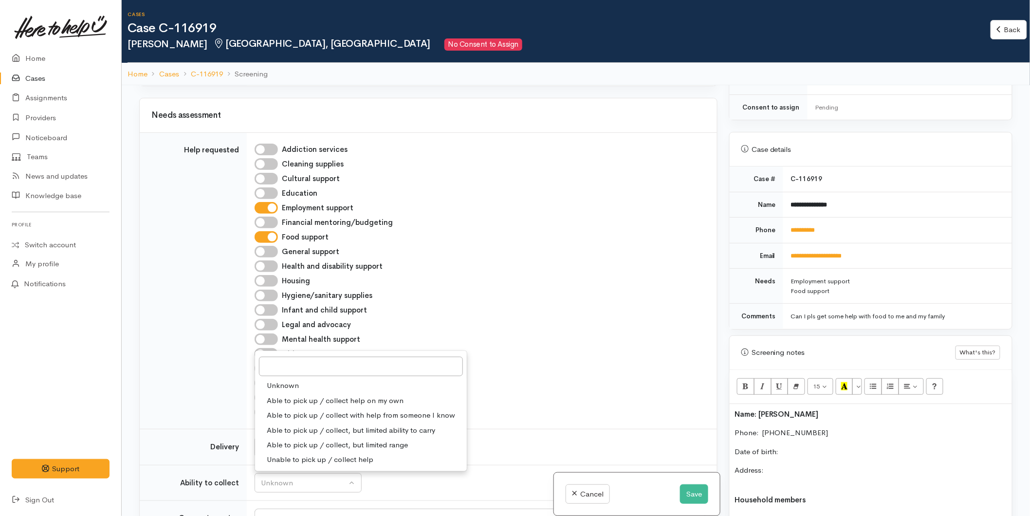
click at [306, 395] on span "Able to pick up / collect help on my own" at bounding box center [335, 400] width 137 height 11
select select "2"
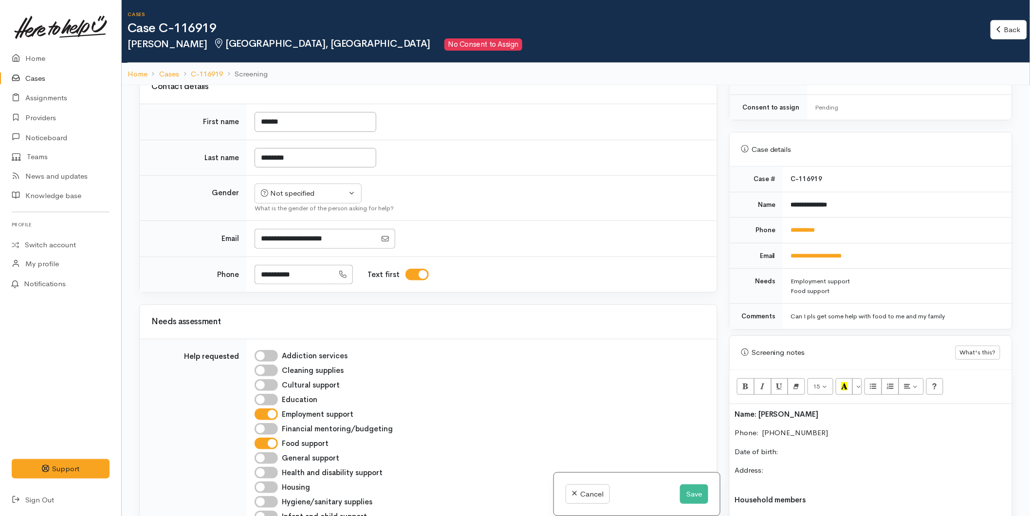
scroll to position [432, 0]
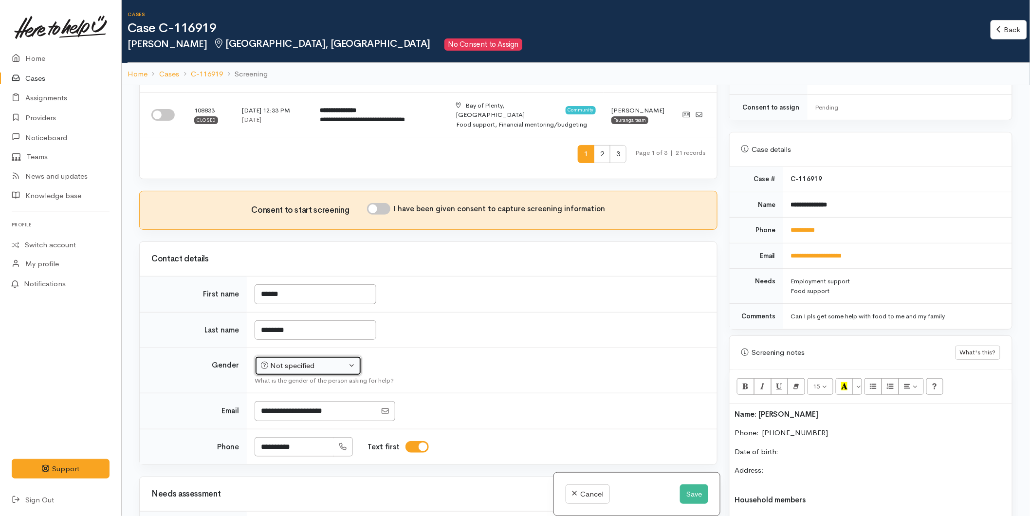
click at [299, 360] on div "Not specified" at bounding box center [304, 365] width 86 height 11
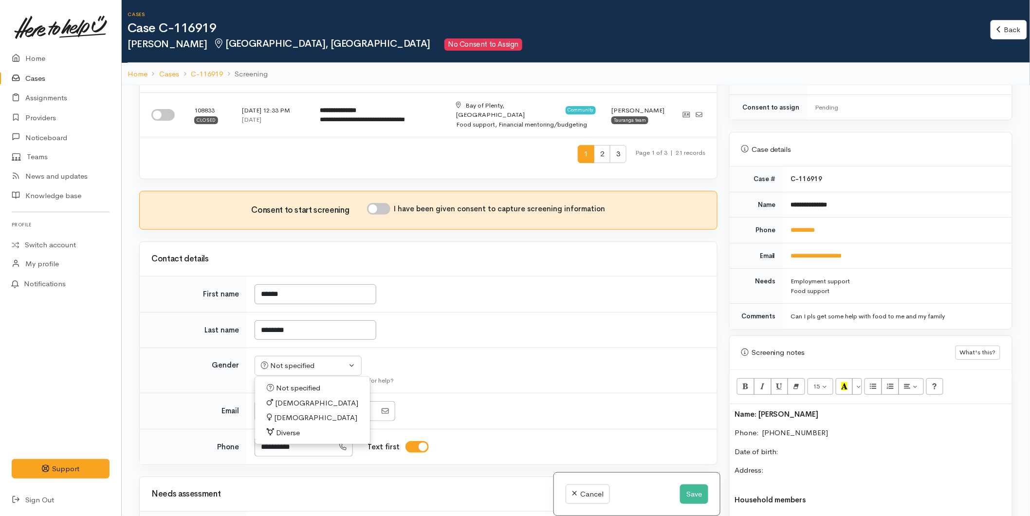
click at [281, 412] on span "[DEMOGRAPHIC_DATA]" at bounding box center [315, 417] width 83 height 11
select select "[DEMOGRAPHIC_DATA]"
click at [388, 203] on input "I have been given consent to capture screening information" at bounding box center [378, 209] width 23 height 12
checkbox input "true"
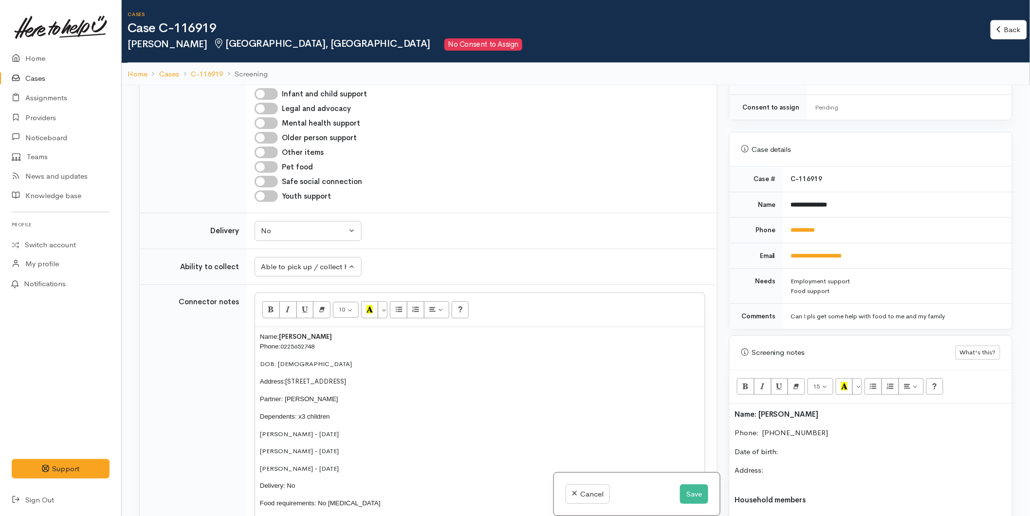
scroll to position [1028, 0]
drag, startPoint x: 375, startPoint y: 444, endPoint x: 237, endPoint y: 256, distance: 233.0
click at [237, 284] on tr "Connector notes 10 8 9 10 11 12 14 18 24 36 Background Color Transparent Select…" at bounding box center [428, 428] width 577 height 288
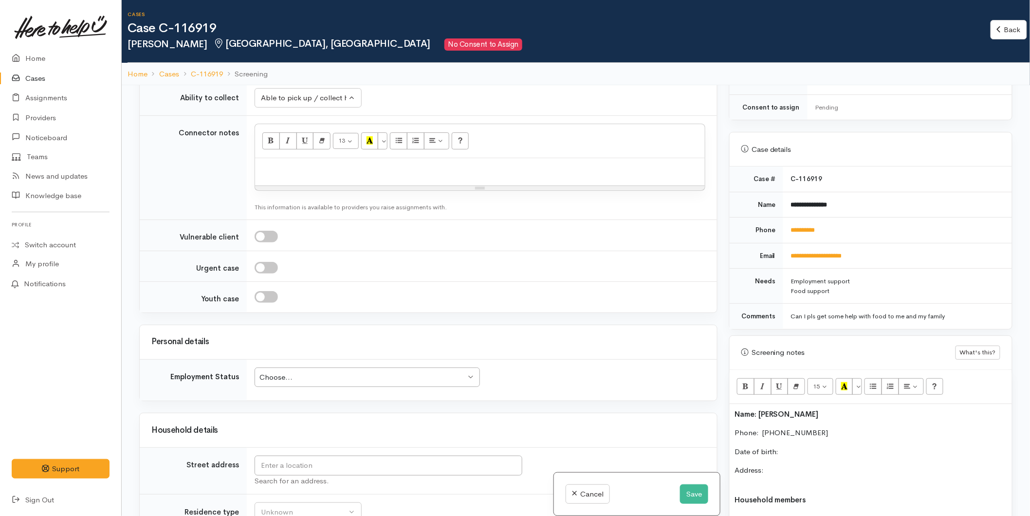
scroll to position [1298, 0]
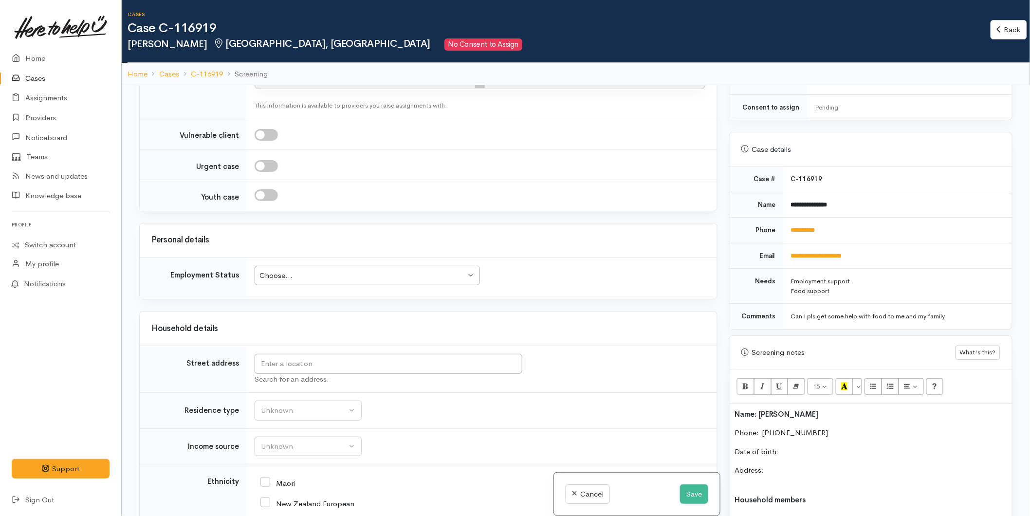
click at [281, 270] on div "Choose..." at bounding box center [363, 275] width 206 height 11
click at [276, 354] on input "text" at bounding box center [389, 364] width 268 height 20
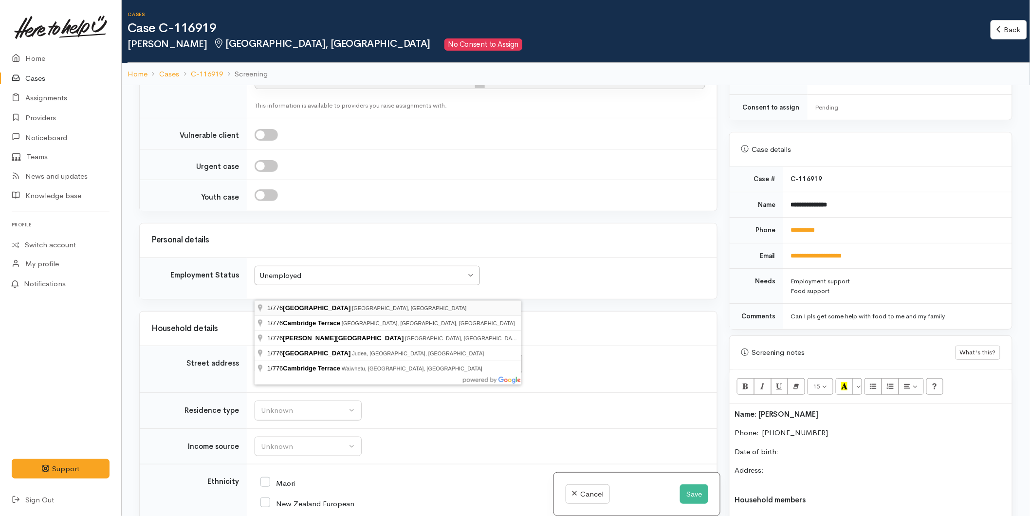
type input "1/776 Cameron Road, Tauranga, New Zealand"
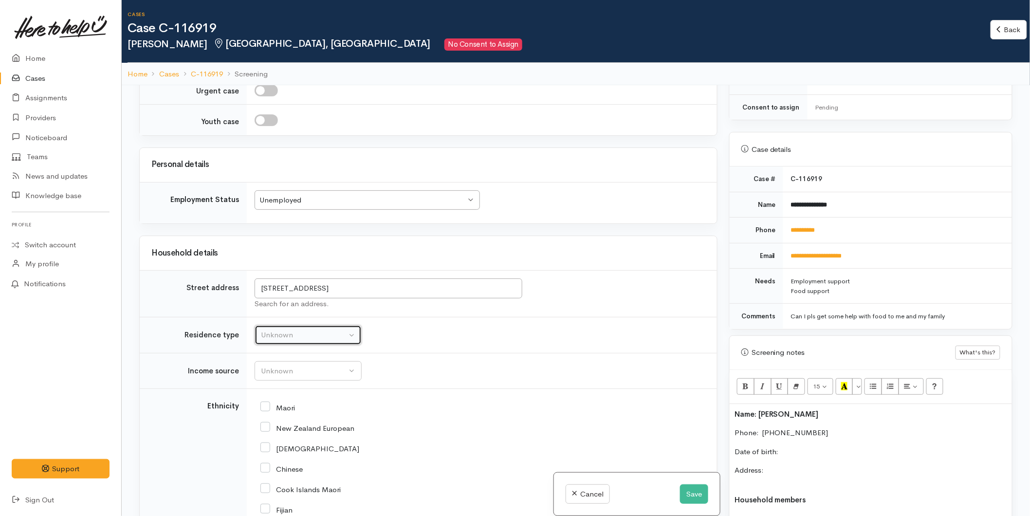
click at [280, 338] on div "Unknown" at bounding box center [304, 335] width 86 height 11
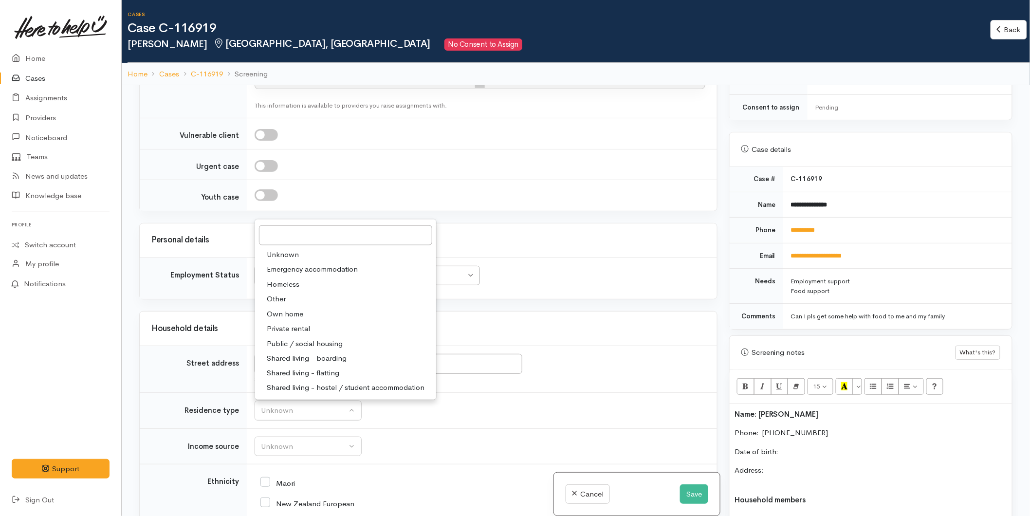
click at [280, 323] on span "Private rental" at bounding box center [288, 328] width 43 height 11
select select "2"
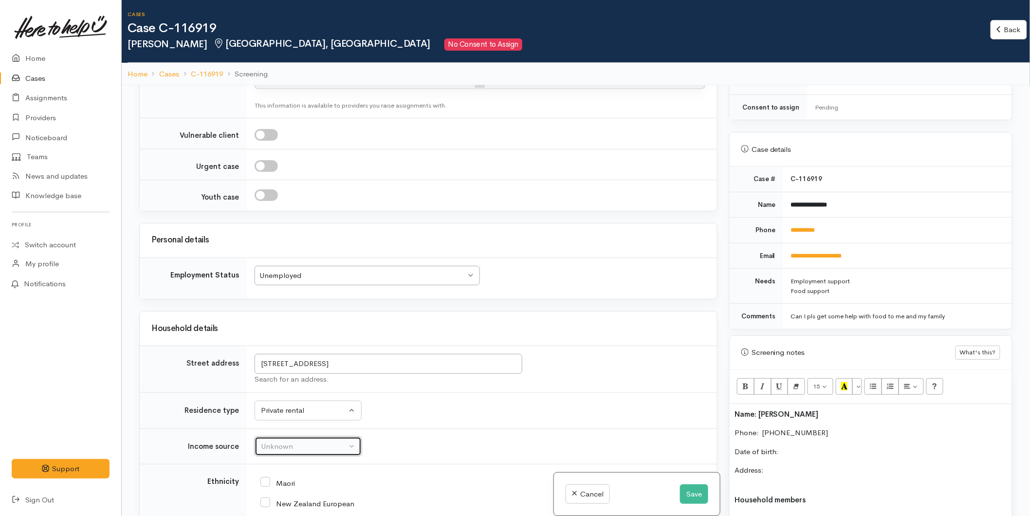
click at [260, 437] on button "Unknown" at bounding box center [308, 447] width 107 height 20
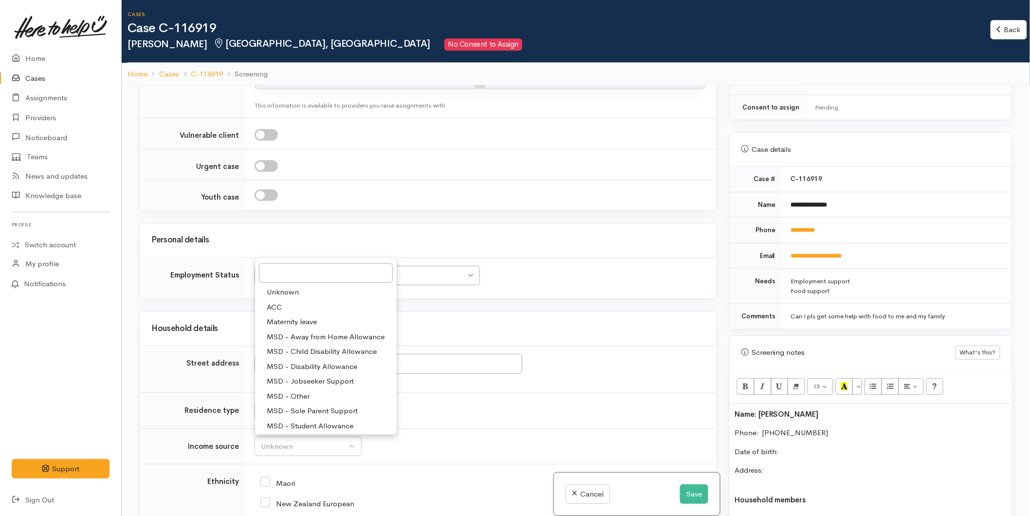
click at [302, 390] on span "MSD - Other" at bounding box center [288, 395] width 43 height 11
select select "6"
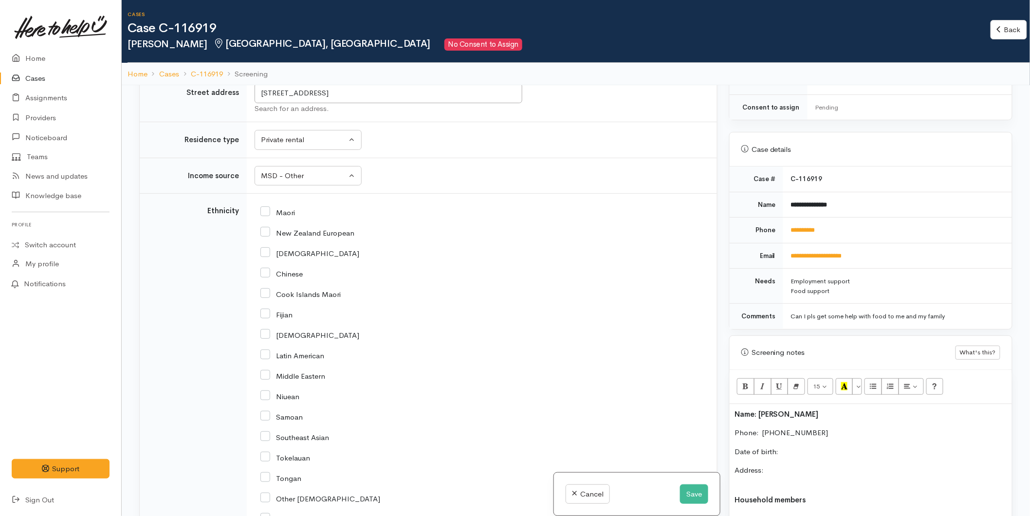
click at [266, 207] on input "Maori" at bounding box center [277, 211] width 35 height 9
checkbox input "true"
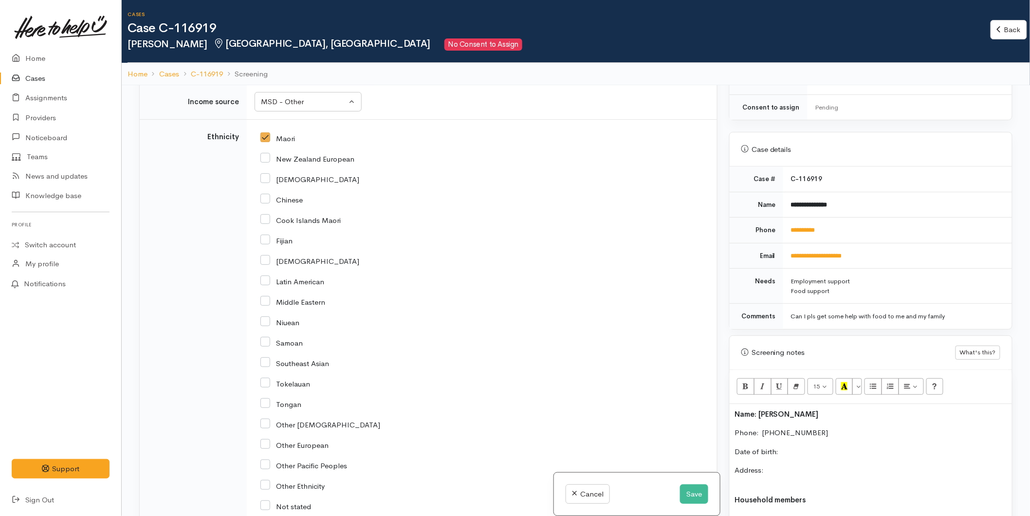
scroll to position [1868, 0]
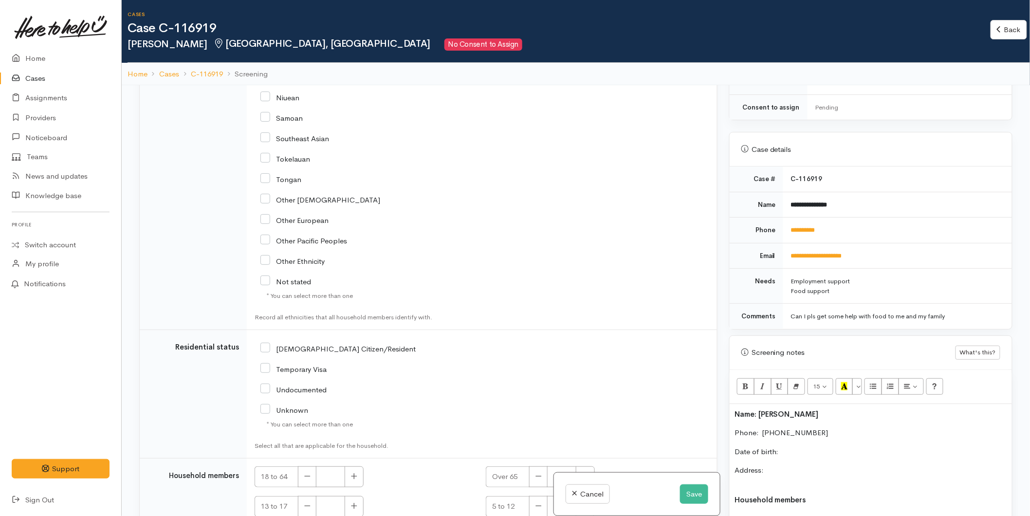
drag, startPoint x: 264, startPoint y: 276, endPoint x: 402, endPoint y: 417, distance: 196.9
click at [265, 344] on input "NZ Citizen/Resident" at bounding box center [337, 348] width 155 height 9
checkbox input "true"
click at [351, 466] on button "button" at bounding box center [354, 476] width 19 height 21
type input "1"
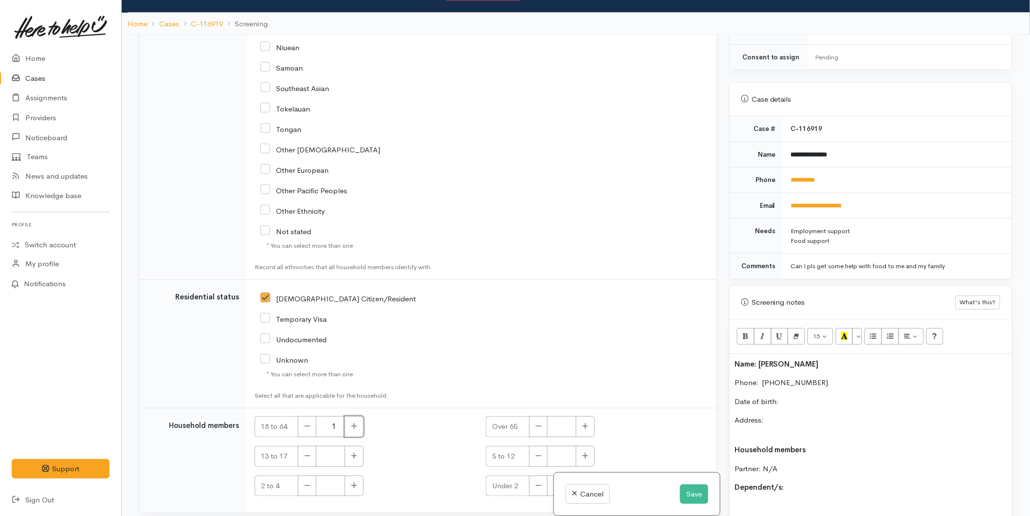
scroll to position [85, 0]
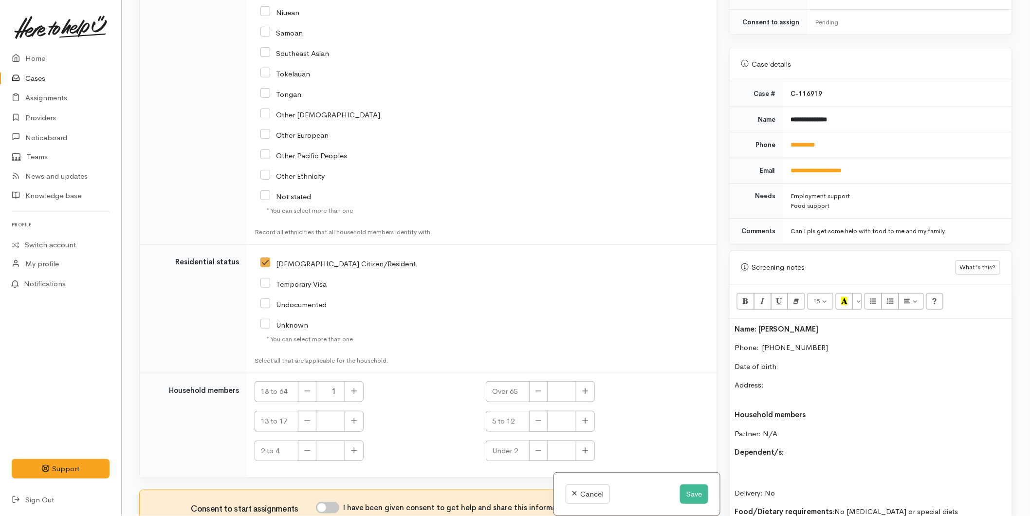
drag, startPoint x: 333, startPoint y: 434, endPoint x: 475, endPoint y: 261, distance: 224.1
click at [335, 502] on input "I have been given consent to get help and share this information with appropria…" at bounding box center [327, 508] width 23 height 12
checkbox input "true"
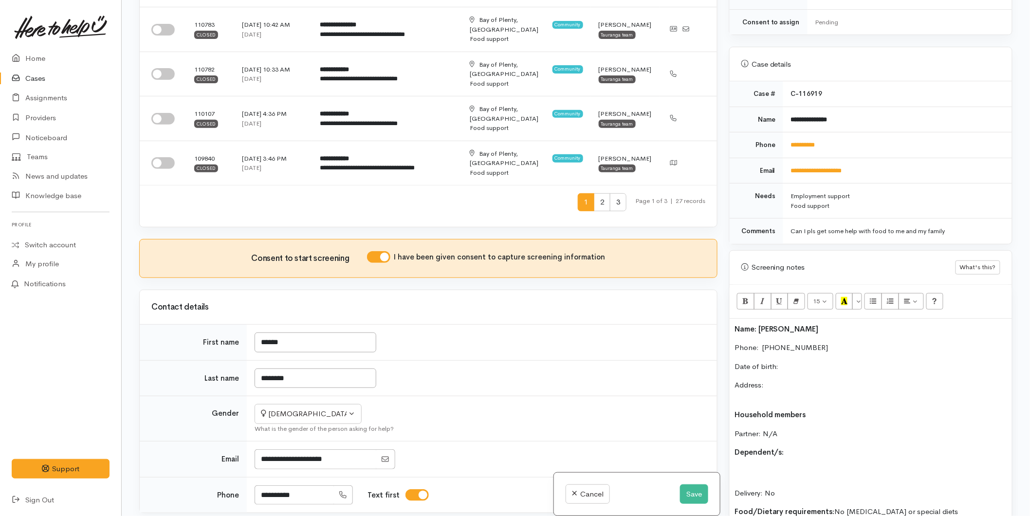
scroll to position [551, 0]
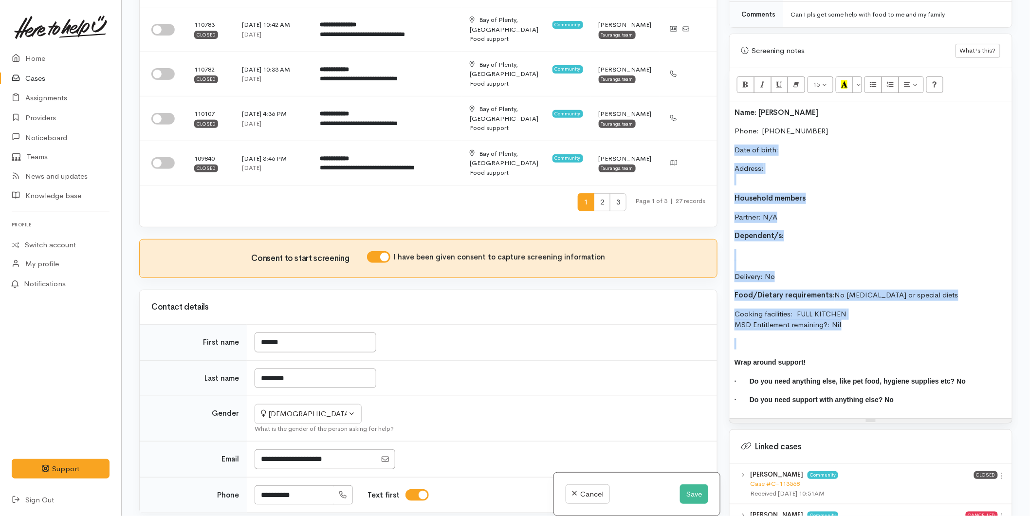
drag, startPoint x: 860, startPoint y: 328, endPoint x: 732, endPoint y: 141, distance: 226.2
click at [732, 141] on div "Name: Summer Williams Phone:  0225652748 Date of birth: Address: Household memb…" at bounding box center [871, 260] width 282 height 316
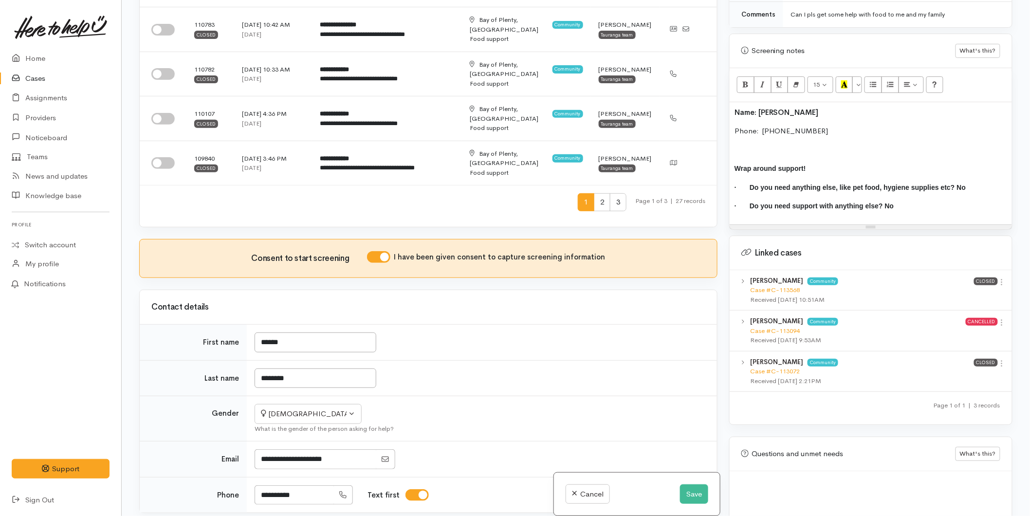
click at [735, 108] on b "Name: Summer Williams" at bounding box center [777, 112] width 84 height 9
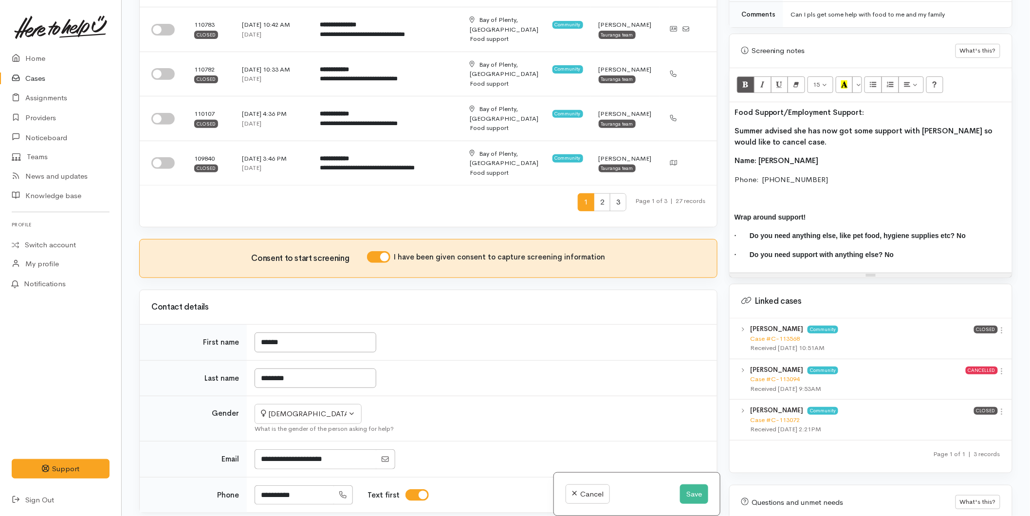
drag, startPoint x: 845, startPoint y: 100, endPoint x: 777, endPoint y: 85, distance: 70.3
click at [723, 95] on div "Warnings Add No warnings have been raised against this case Add Warning Title ●…" at bounding box center [870, 258] width 295 height 516
click at [843, 80] on icon "Recent Color" at bounding box center [844, 84] width 6 height 8
click at [795, 132] on p "Summer advised she has now got some support with kai so would like to cancel ca…" at bounding box center [871, 137] width 273 height 22
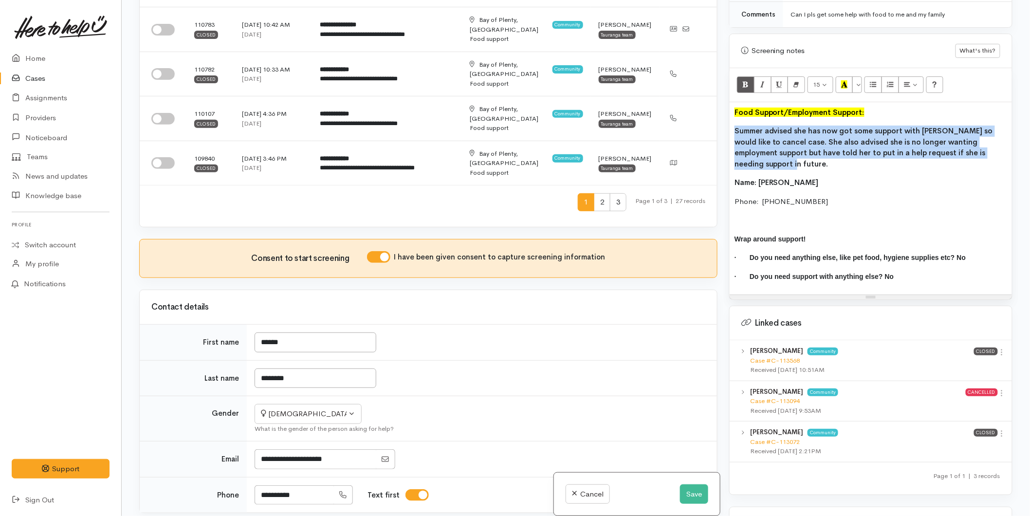
drag, startPoint x: 1002, startPoint y: 145, endPoint x: 732, endPoint y: 114, distance: 271.9
click at [732, 114] on div "Food Support/Employment Support: Summer advised she has now got some support wi…" at bounding box center [871, 198] width 282 height 193
click at [744, 80] on icon "Bold (CTRL+B)" at bounding box center [745, 84] width 6 height 8
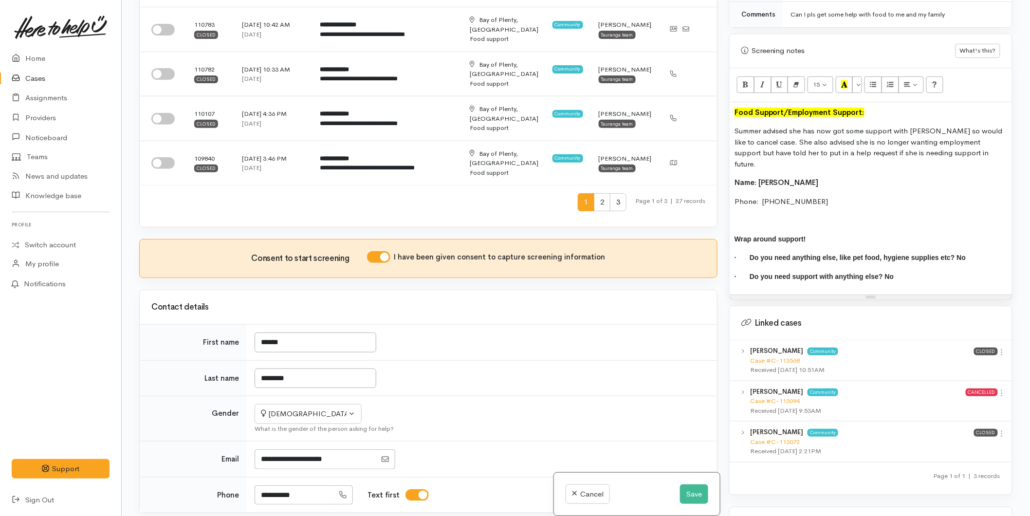
click at [781, 156] on div "Food Support/Employment Support: Summer advised she has now got some support wi…" at bounding box center [871, 198] width 282 height 193
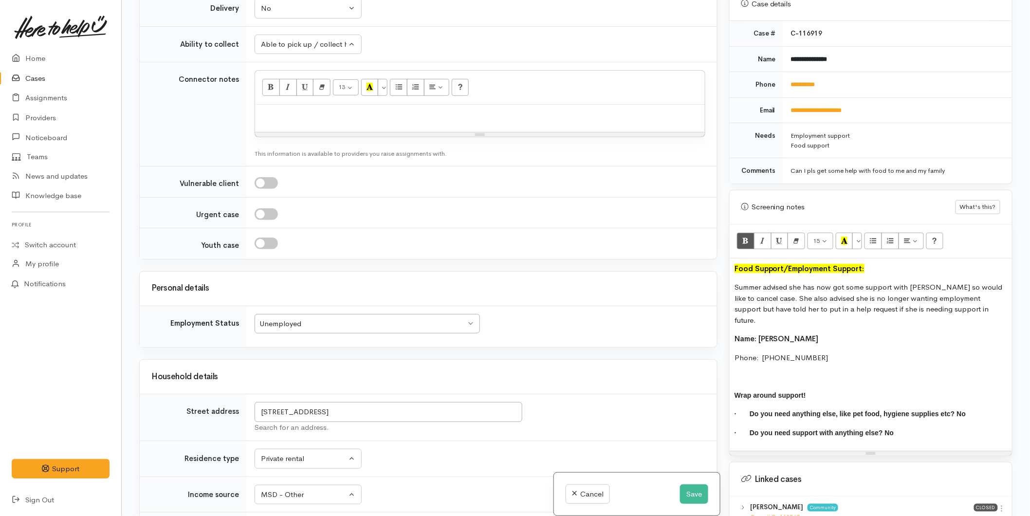
scroll to position [389, 0]
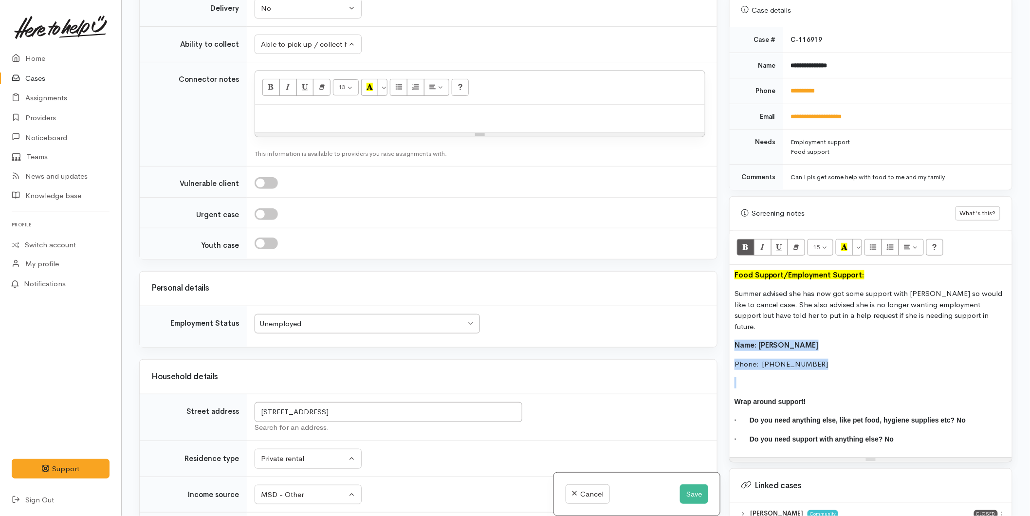
drag, startPoint x: 810, startPoint y: 347, endPoint x: 729, endPoint y: 320, distance: 84.7
click at [730, 320] on div "Food Support/Employment Support: Summer advised she has now got some support wi…" at bounding box center [871, 361] width 282 height 193
copy div "Name: Summer Williams Phone:  0225652748"
click at [302, 110] on p at bounding box center [480, 115] width 440 height 10
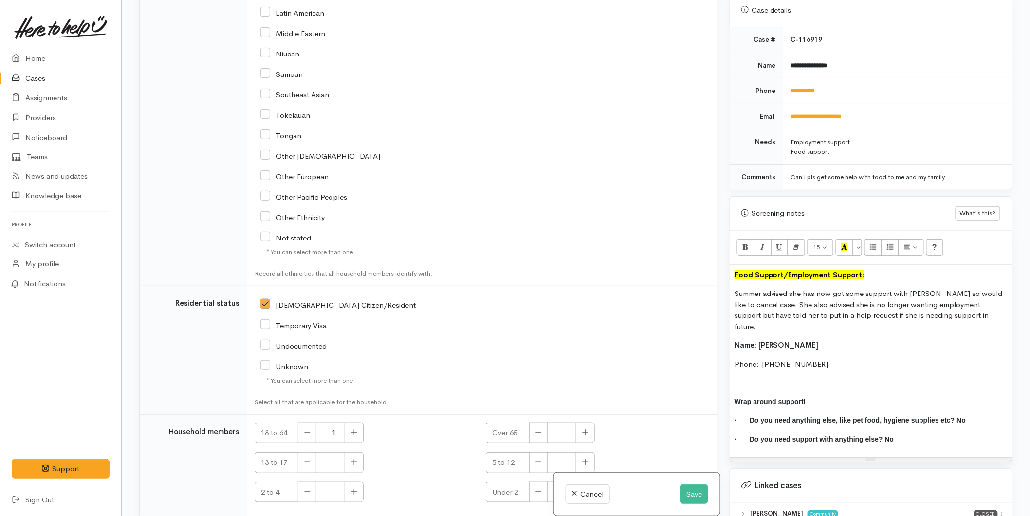
scroll to position [1907, 0]
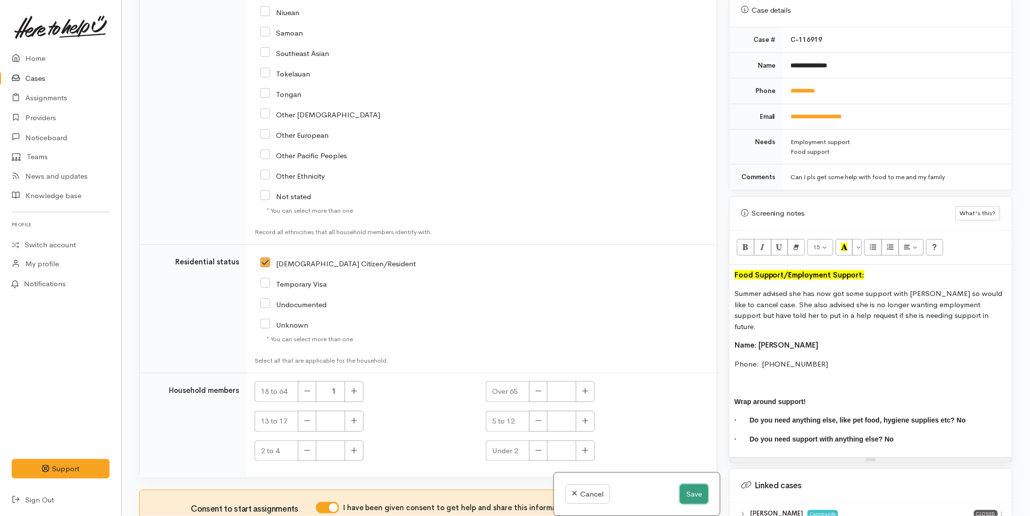
click at [693, 488] on button "Save" at bounding box center [694, 494] width 28 height 20
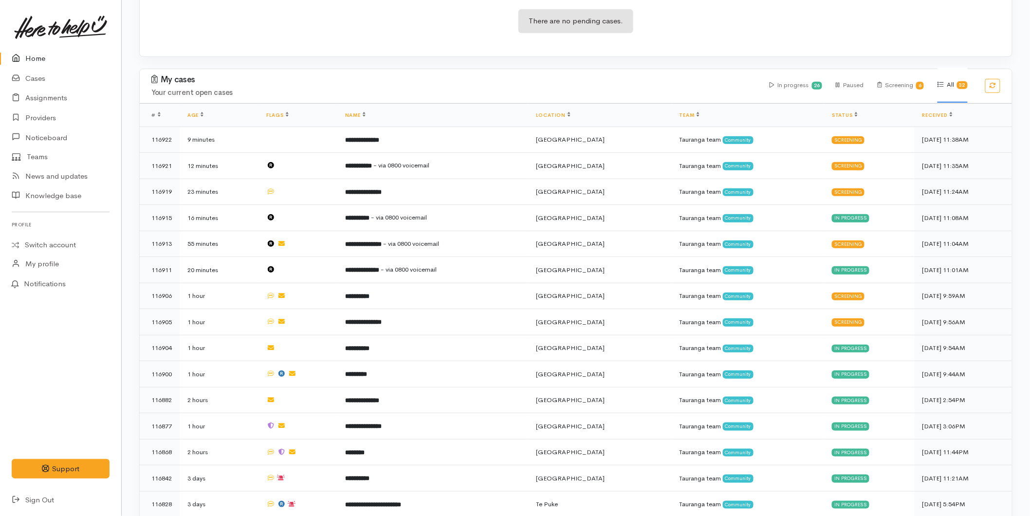
scroll to position [432, 0]
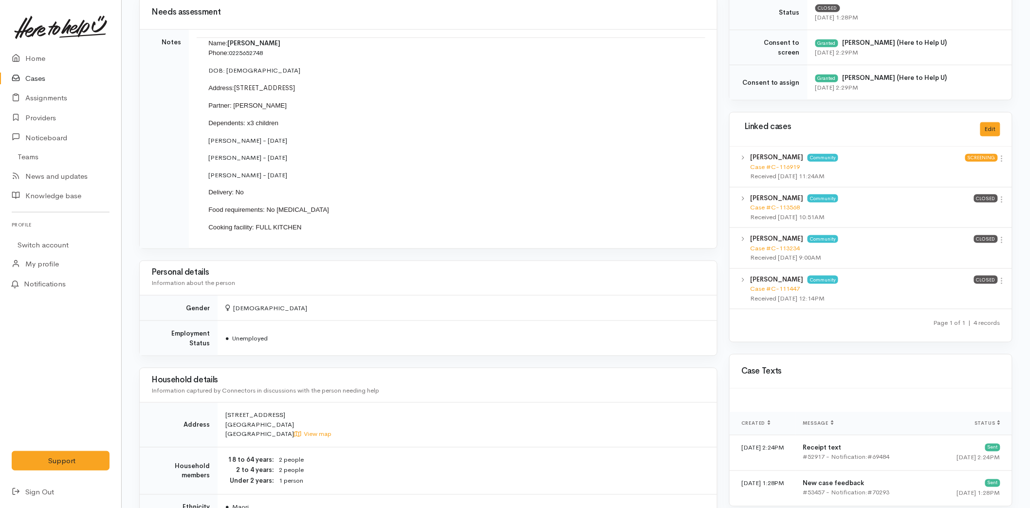
scroll to position [379, 0]
drag, startPoint x: 239, startPoint y: 204, endPoint x: 202, endPoint y: 42, distance: 165.9
click at [202, 42] on td "Name: [PERSON_NAME] Phone: [PHONE_NUMBER] DOB: [DEMOGRAPHIC_DATA] Address: [STR…" at bounding box center [451, 138] width 509 height 203
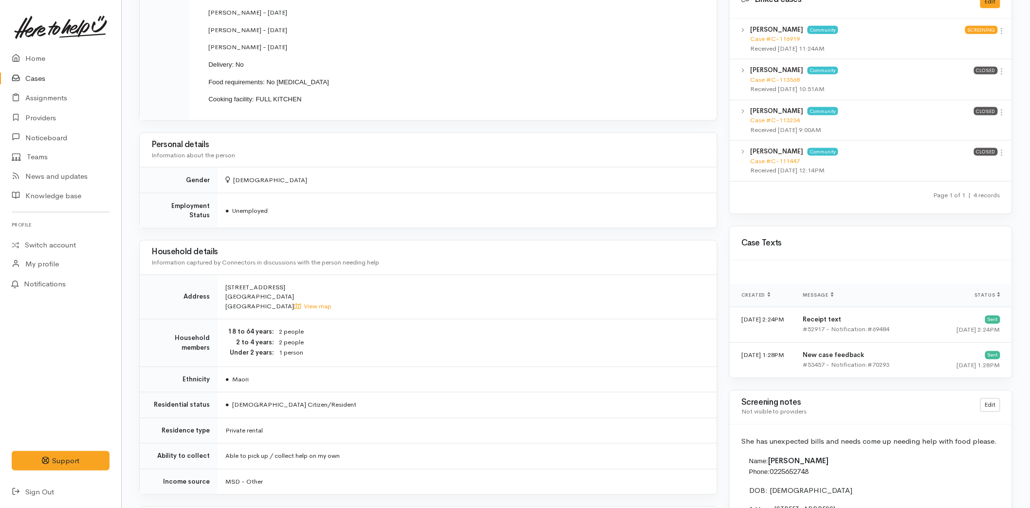
scroll to position [649, 0]
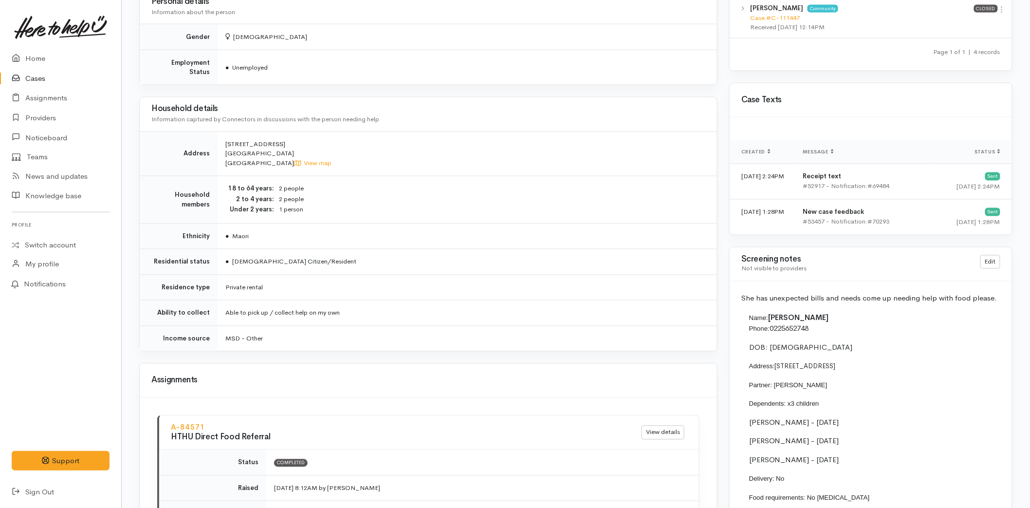
click at [25, 47] on link at bounding box center [61, 27] width 98 height 43
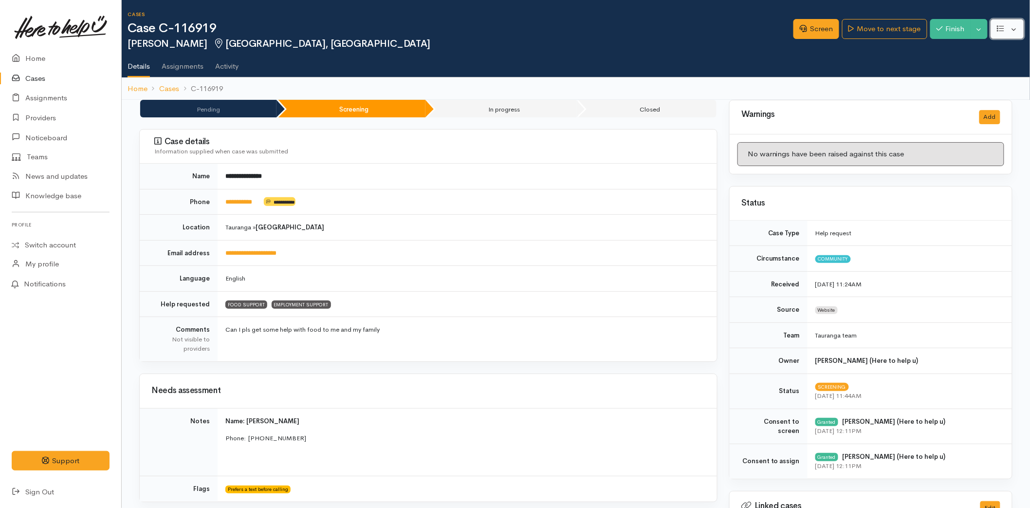
click at [1015, 26] on button "button" at bounding box center [1008, 29] width 34 height 20
click at [981, 26] on button "Toggle Dropdown" at bounding box center [979, 29] width 17 height 20
click at [943, 63] on link "Cancel" at bounding box center [948, 66] width 77 height 15
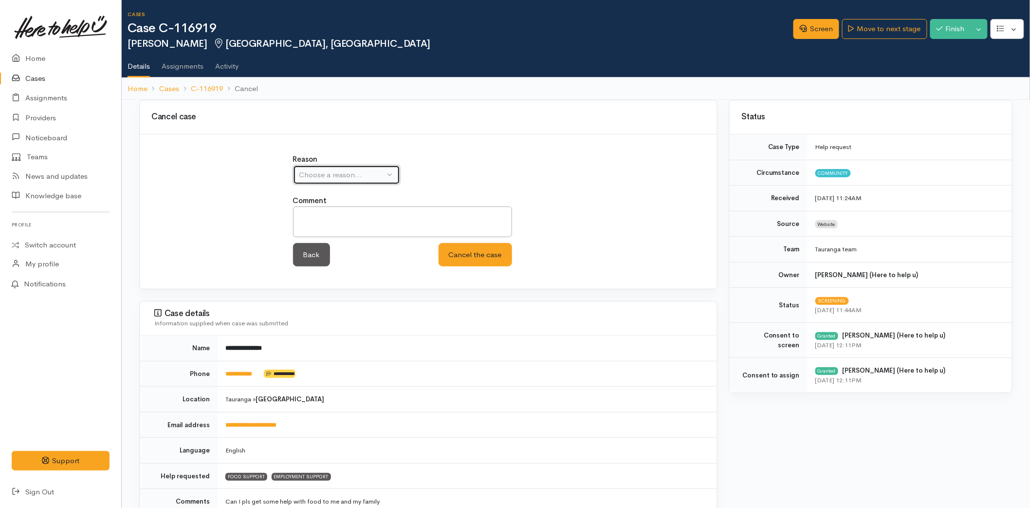
click at [343, 172] on div "Choose a reason..." at bounding box center [342, 174] width 86 height 11
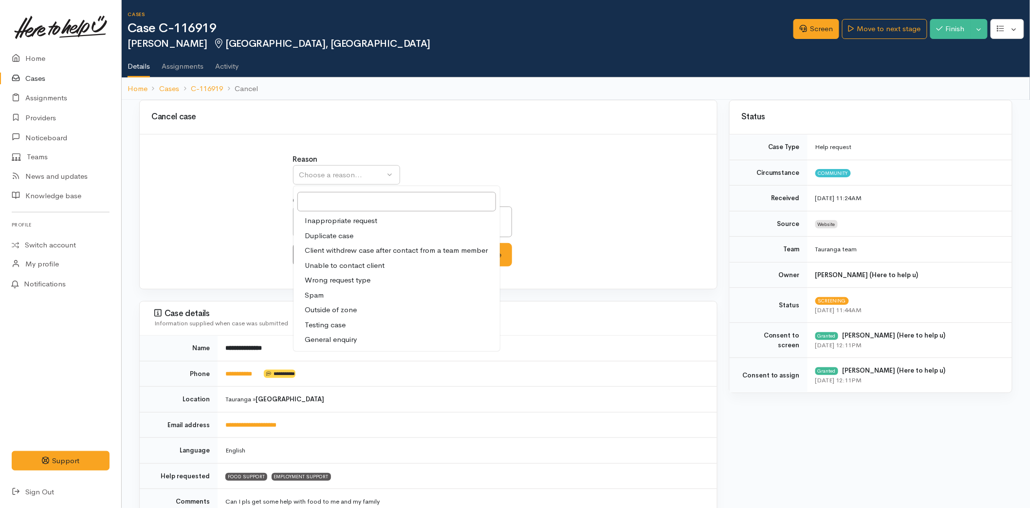
click at [362, 245] on span "Client withdrew case after contact from a team member" at bounding box center [396, 250] width 183 height 11
select select "3"
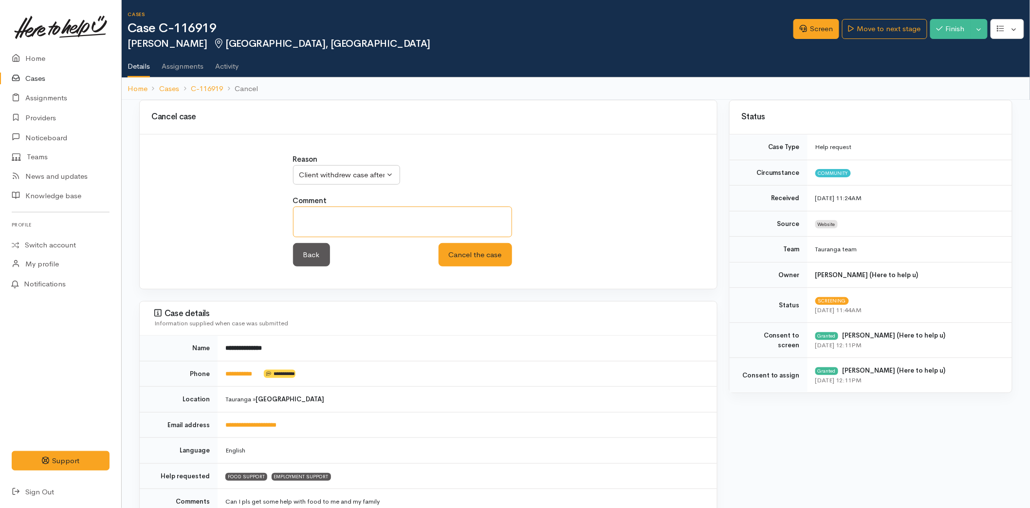
click at [344, 218] on textarea at bounding box center [402, 221] width 219 height 31
type textarea "No longer wanting support"
click at [500, 252] on button "Cancel the case" at bounding box center [476, 255] width 74 height 24
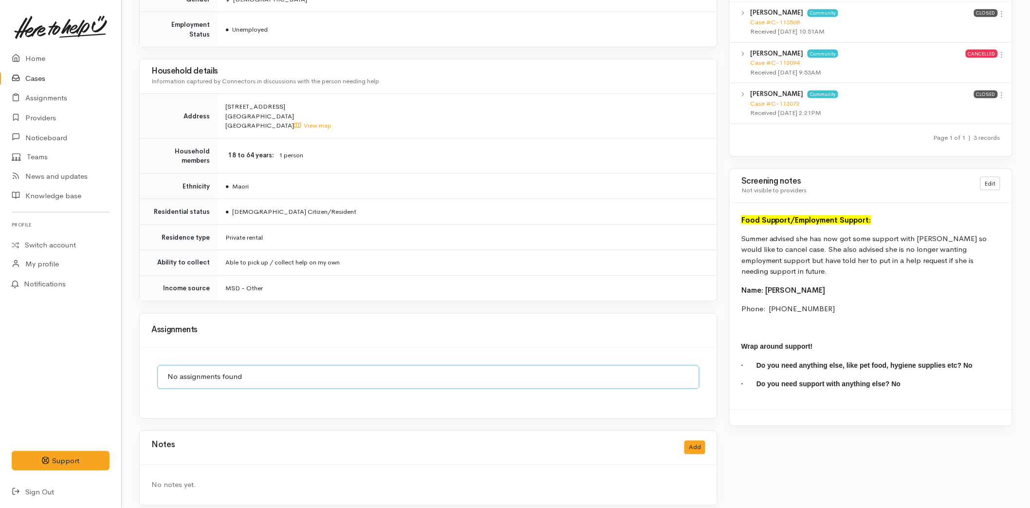
scroll to position [533, 0]
click at [51, 60] on link "Home" at bounding box center [60, 59] width 121 height 20
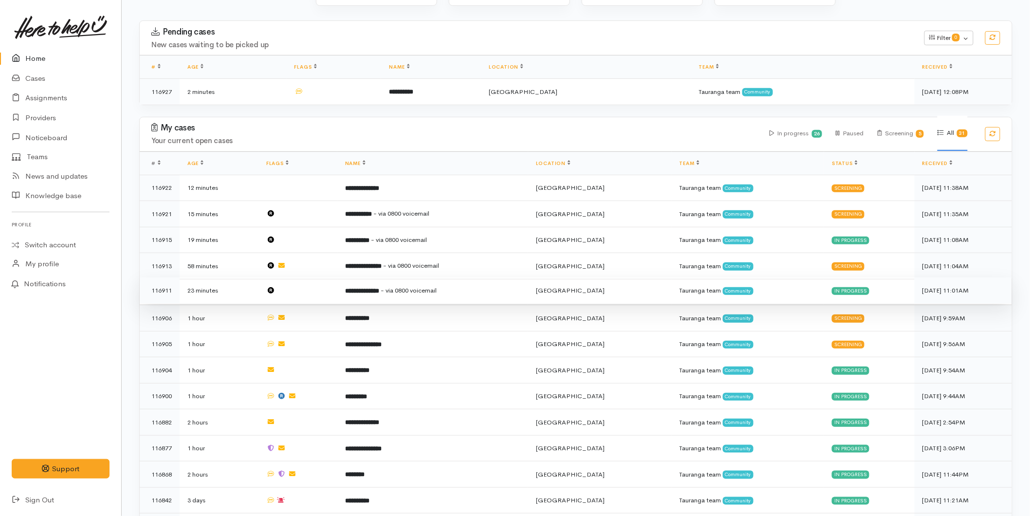
scroll to position [162, 0]
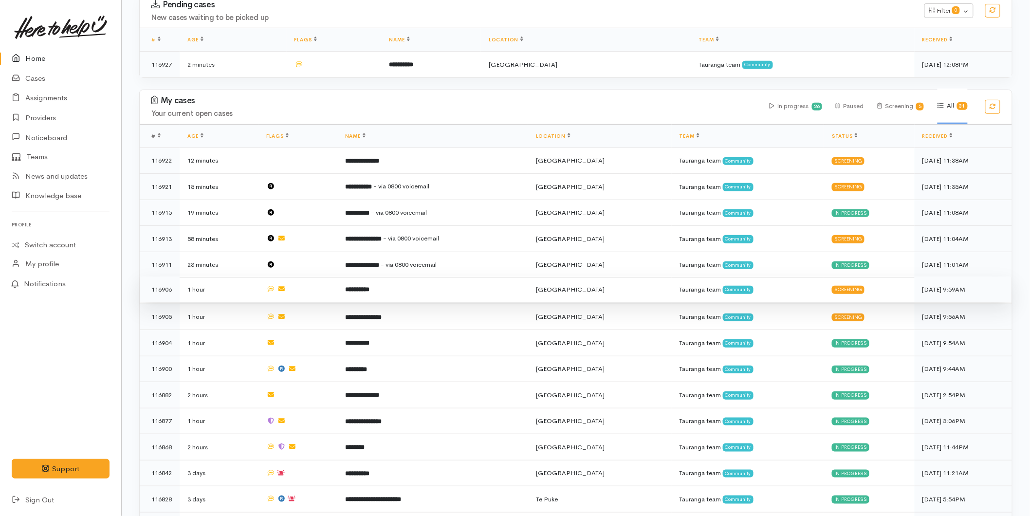
click at [404, 293] on td "**********" at bounding box center [432, 290] width 191 height 26
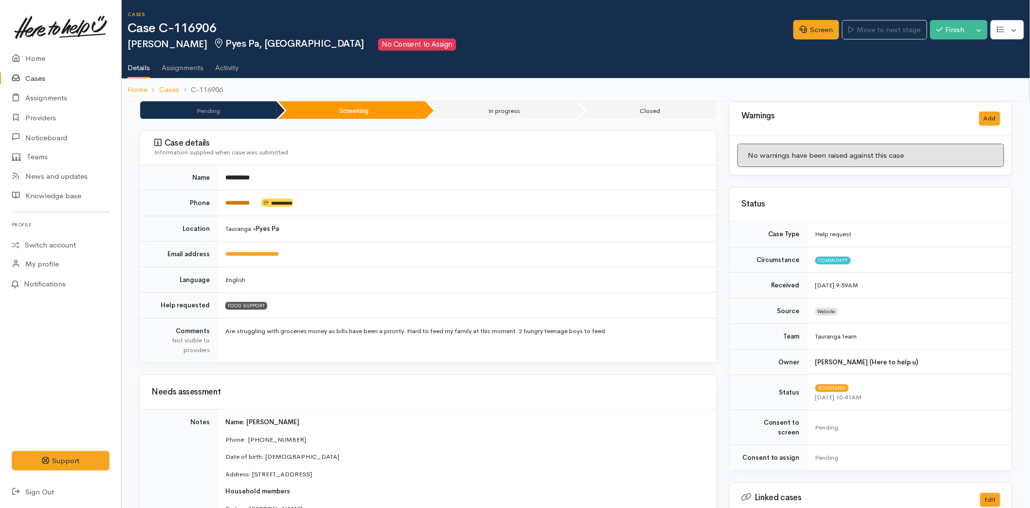
click at [242, 200] on link "*********" at bounding box center [237, 203] width 24 height 6
click at [801, 33] on link "Screen" at bounding box center [817, 30] width 46 height 20
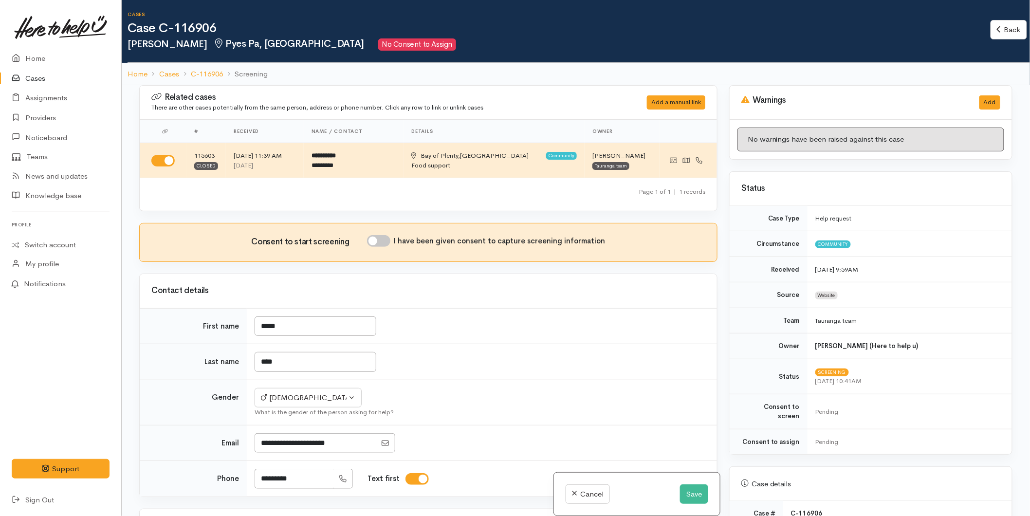
click at [390, 242] on input "I have been given consent to capture screening information" at bounding box center [378, 241] width 23 height 12
checkbox input "true"
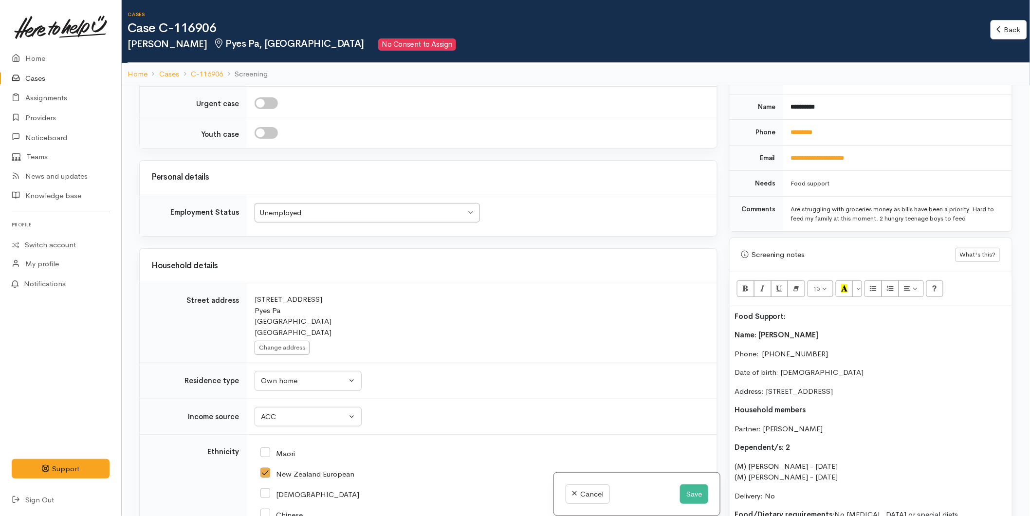
scroll to position [1677, 0]
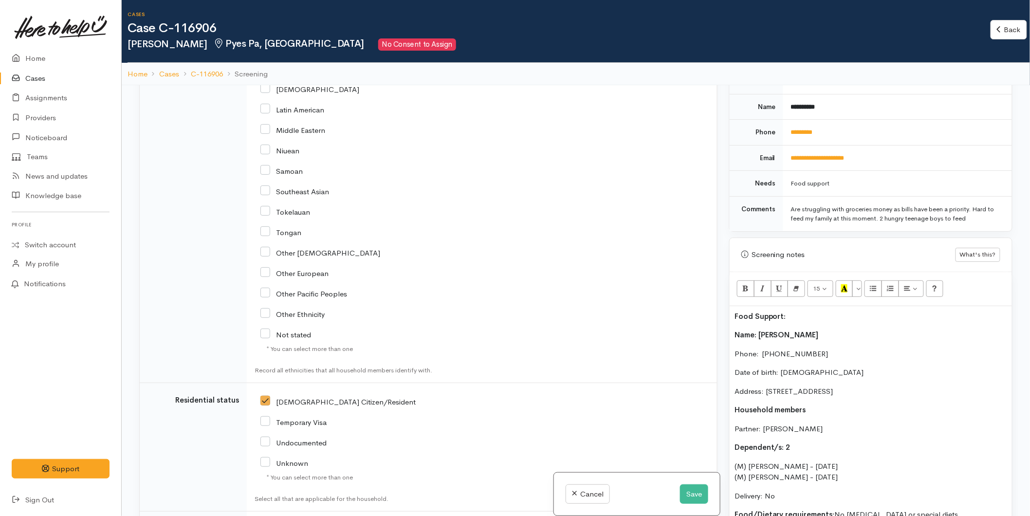
click at [801, 120] on td "*********" at bounding box center [897, 133] width 229 height 26
click at [801, 129] on link "*********" at bounding box center [802, 132] width 22 height 6
click at [806, 129] on link "*********" at bounding box center [802, 132] width 22 height 6
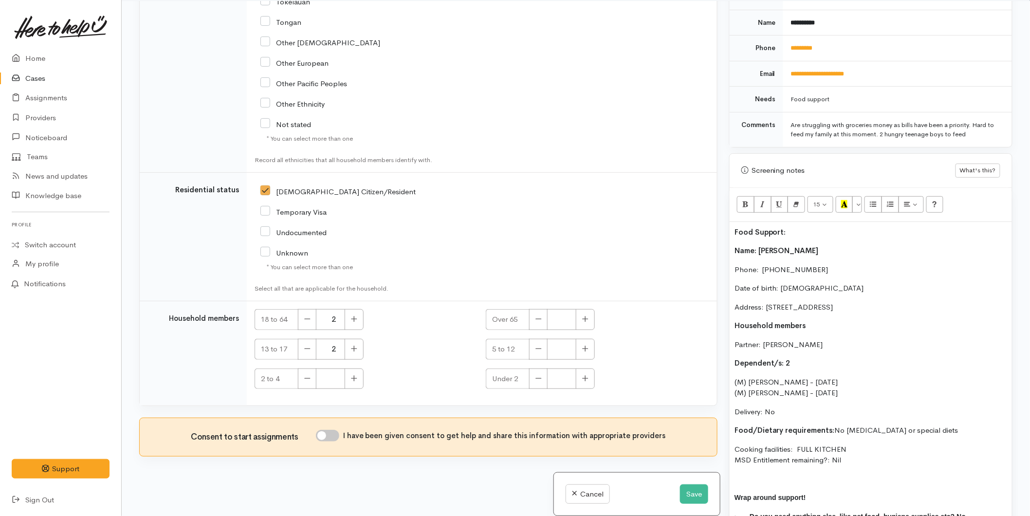
scroll to position [85, 0]
click at [337, 442] on div "I have been given consent to get help and share this information with appropria…" at bounding box center [491, 436] width 350 height 15
click at [334, 434] on input "I have been given consent to get help and share this information with appropria…" at bounding box center [327, 435] width 23 height 12
checkbox input "true"
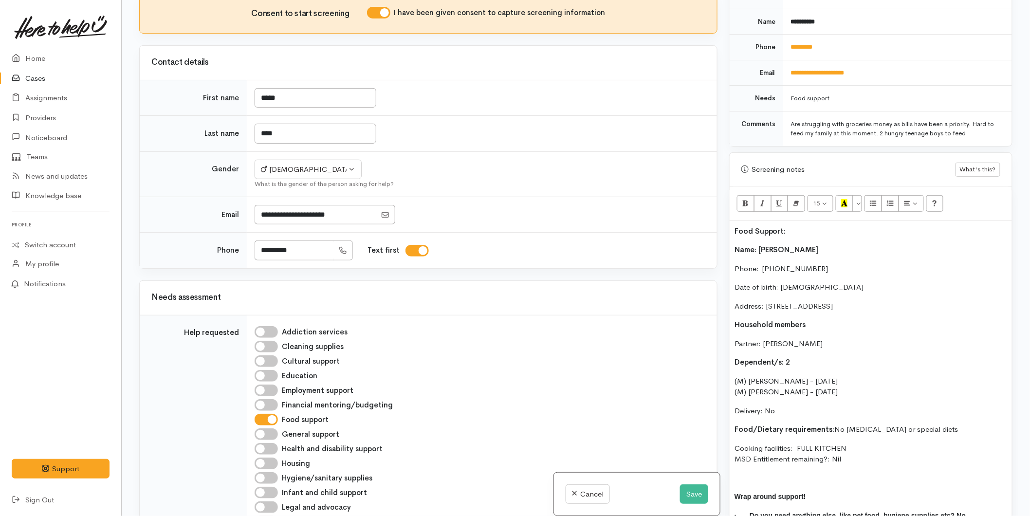
scroll to position [0, 0]
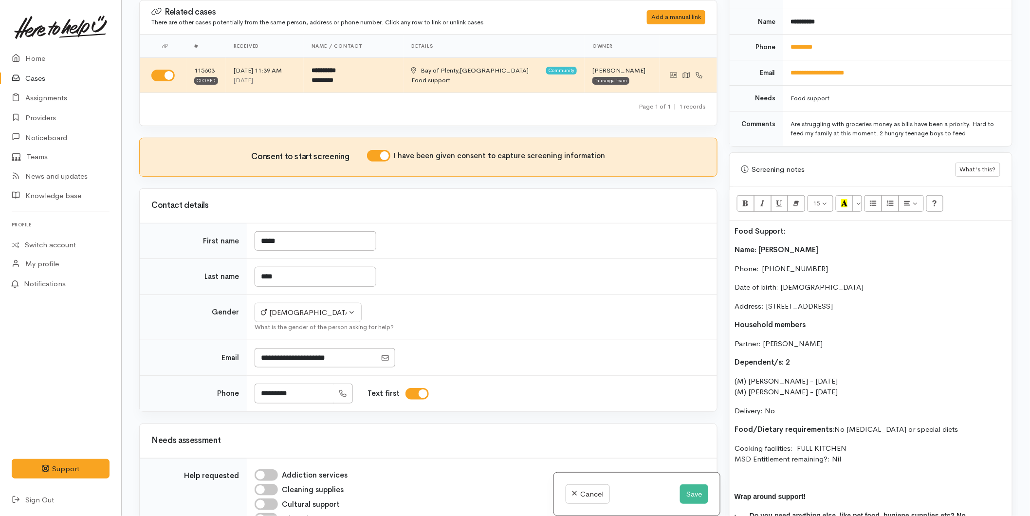
click at [733, 237] on div "Food Support: Name: Glenn Ford Phone:  021993478 Date of birth: 09/01/1969 Addr…" at bounding box center [871, 387] width 282 height 332
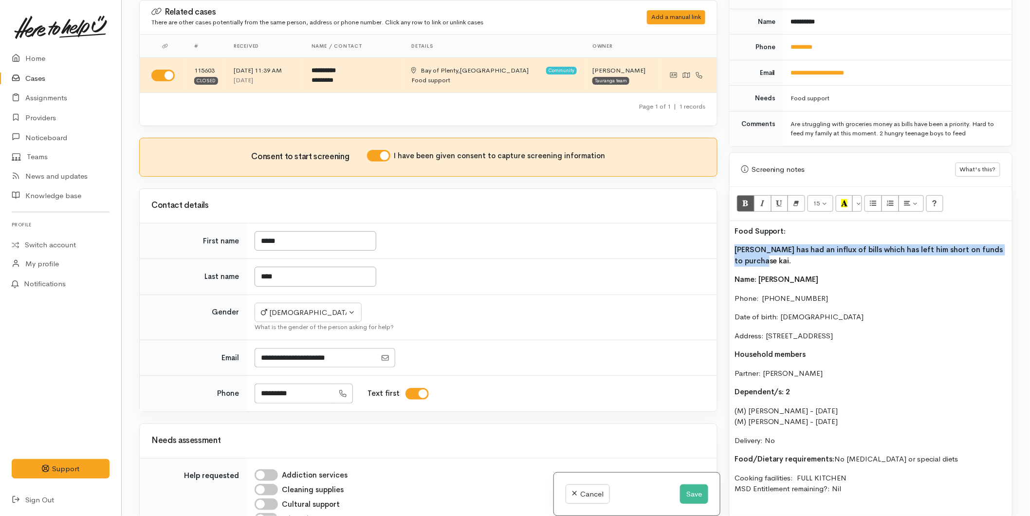
drag, startPoint x: 739, startPoint y: 248, endPoint x: 735, endPoint y: 243, distance: 5.9
click at [735, 244] on p "Glenn has had an influx of bills which has left him short on funds to purchase …" at bounding box center [871, 255] width 273 height 22
click at [748, 199] on icon "Bold (CTRL+B)" at bounding box center [745, 203] width 6 height 8
click at [760, 245] on p "[PERSON_NAME] has had an influx of bills which has left him short on funds to p…" at bounding box center [871, 255] width 273 height 22
click at [840, 231] on div "Food Support: Glenn has had an influx of bills which has left him short on fund…" at bounding box center [871, 401] width 282 height 361
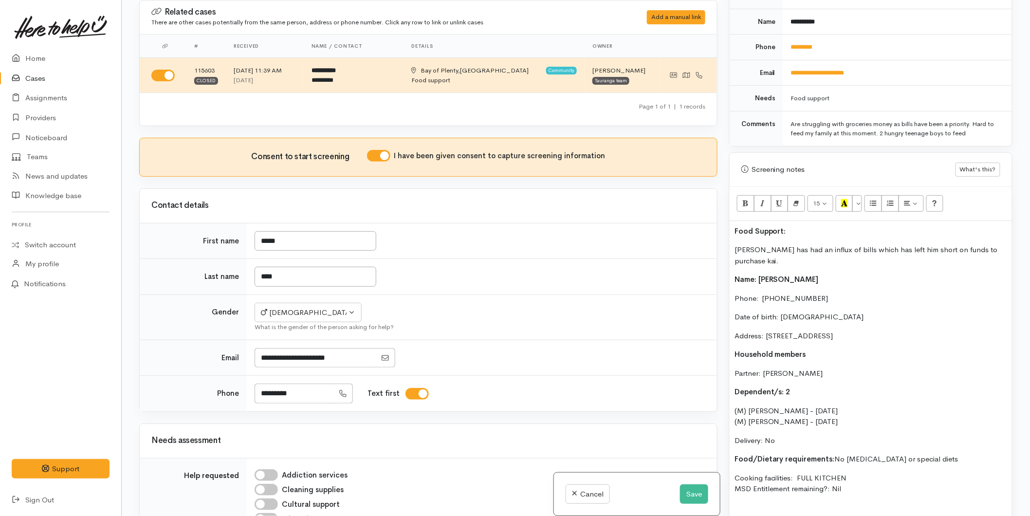
click at [845, 246] on p "Glenn has had an influx of bills which has left him short on funds to purchase …" at bounding box center [871, 255] width 273 height 22
click at [823, 284] on div "Food Support: Glenn has had an influx of bills which has left him short on fund…" at bounding box center [871, 401] width 282 height 361
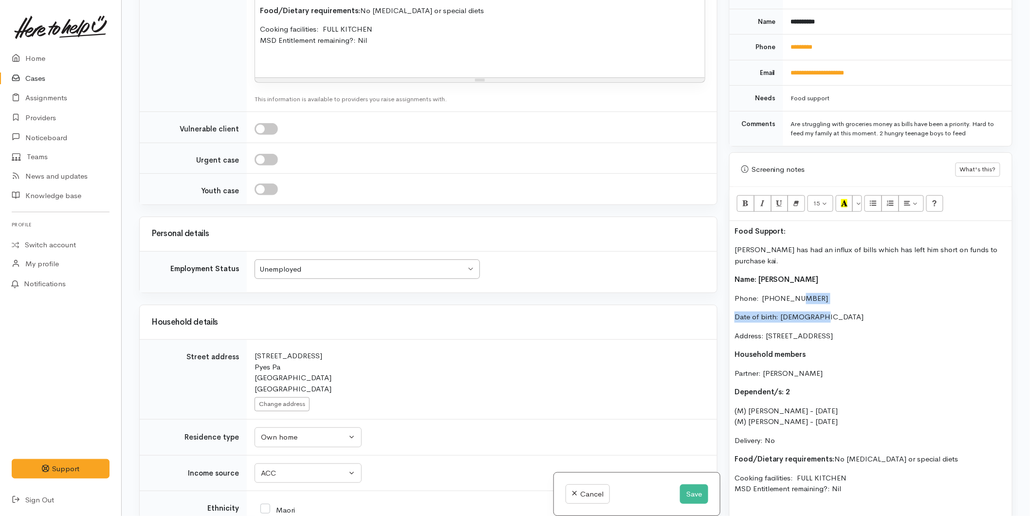
scroll to position [1048, 0]
drag, startPoint x: 782, startPoint y: 240, endPoint x: 817, endPoint y: 246, distance: 35.6
click at [781, 244] on p "Glenn has had an influx of bills which has left him short on funds to purchase …" at bounding box center [871, 255] width 273 height 22
drag, startPoint x: 779, startPoint y: 218, endPoint x: 701, endPoint y: 212, distance: 78.1
click at [699, 212] on div "Related cases There are other cases potentially from the same person, address o…" at bounding box center [575, 258] width 885 height 516
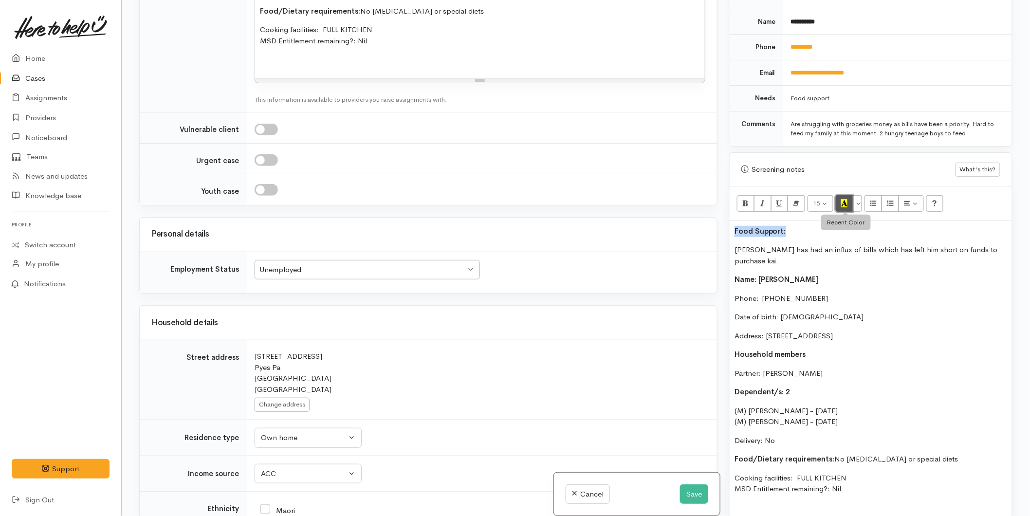
click at [844, 199] on icon "Recent Color" at bounding box center [844, 203] width 6 height 8
click at [852, 249] on div "Food Support: Glenn has had an influx of bills which has left him short on fund…" at bounding box center [871, 401] width 282 height 361
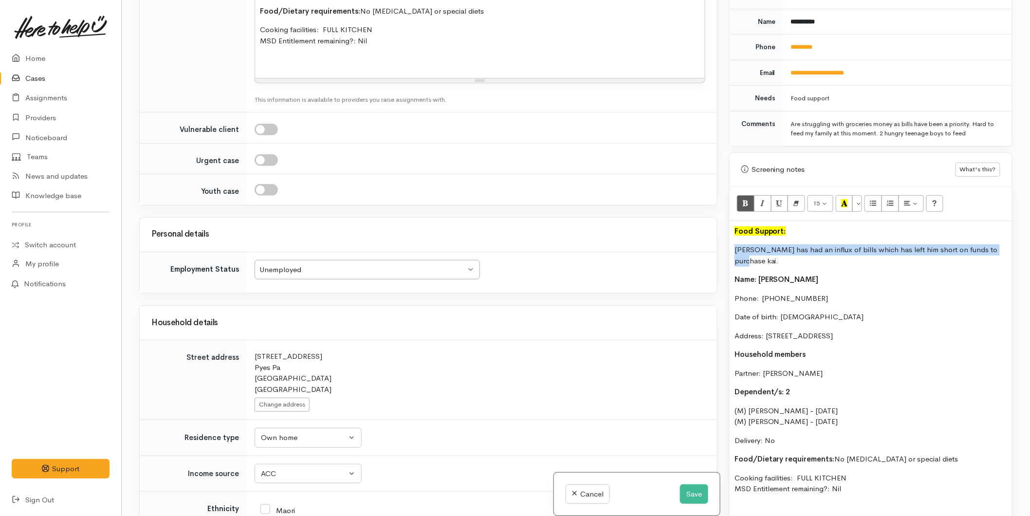
drag, startPoint x: 998, startPoint y: 239, endPoint x: 726, endPoint y: 236, distance: 272.2
click at [726, 236] on div "Warnings Add No warnings have been raised against this case Add Warning Title ●…" at bounding box center [870, 258] width 295 height 516
copy p "Glenn has had an influx of bills which has left him short on funds to purchase …"
click at [696, 493] on button "Save" at bounding box center [694, 494] width 28 height 20
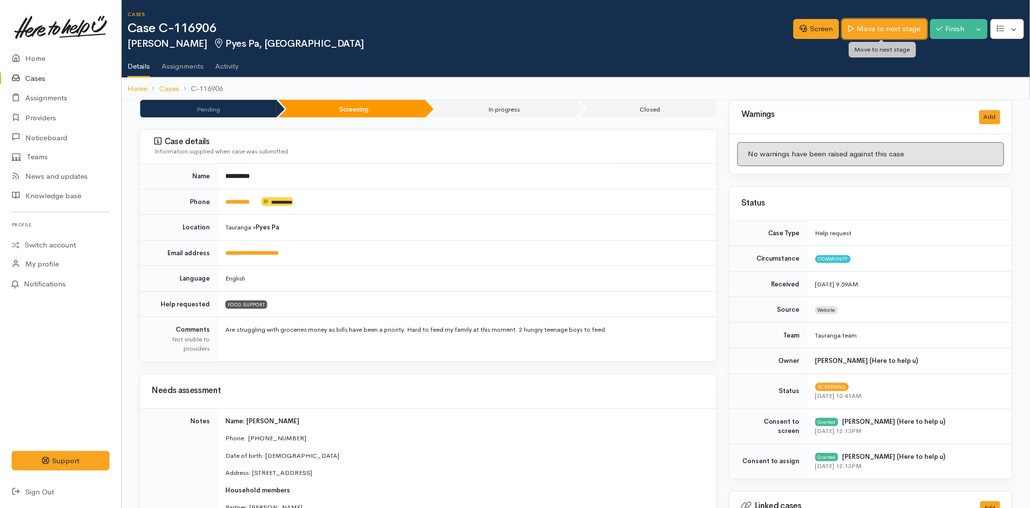
click at [872, 23] on link "Move to next stage" at bounding box center [884, 29] width 85 height 20
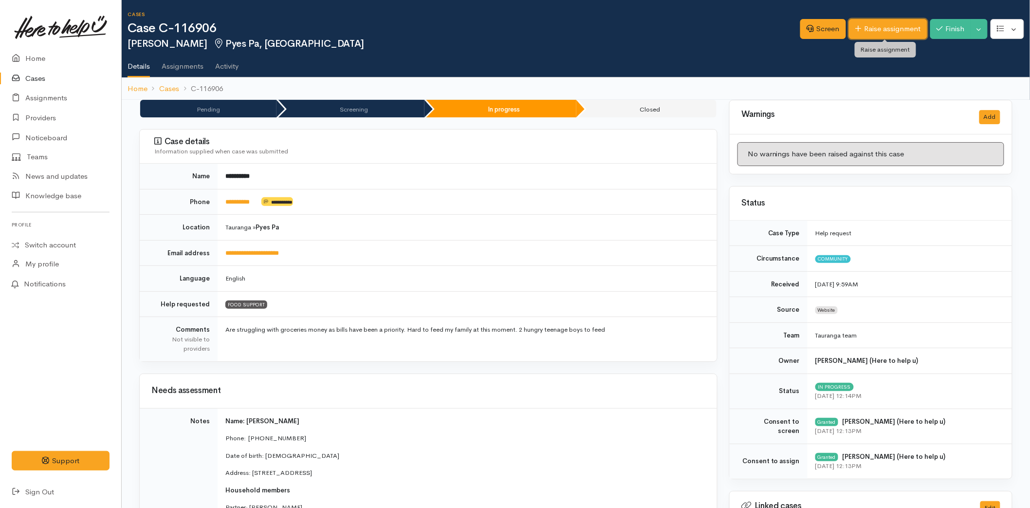
click at [862, 23] on link "Raise assignment" at bounding box center [888, 29] width 78 height 20
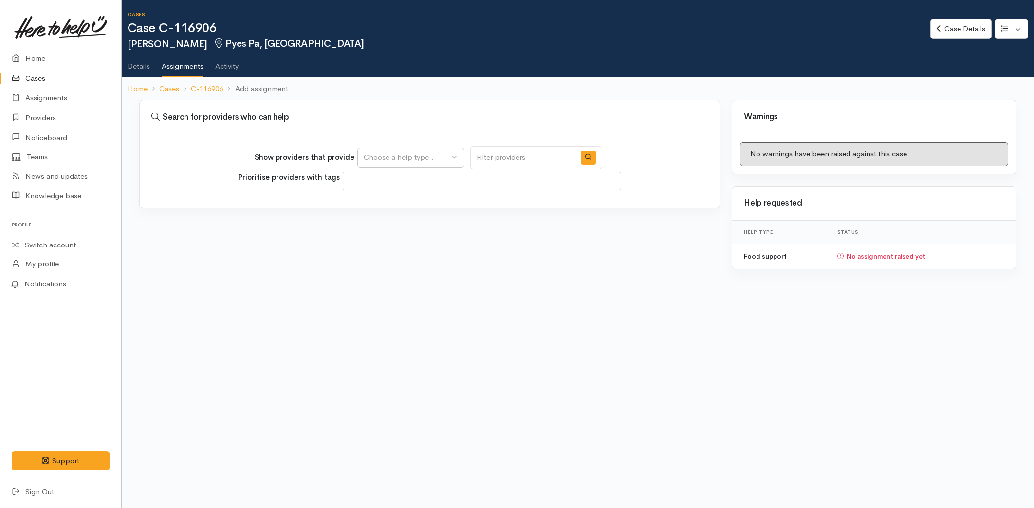
select select
click at [385, 156] on div "Choose a help type..." at bounding box center [407, 157] width 86 height 11
click at [387, 202] on span "Food support" at bounding box center [392, 203] width 45 height 11
select select "3"
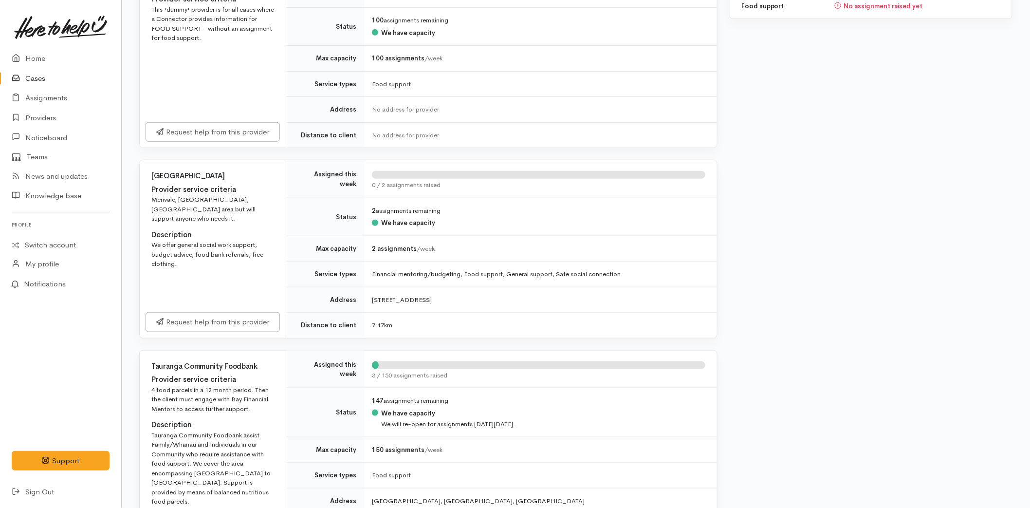
scroll to position [378, 0]
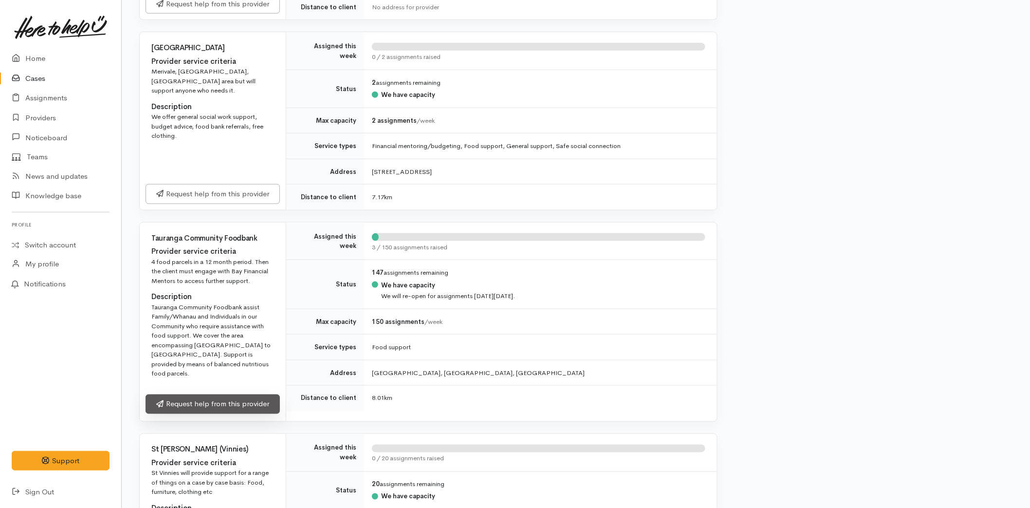
click at [205, 400] on link "Request help from this provider" at bounding box center [213, 404] width 134 height 20
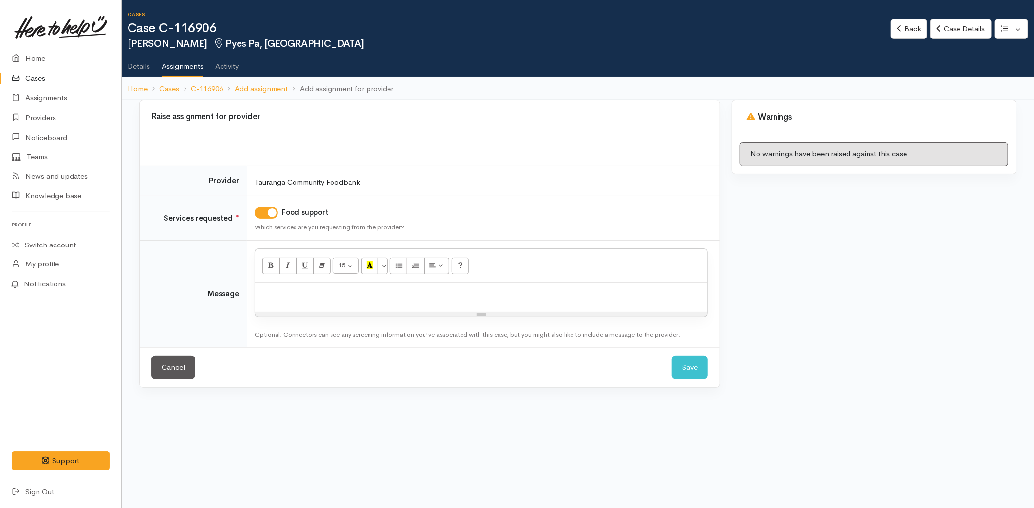
click at [282, 287] on div at bounding box center [481, 297] width 452 height 29
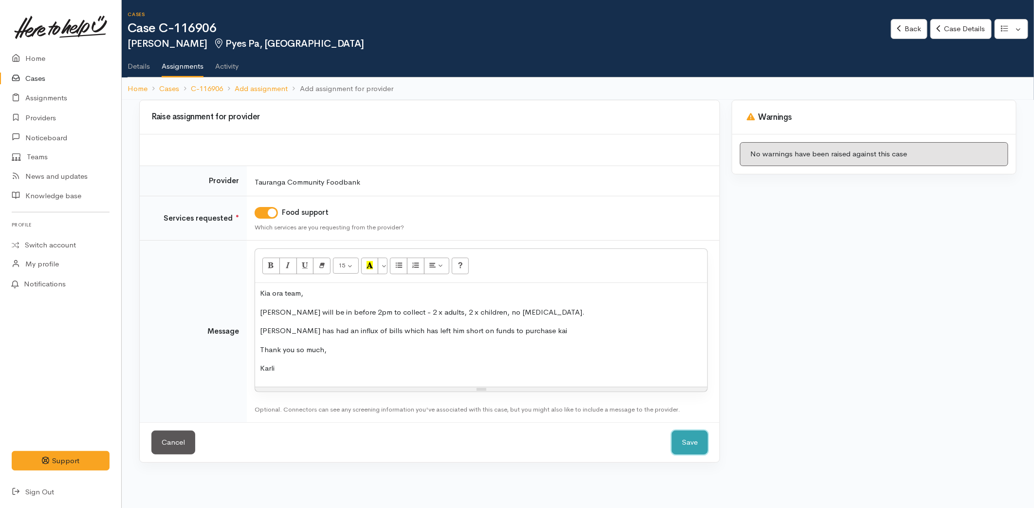
click at [692, 444] on button "Save" at bounding box center [690, 442] width 36 height 24
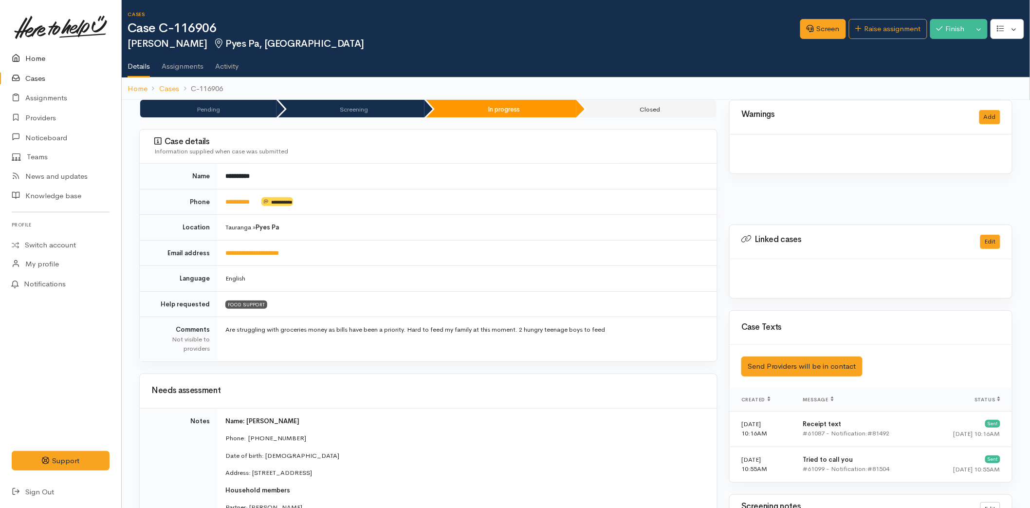
click at [25, 51] on link "Home" at bounding box center [60, 59] width 121 height 20
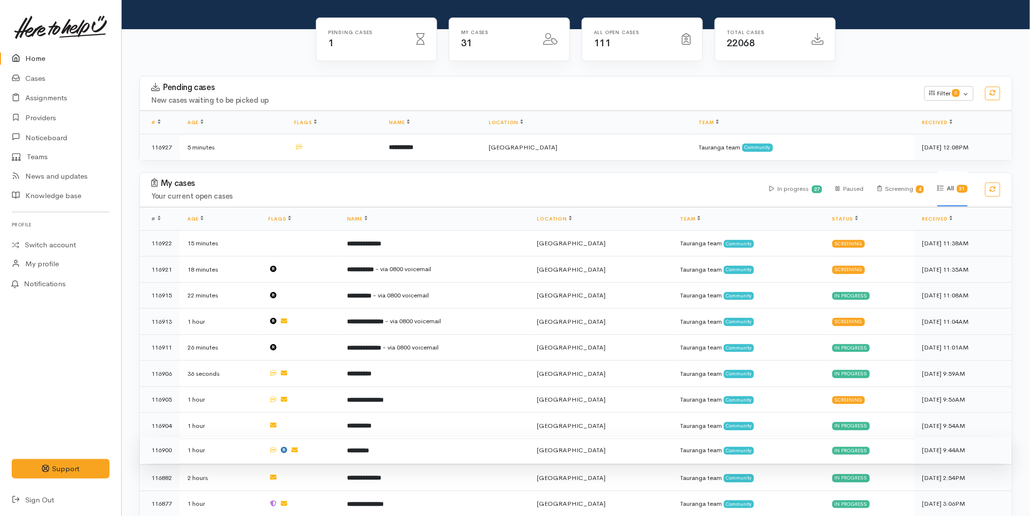
scroll to position [108, 0]
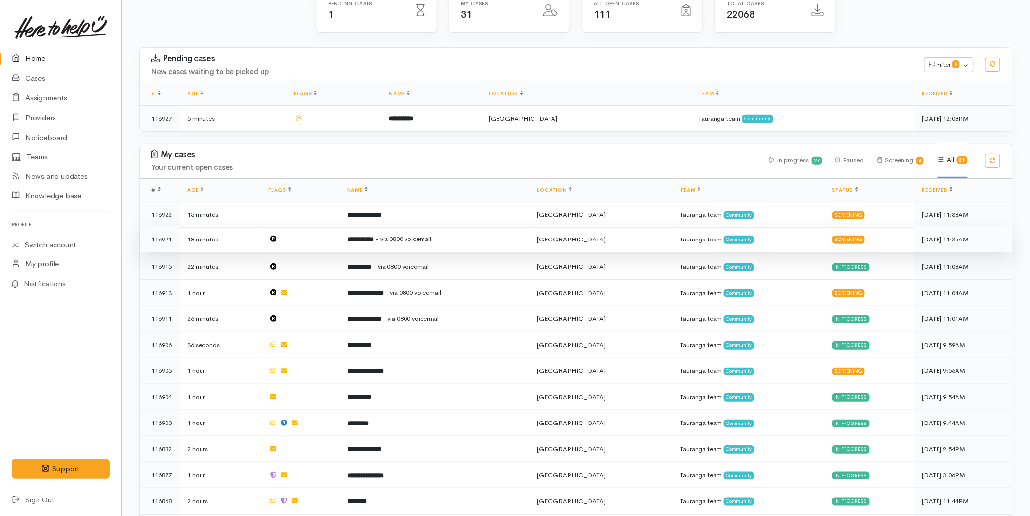
click at [403, 241] on span "- via 0800 voicemail" at bounding box center [403, 239] width 56 height 8
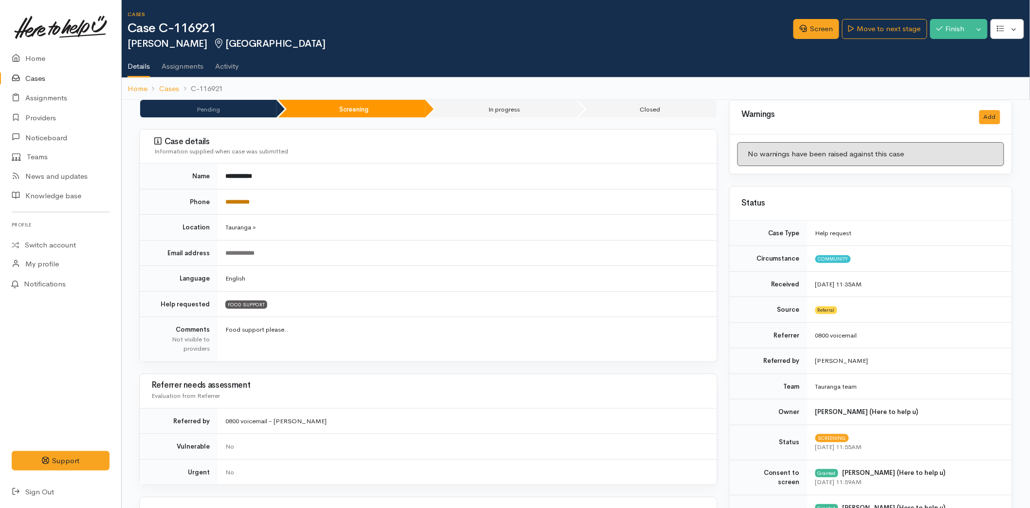
click at [245, 199] on link "**********" at bounding box center [237, 202] width 24 height 6
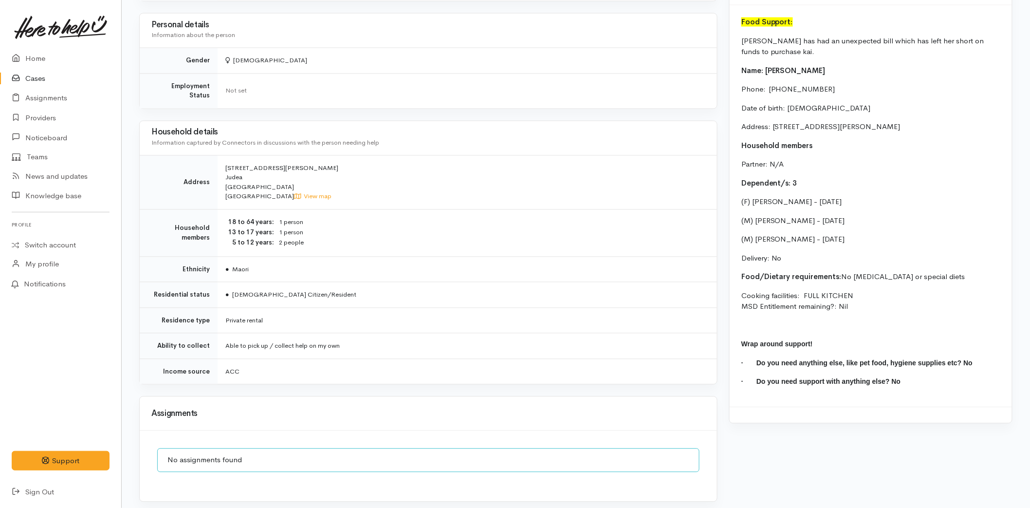
scroll to position [649, 0]
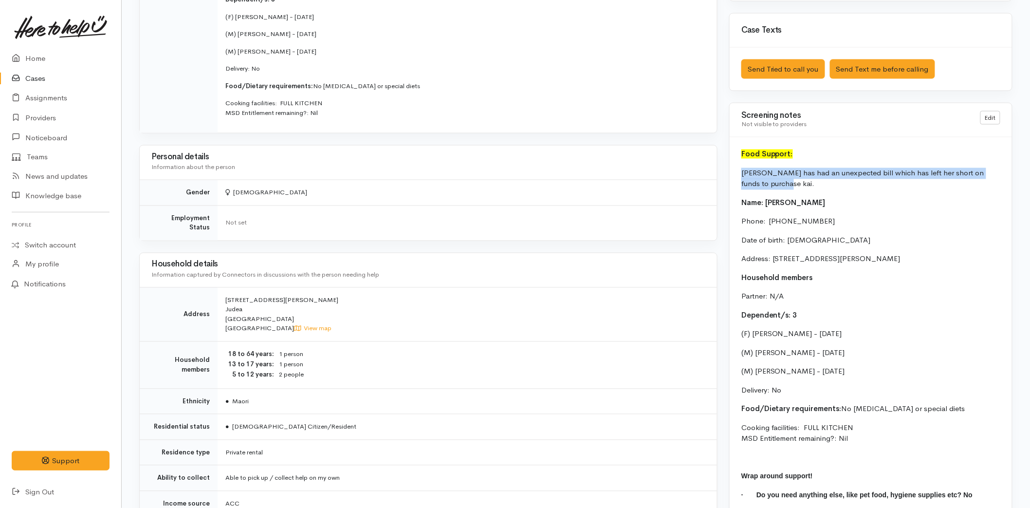
drag, startPoint x: 766, startPoint y: 184, endPoint x: 740, endPoint y: 176, distance: 27.4
click at [740, 176] on div "Food Support: [PERSON_NAME] has had an unexpected bill which has left her short…" at bounding box center [871, 338] width 282 height 402
copy p "[PERSON_NAME] has had an unexpected bill which has left her short on funds to p…"
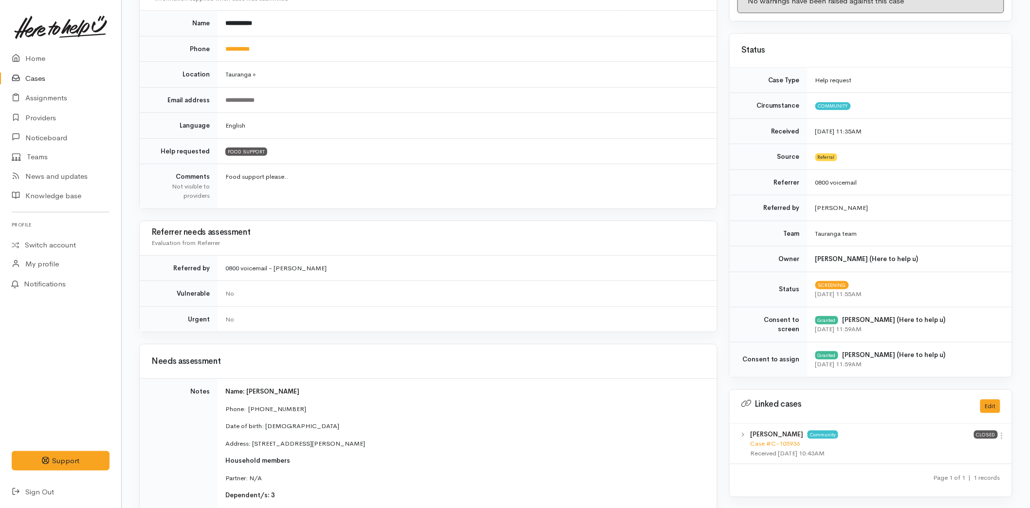
scroll to position [0, 0]
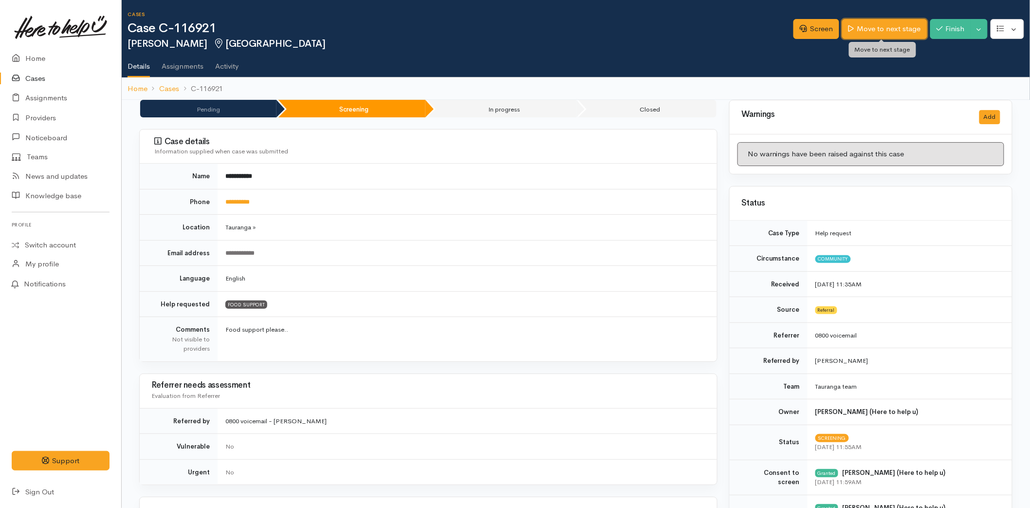
click at [906, 25] on link "Move to next stage" at bounding box center [884, 29] width 85 height 20
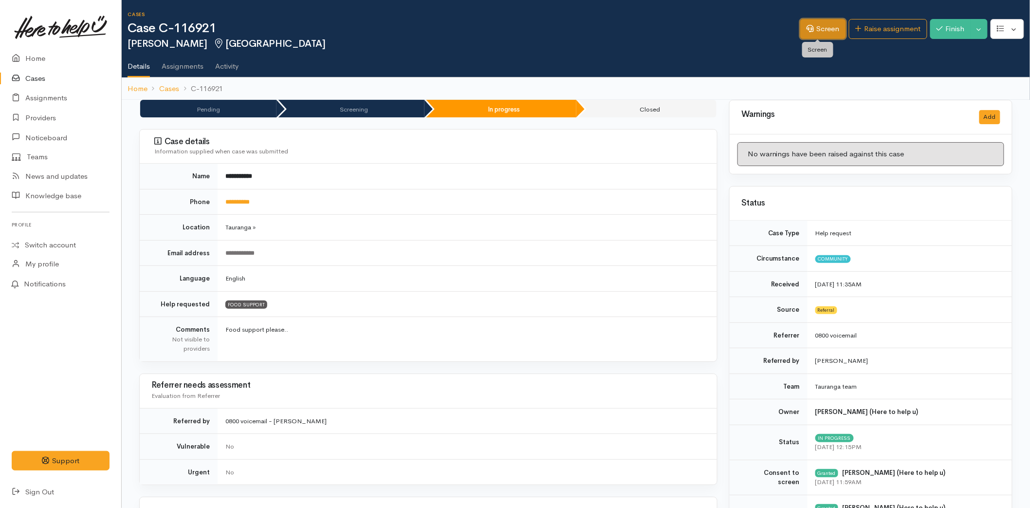
click at [821, 28] on link "Screen" at bounding box center [823, 29] width 46 height 20
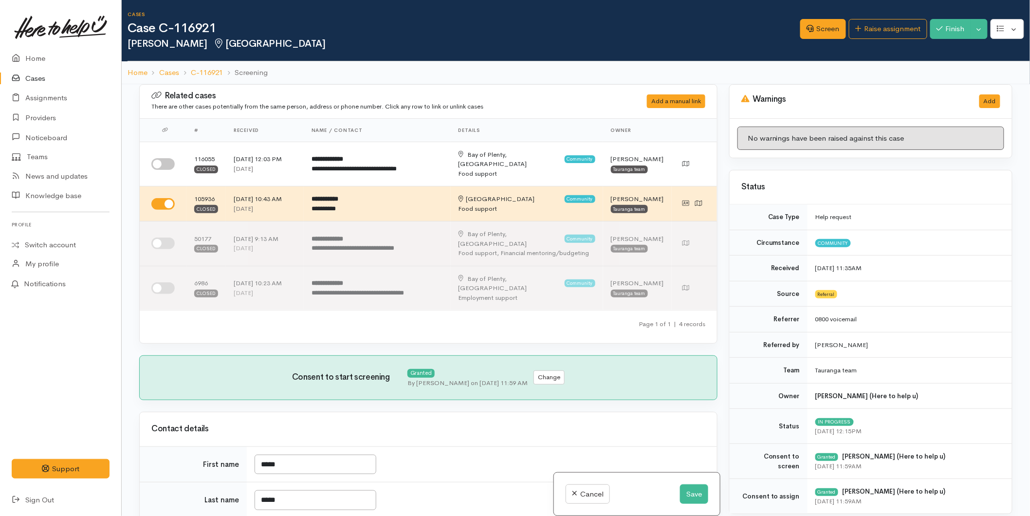
scroll to position [432, 0]
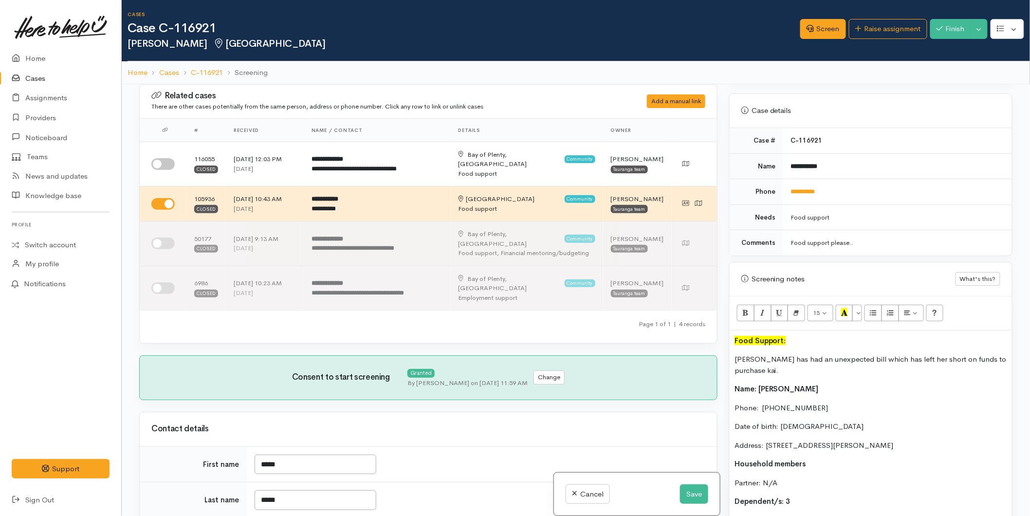
click at [732, 341] on div "Food Support: Izona has had an unexpected bill which has left her short on fund…" at bounding box center [871, 525] width 282 height 388
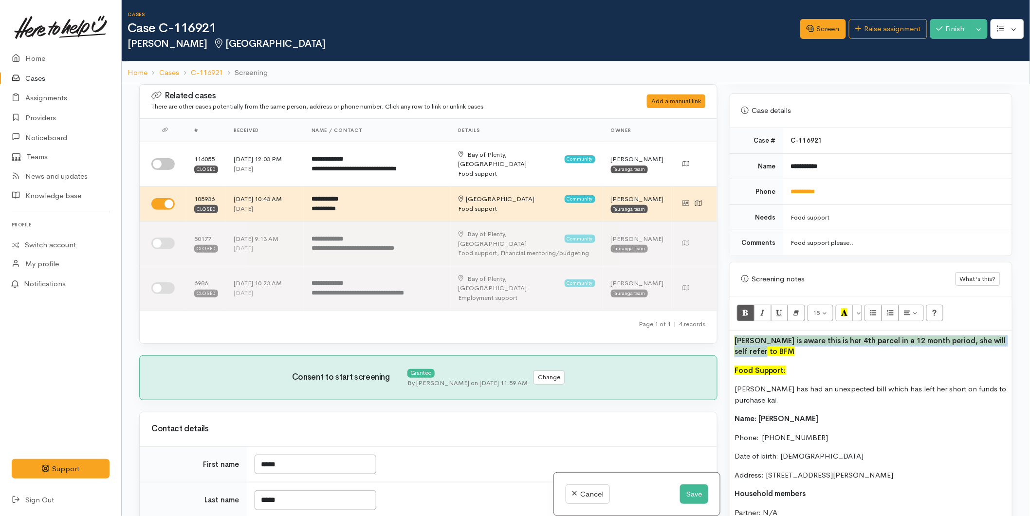
drag, startPoint x: 755, startPoint y: 349, endPoint x: 728, endPoint y: 338, distance: 28.8
click at [728, 338] on div "Warnings Add No warnings have been raised against this case Add Warning Title ●…" at bounding box center [870, 342] width 295 height 516
click at [745, 309] on icon "Bold (CTRL+B)" at bounding box center [745, 312] width 6 height 8
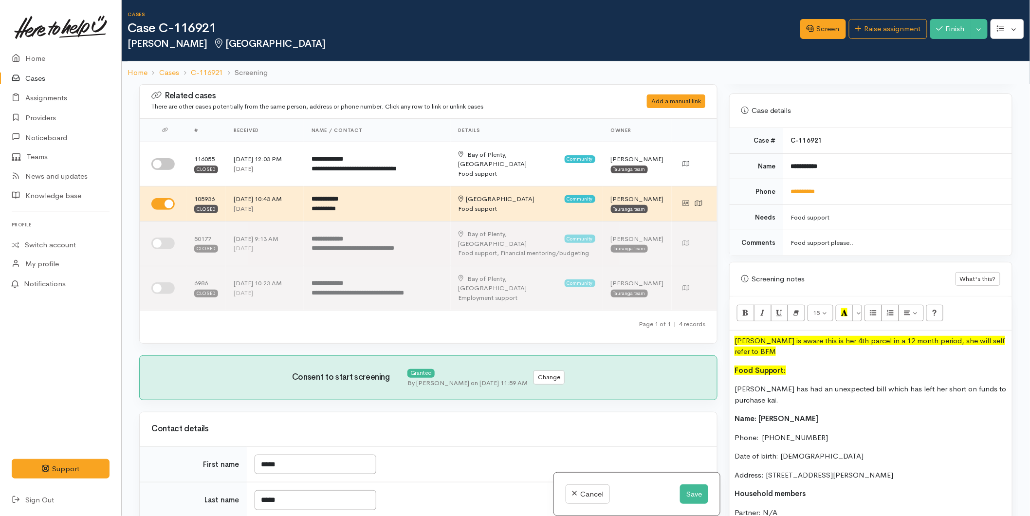
click at [777, 356] on p "Izona is aware this is her 4th parcel in a 12 month period, she will self refer…" at bounding box center [871, 346] width 273 height 22
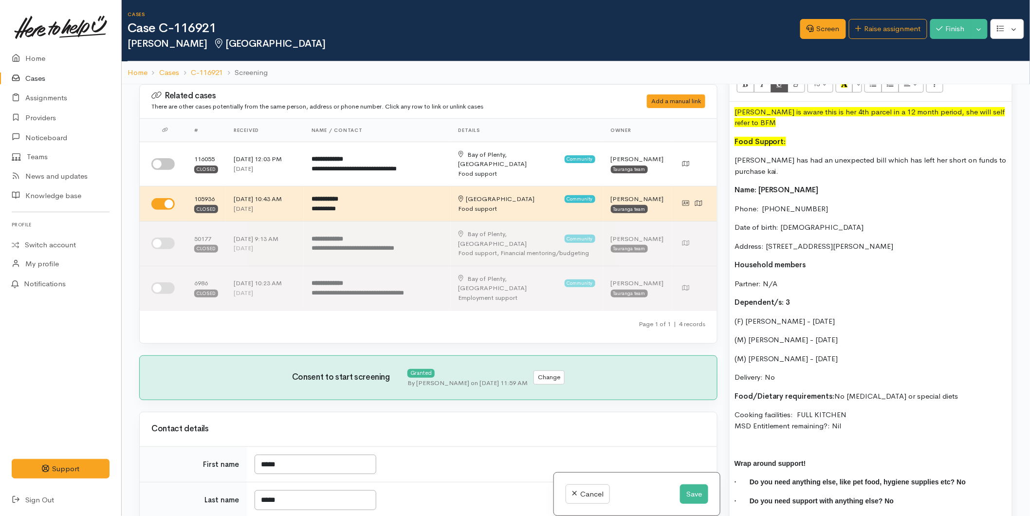
scroll to position [487, 0]
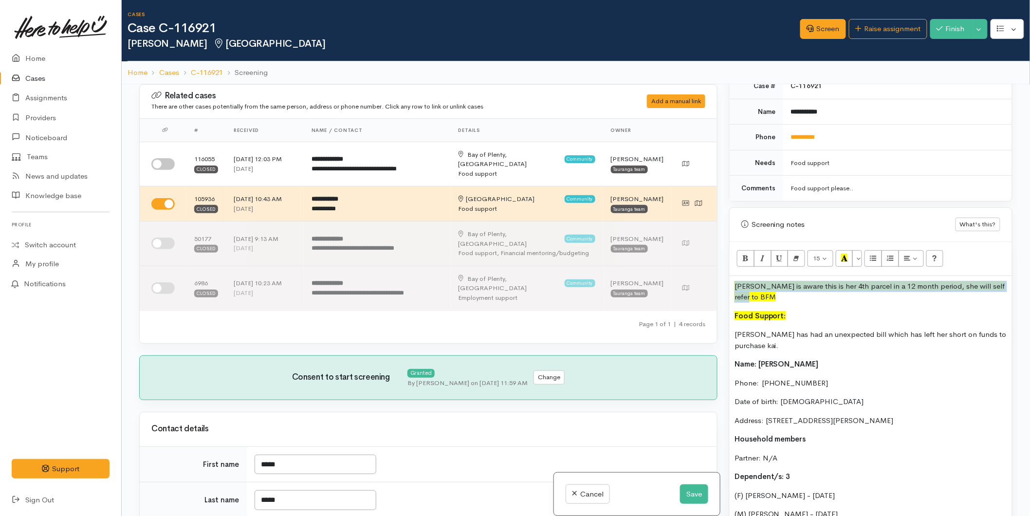
drag, startPoint x: 760, startPoint y: 294, endPoint x: 730, endPoint y: 280, distance: 32.4
click at [730, 280] on div "Izona is aware this is her 4th parcel in a 12 month period, she will self refer…" at bounding box center [871, 485] width 282 height 418
click at [857, 259] on button "More Color" at bounding box center [858, 258] width 10 height 17
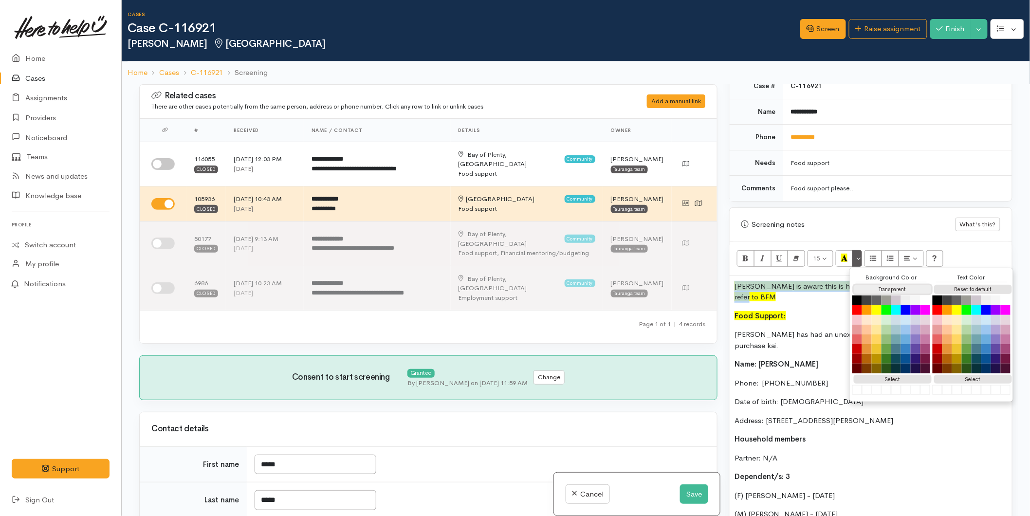
click at [888, 290] on button "Transparent" at bounding box center [893, 289] width 78 height 9
click at [950, 289] on button "Reset to default" at bounding box center [973, 289] width 78 height 9
click at [808, 289] on p "Izona is aware this is her 4th parcel in a 12 month period, she will self refer…" at bounding box center [871, 292] width 273 height 22
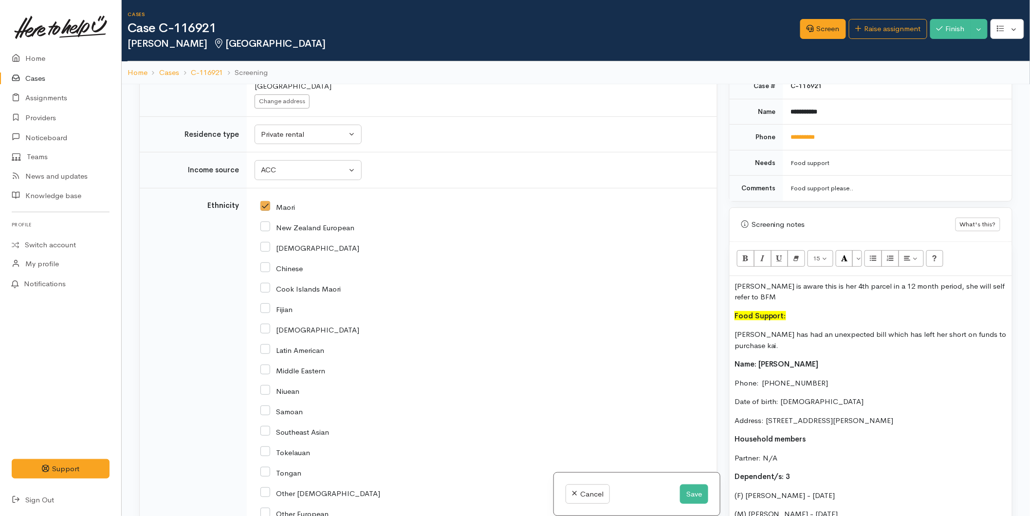
scroll to position [1352, 0]
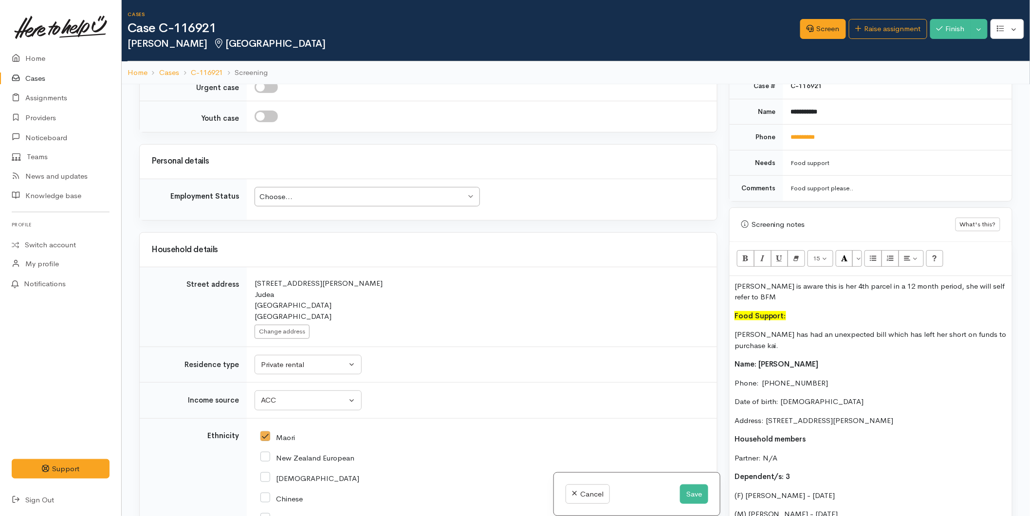
click at [291, 191] on div "Choose..." at bounding box center [363, 196] width 206 height 11
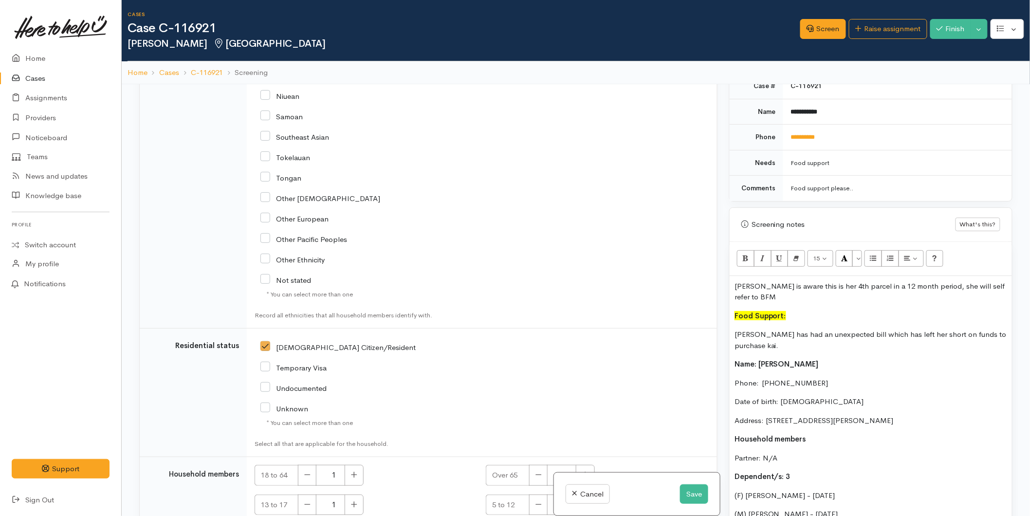
scroll to position [1930, 0]
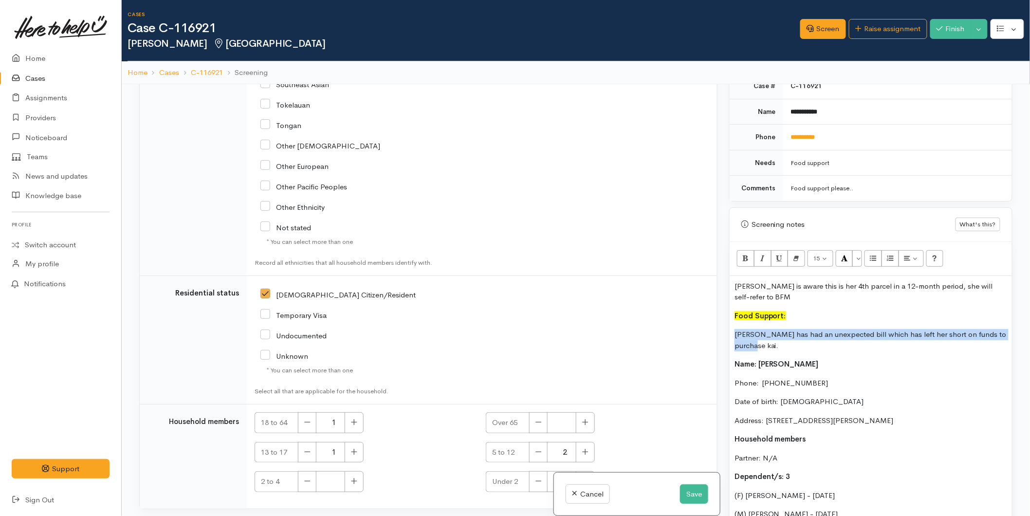
drag, startPoint x: 767, startPoint y: 344, endPoint x: 731, endPoint y: 336, distance: 36.4
click at [731, 336] on div "Izona is aware this is her 4th parcel in a 12-month period, she will self-refer…" at bounding box center [871, 485] width 282 height 418
copy p "Izona has had an unexpected bill which has left her short on funds to purchase …"
click at [698, 490] on button "Save" at bounding box center [694, 494] width 28 height 20
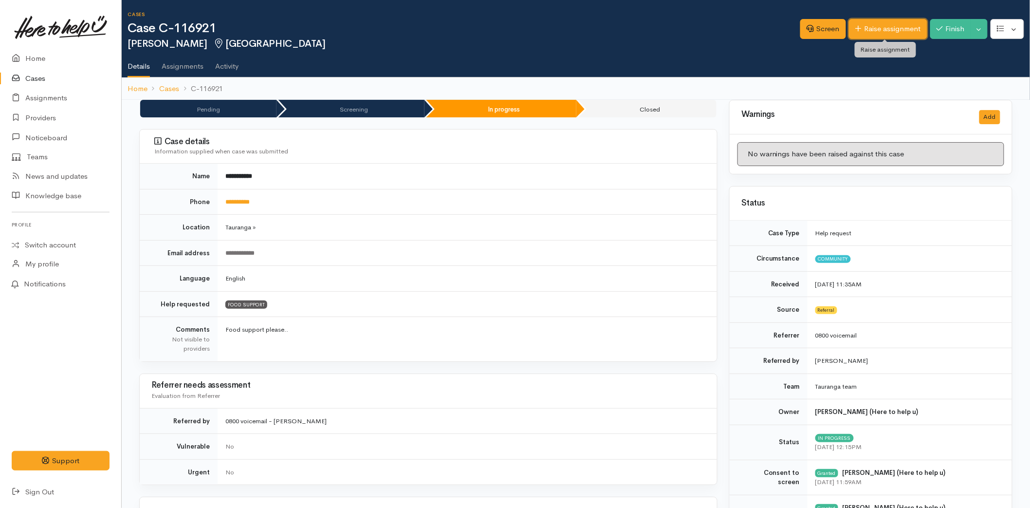
click at [864, 27] on link "Raise assignment" at bounding box center [888, 29] width 78 height 20
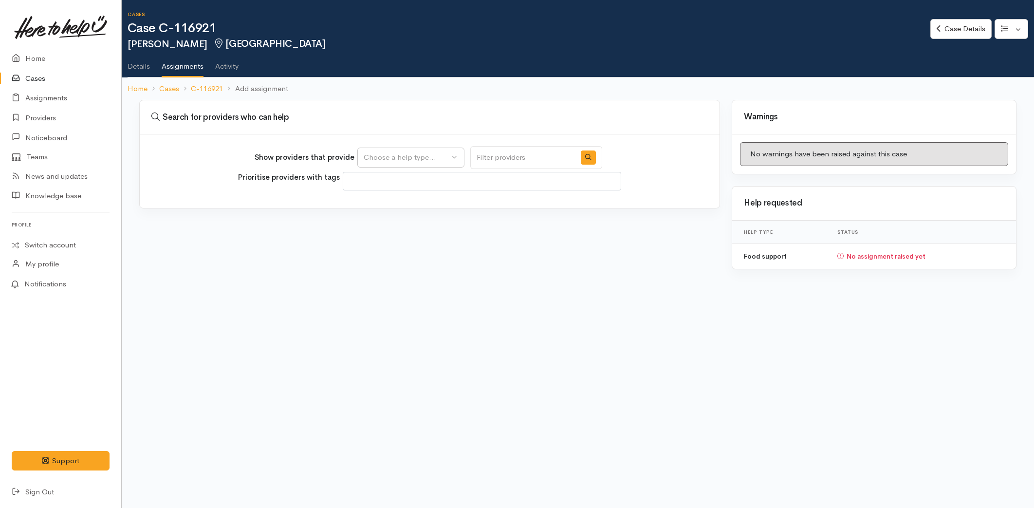
select select
click at [381, 158] on div "Choose a help type..." at bounding box center [407, 157] width 86 height 11
click at [392, 205] on span "Food support" at bounding box center [392, 203] width 45 height 11
select select "3"
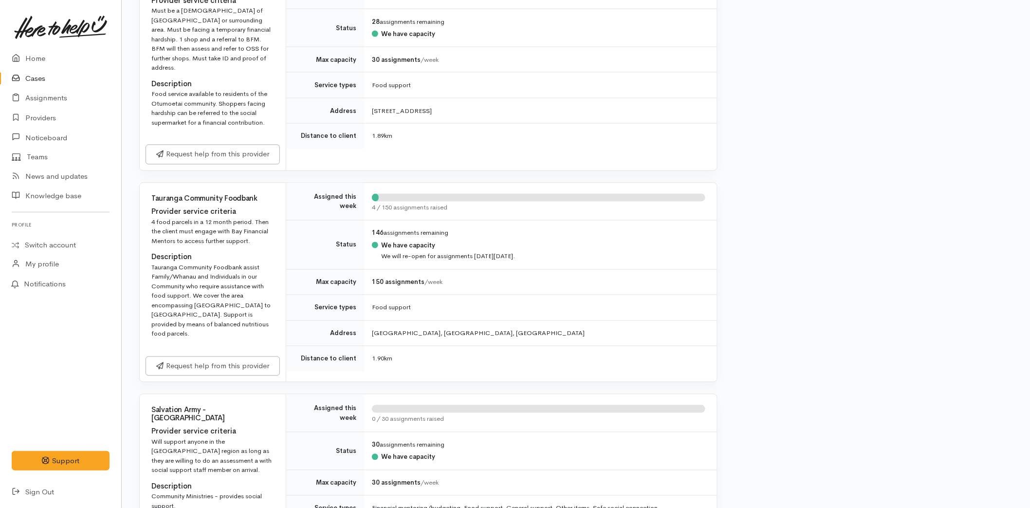
scroll to position [649, 0]
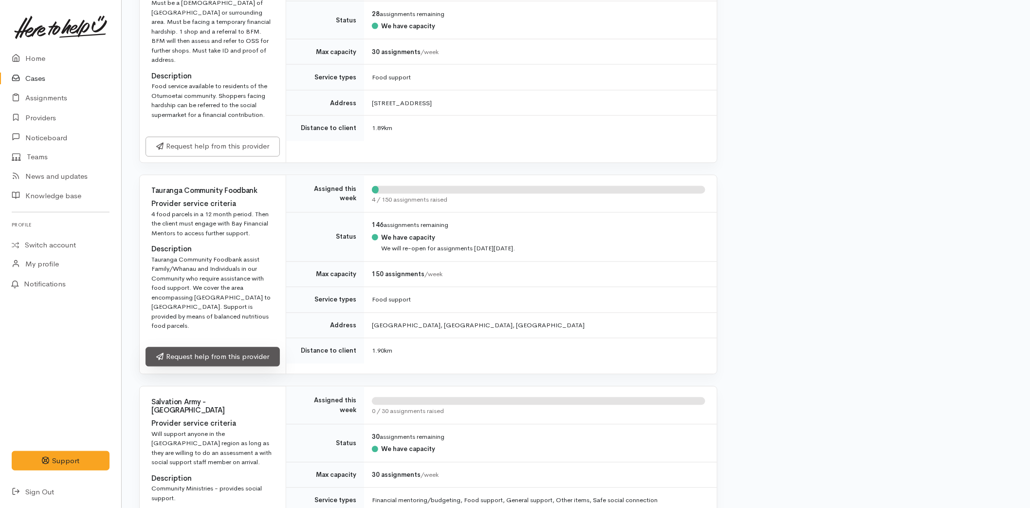
click at [195, 347] on link "Request help from this provider" at bounding box center [213, 357] width 134 height 20
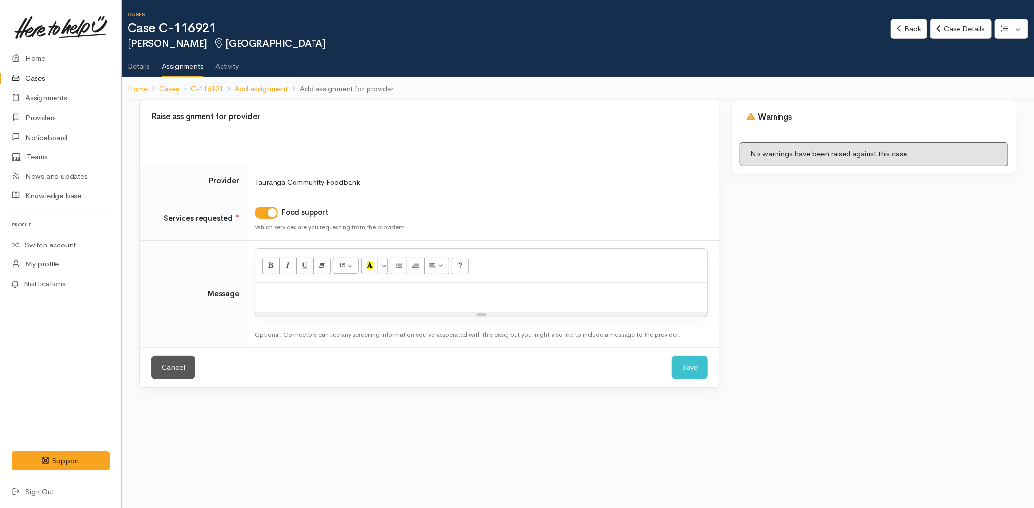
click at [322, 313] on div "Resize" at bounding box center [481, 314] width 452 height 4
drag, startPoint x: 329, startPoint y: 303, endPoint x: 329, endPoint y: 297, distance: 5.8
click at [329, 302] on div at bounding box center [481, 297] width 452 height 29
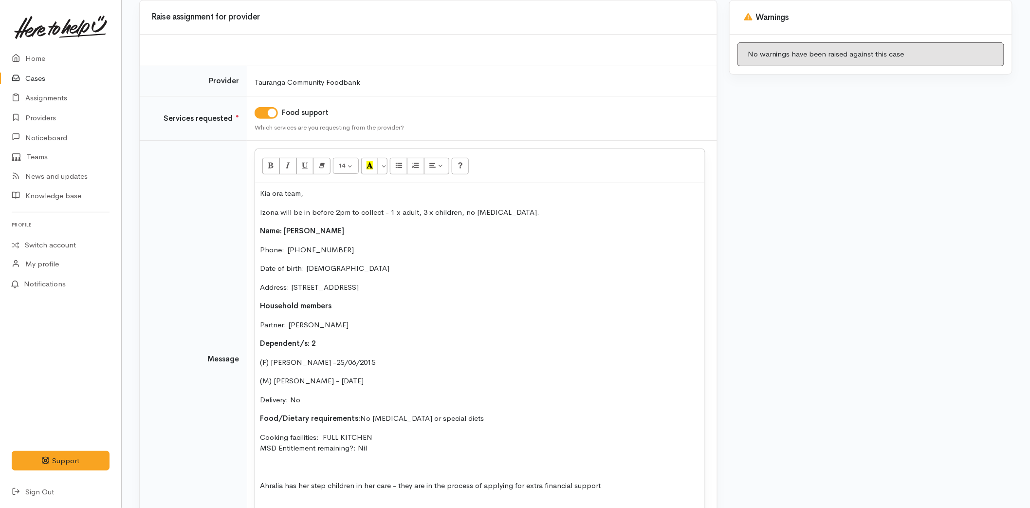
scroll to position [119, 0]
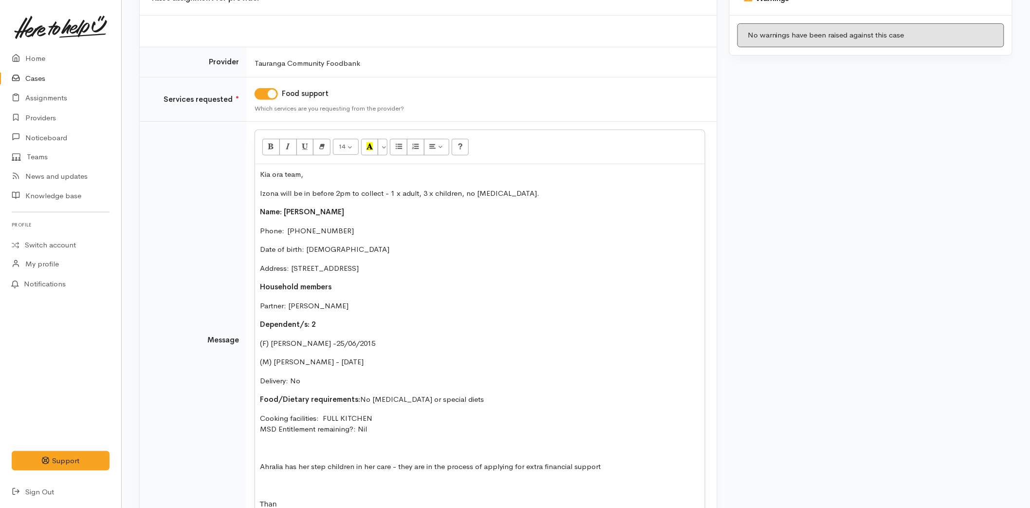
drag, startPoint x: 455, startPoint y: 434, endPoint x: 249, endPoint y: 204, distance: 308.6
click td "14 8 9 10 11 12 14 18 24 36 Background Color Transparent Select #ffff00 Text Co…"
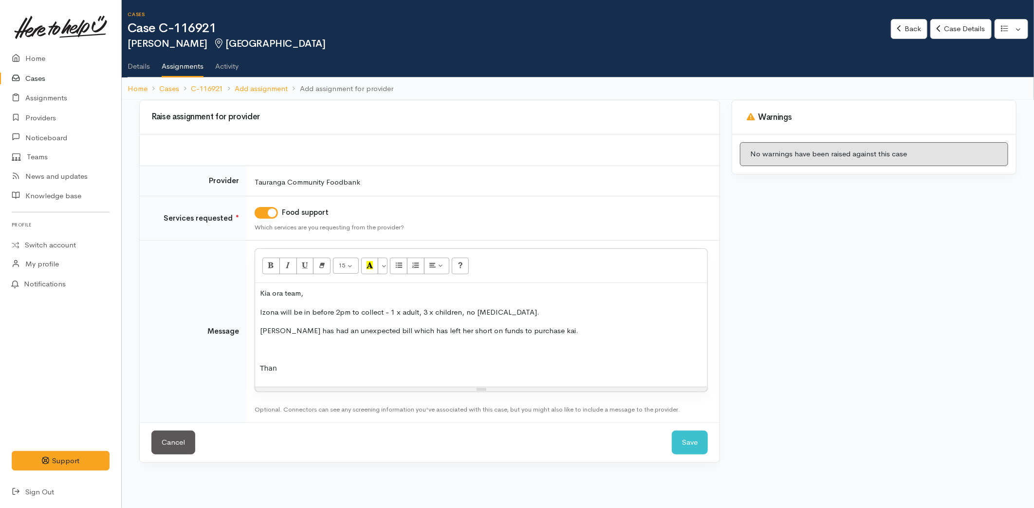
click p
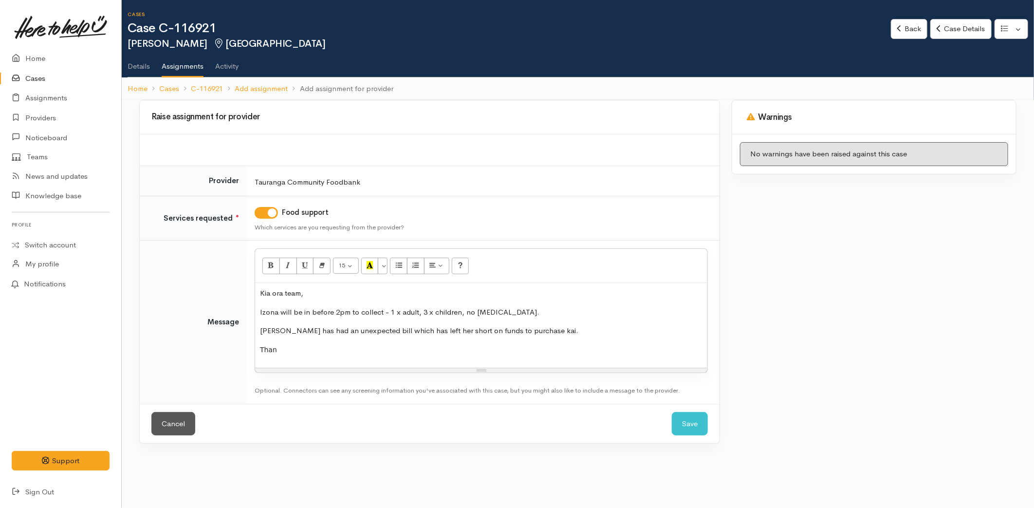
click p "Than"
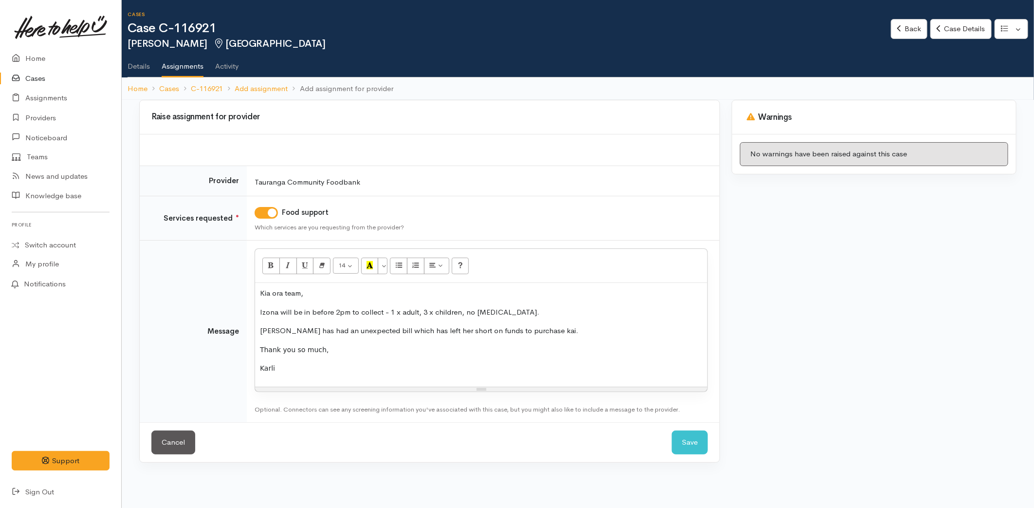
drag, startPoint x: 318, startPoint y: 370, endPoint x: 403, endPoint y: 285, distance: 119.8
click td "<p>Kia ora team,</p><p>Izona will be in before 2pm to collect - 1 x adult, 3 x …"
drag, startPoint x: 382, startPoint y: 270, endPoint x: 391, endPoint y: 276, distance: 10.9
click button "More Color"
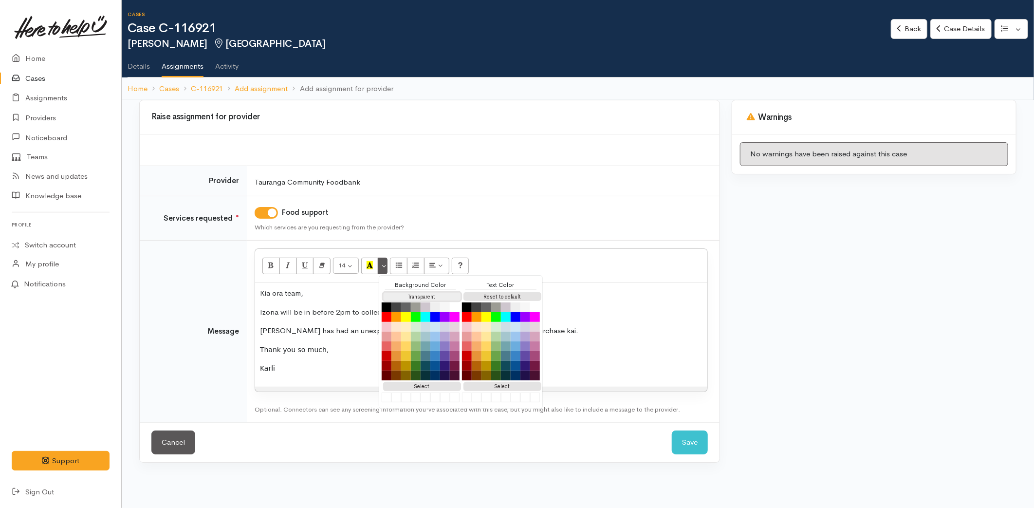
drag, startPoint x: 410, startPoint y: 298, endPoint x: 495, endPoint y: 303, distance: 84.4
click button "Transparent"
click button "Reset to default"
click p "Izona will be in before 2pm to collect - 1 x adult, 3 x children, no food aller…"
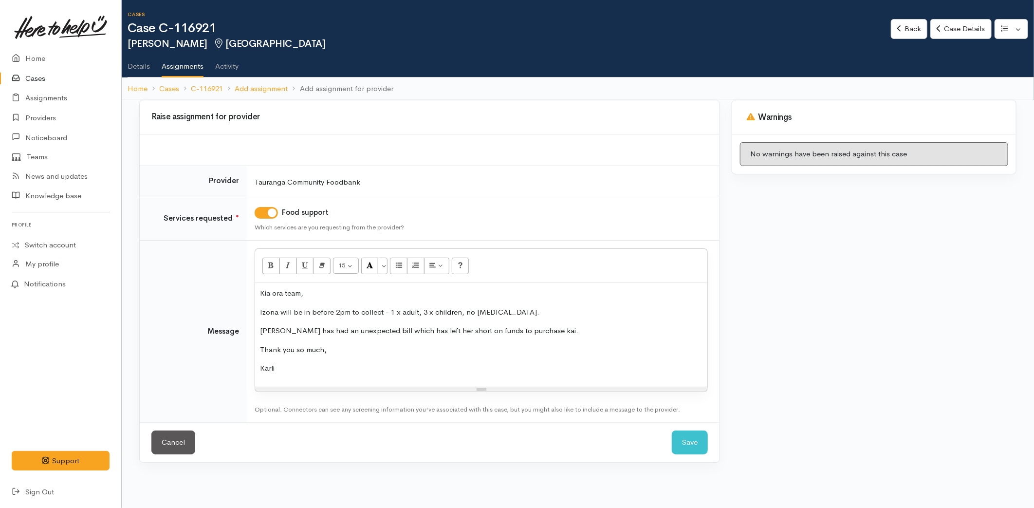
click p "Izona will be in before 2pm to collect - 1 x adult, 3 x children, no food aller…"
click p "Izona has had an unexpected bill which has left her short on funds to purchase …"
click p "Thank you so much,"
click button "Save"
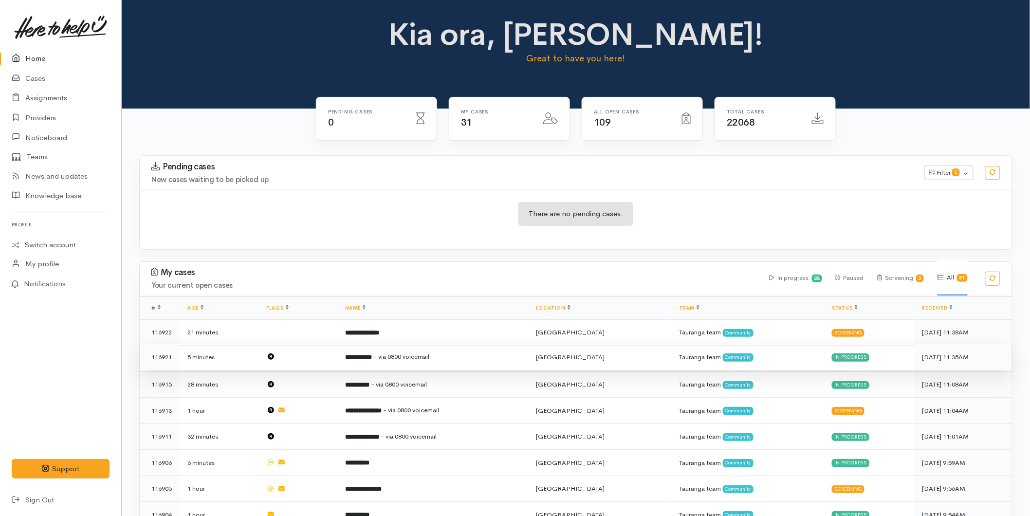
click at [390, 358] on span "- via 0800 voicemail" at bounding box center [401, 356] width 56 height 8
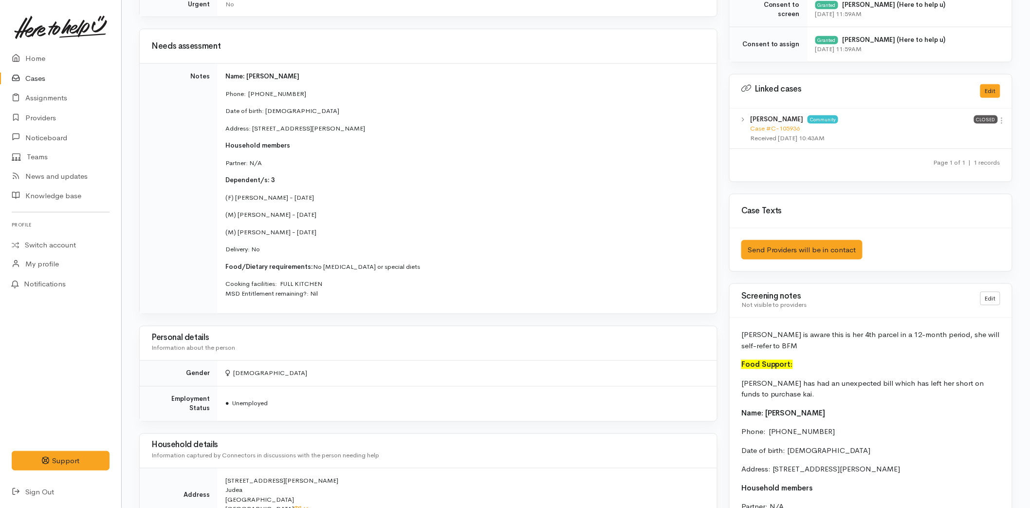
scroll to position [487, 0]
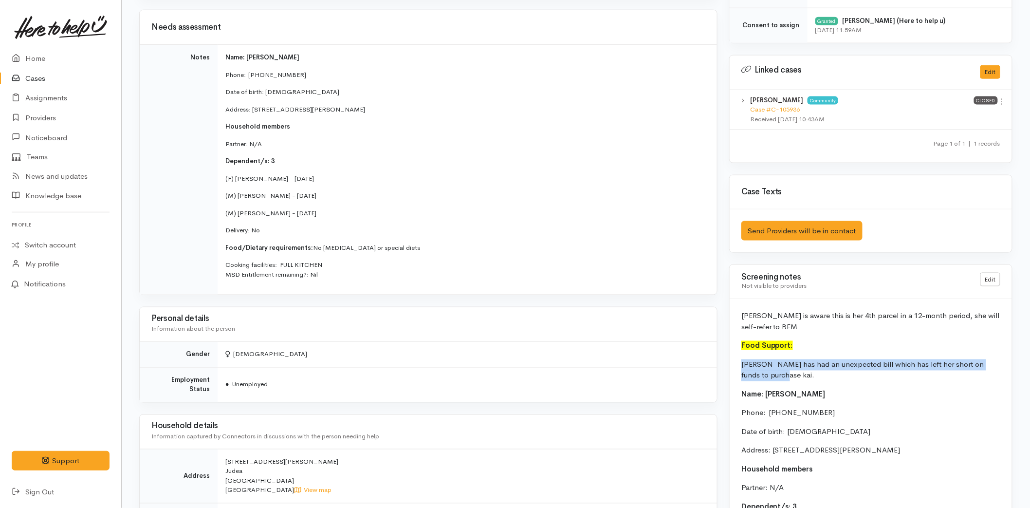
drag, startPoint x: 751, startPoint y: 376, endPoint x: 734, endPoint y: 369, distance: 18.3
click at [734, 369] on div "Izona is aware this is her 4th parcel in a 12-month period, she will self-refer…" at bounding box center [871, 514] width 282 height 431
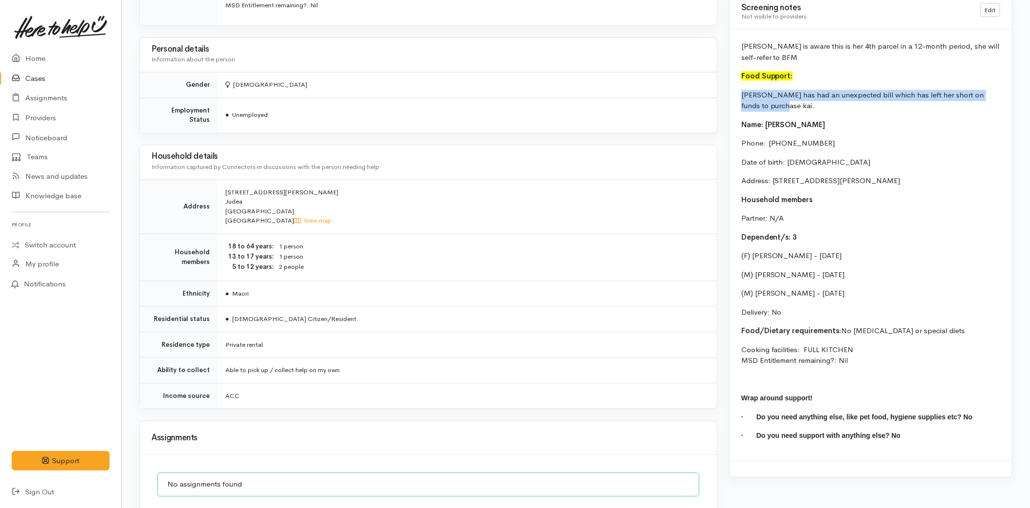
scroll to position [757, 0]
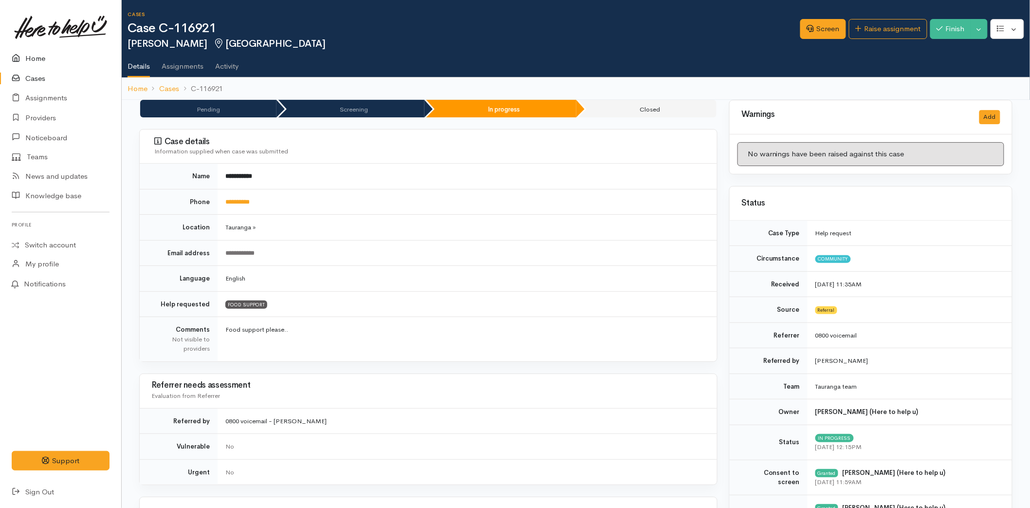
click at [43, 60] on link "Home" at bounding box center [60, 59] width 121 height 20
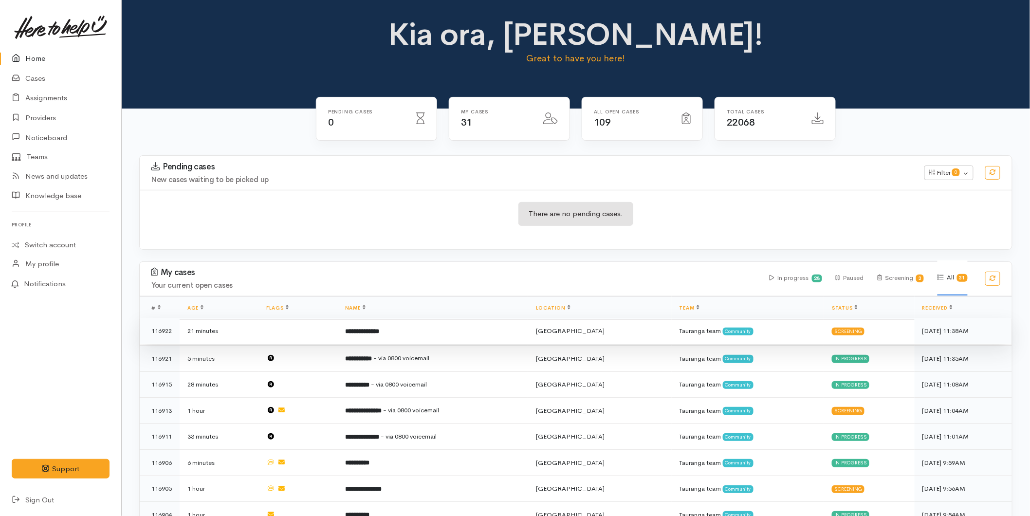
click at [416, 335] on td "**********" at bounding box center [432, 331] width 191 height 26
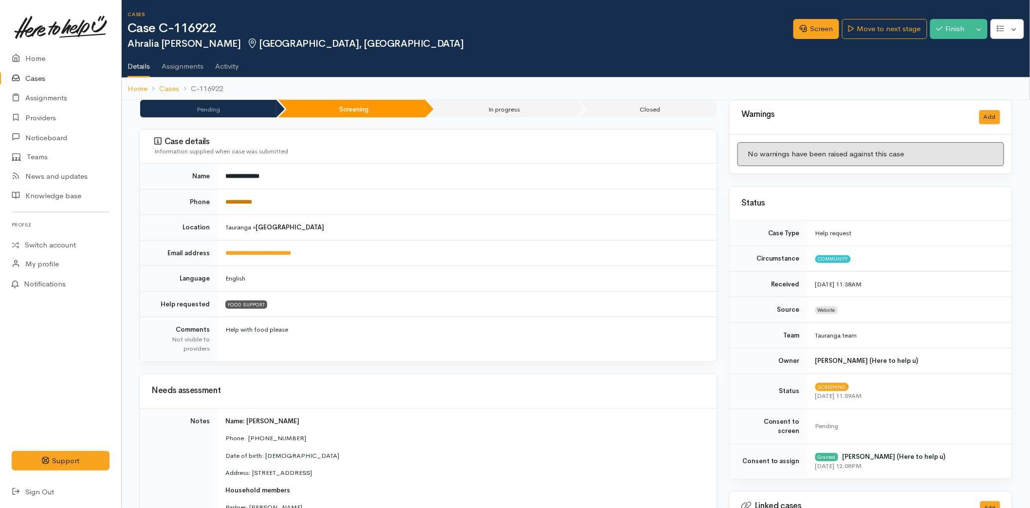
click at [244, 202] on link "**********" at bounding box center [238, 202] width 27 height 6
click at [807, 29] on link "Screen" at bounding box center [817, 29] width 46 height 20
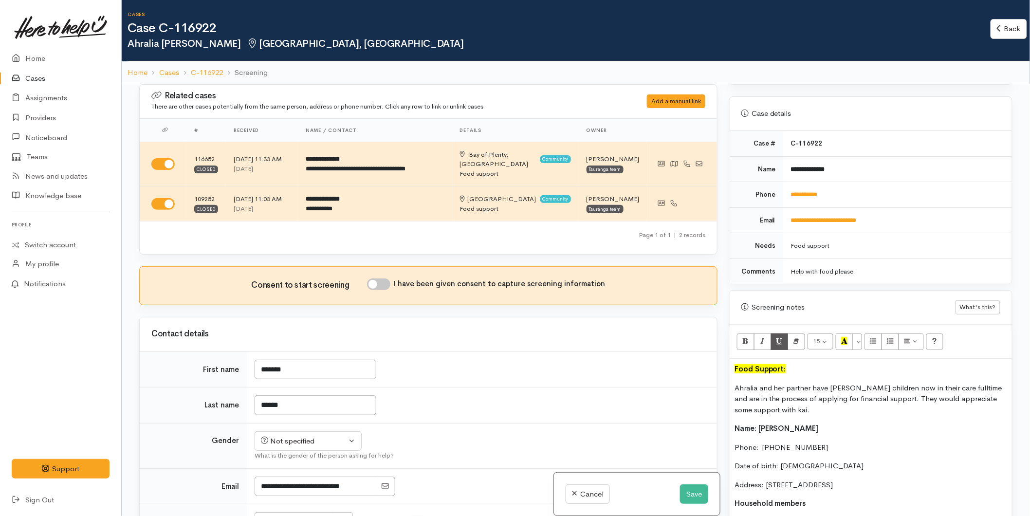
scroll to position [541, 0]
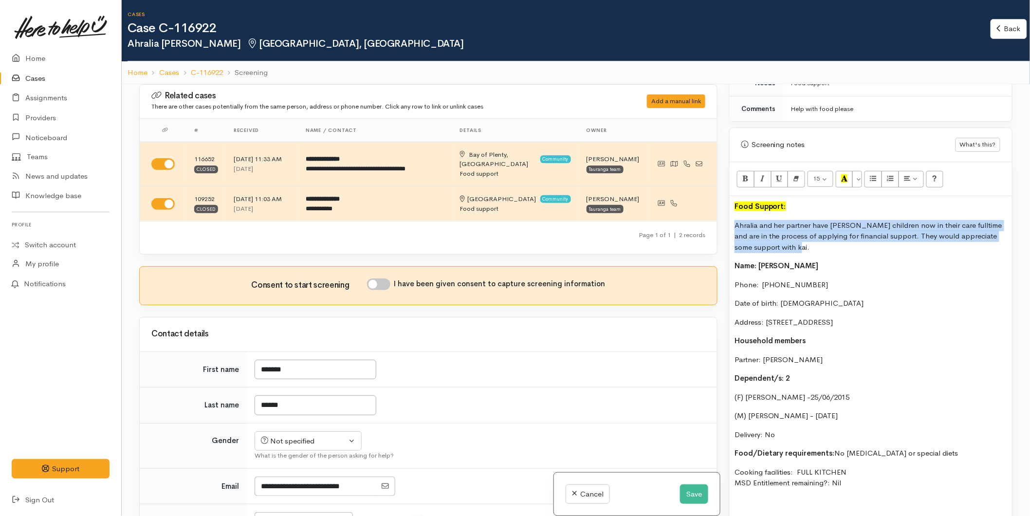
drag, startPoint x: 792, startPoint y: 240, endPoint x: 734, endPoint y: 215, distance: 63.5
click at [734, 215] on div "Food Support: Ahralia and her partner have [PERSON_NAME] children now in their …" at bounding box center [871, 386] width 282 height 380
click at [386, 278] on input "I have been given consent to capture screening information" at bounding box center [378, 284] width 23 height 12
checkbox input "true"
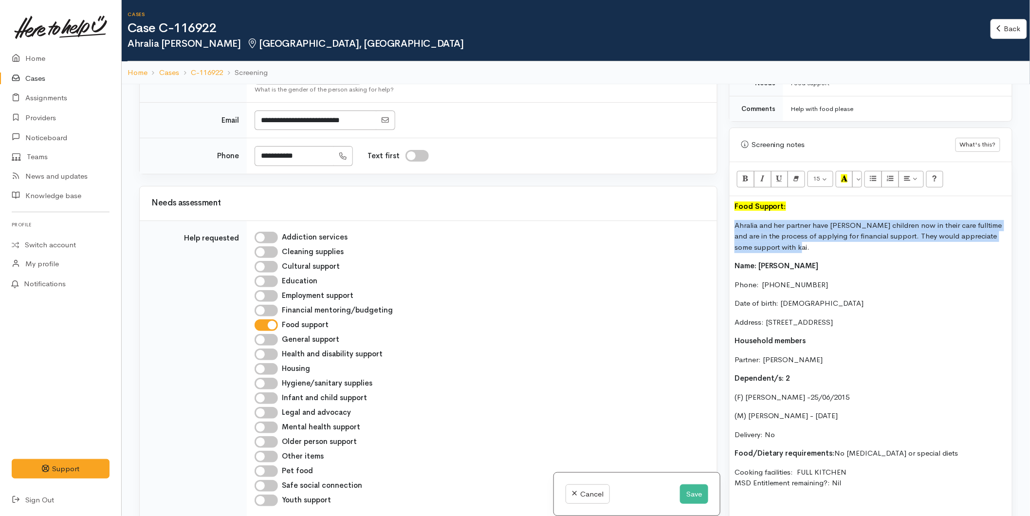
scroll to position [216, 0]
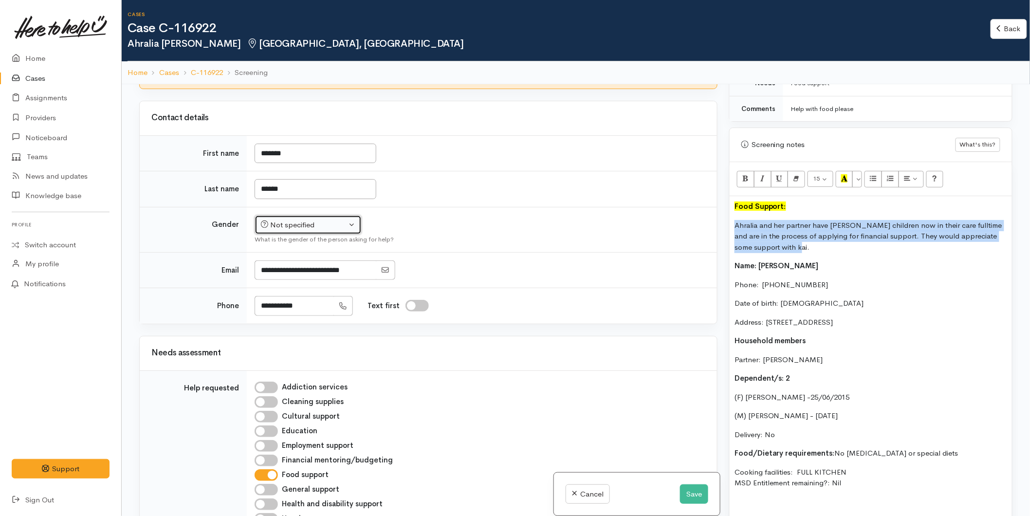
click at [288, 220] on div "Not specified" at bounding box center [304, 225] width 86 height 11
click at [285, 272] on span "[DEMOGRAPHIC_DATA]" at bounding box center [315, 277] width 83 height 11
select select "[DEMOGRAPHIC_DATA]"
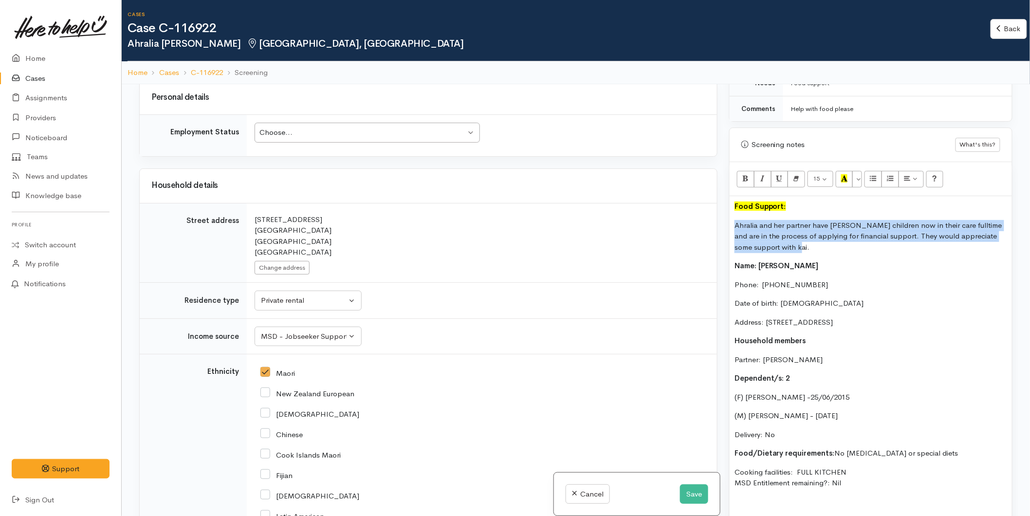
scroll to position [1136, 0]
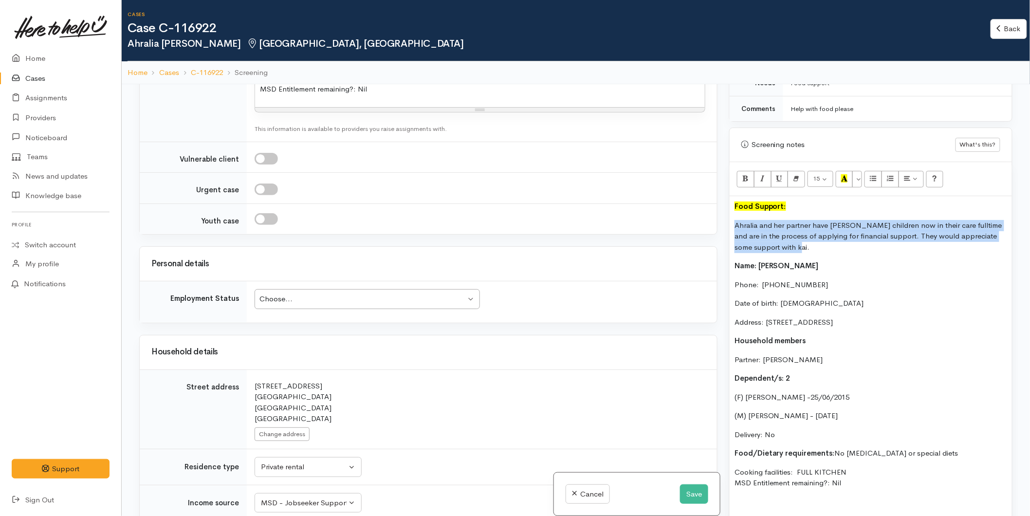
click at [304, 297] on div "Choose... Choose..." at bounding box center [367, 299] width 225 height 20
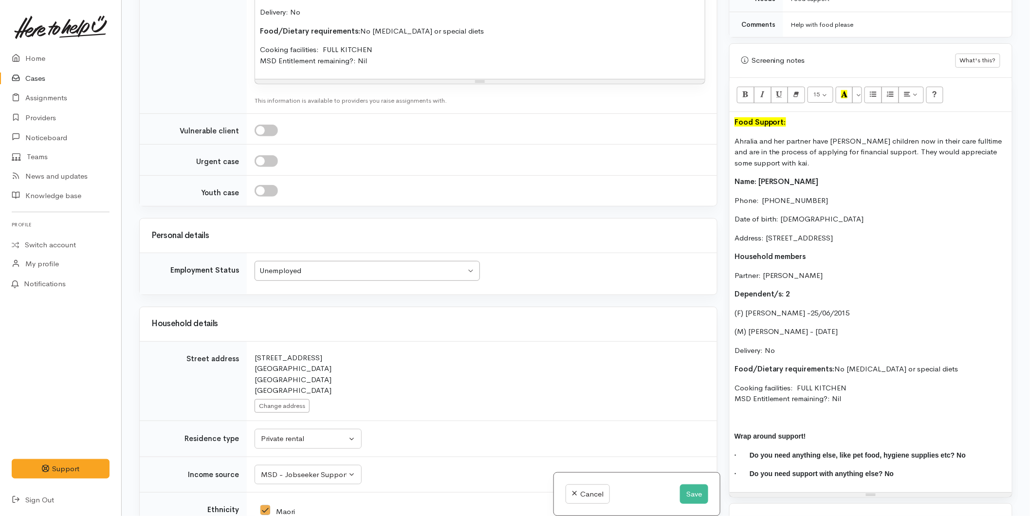
scroll to position [862, 0]
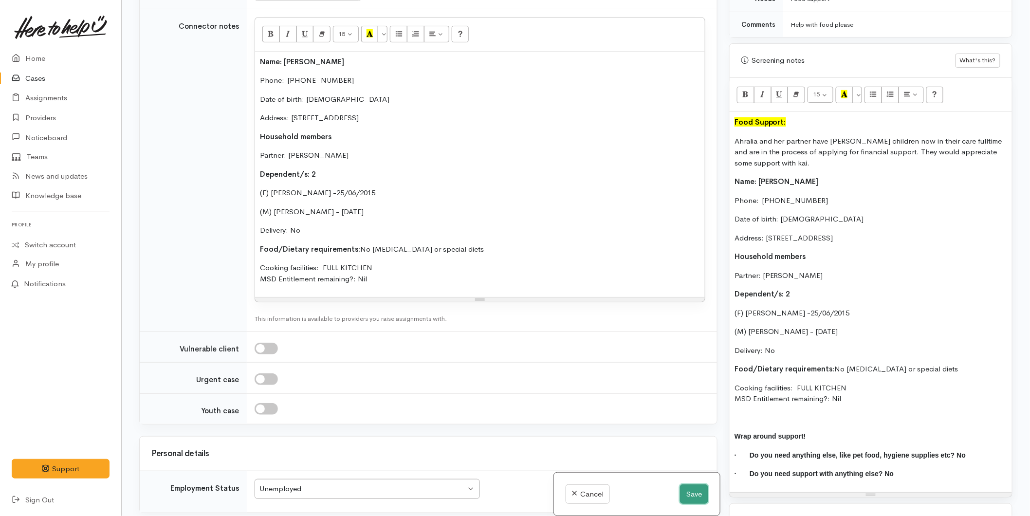
click at [702, 491] on button "Save" at bounding box center [694, 494] width 28 height 20
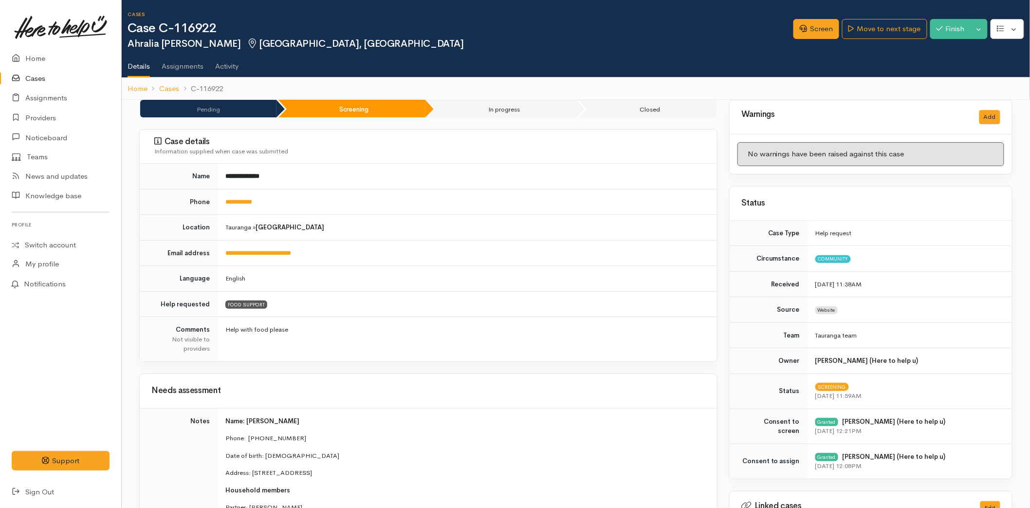
click at [862, 41] on div "Screen Move to next stage Finish Toggle Dropdown Pause Cancel" at bounding box center [912, 31] width 237 height 32
click at [860, 36] on link "Move to next stage" at bounding box center [884, 29] width 85 height 20
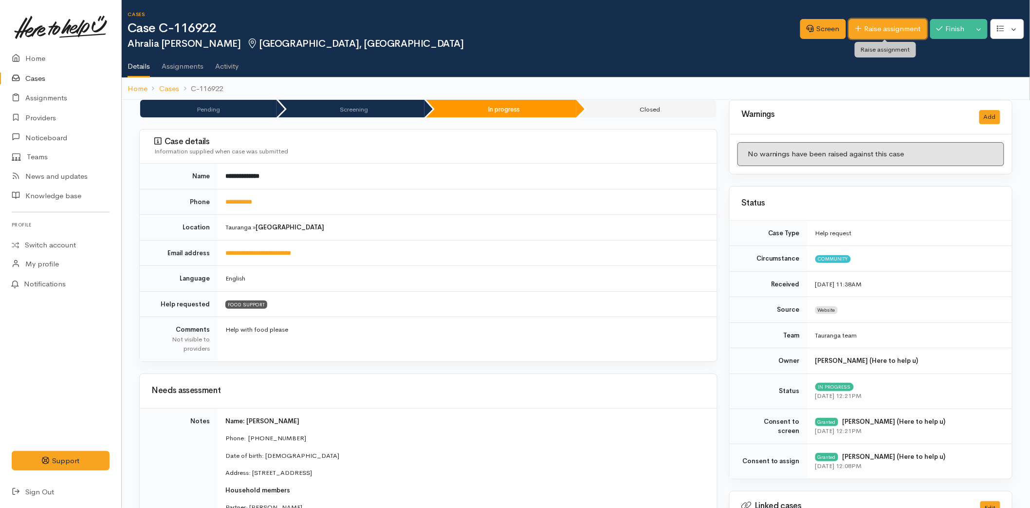
click at [863, 22] on link "Raise assignment" at bounding box center [888, 29] width 78 height 20
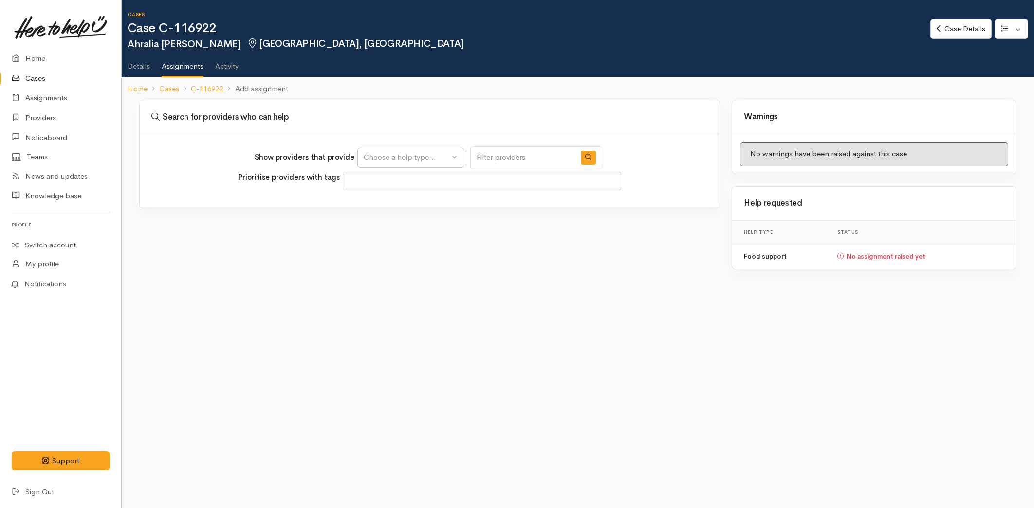
select select
drag, startPoint x: 405, startPoint y: 154, endPoint x: 400, endPoint y: 173, distance: 20.2
click at [405, 153] on div "Choose a help type..." at bounding box center [407, 157] width 86 height 11
click at [391, 205] on span "Food support" at bounding box center [392, 203] width 45 height 11
select select "3"
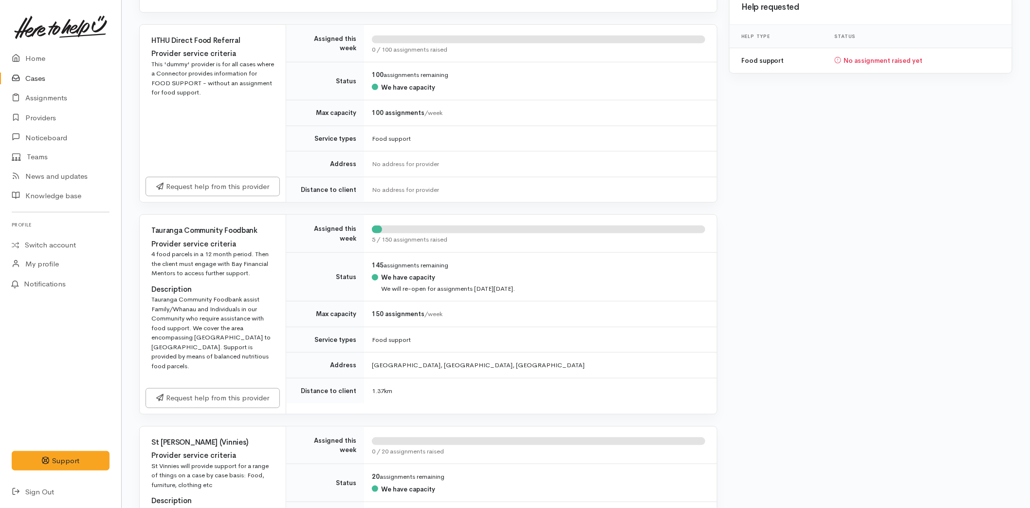
scroll to position [378, 0]
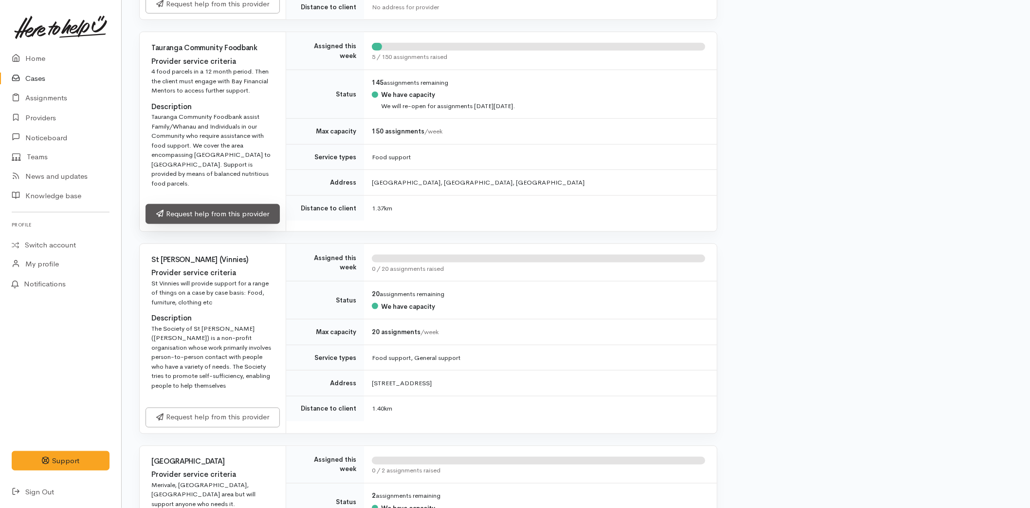
click at [204, 204] on link "Request help from this provider" at bounding box center [213, 214] width 134 height 20
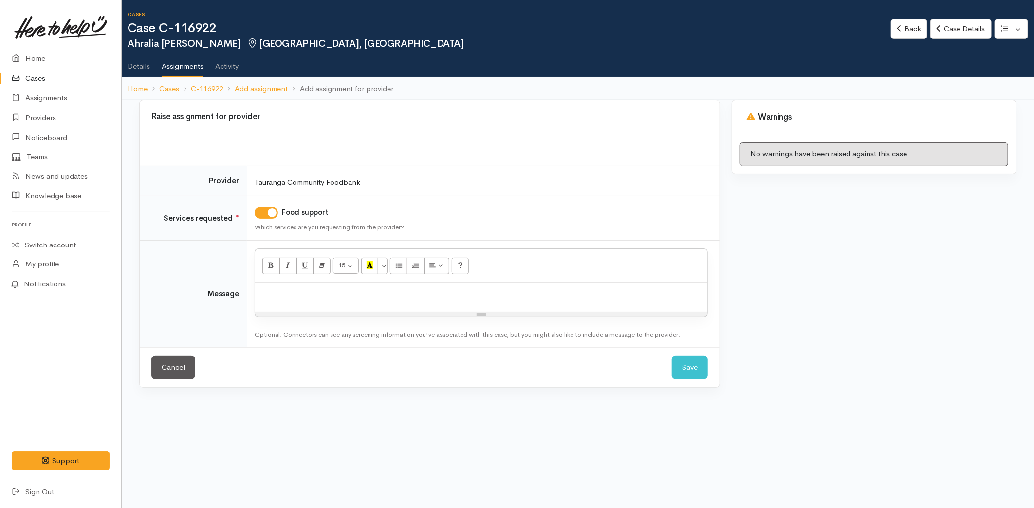
click at [358, 301] on div at bounding box center [481, 297] width 452 height 29
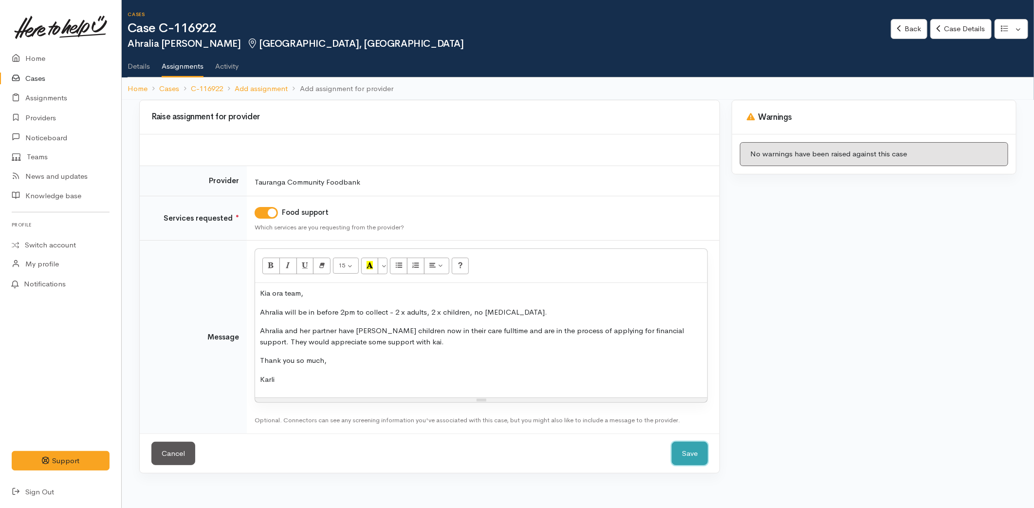
click at [698, 451] on button "Save" at bounding box center [690, 454] width 36 height 24
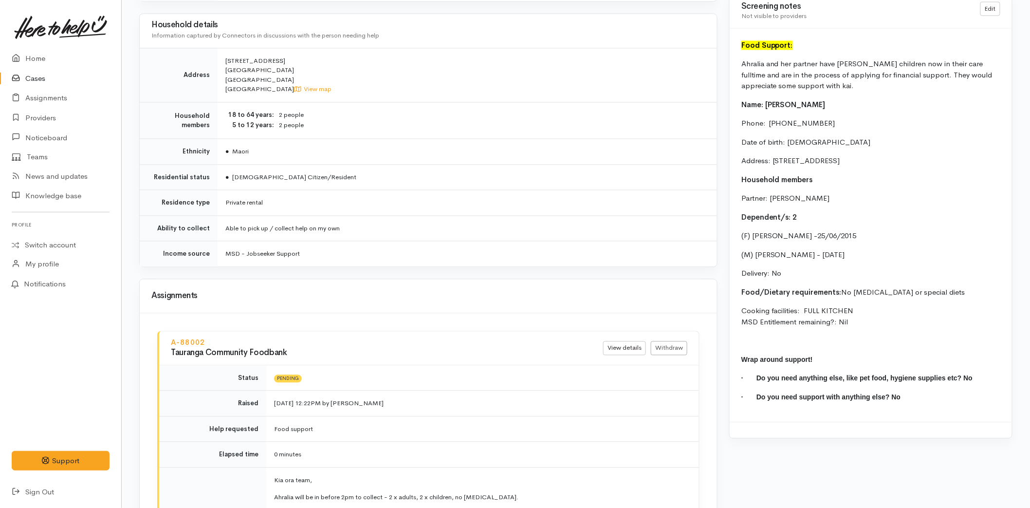
scroll to position [515, 0]
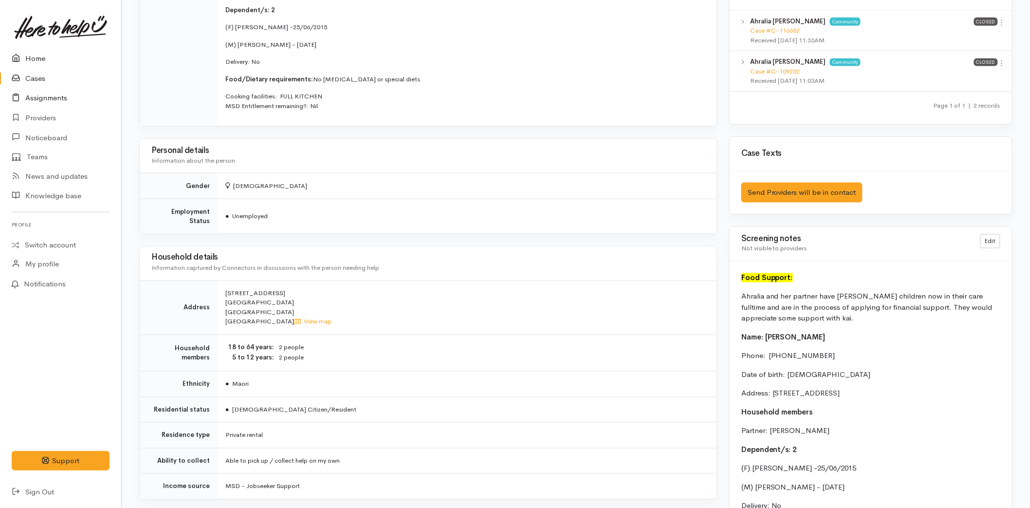
drag, startPoint x: 8, startPoint y: 63, endPoint x: 86, endPoint y: 100, distance: 86.0
click at [8, 63] on link "Home" at bounding box center [60, 59] width 121 height 20
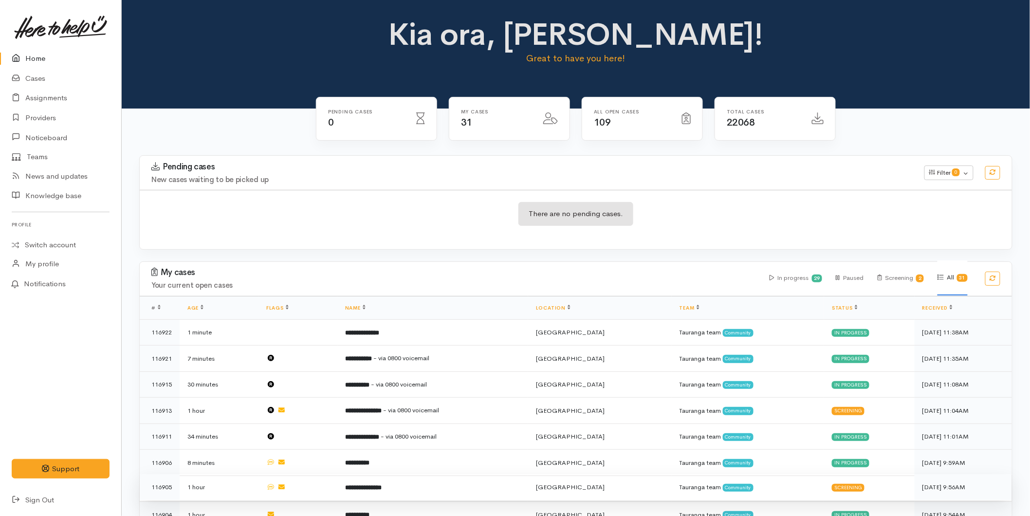
click at [381, 484] on b "**********" at bounding box center [363, 487] width 37 height 6
